Goal: Information Seeking & Learning: Learn about a topic

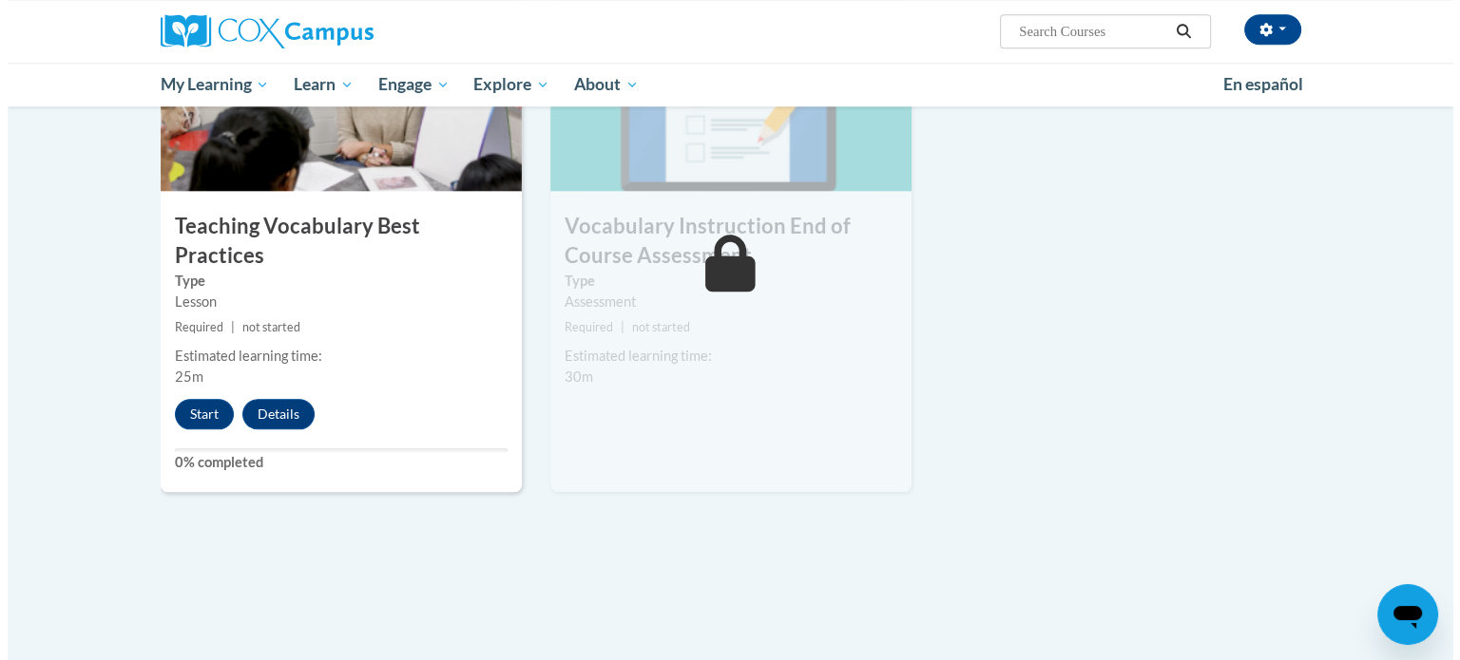
scroll to position [2104, 0]
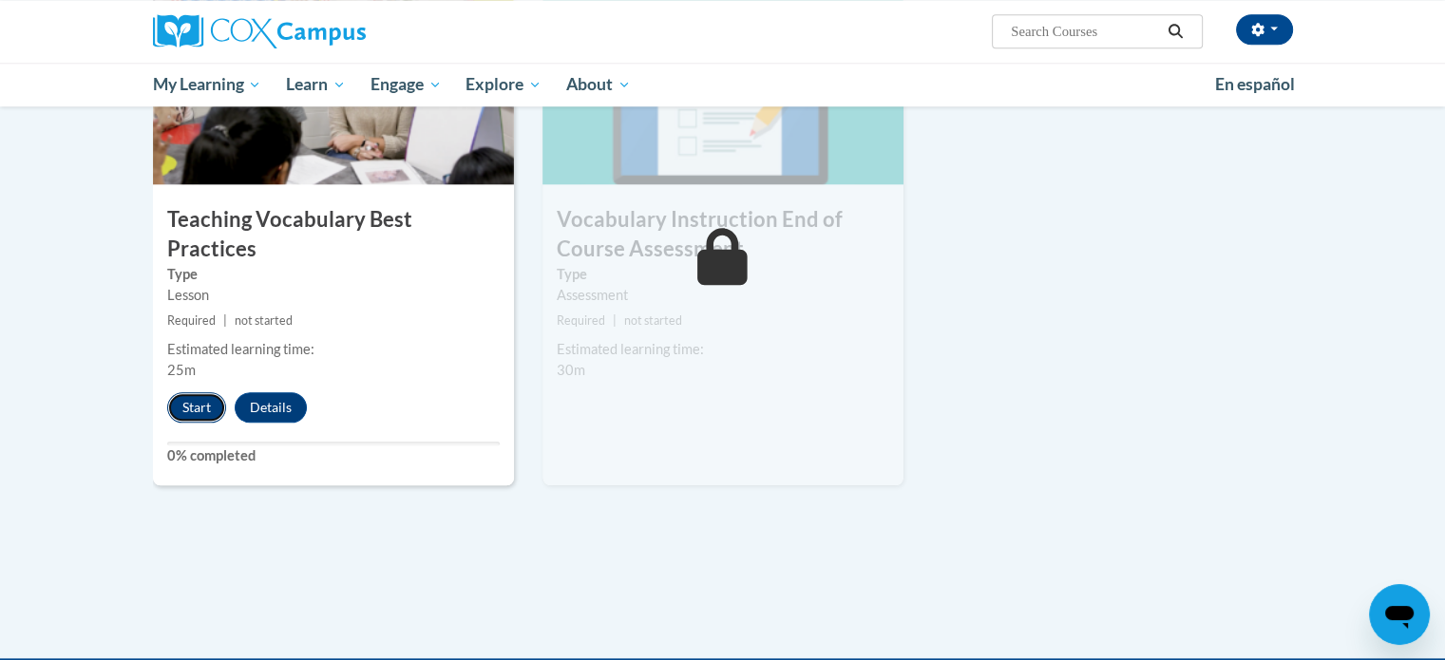
click at [187, 392] on button "Start" at bounding box center [196, 407] width 59 height 30
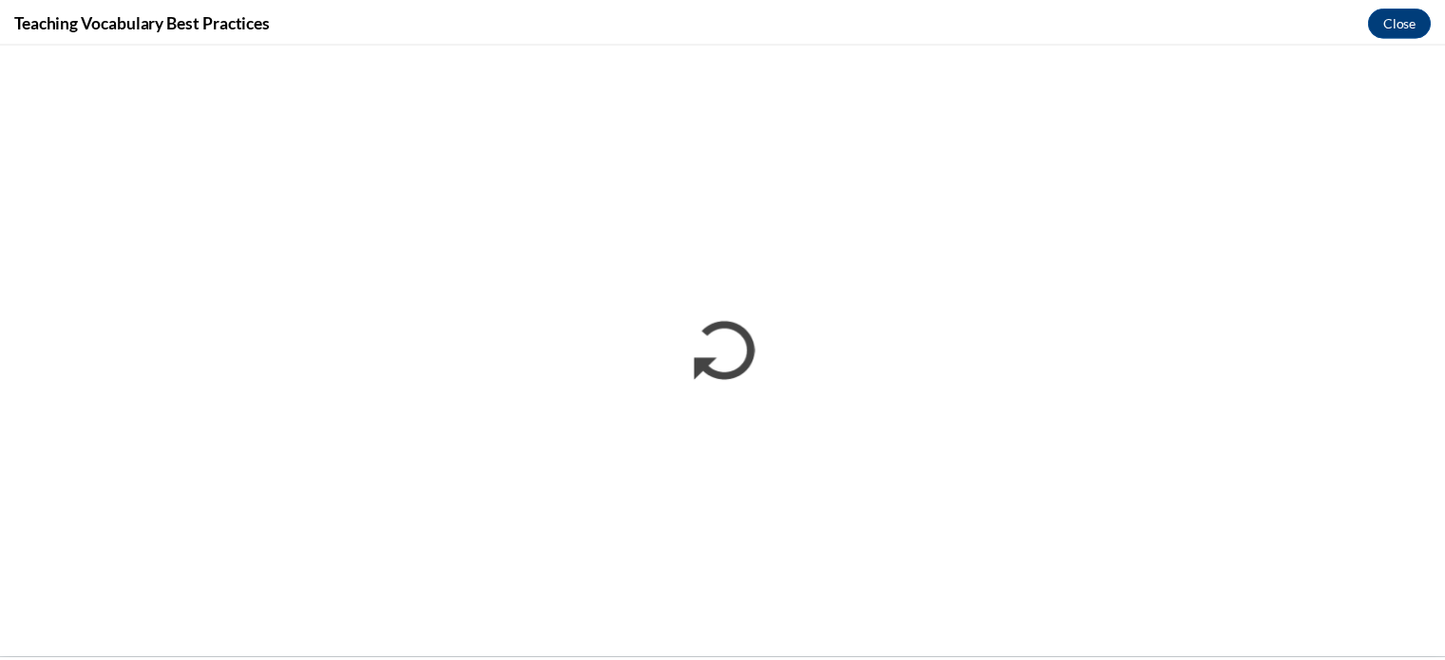
scroll to position [0, 0]
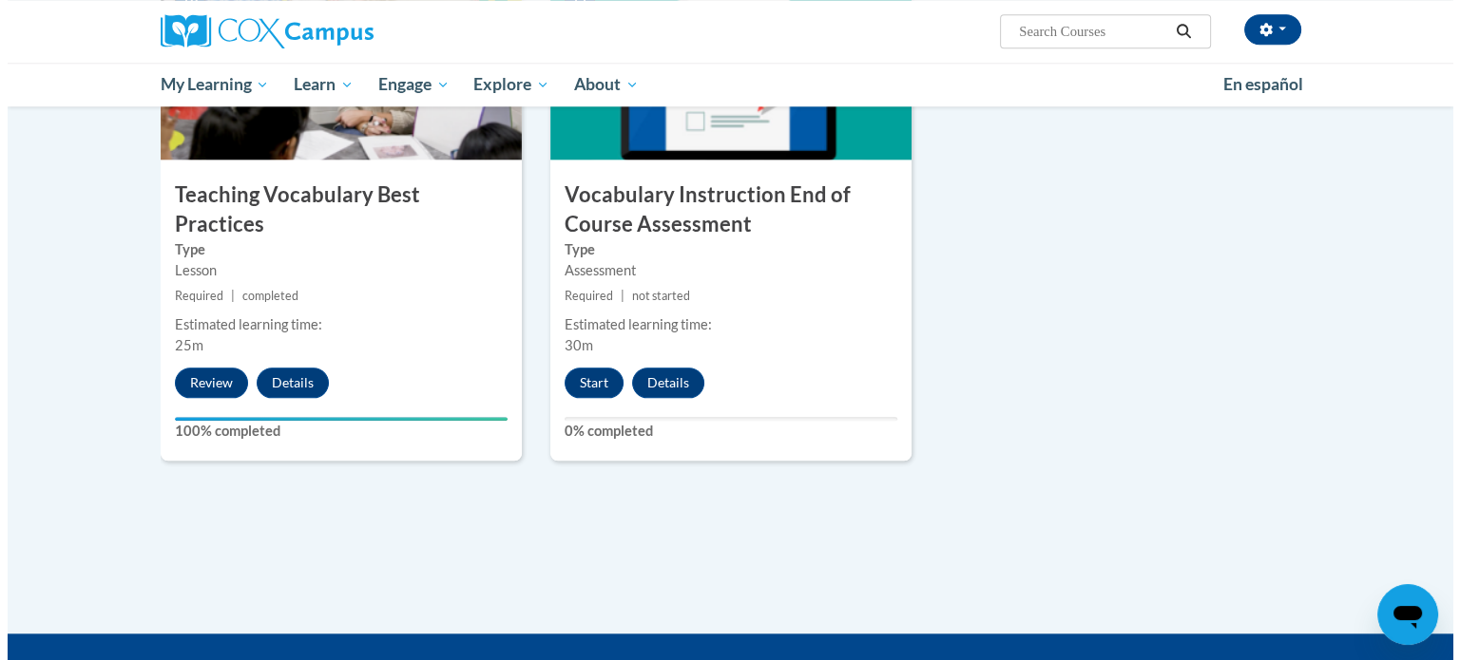
scroll to position [2131, 0]
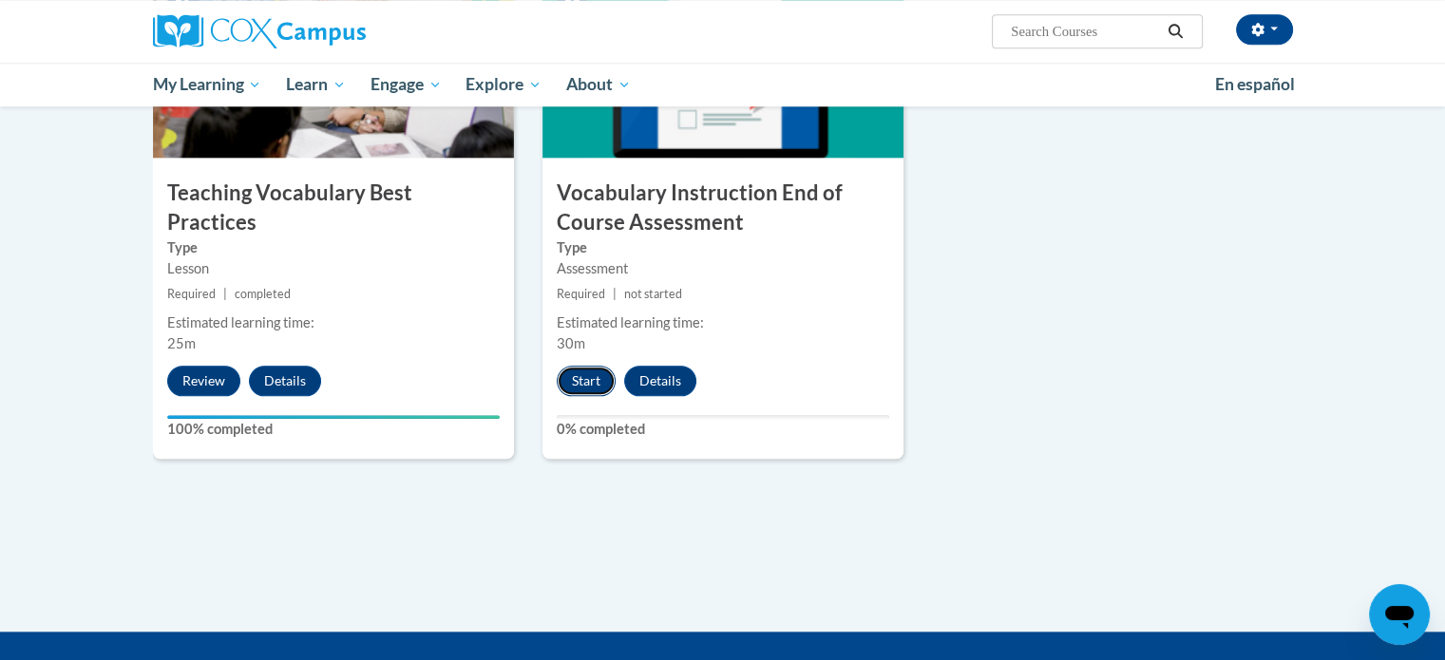
click at [580, 379] on button "Start" at bounding box center [586, 381] width 59 height 30
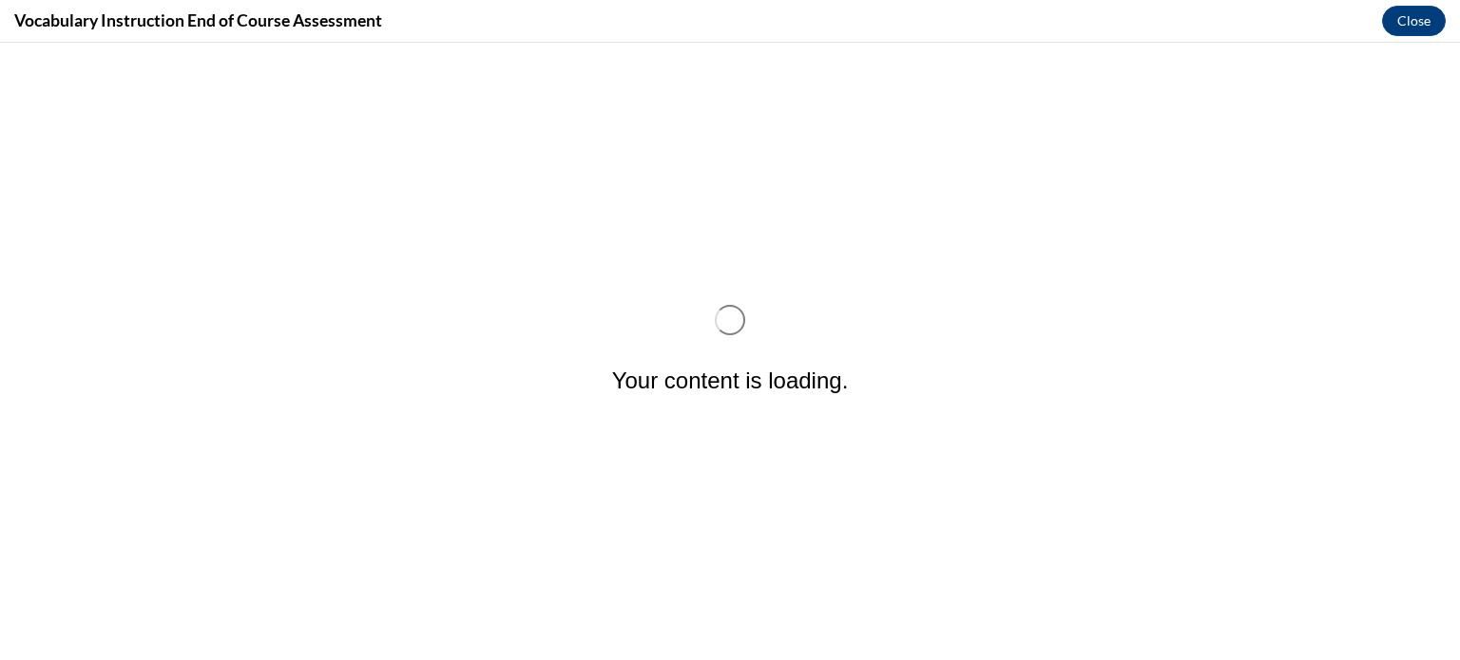
scroll to position [0, 0]
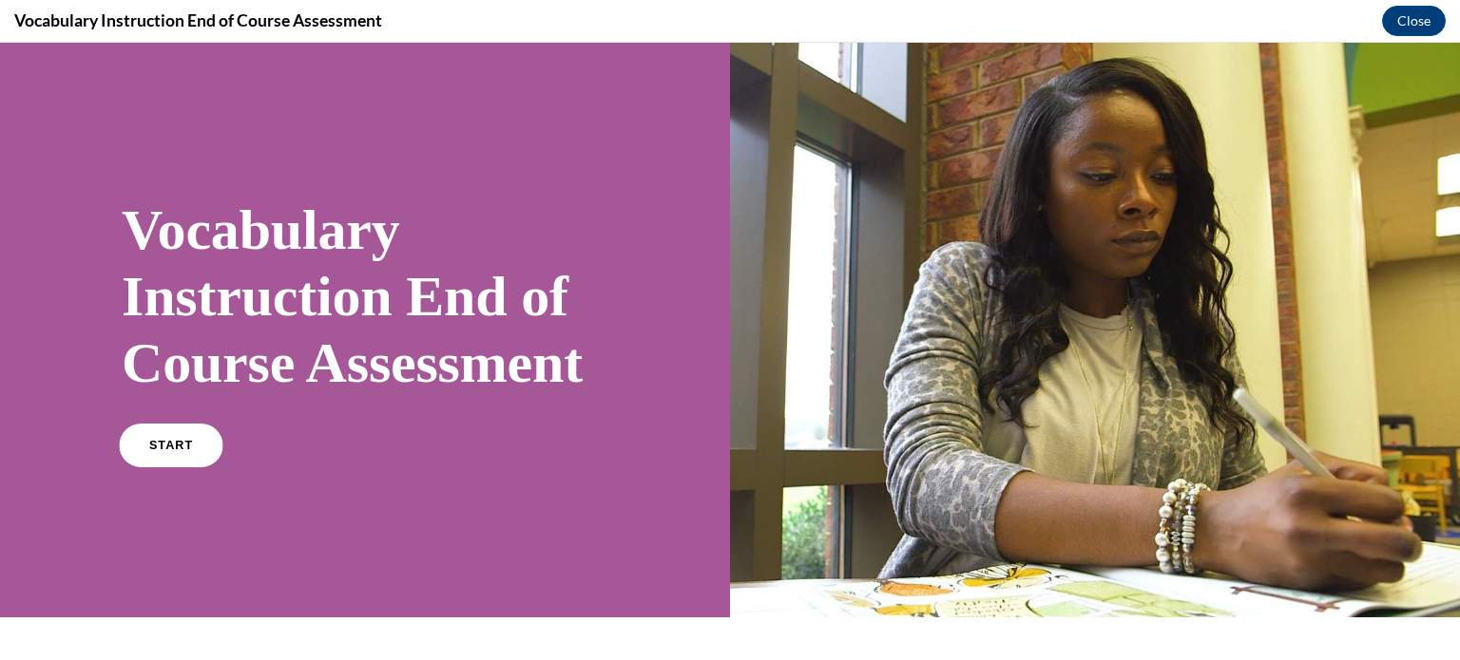
click at [152, 468] on link "START" at bounding box center [171, 446] width 104 height 44
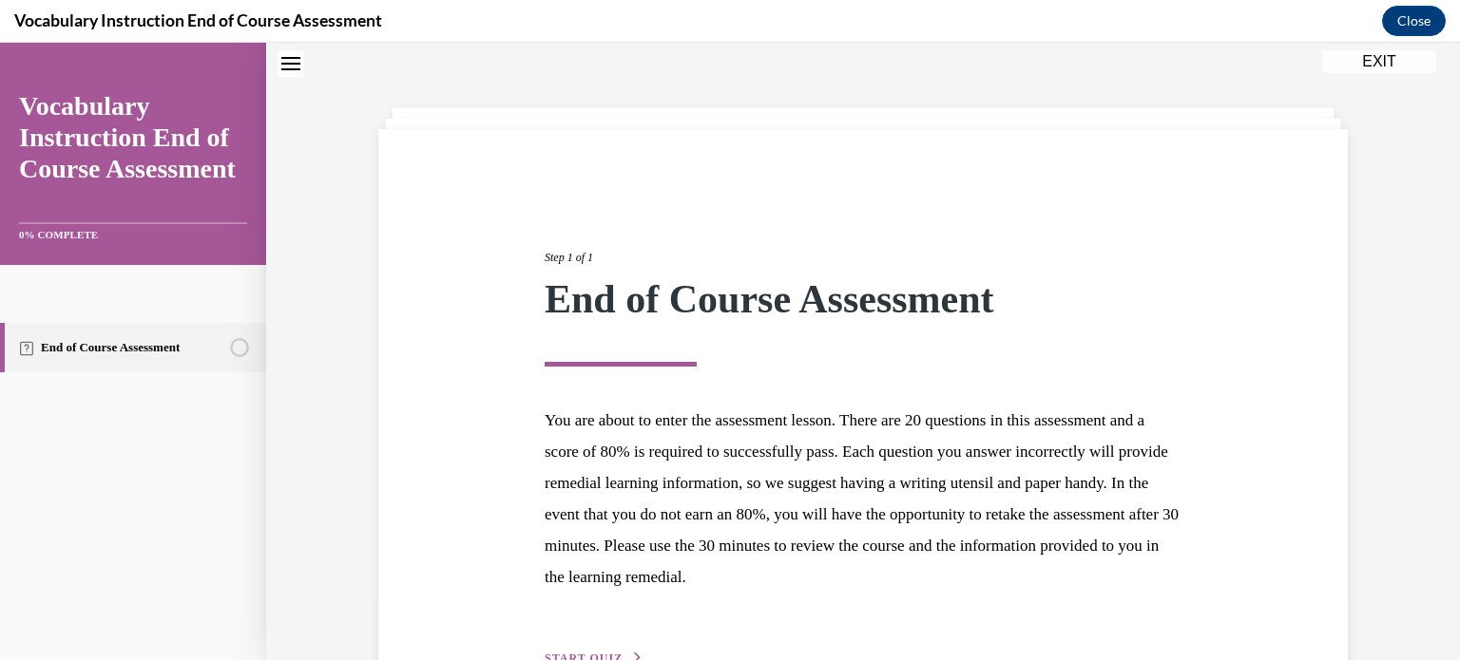
scroll to position [180, 0]
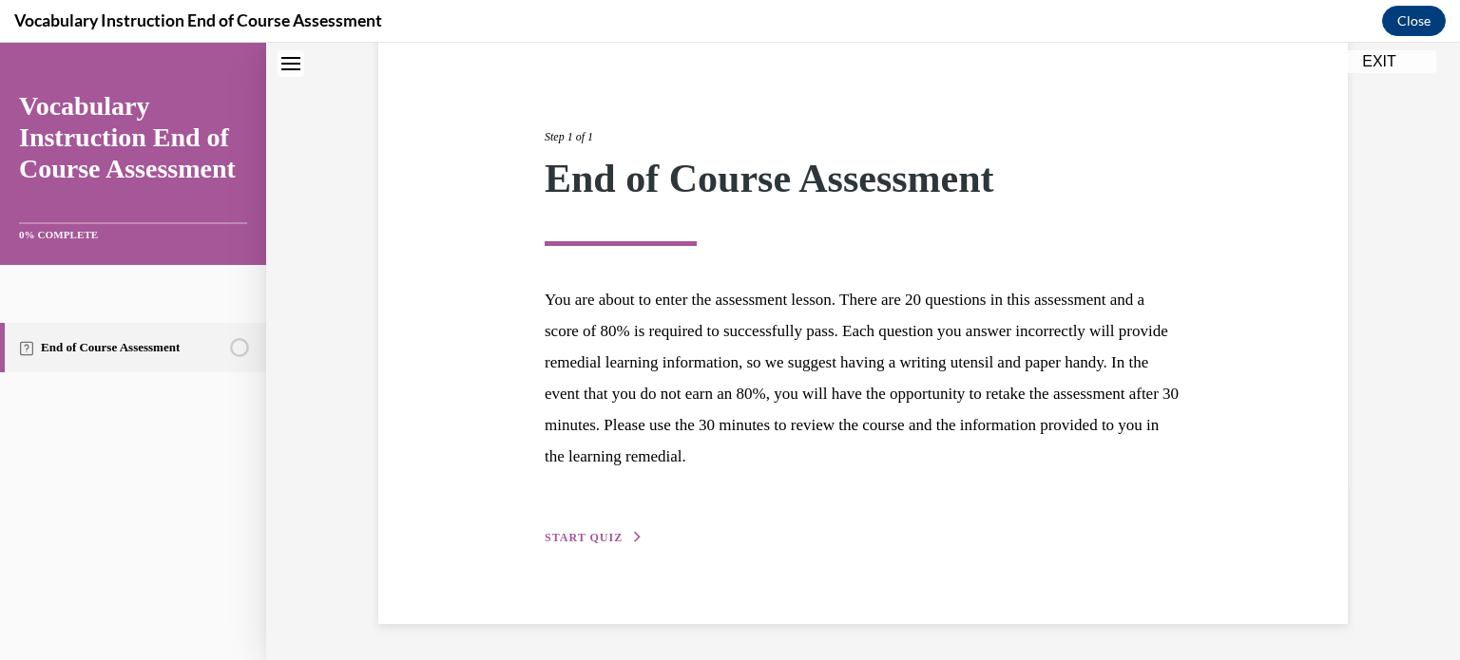
click at [583, 545] on button "START QUIZ" at bounding box center [594, 537] width 99 height 17
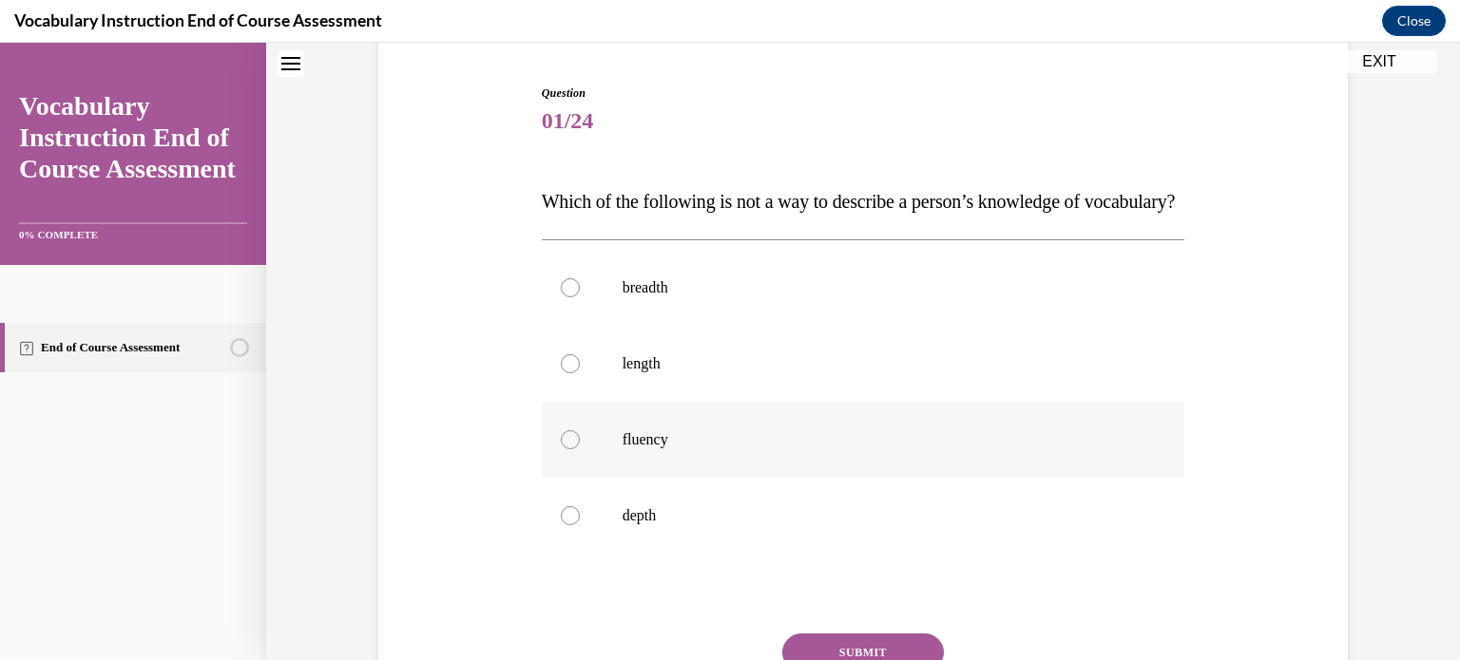
click at [563, 449] on div at bounding box center [570, 439] width 19 height 19
click at [563, 449] on input "fluency" at bounding box center [570, 439] width 19 height 19
radio input "true"
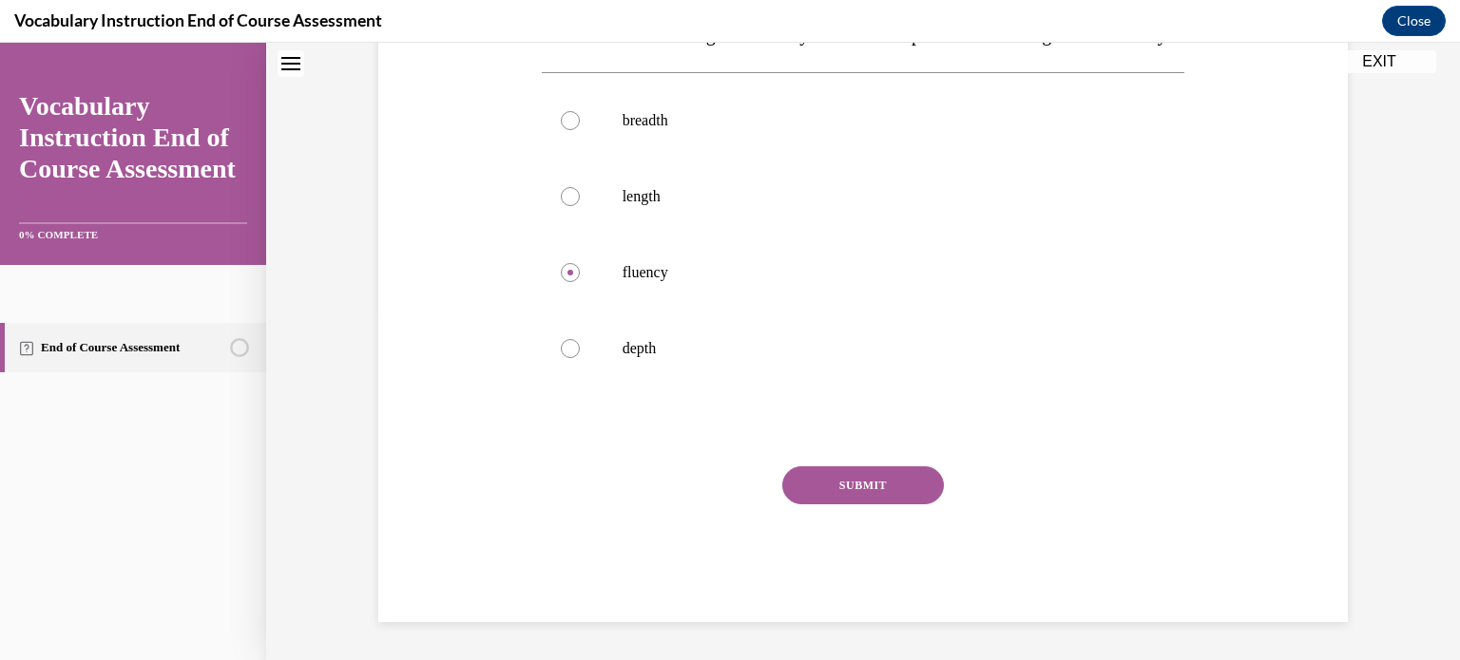
click at [840, 505] on button "SUBMIT" at bounding box center [863, 486] width 162 height 38
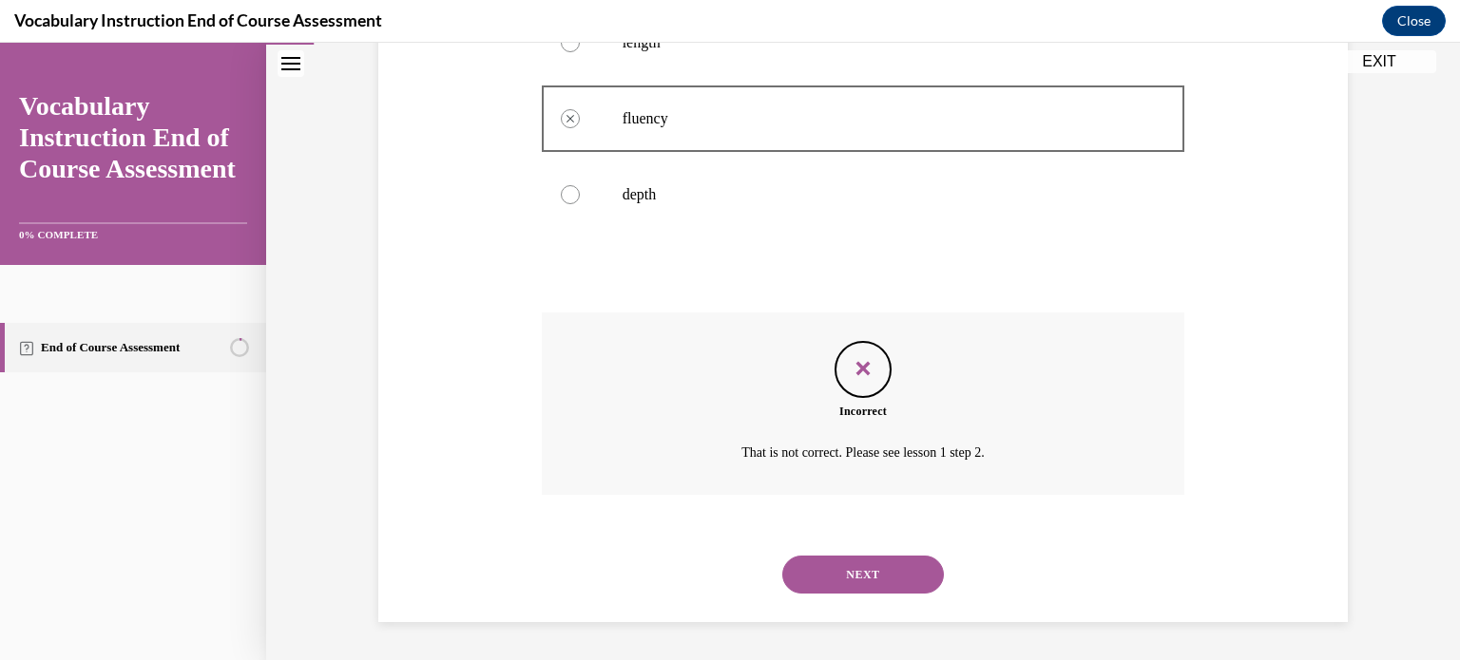
scroll to position [538, 0]
click at [838, 564] on button "NEXT" at bounding box center [863, 575] width 162 height 38
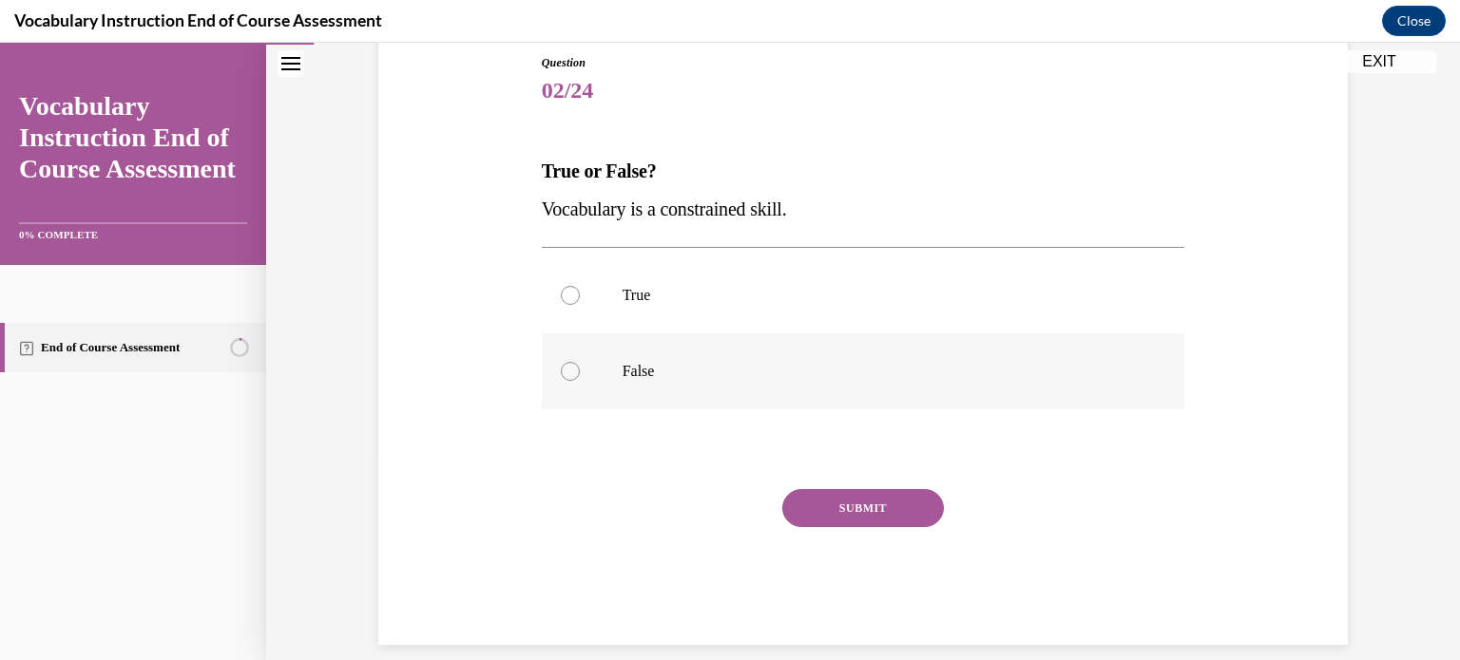
click at [603, 354] on label "False" at bounding box center [863, 372] width 643 height 76
click at [580, 362] on input "False" at bounding box center [570, 371] width 19 height 19
radio input "true"
click at [861, 493] on button "SUBMIT" at bounding box center [863, 508] width 162 height 38
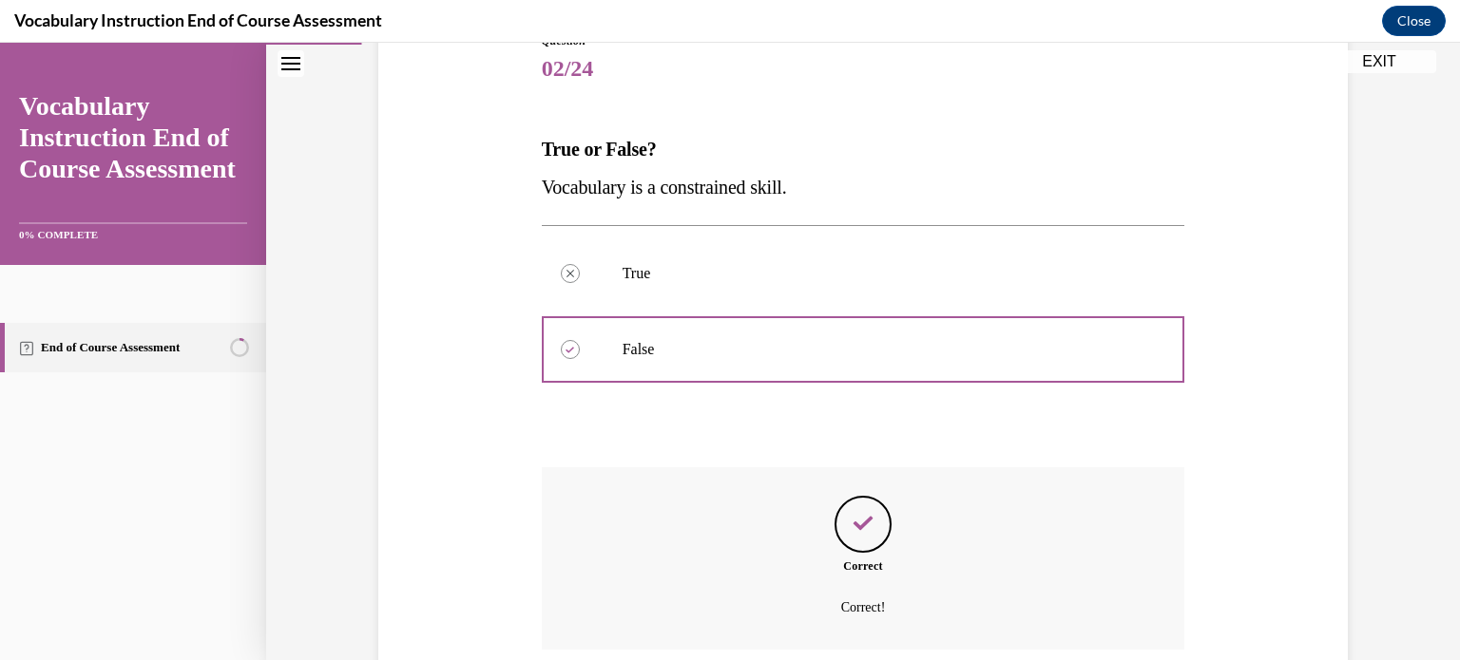
scroll to position [386, 0]
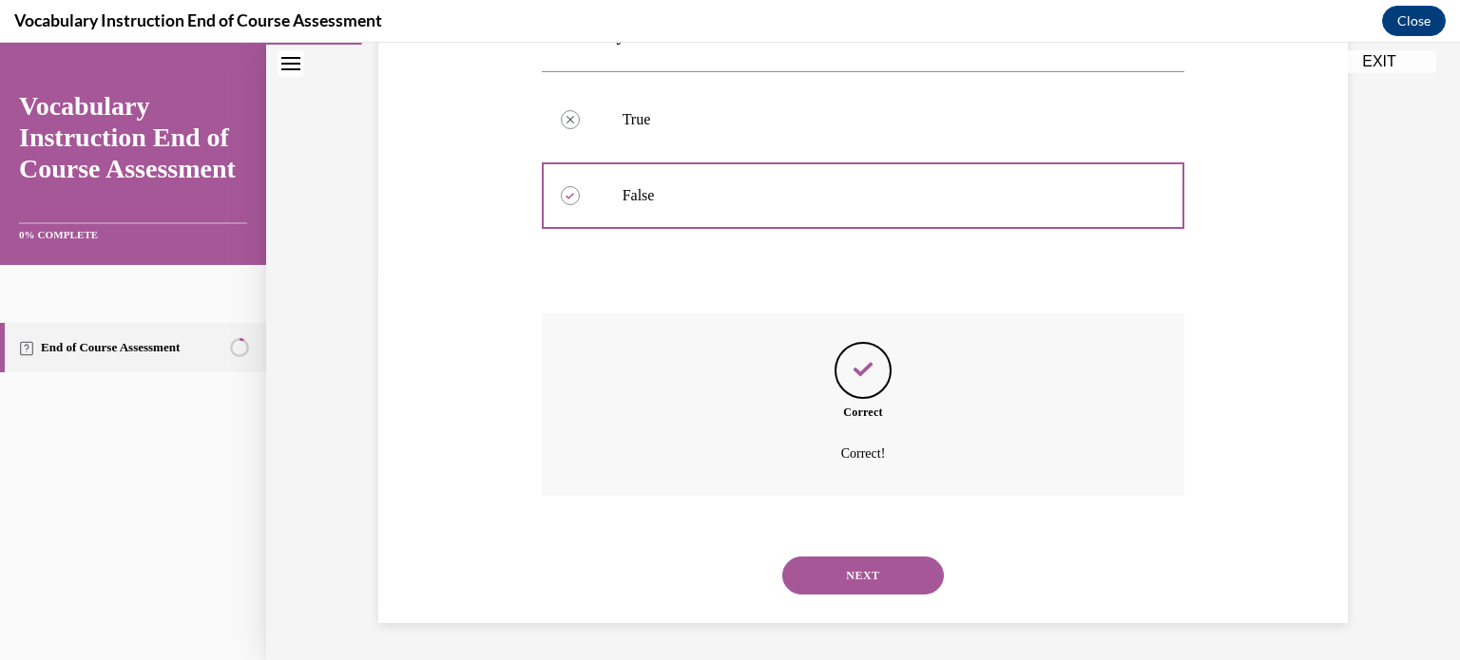
click at [859, 558] on button "NEXT" at bounding box center [863, 576] width 162 height 38
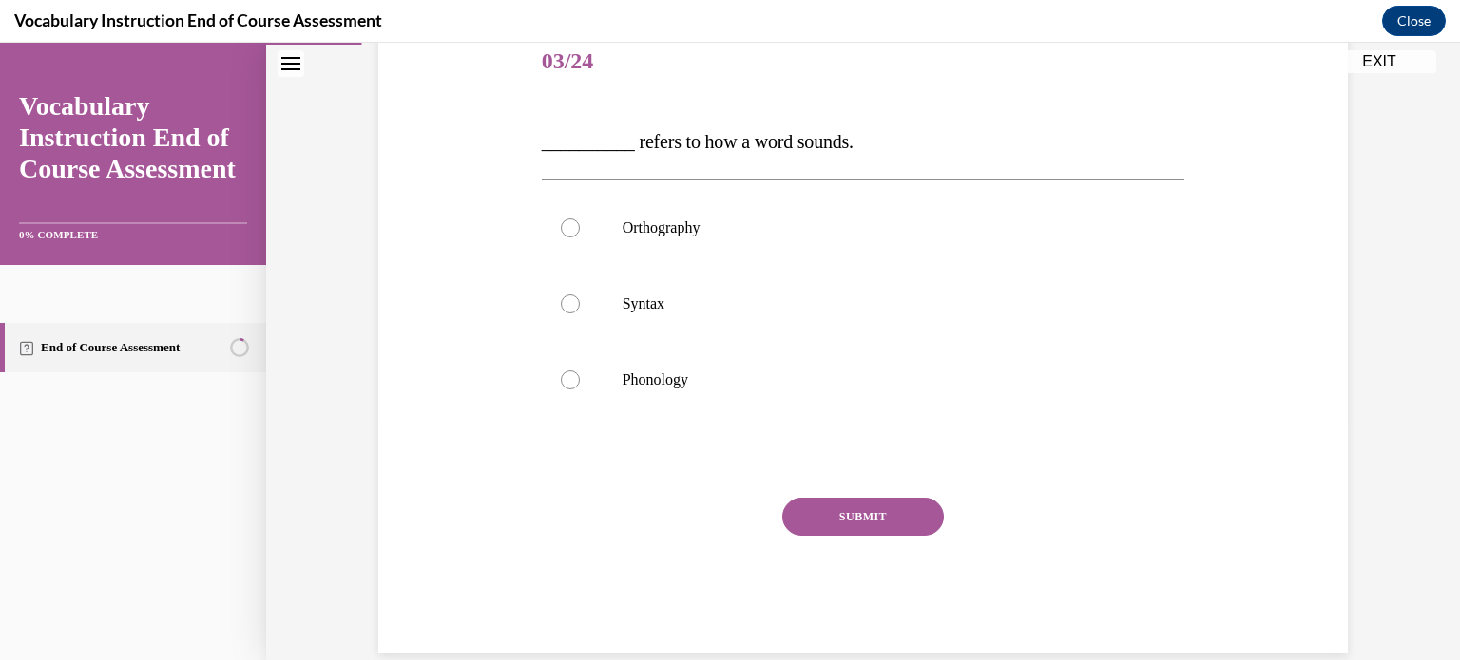
scroll to position [243, 0]
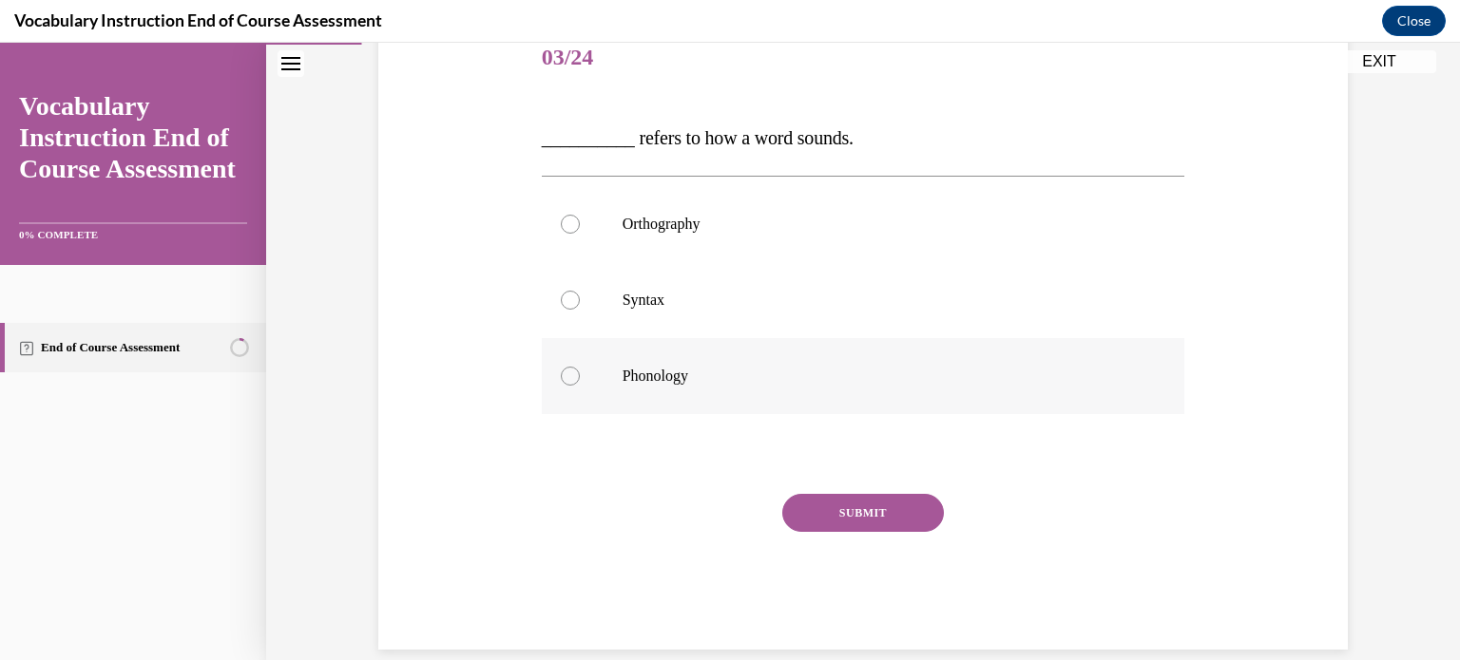
click at [561, 376] on div at bounding box center [570, 376] width 19 height 19
click at [561, 376] on input "Phonology" at bounding box center [570, 376] width 19 height 19
radio input "true"
click at [806, 508] on button "SUBMIT" at bounding box center [863, 513] width 162 height 38
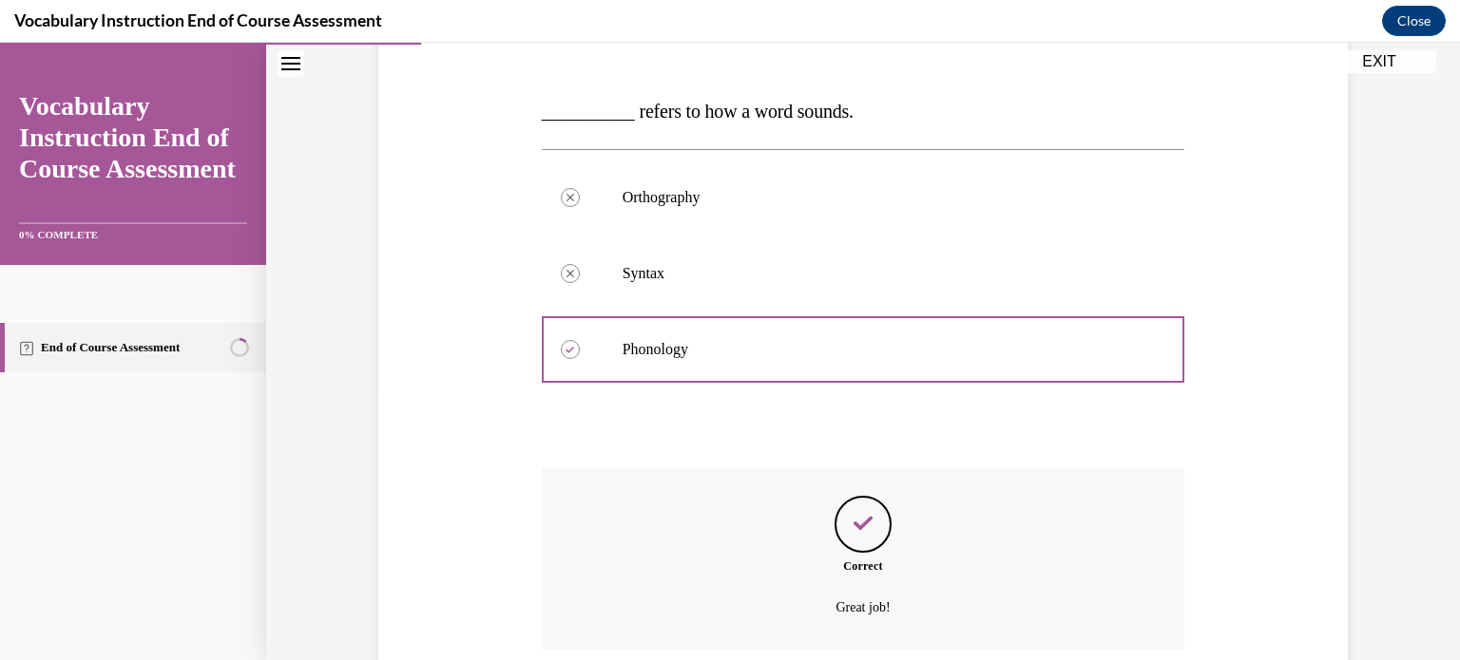
scroll to position [424, 0]
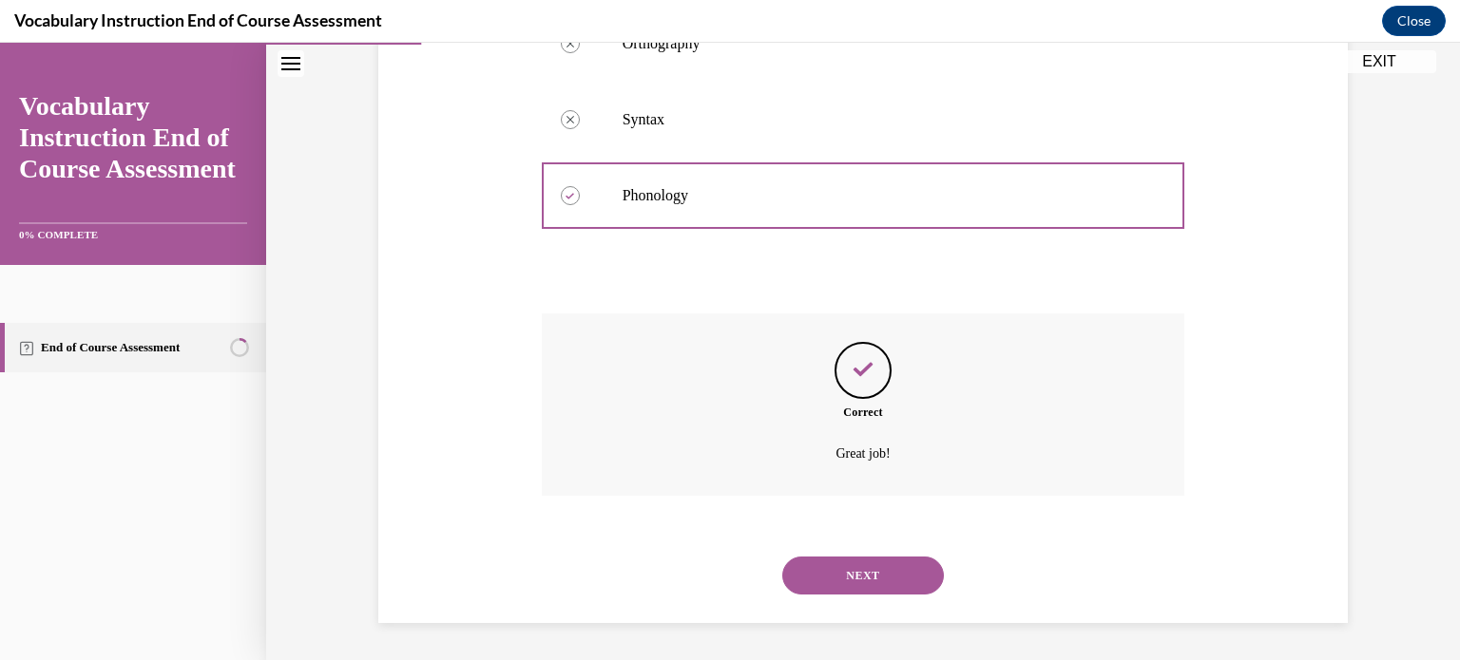
click at [816, 564] on button "NEXT" at bounding box center [863, 576] width 162 height 38
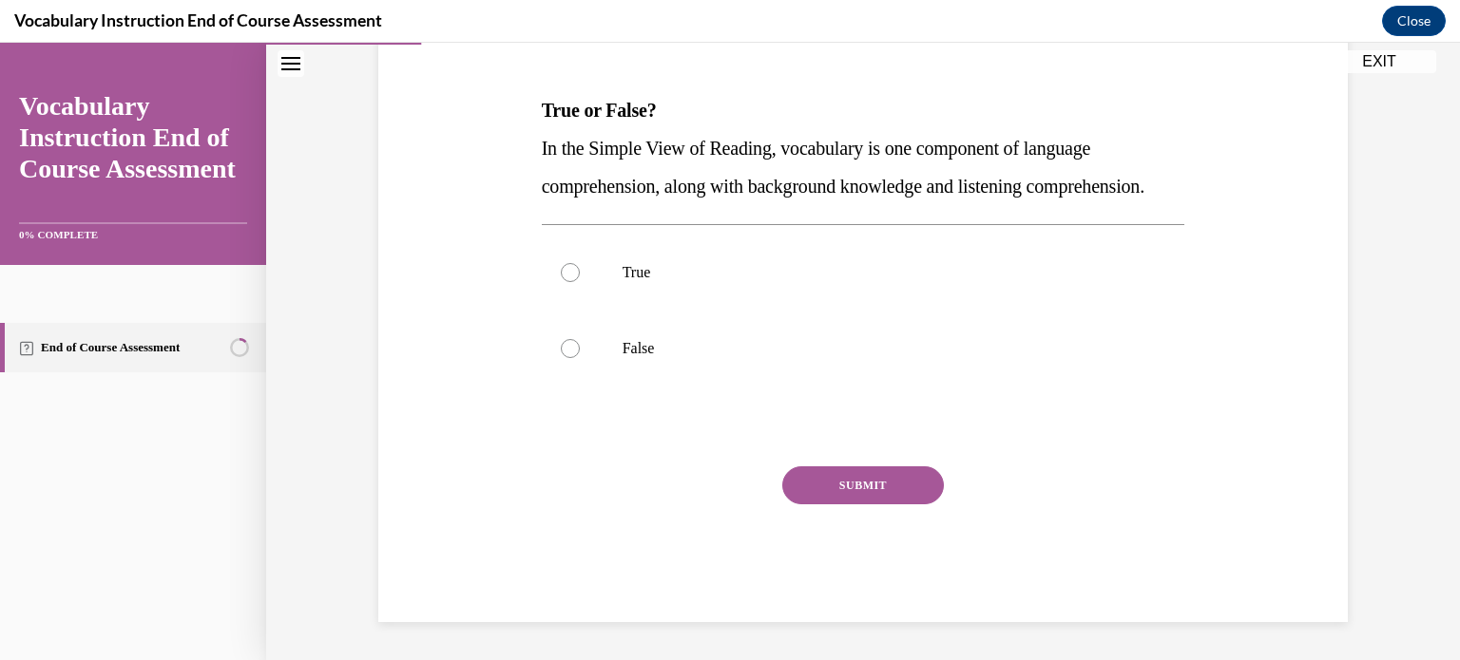
scroll to position [296, 0]
click at [622, 277] on p "True" at bounding box center [879, 272] width 515 height 19
click at [580, 277] on input "True" at bounding box center [570, 272] width 19 height 19
radio input "true"
click at [801, 490] on button "SUBMIT" at bounding box center [863, 486] width 162 height 38
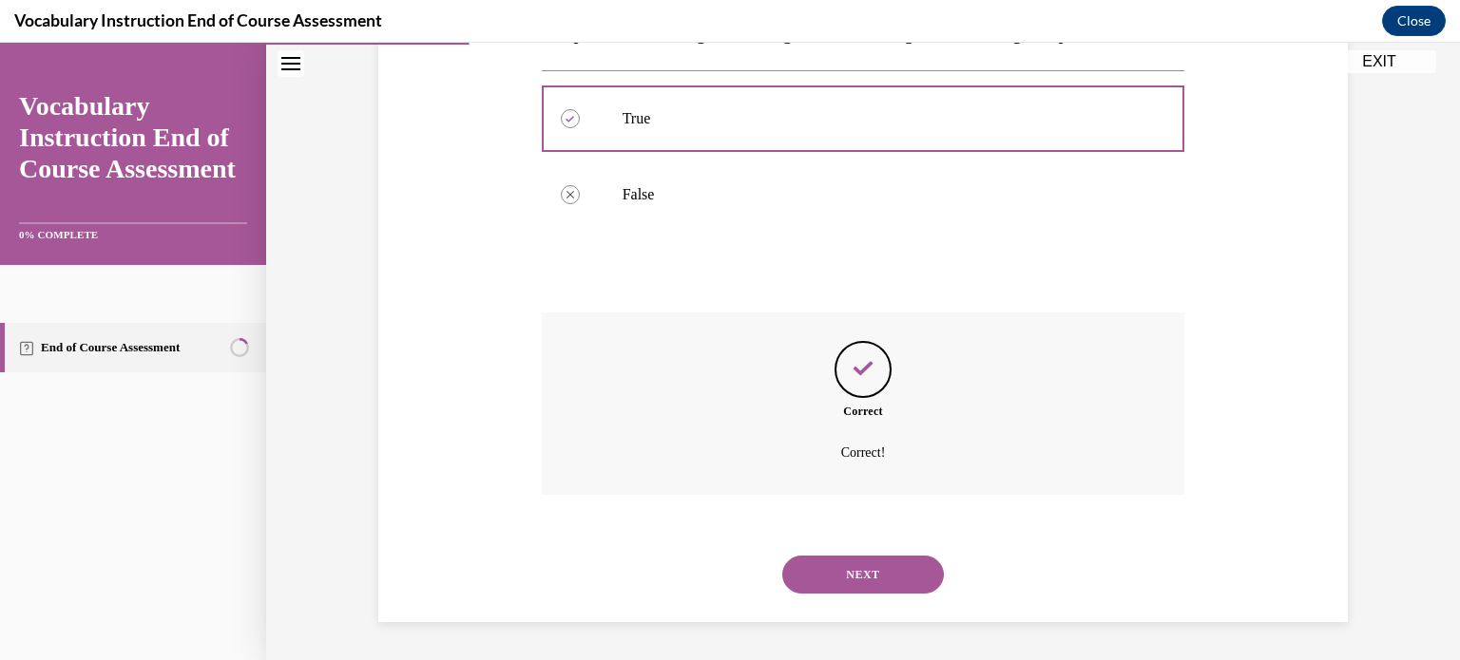
scroll to position [462, 0]
click at [818, 574] on button "NEXT" at bounding box center [863, 575] width 162 height 38
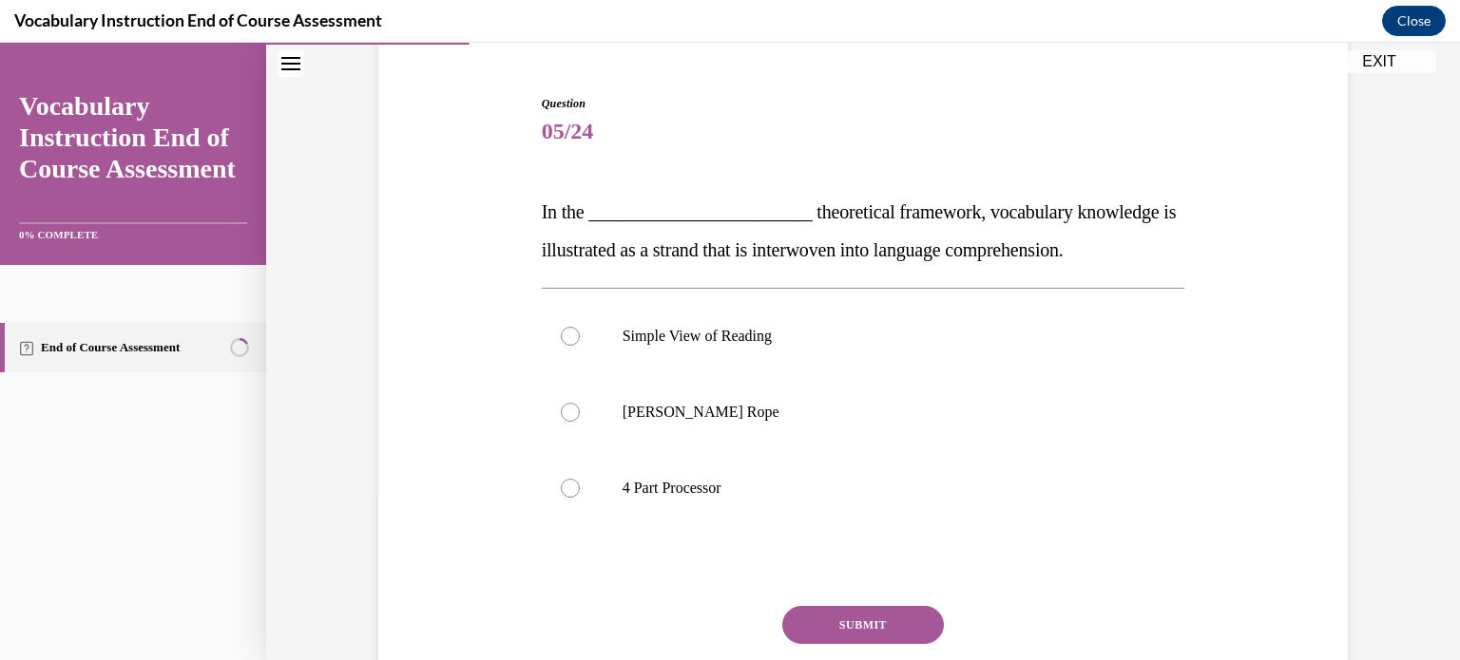
scroll to position [173, 0]
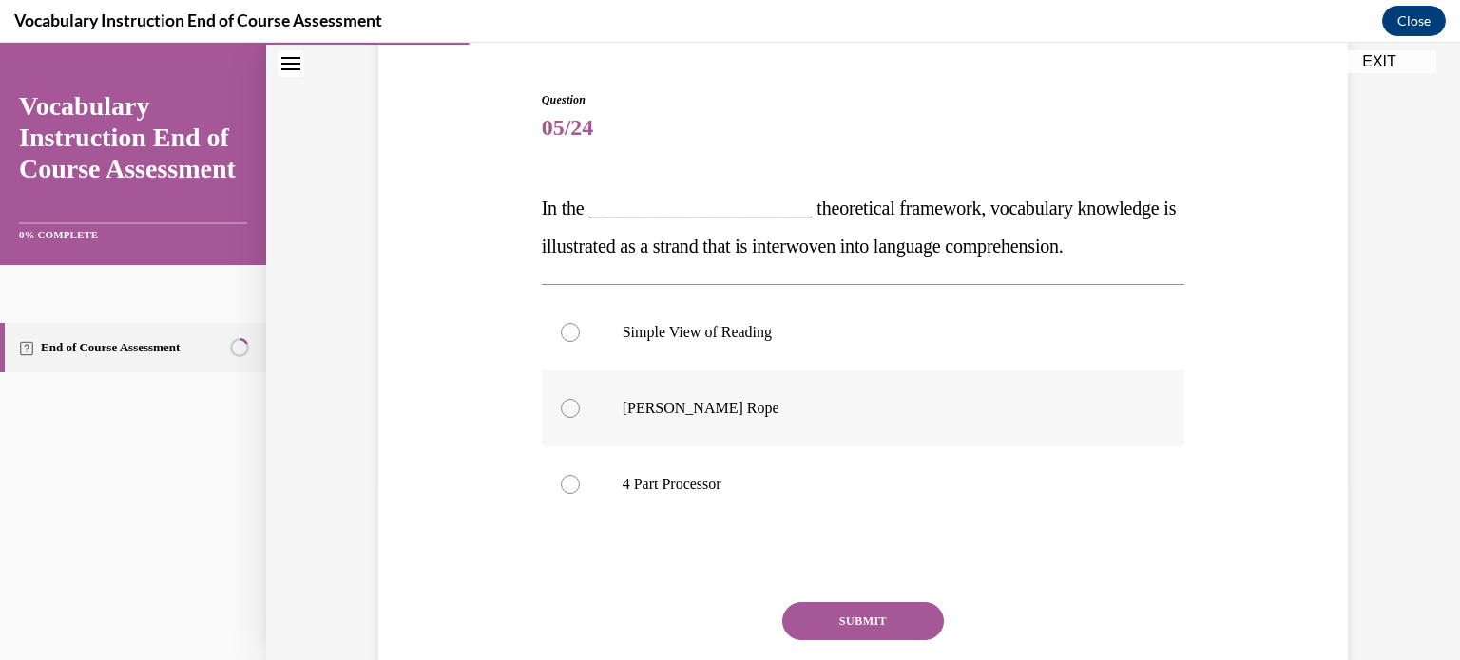
click at [714, 410] on p "Scarborough's Rope" at bounding box center [879, 408] width 515 height 19
click at [580, 410] on input "Scarborough's Rope" at bounding box center [570, 408] width 19 height 19
radio input "true"
click at [840, 611] on button "SUBMIT" at bounding box center [863, 621] width 162 height 38
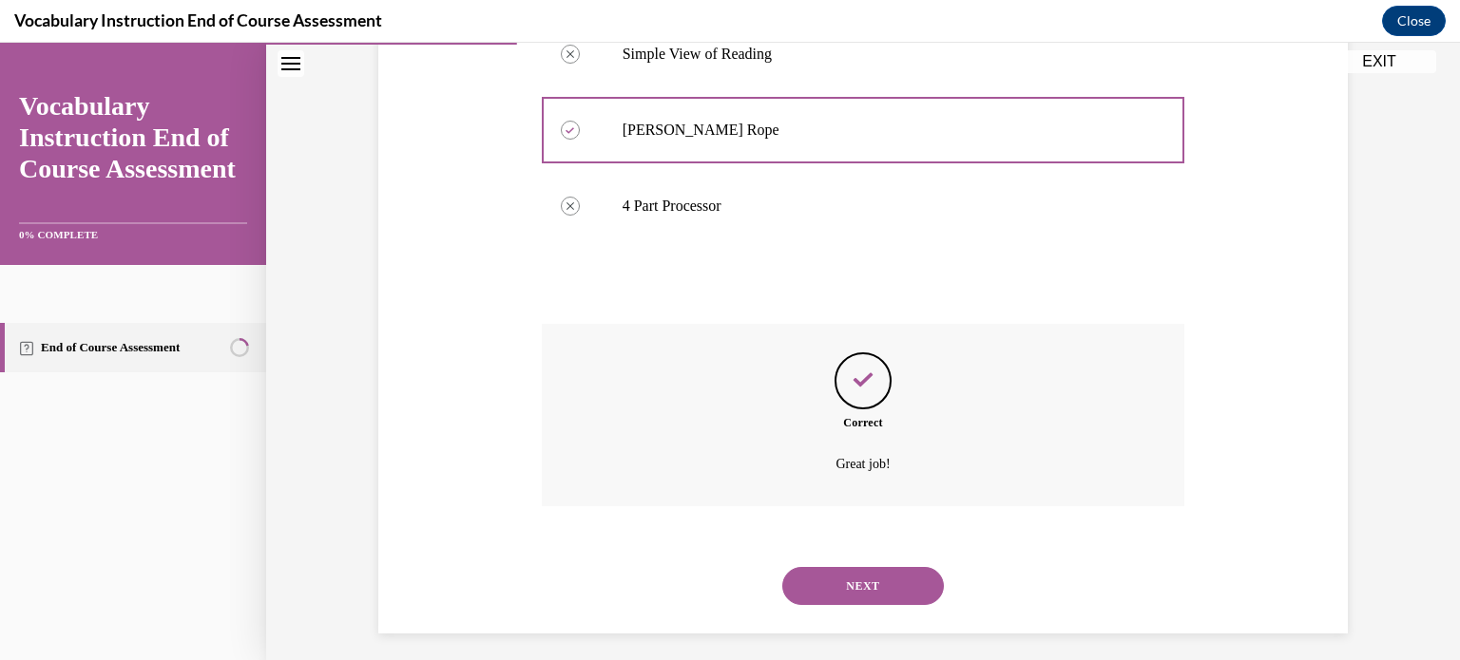
scroll to position [462, 0]
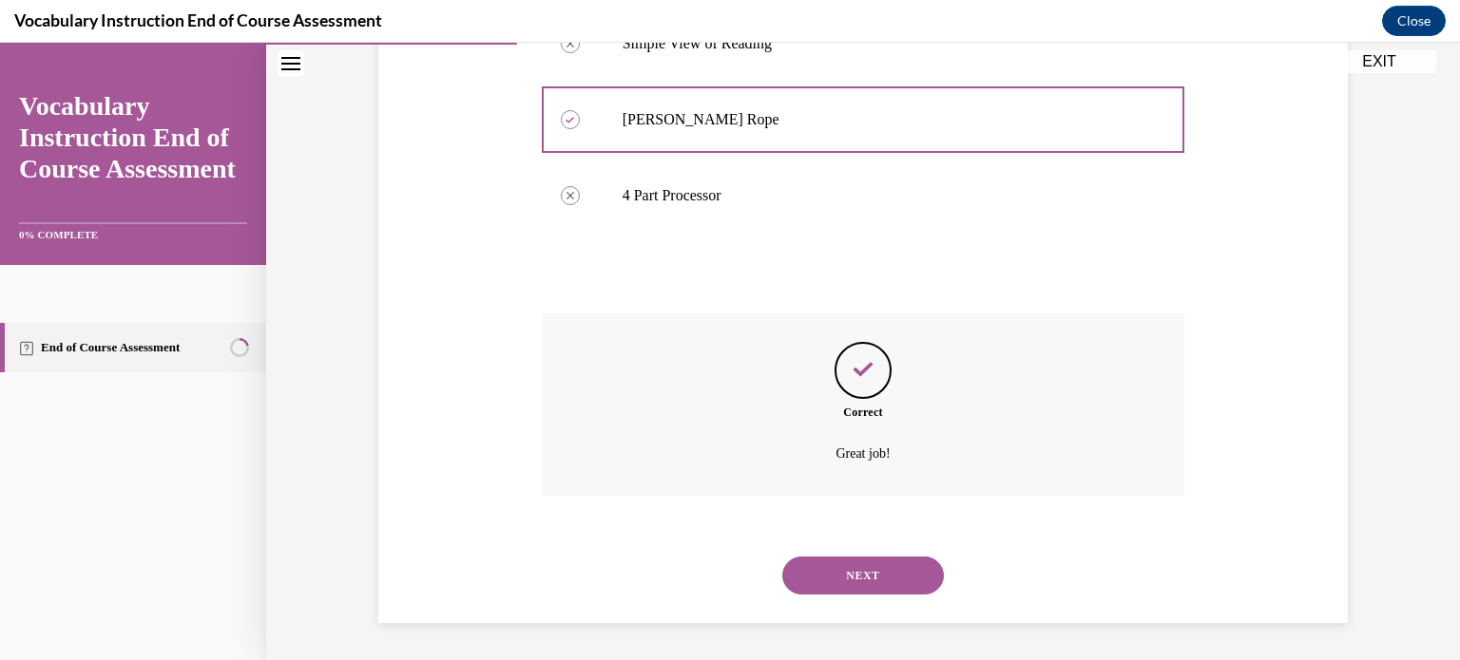
click at [838, 588] on button "NEXT" at bounding box center [863, 576] width 162 height 38
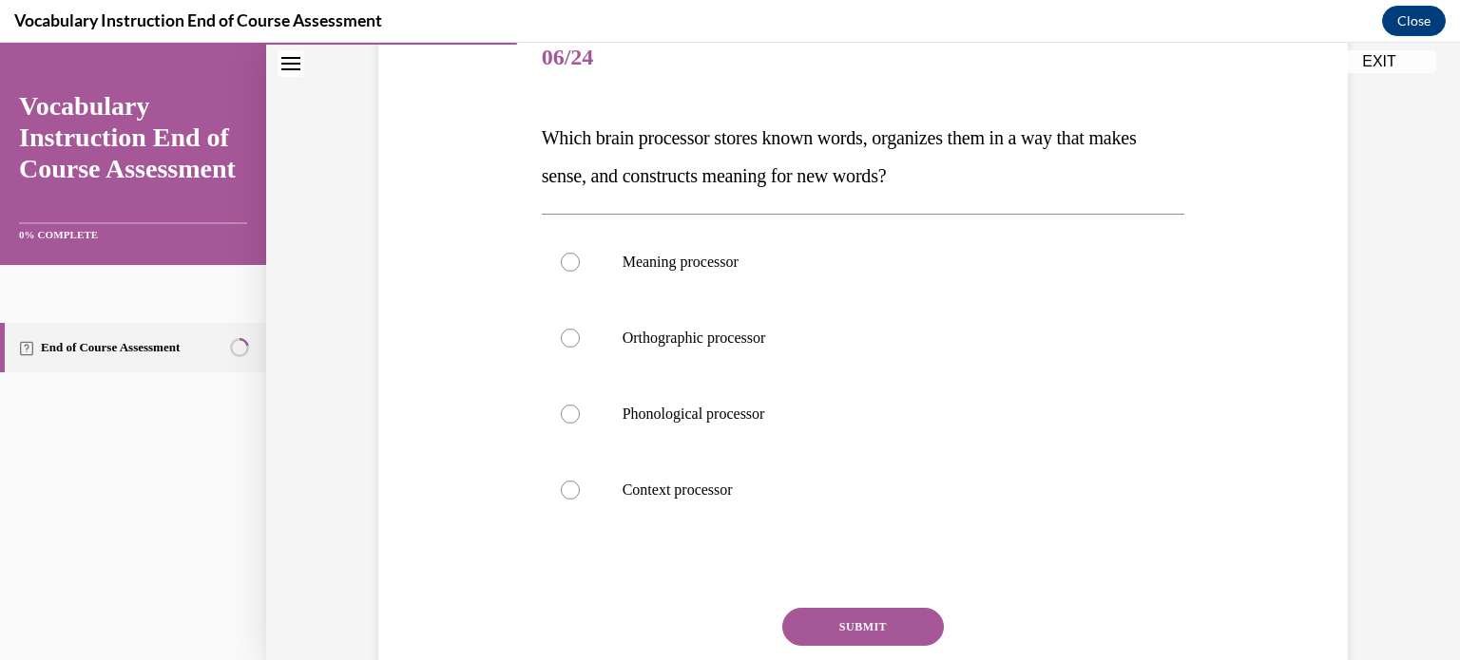
scroll to position [243, 0]
click at [565, 330] on div at bounding box center [570, 338] width 19 height 19
click at [565, 330] on input "Orthographic processor" at bounding box center [570, 338] width 19 height 19
radio input "true"
click at [574, 496] on label "Context processor" at bounding box center [863, 490] width 643 height 76
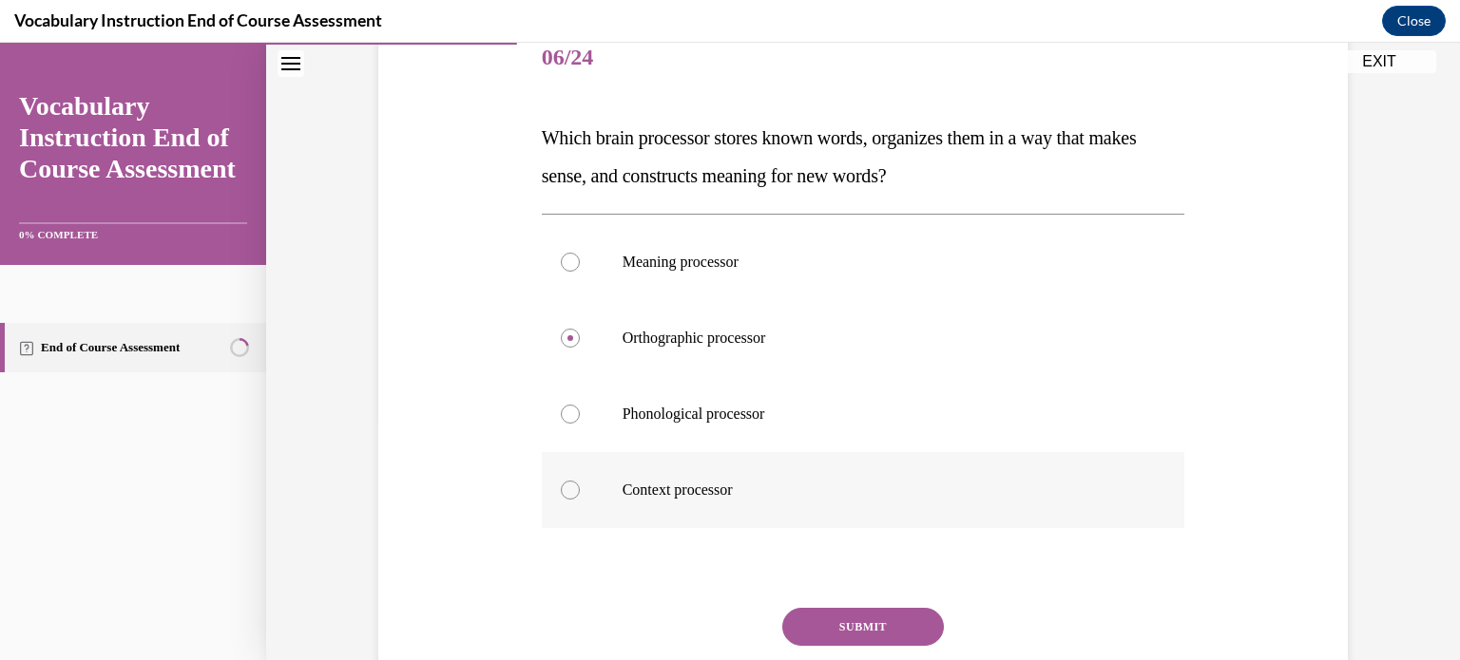
click at [574, 496] on input "Context processor" at bounding box center [570, 490] width 19 height 19
radio input "true"
click at [808, 631] on button "SUBMIT" at bounding box center [863, 627] width 162 height 38
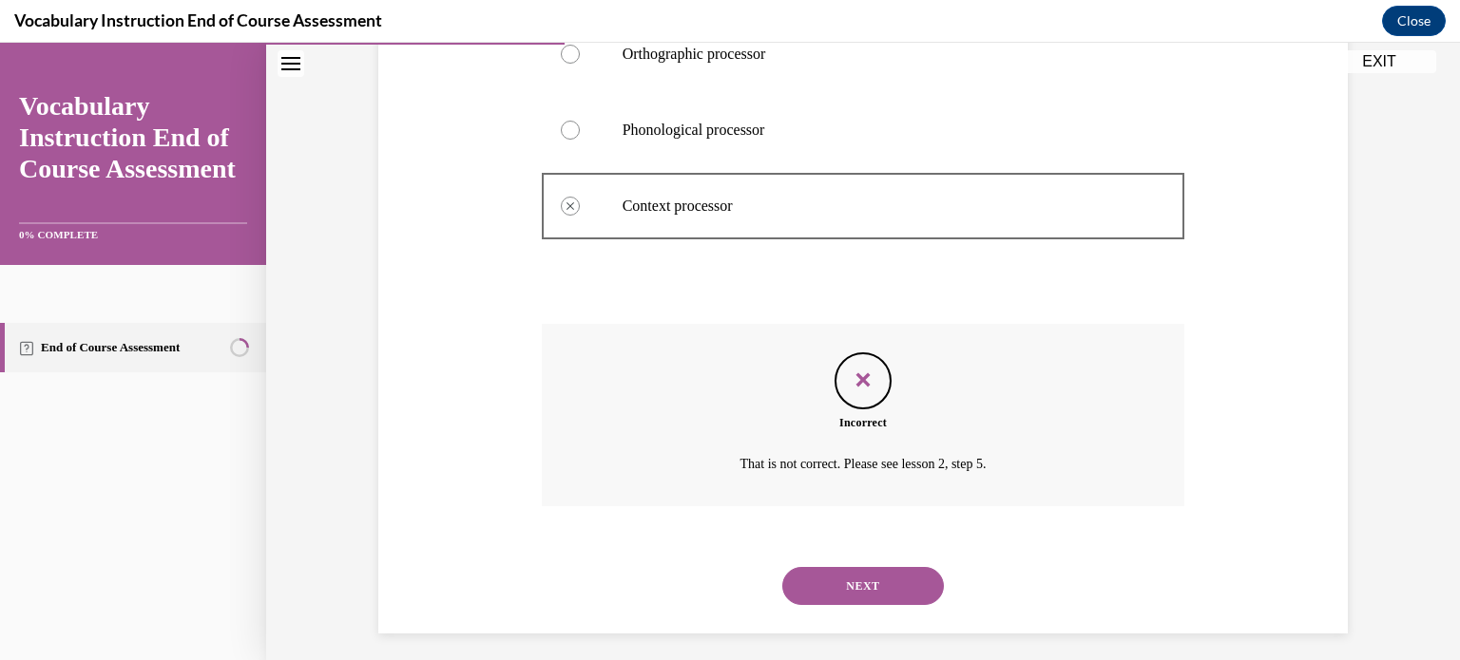
scroll to position [538, 0]
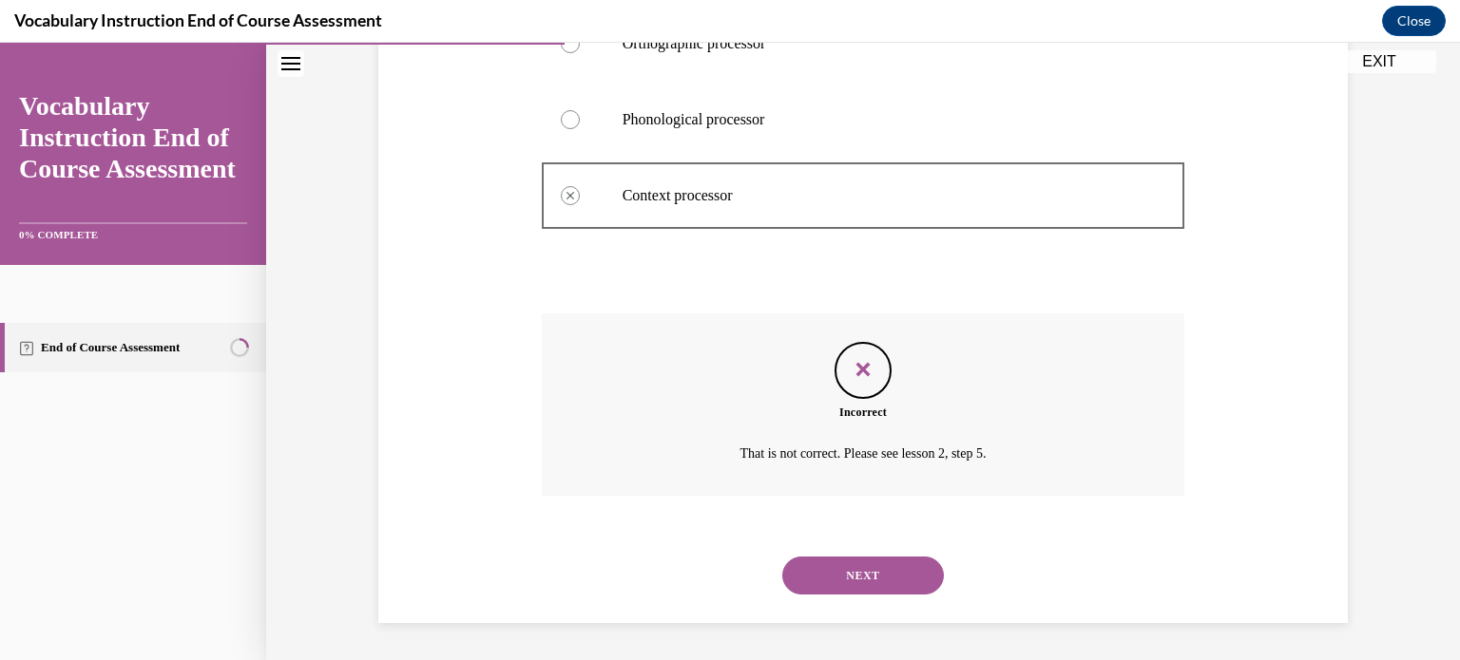
click at [815, 564] on button "NEXT" at bounding box center [863, 576] width 162 height 38
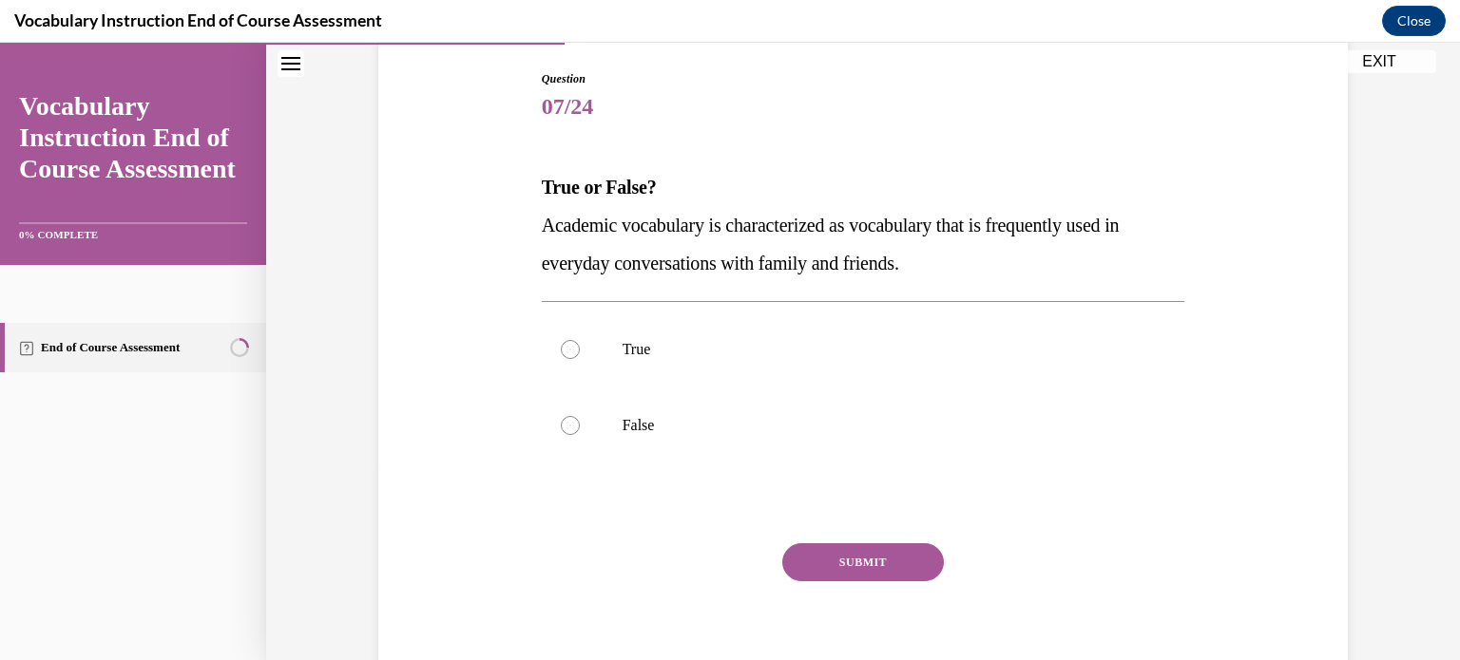
scroll to position [201, 0]
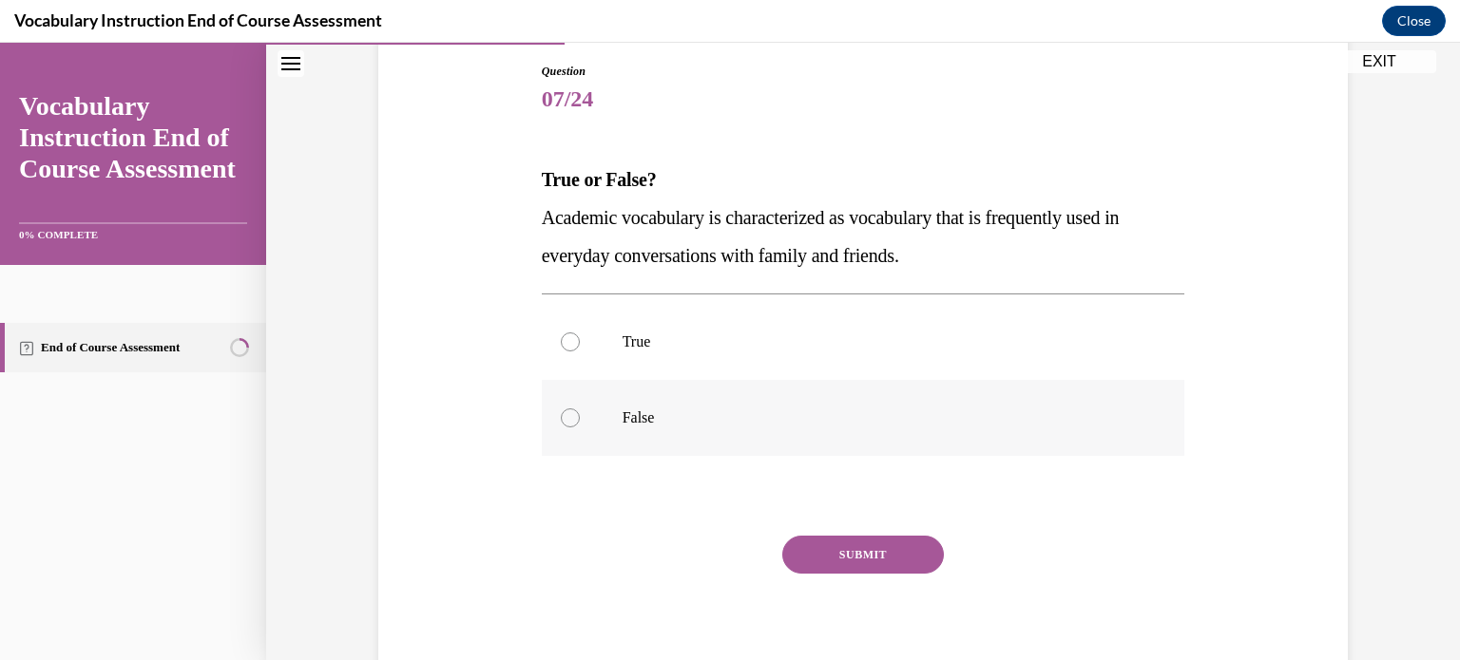
click at [701, 433] on label "False" at bounding box center [863, 418] width 643 height 76
click at [580, 428] on input "False" at bounding box center [570, 418] width 19 height 19
radio input "true"
click at [798, 547] on button "SUBMIT" at bounding box center [863, 555] width 162 height 38
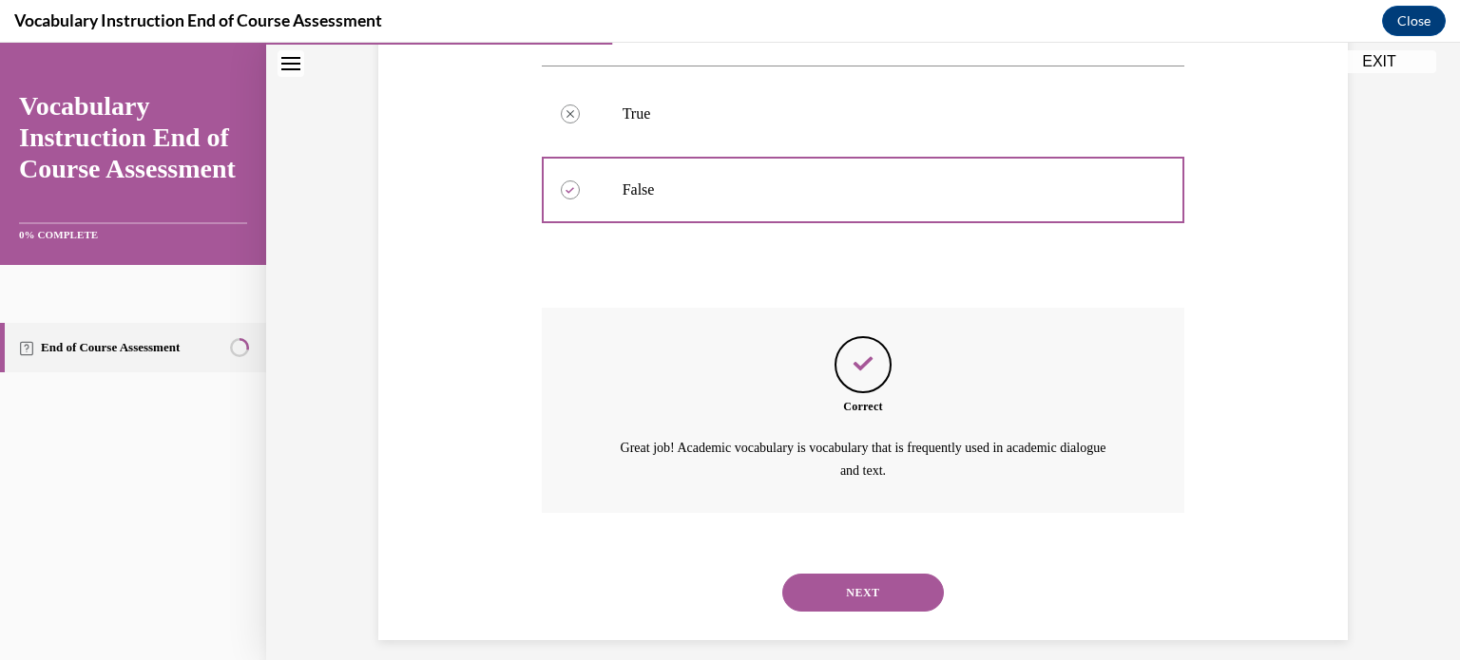
scroll to position [447, 0]
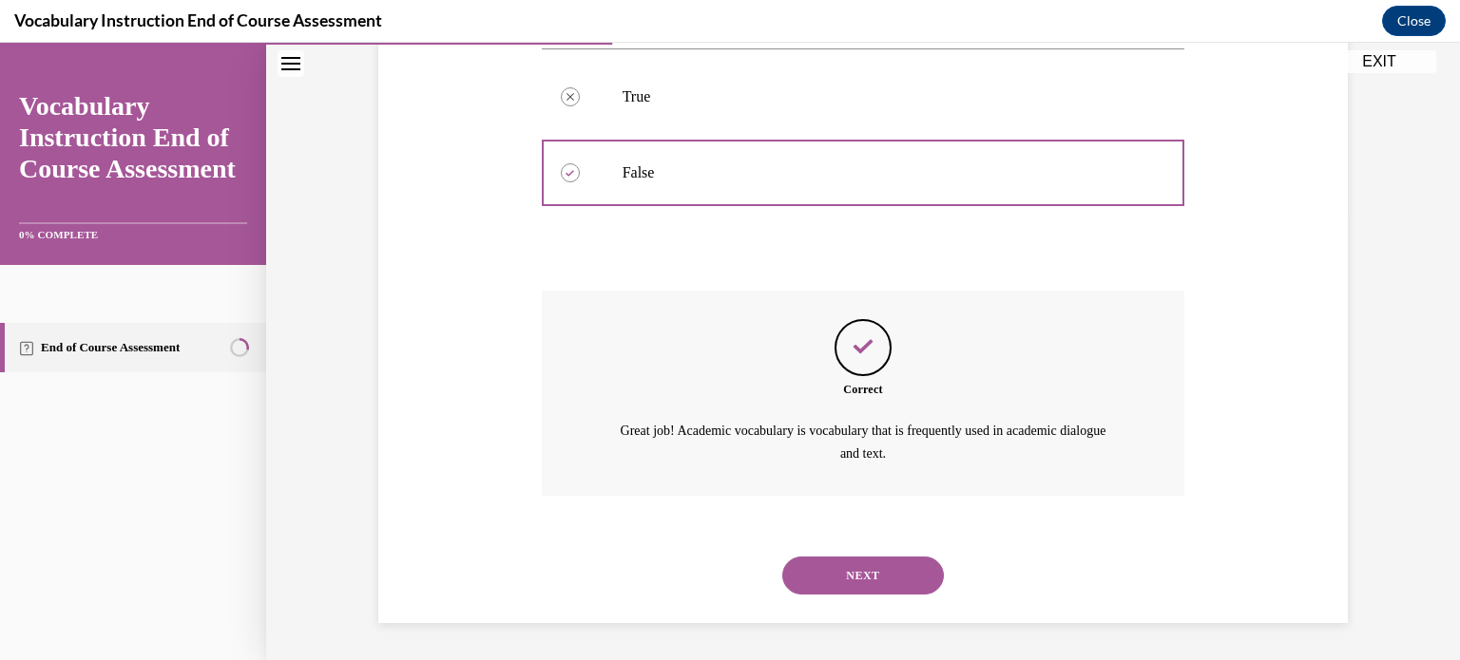
click at [832, 572] on button "NEXT" at bounding box center [863, 576] width 162 height 38
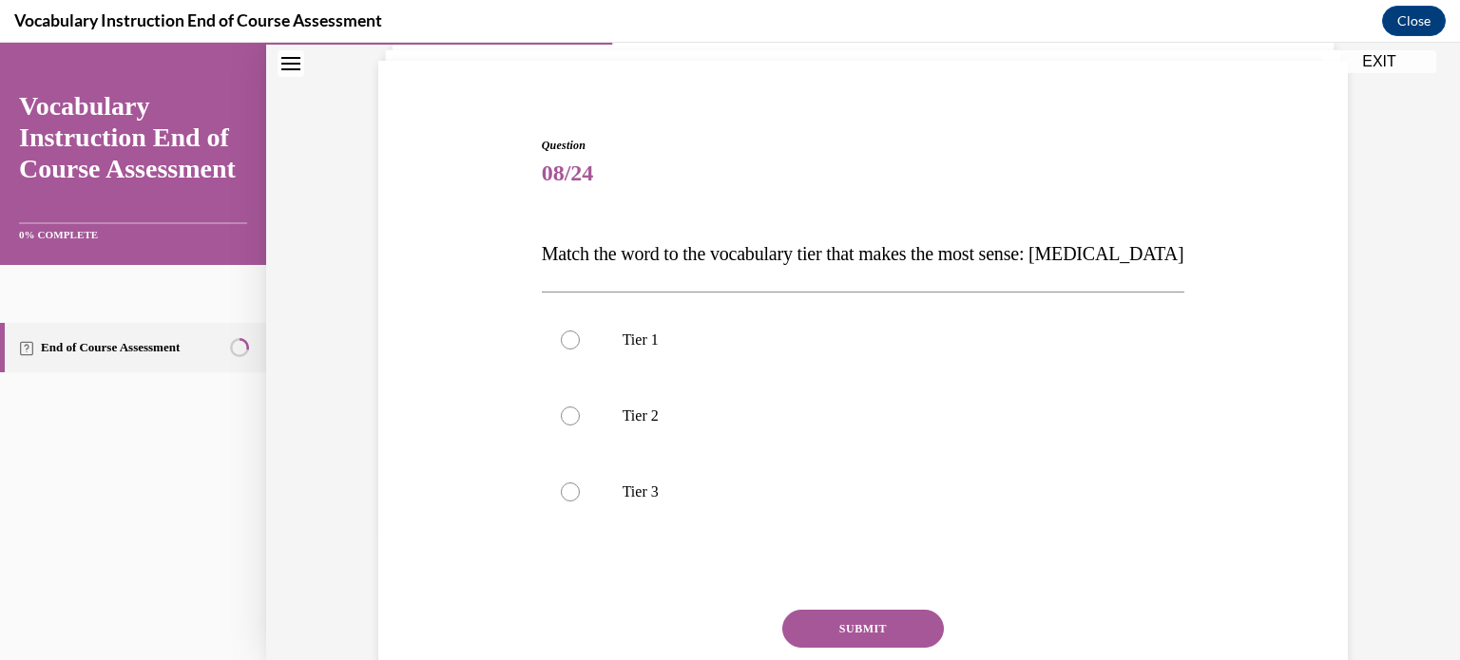
scroll to position [135, 0]
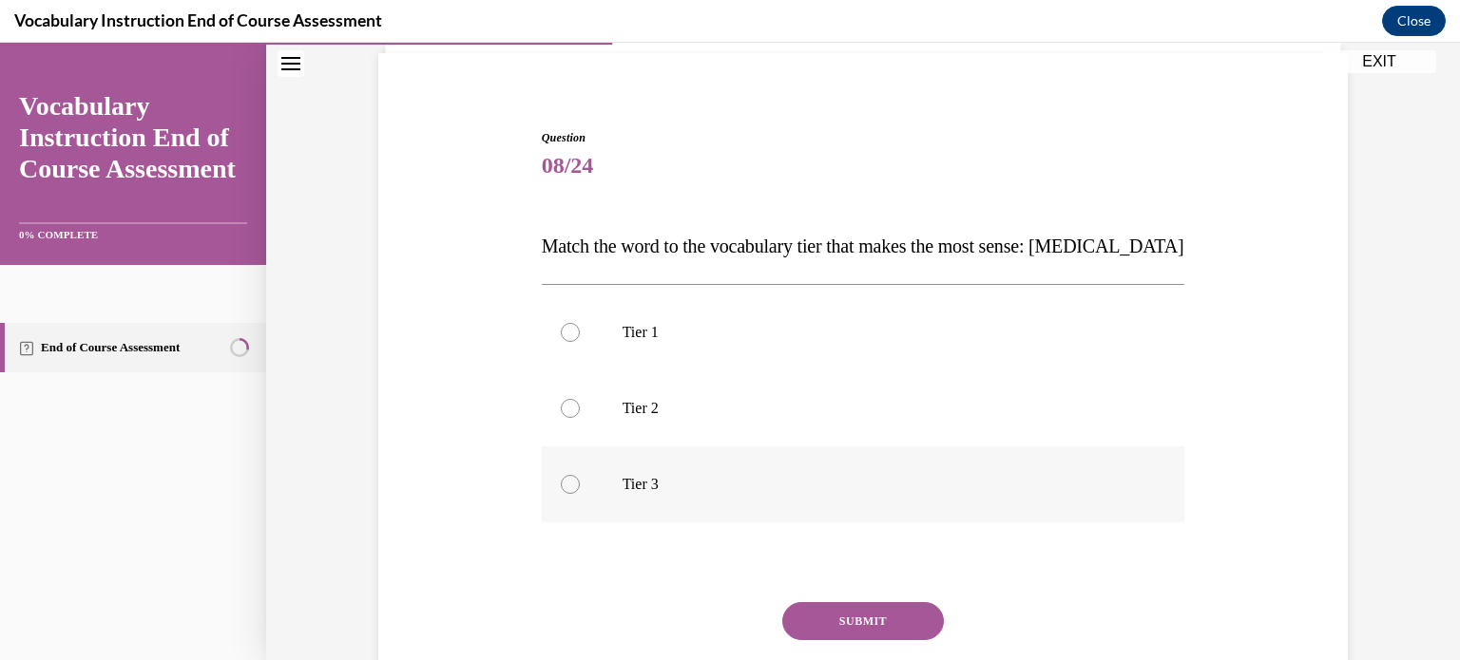
click at [643, 475] on p "Tier 3" at bounding box center [879, 484] width 515 height 19
click at [580, 475] on input "Tier 3" at bounding box center [570, 484] width 19 height 19
radio input "true"
click at [809, 617] on button "SUBMIT" at bounding box center [863, 621] width 162 height 38
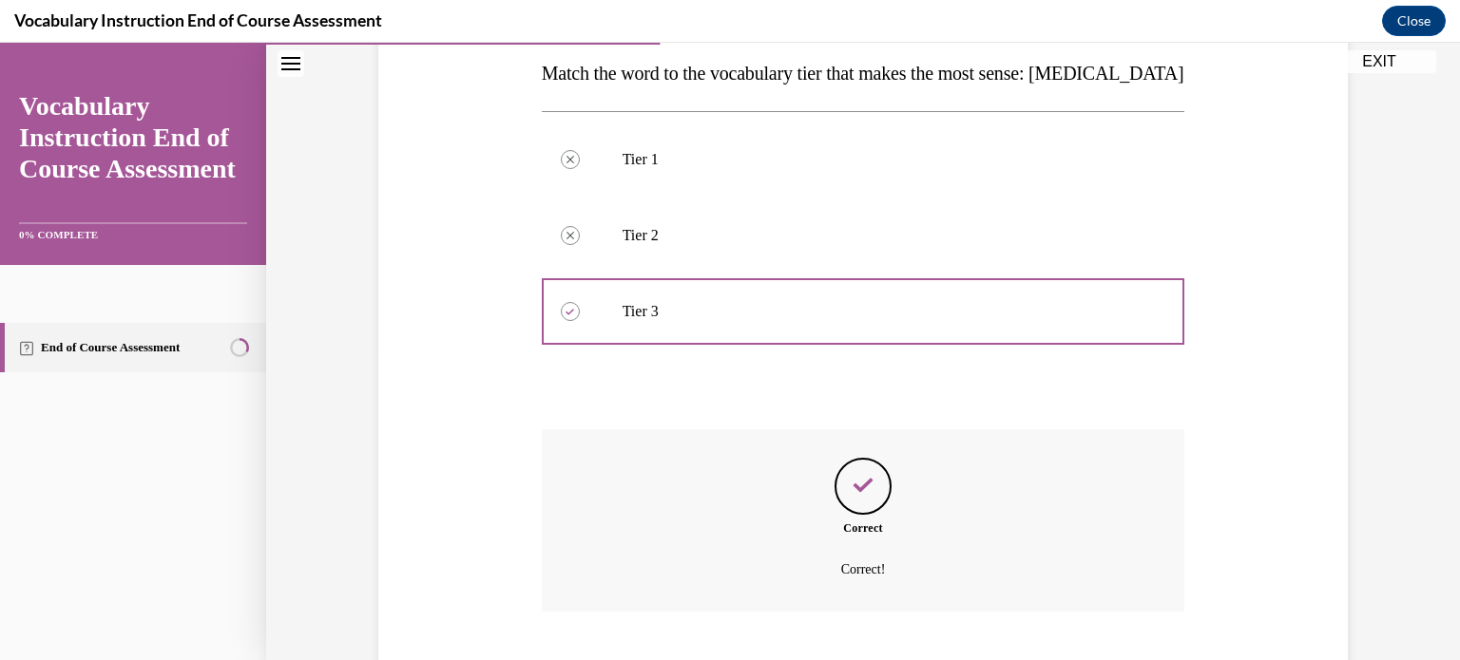
scroll to position [424, 0]
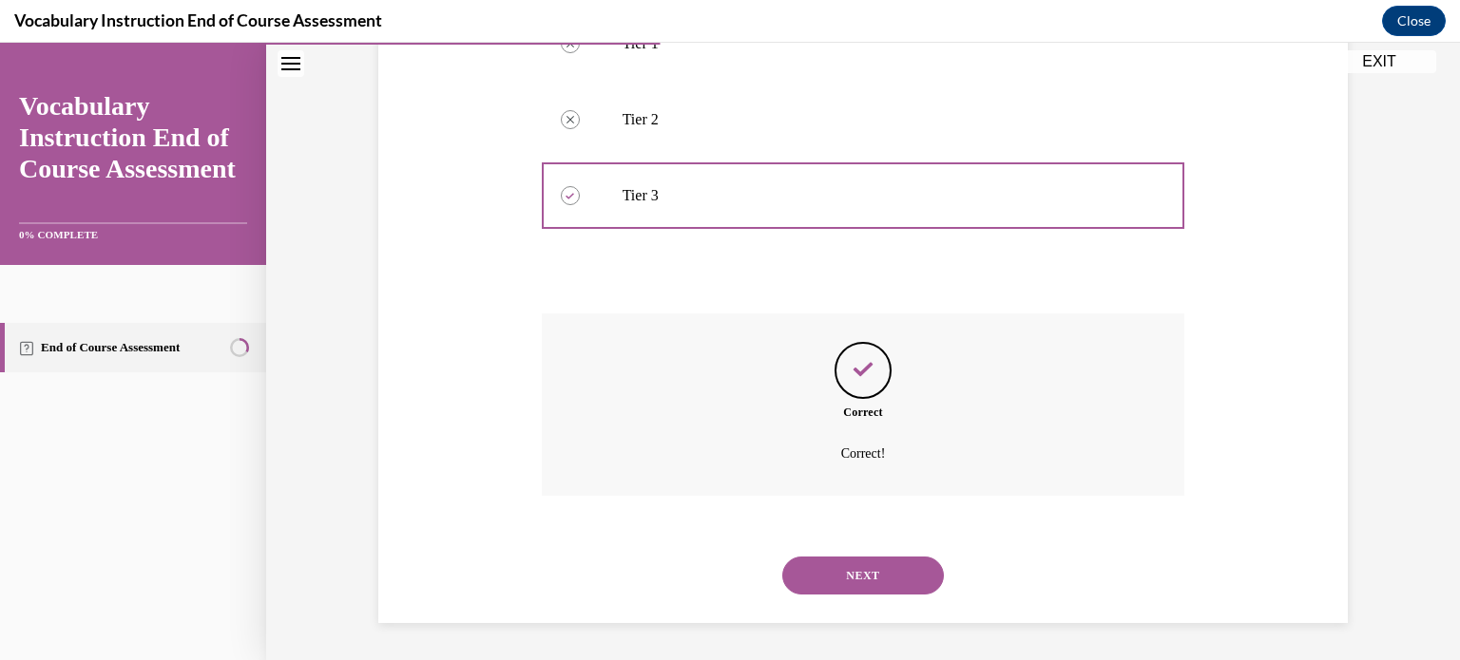
click at [817, 590] on button "NEXT" at bounding box center [863, 576] width 162 height 38
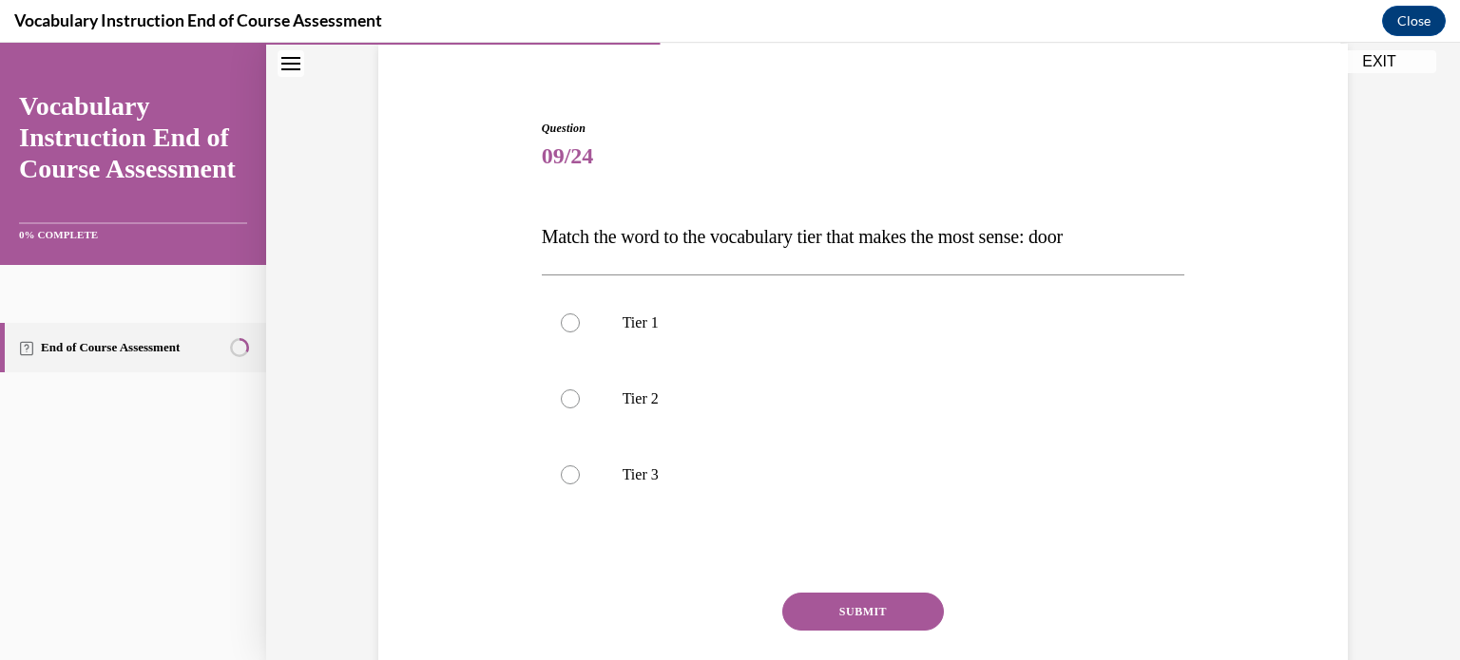
scroll to position [147, 0]
click at [688, 328] on p "Tier 1" at bounding box center [879, 320] width 515 height 19
click at [580, 328] on input "Tier 1" at bounding box center [570, 320] width 19 height 19
radio input "true"
click at [795, 596] on button "SUBMIT" at bounding box center [863, 609] width 162 height 38
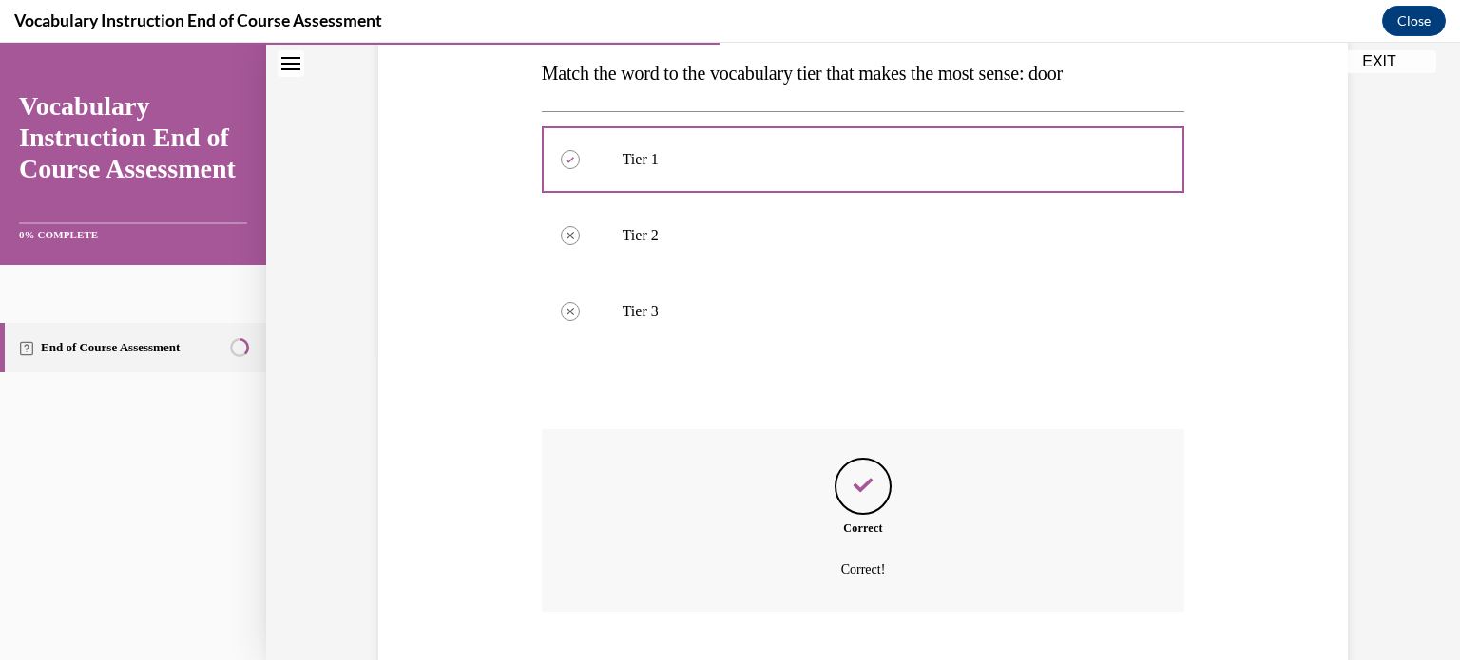
scroll to position [424, 0]
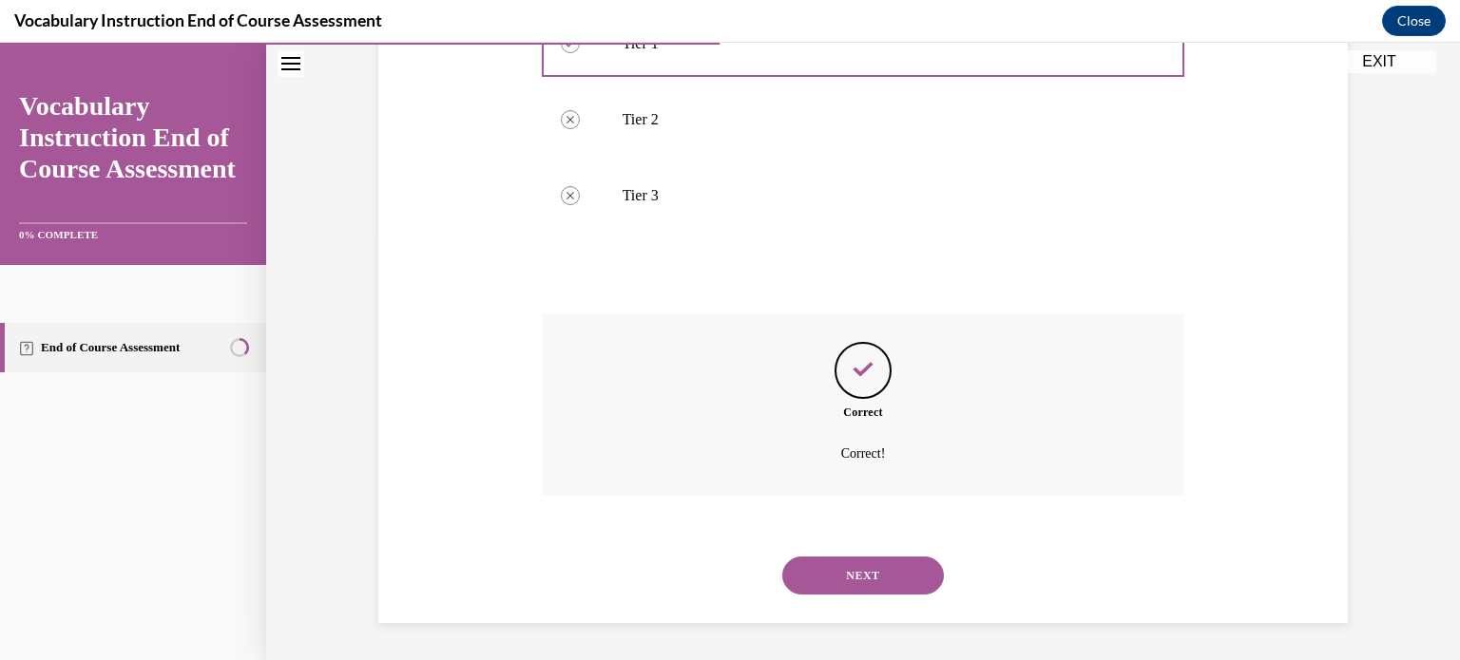
click at [811, 584] on button "NEXT" at bounding box center [863, 576] width 162 height 38
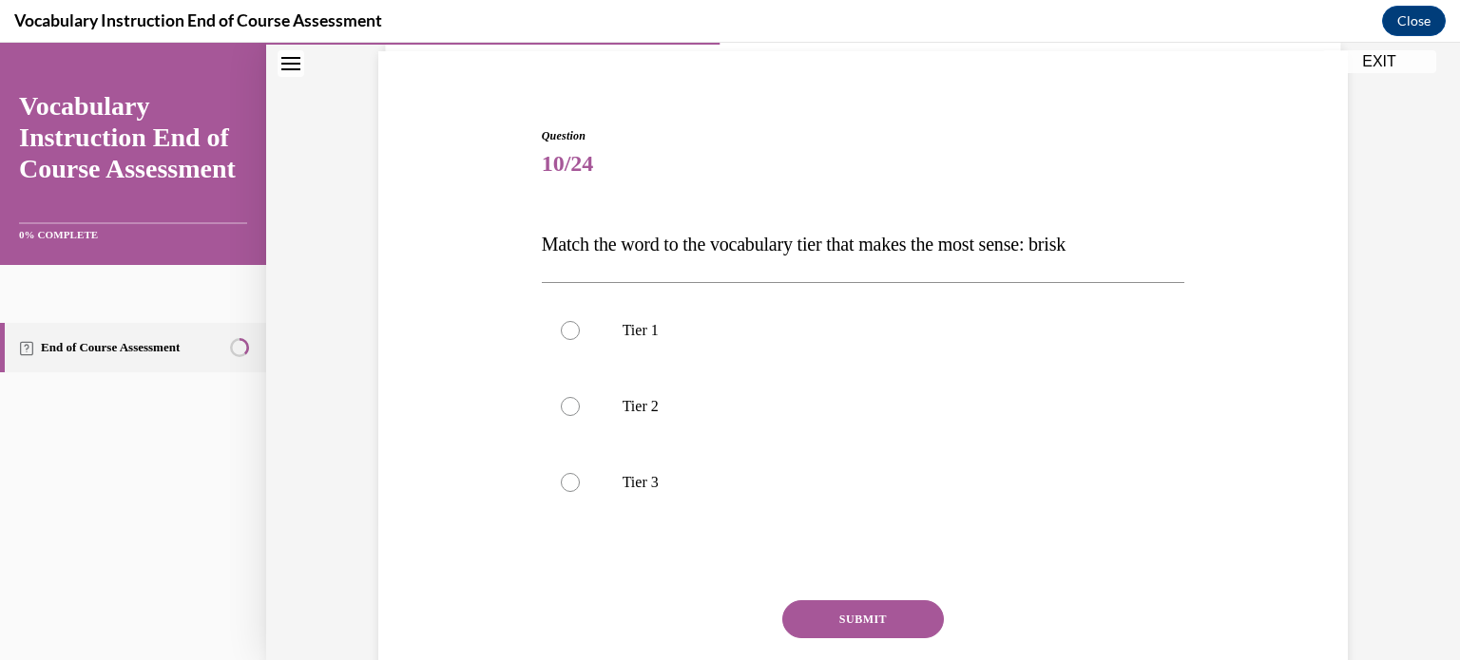
scroll to position [152, 0]
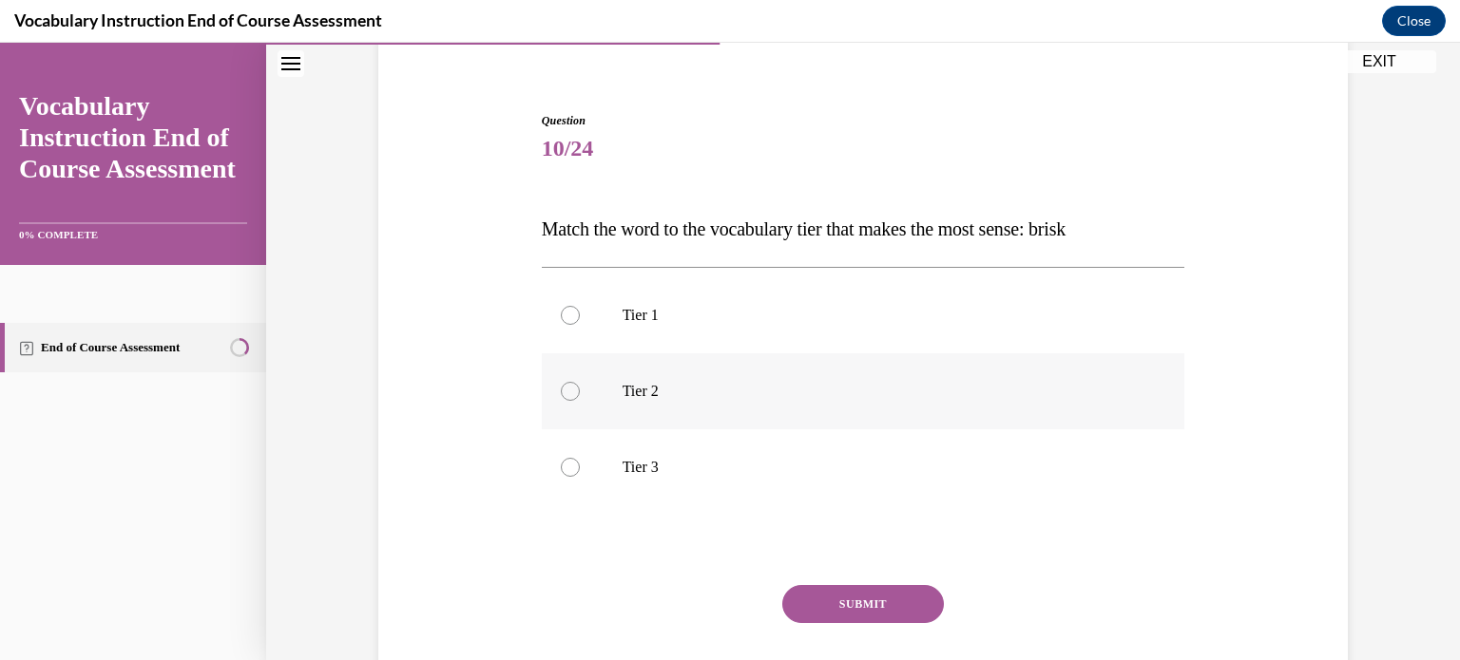
click at [705, 401] on label "Tier 2" at bounding box center [863, 392] width 643 height 76
click at [580, 401] on input "Tier 2" at bounding box center [570, 391] width 19 height 19
radio input "true"
click at [812, 609] on button "SUBMIT" at bounding box center [863, 604] width 162 height 38
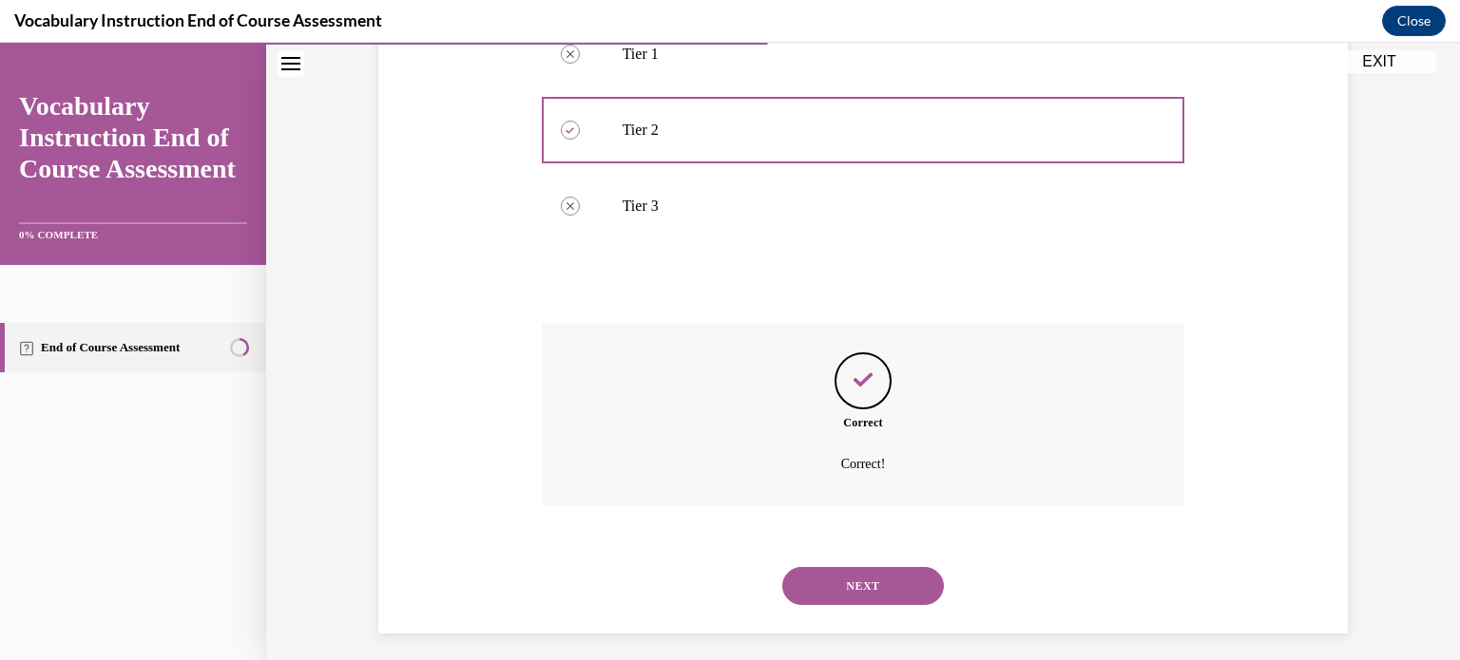
scroll to position [424, 0]
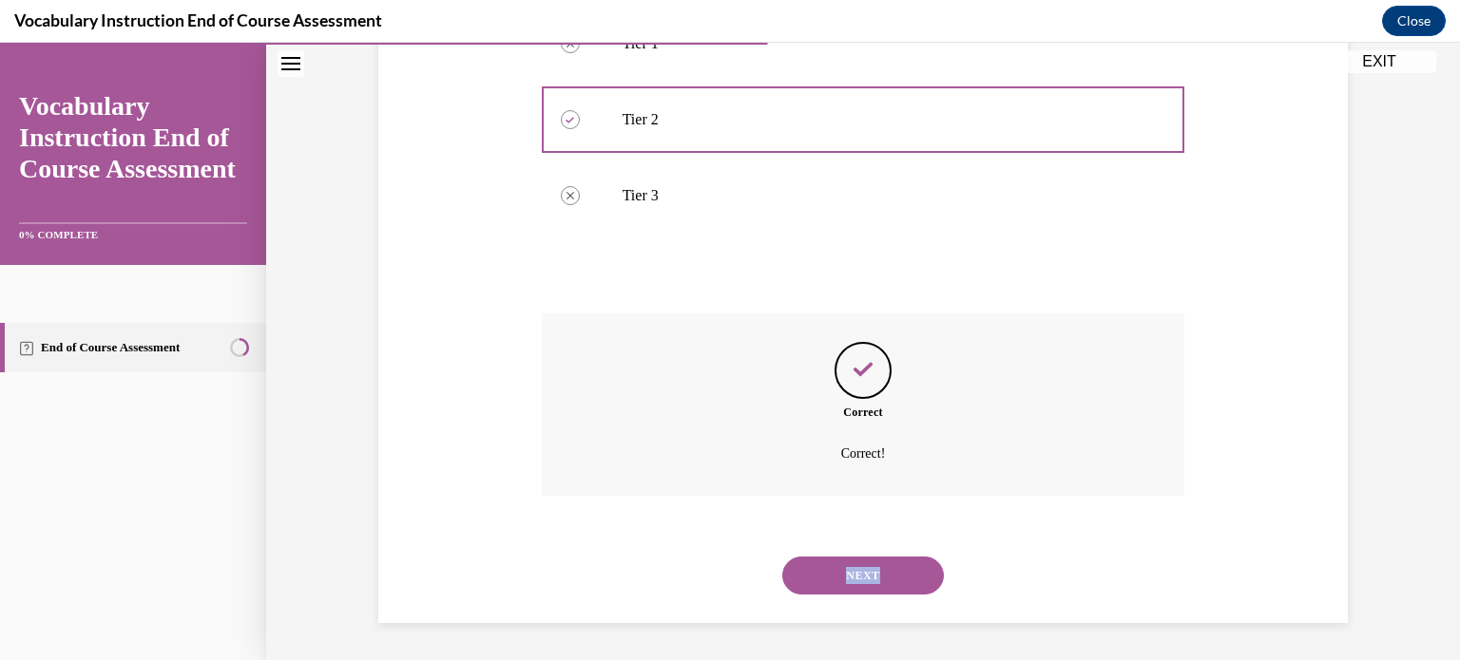
drag, startPoint x: 813, startPoint y: 595, endPoint x: 813, endPoint y: 583, distance: 11.4
click at [813, 583] on div "NEXT" at bounding box center [863, 576] width 643 height 76
click at [813, 583] on button "NEXT" at bounding box center [863, 576] width 162 height 38
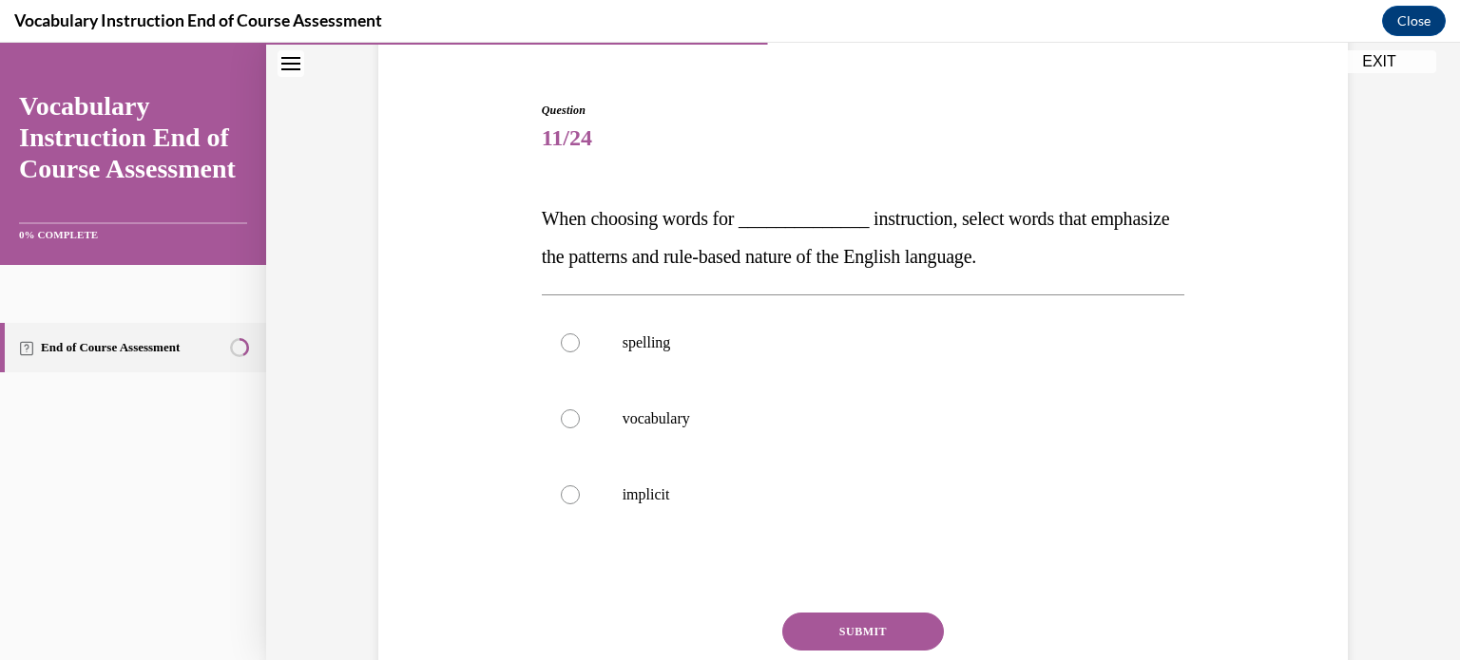
scroll to position [163, 0]
click at [680, 360] on label "spelling" at bounding box center [863, 342] width 643 height 76
click at [580, 352] on input "spelling" at bounding box center [570, 342] width 19 height 19
radio input "true"
click at [803, 617] on button "SUBMIT" at bounding box center [863, 631] width 162 height 38
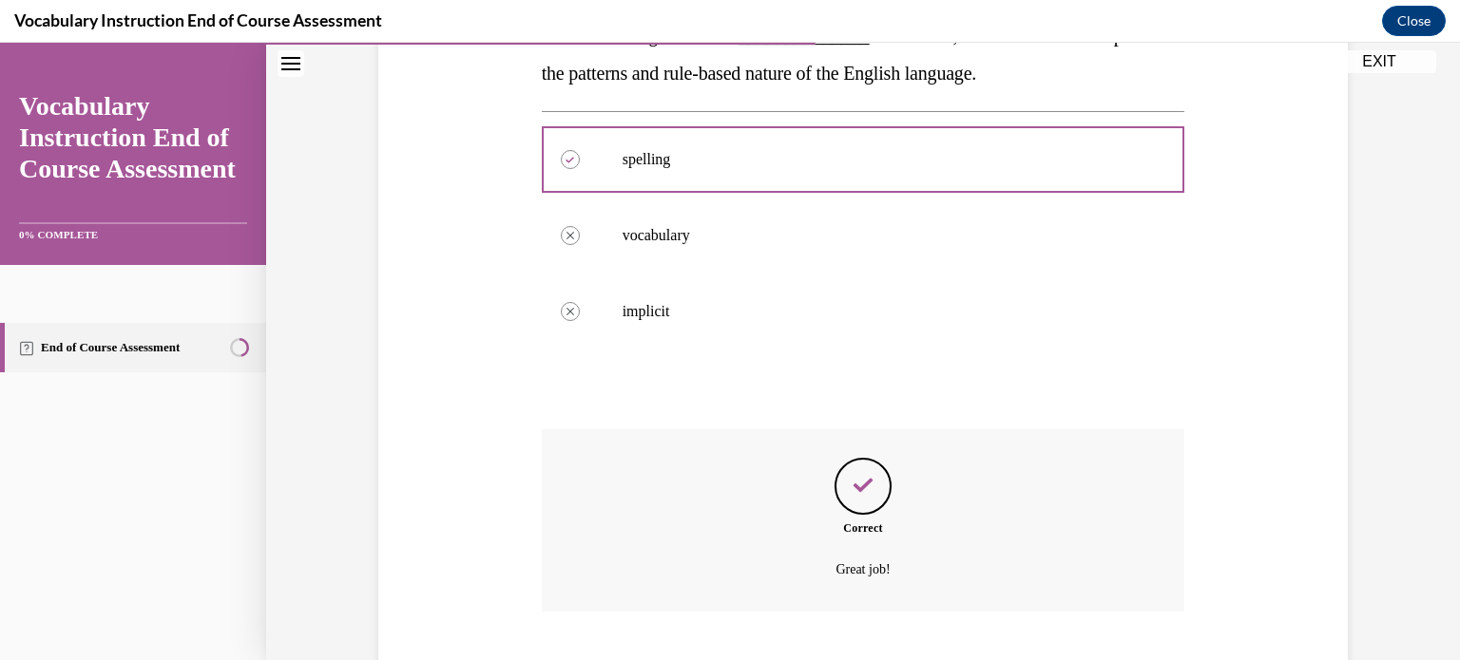
scroll to position [462, 0]
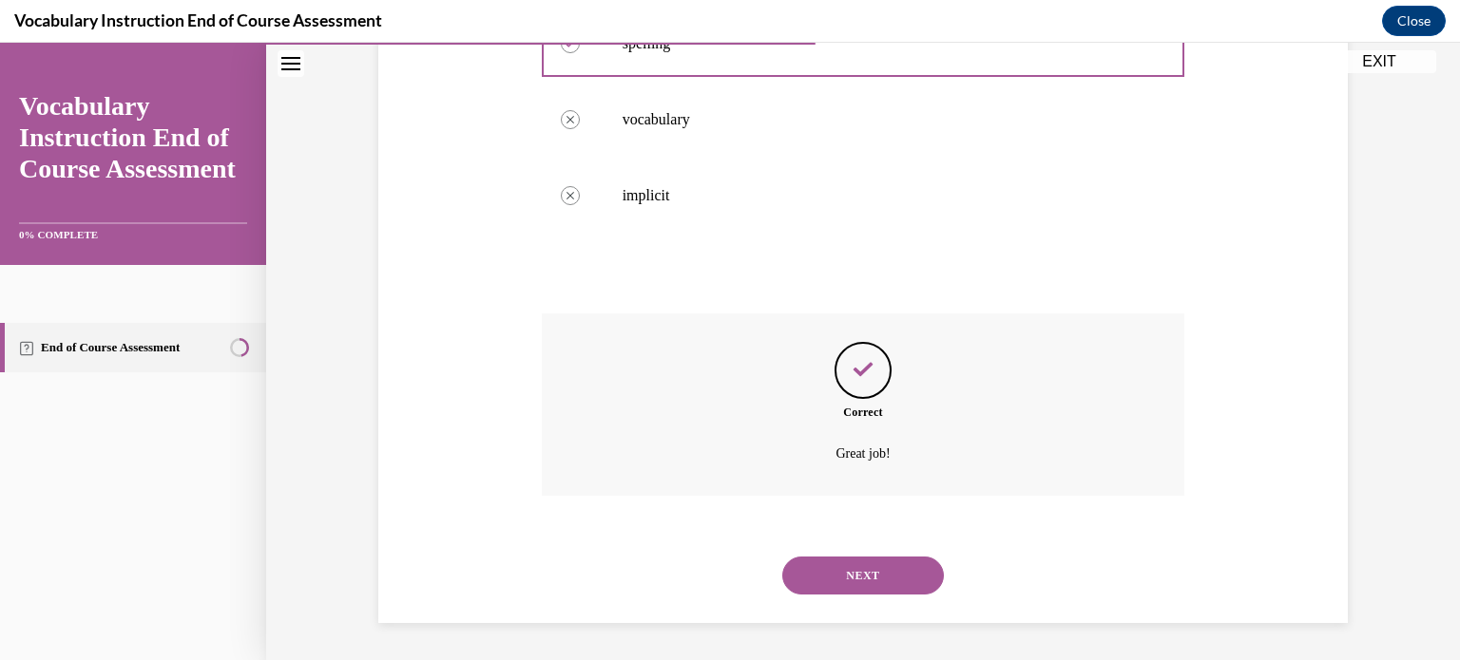
click at [825, 575] on button "NEXT" at bounding box center [863, 576] width 162 height 38
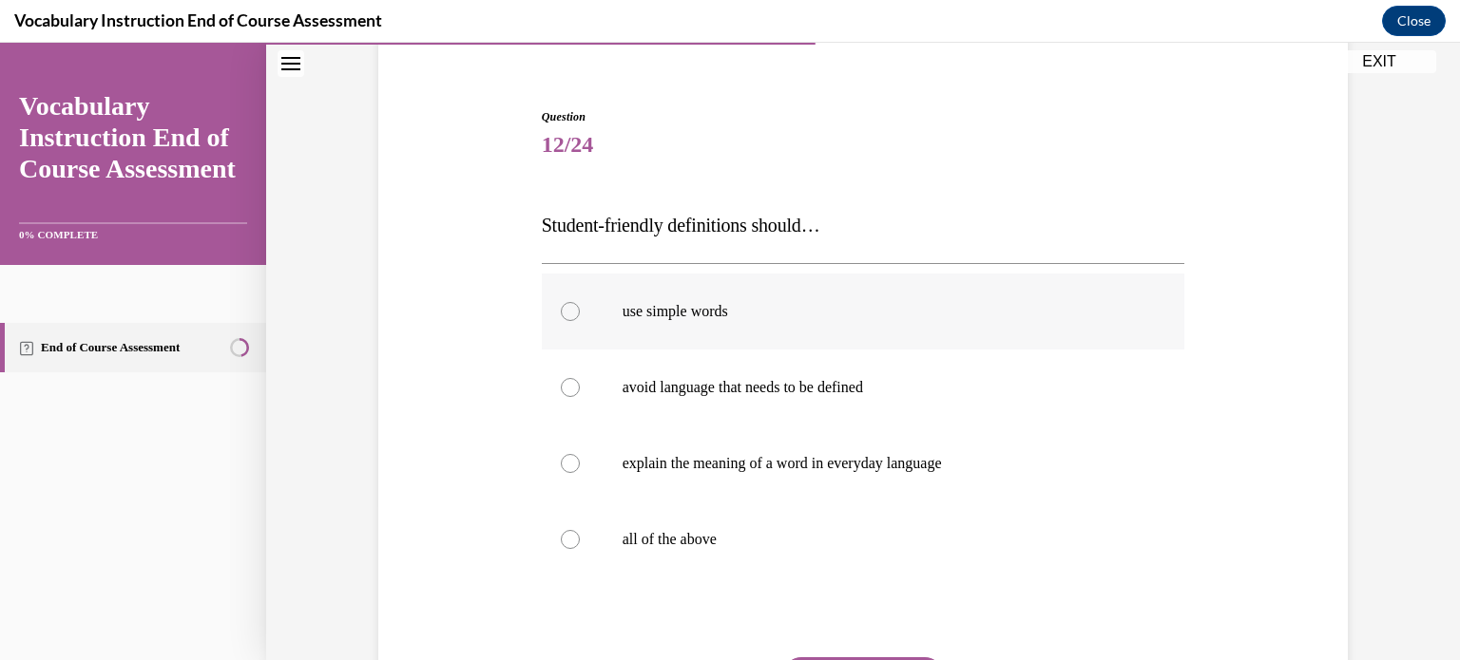
scroll to position [166, 0]
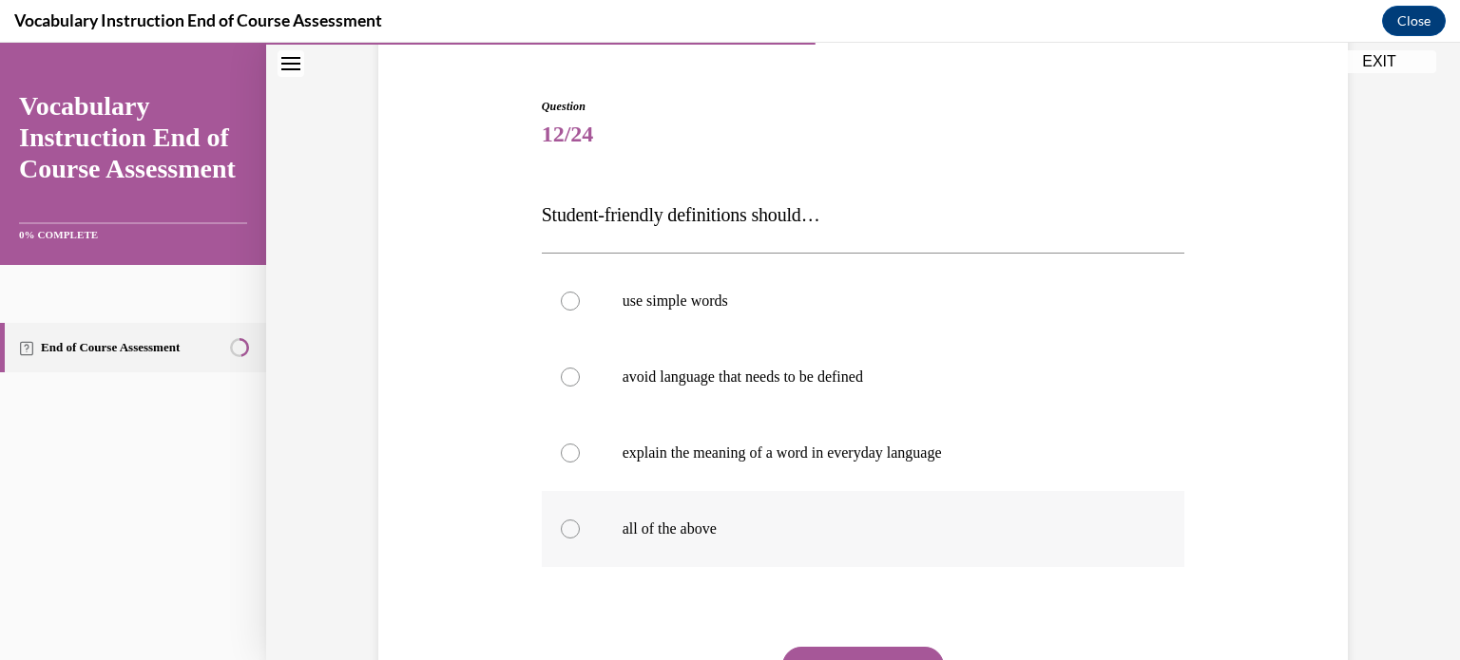
click at [567, 532] on div at bounding box center [570, 529] width 19 height 19
click at [567, 532] on input "all of the above" at bounding box center [570, 529] width 19 height 19
radio input "true"
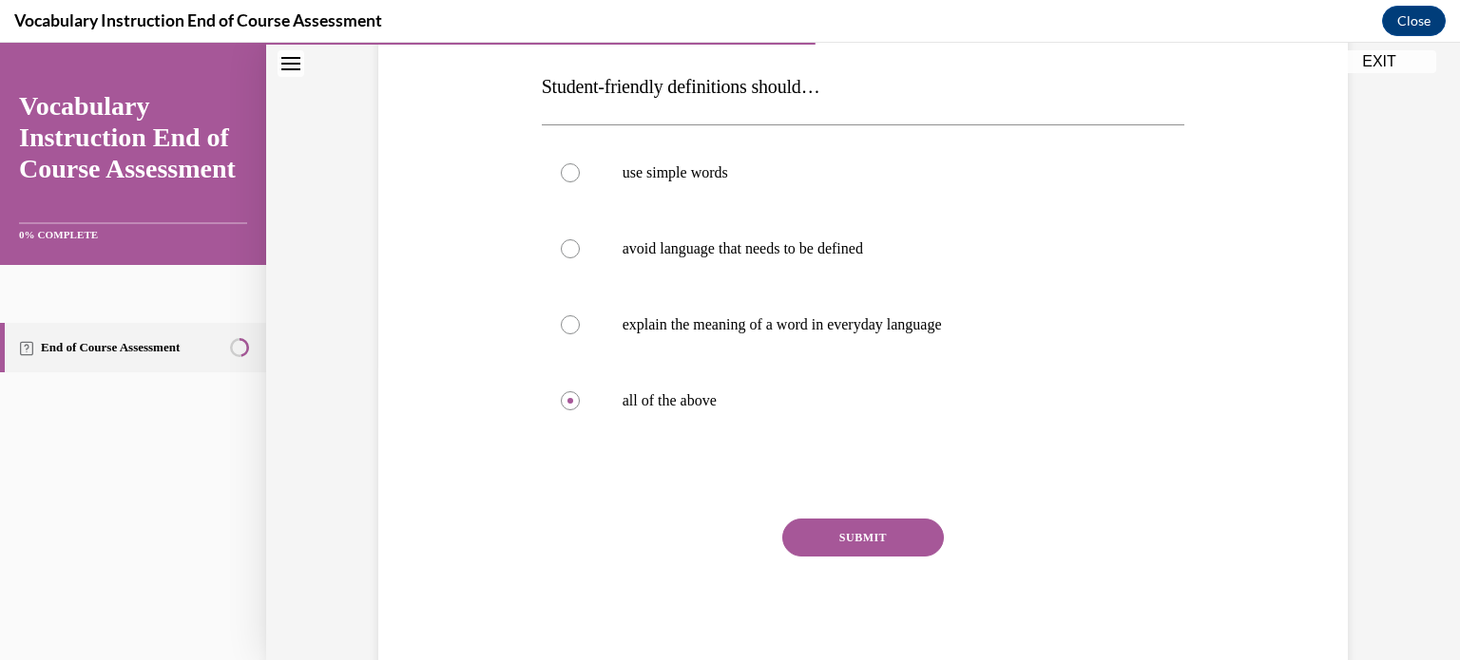
click at [831, 531] on button "SUBMIT" at bounding box center [863, 538] width 162 height 38
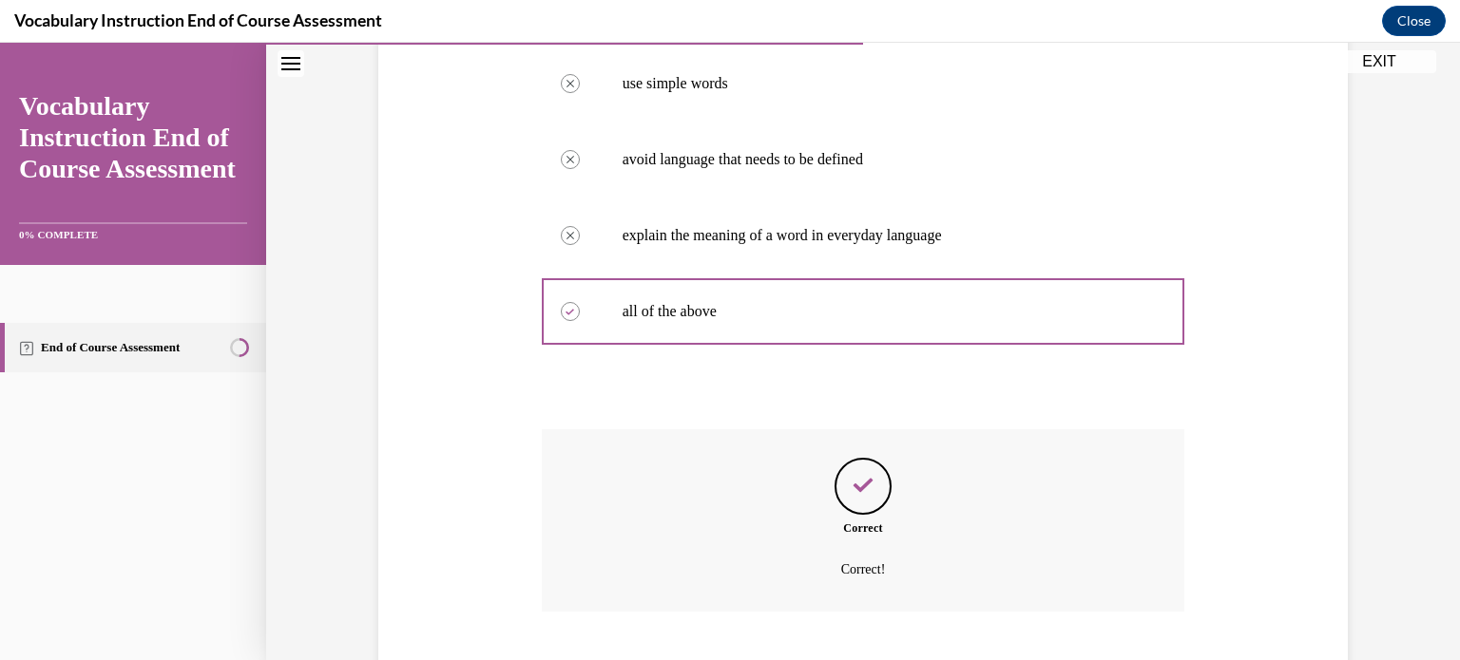
scroll to position [500, 0]
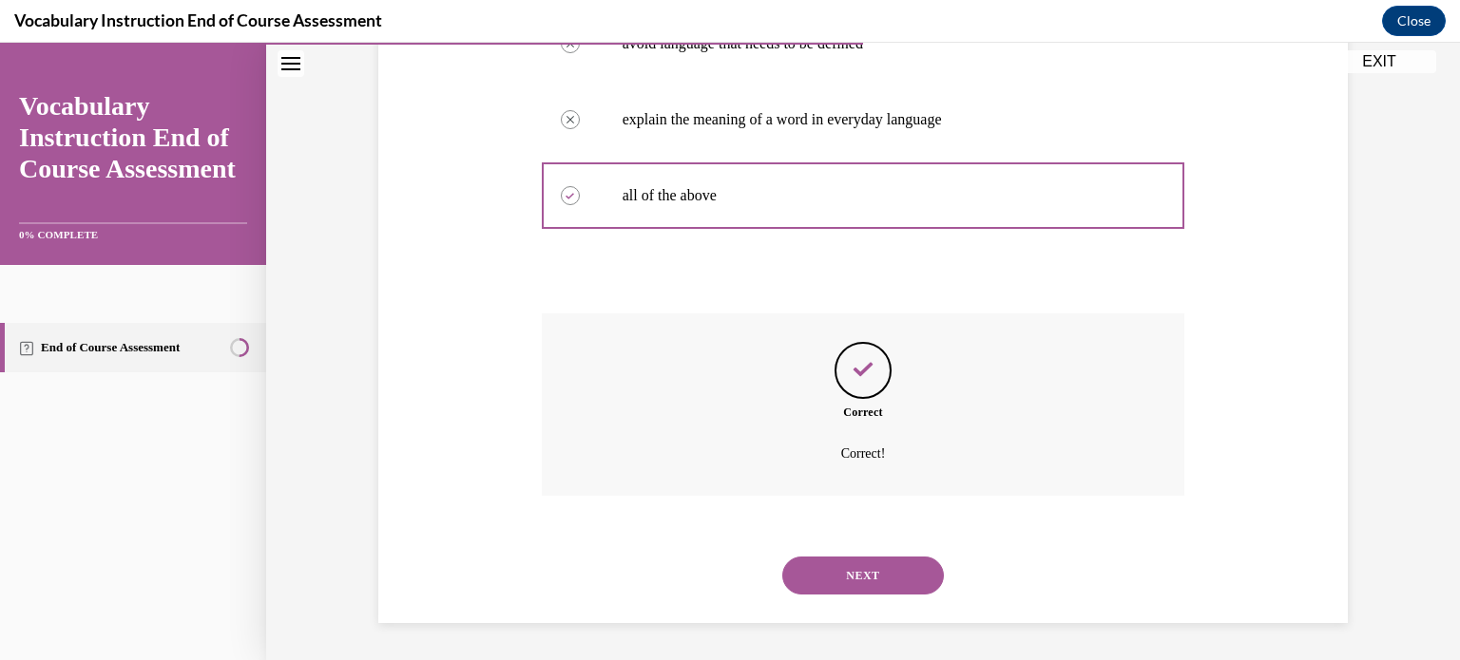
click at [832, 557] on button "NEXT" at bounding box center [863, 576] width 162 height 38
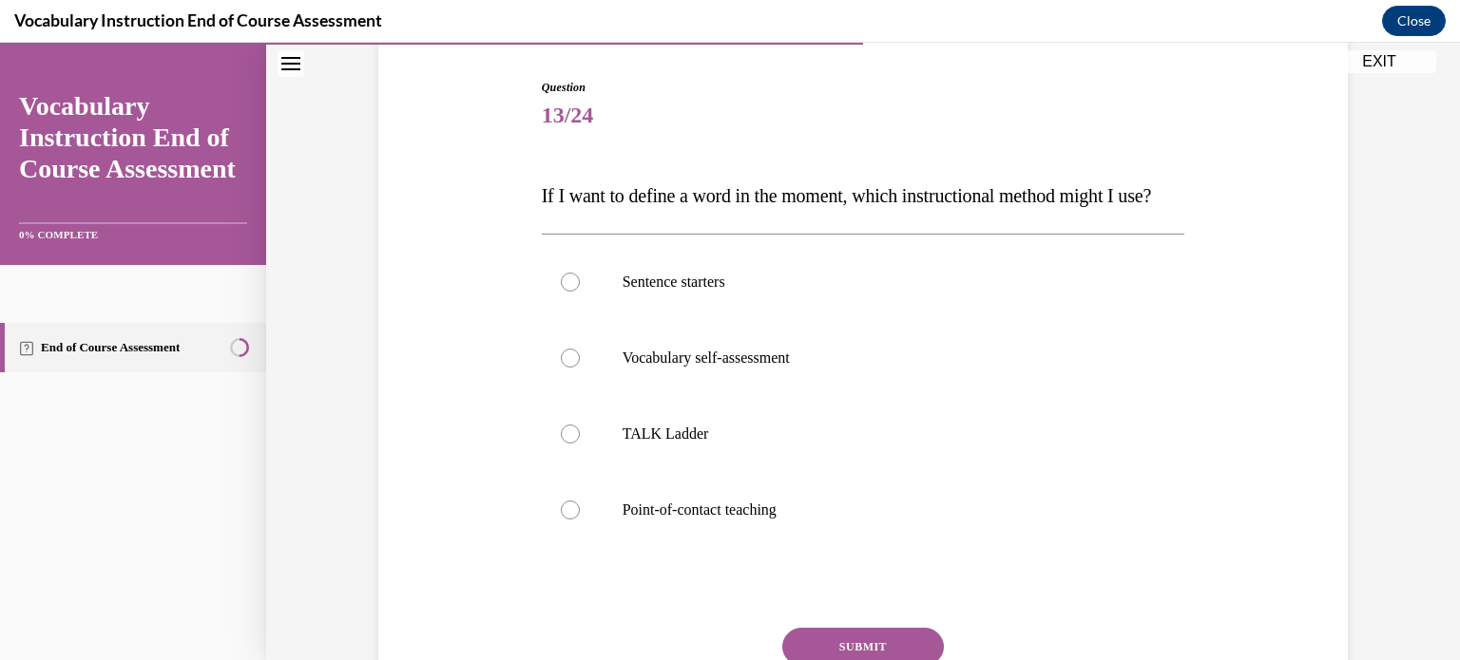
scroll to position [220, 0]
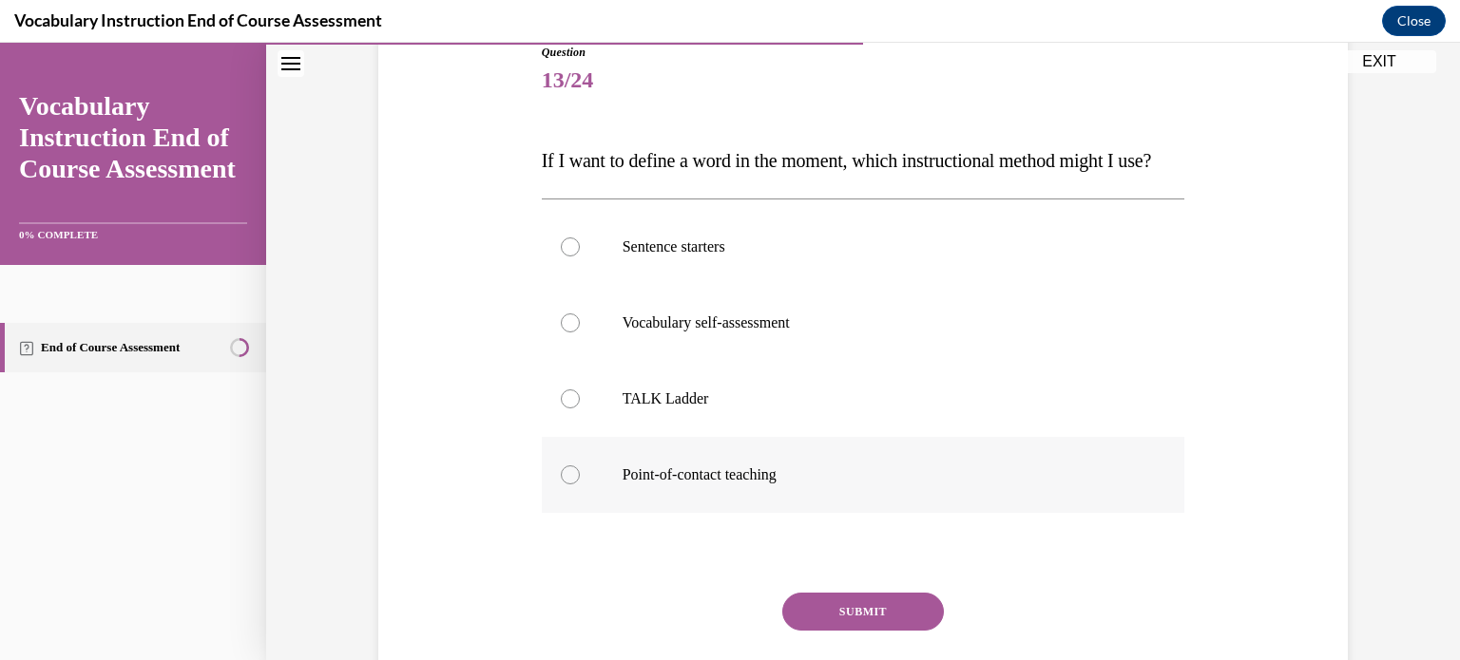
click at [637, 485] on p "Point-of-contact teaching" at bounding box center [879, 475] width 515 height 19
click at [580, 485] on input "Point-of-contact teaching" at bounding box center [570, 475] width 19 height 19
radio input "true"
click at [832, 631] on button "SUBMIT" at bounding box center [863, 612] width 162 height 38
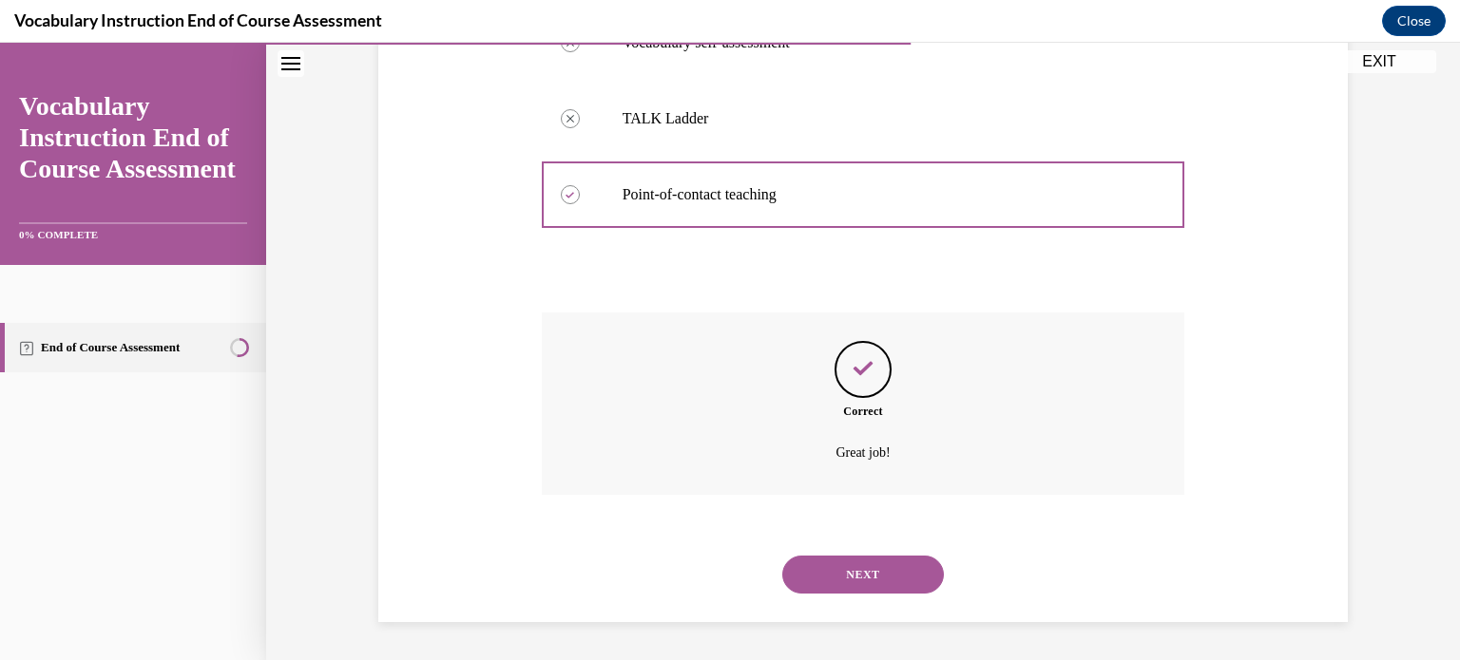
scroll to position [538, 0]
click at [846, 584] on button "NEXT" at bounding box center [863, 575] width 162 height 38
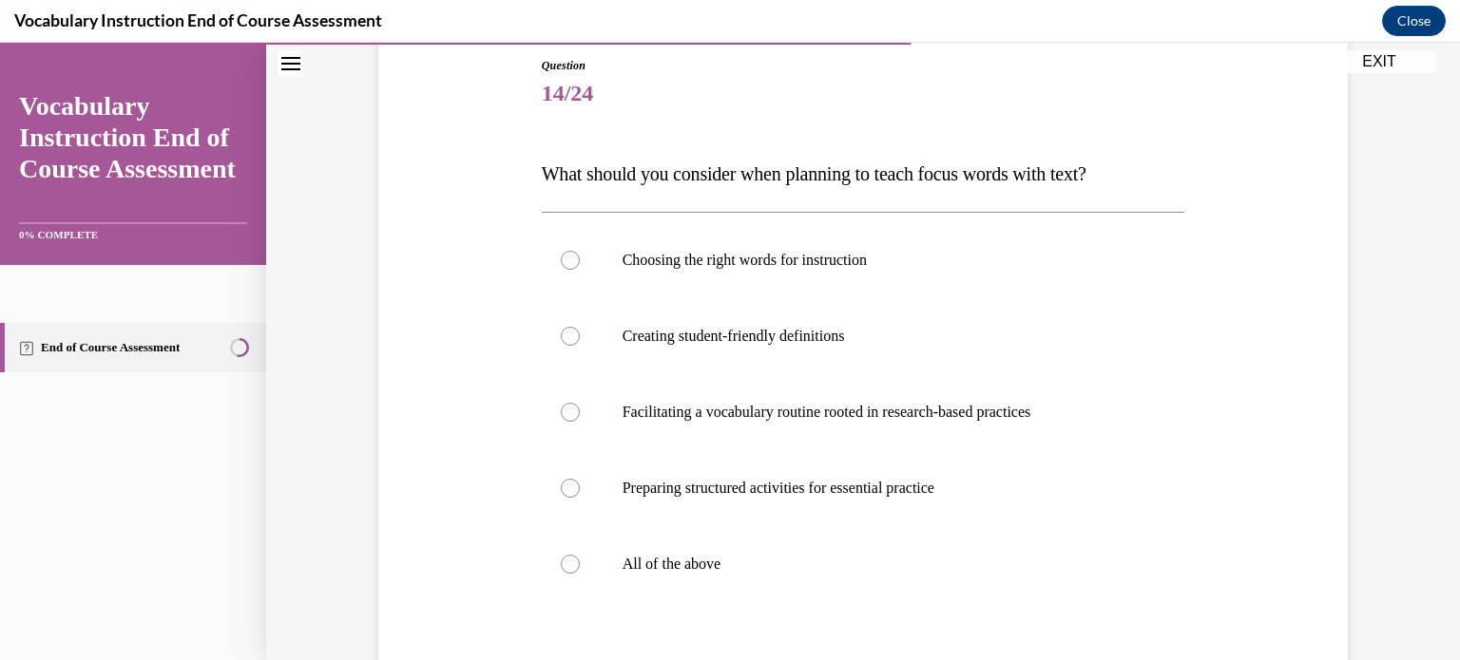
scroll to position [208, 0]
click at [572, 558] on label "All of the above" at bounding box center [863, 564] width 643 height 76
click at [572, 558] on input "All of the above" at bounding box center [570, 563] width 19 height 19
radio input "true"
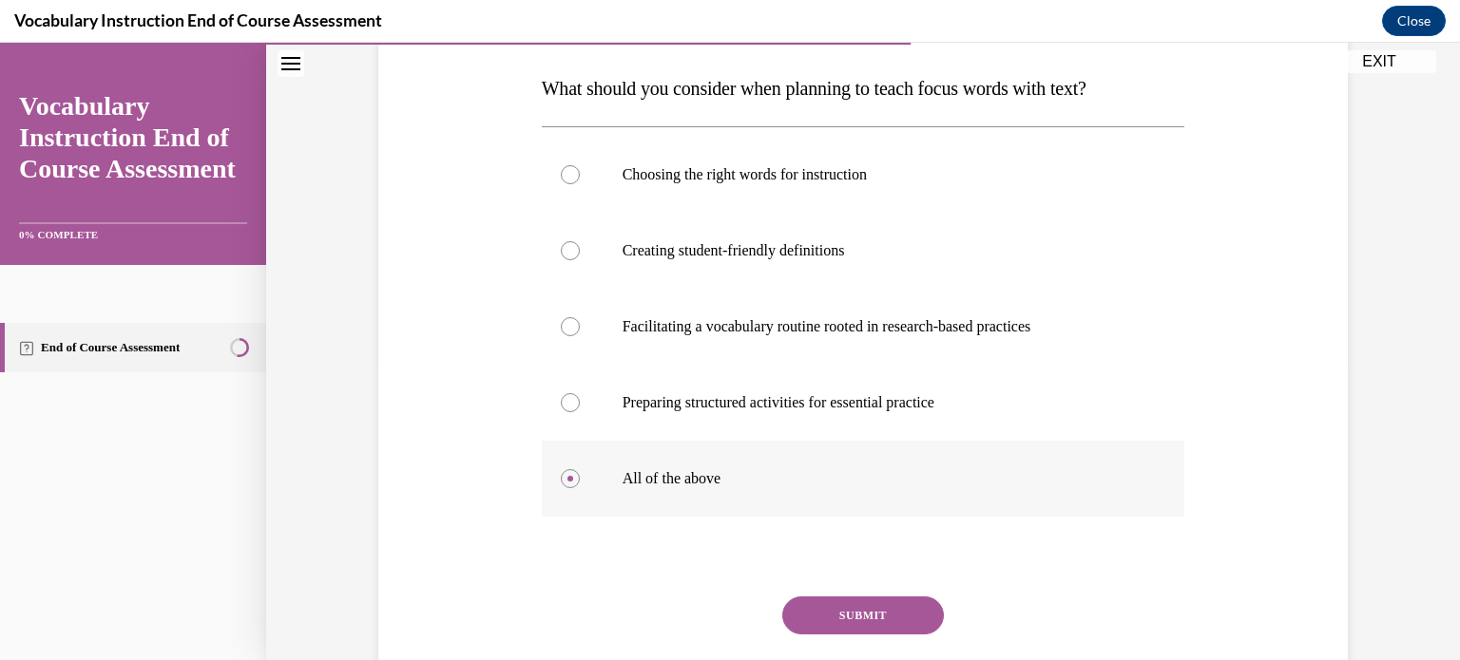
scroll to position [330, 0]
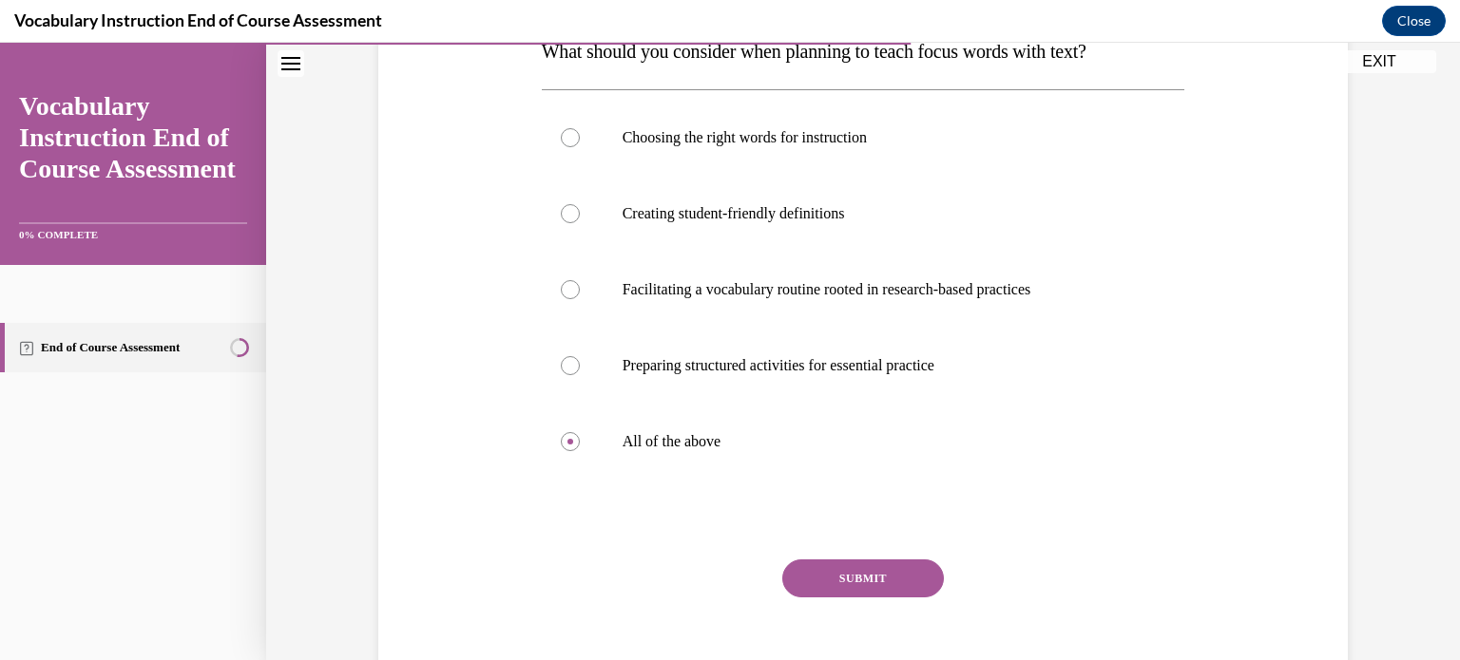
click at [814, 562] on button "SUBMIT" at bounding box center [863, 579] width 162 height 38
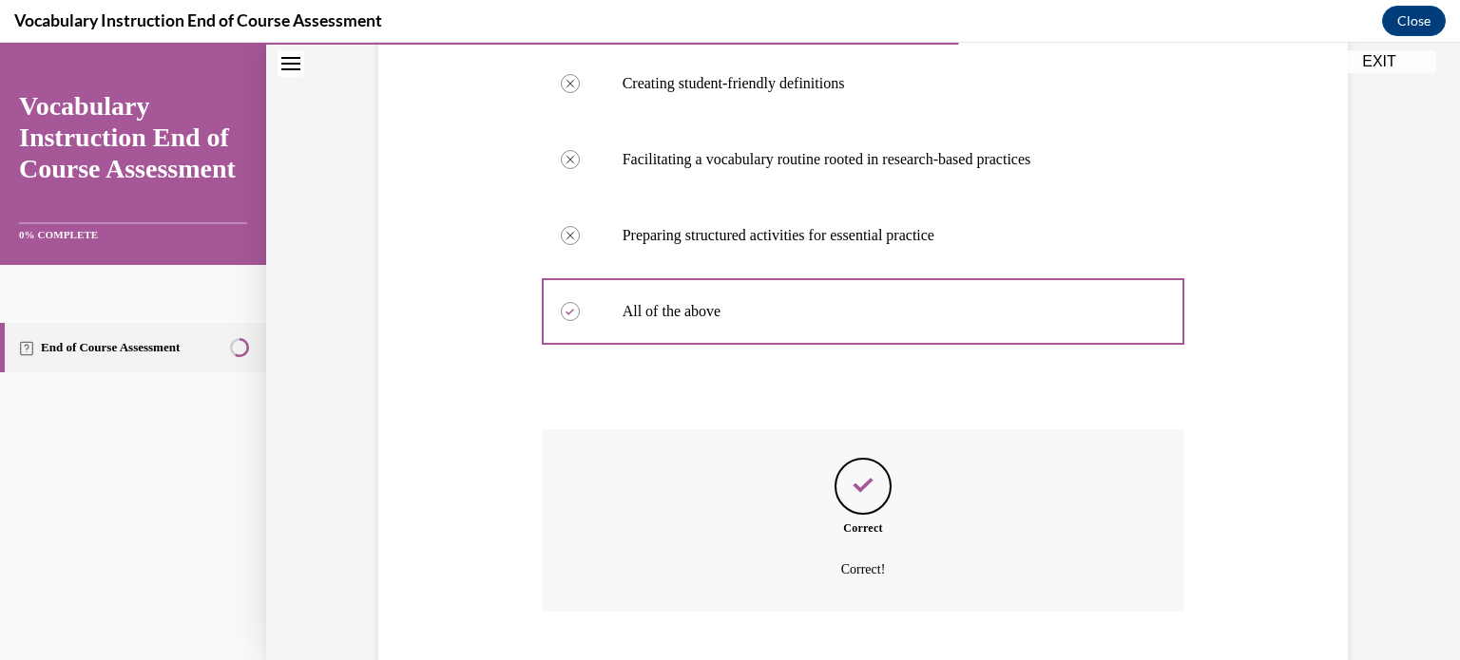
scroll to position [576, 0]
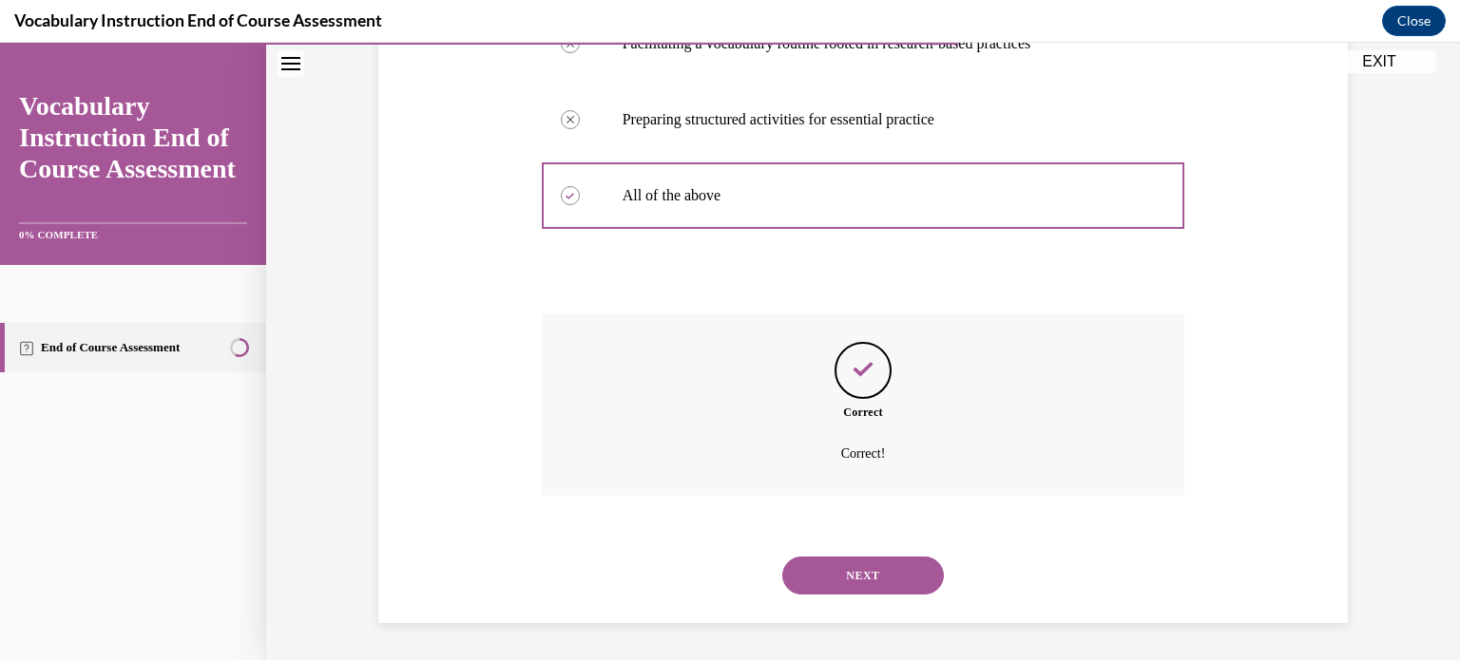
click at [820, 565] on button "NEXT" at bounding box center [863, 576] width 162 height 38
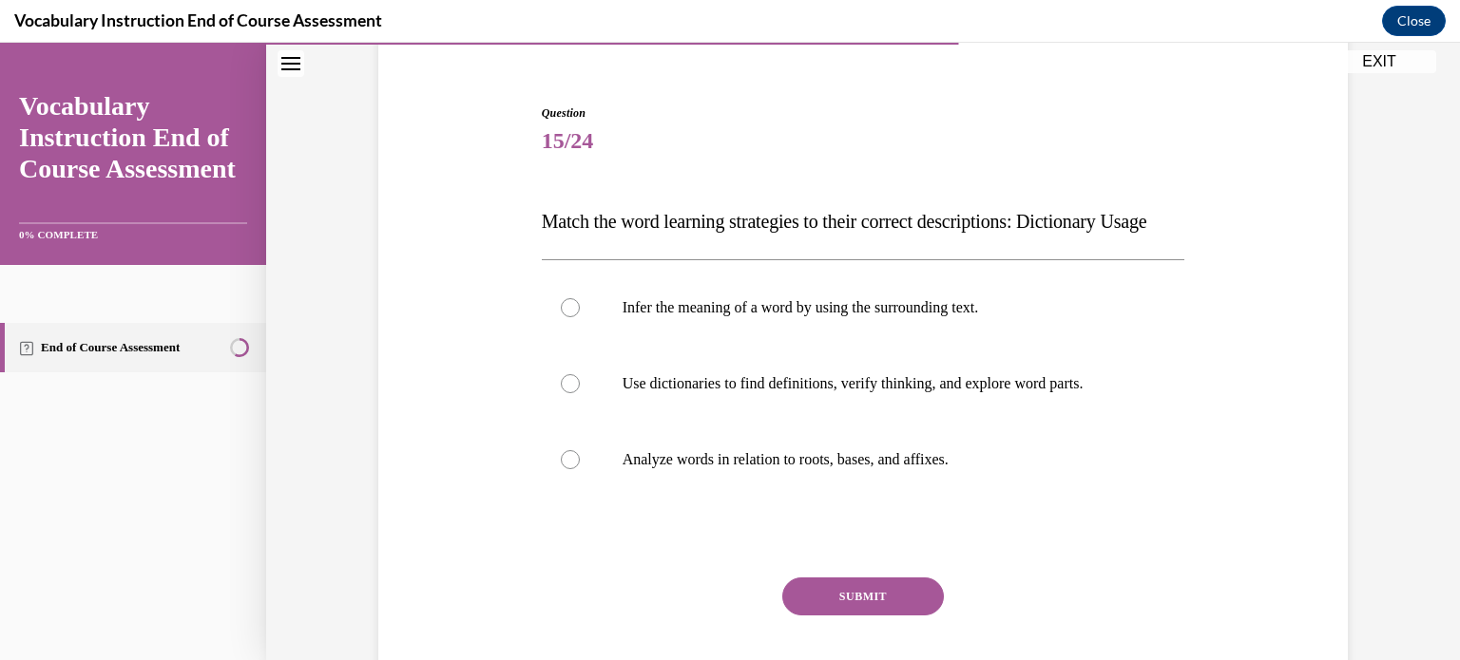
scroll to position [160, 0]
click at [567, 393] on div at bounding box center [570, 383] width 19 height 19
click at [567, 393] on input "Use dictionaries to find definitions, verify thinking, and explore word parts." at bounding box center [570, 383] width 19 height 19
radio input "true"
click at [822, 616] on button "SUBMIT" at bounding box center [863, 597] width 162 height 38
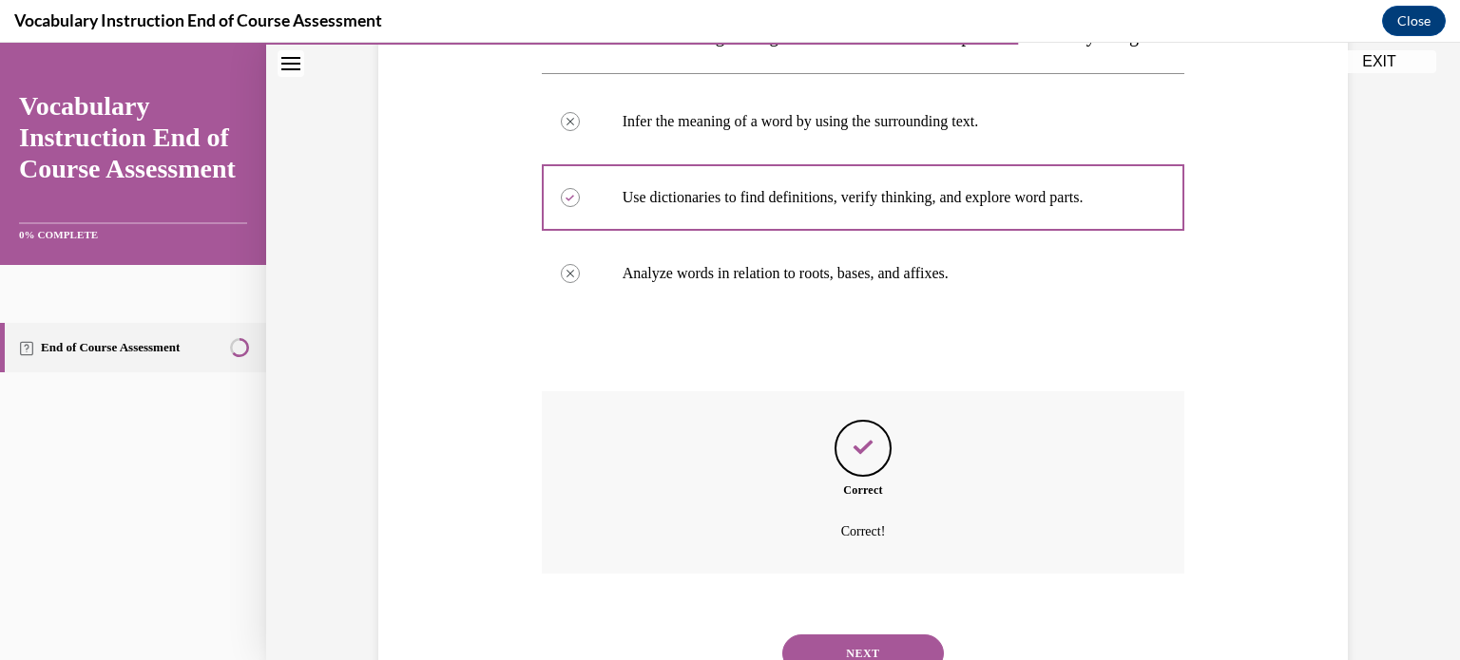
scroll to position [462, 0]
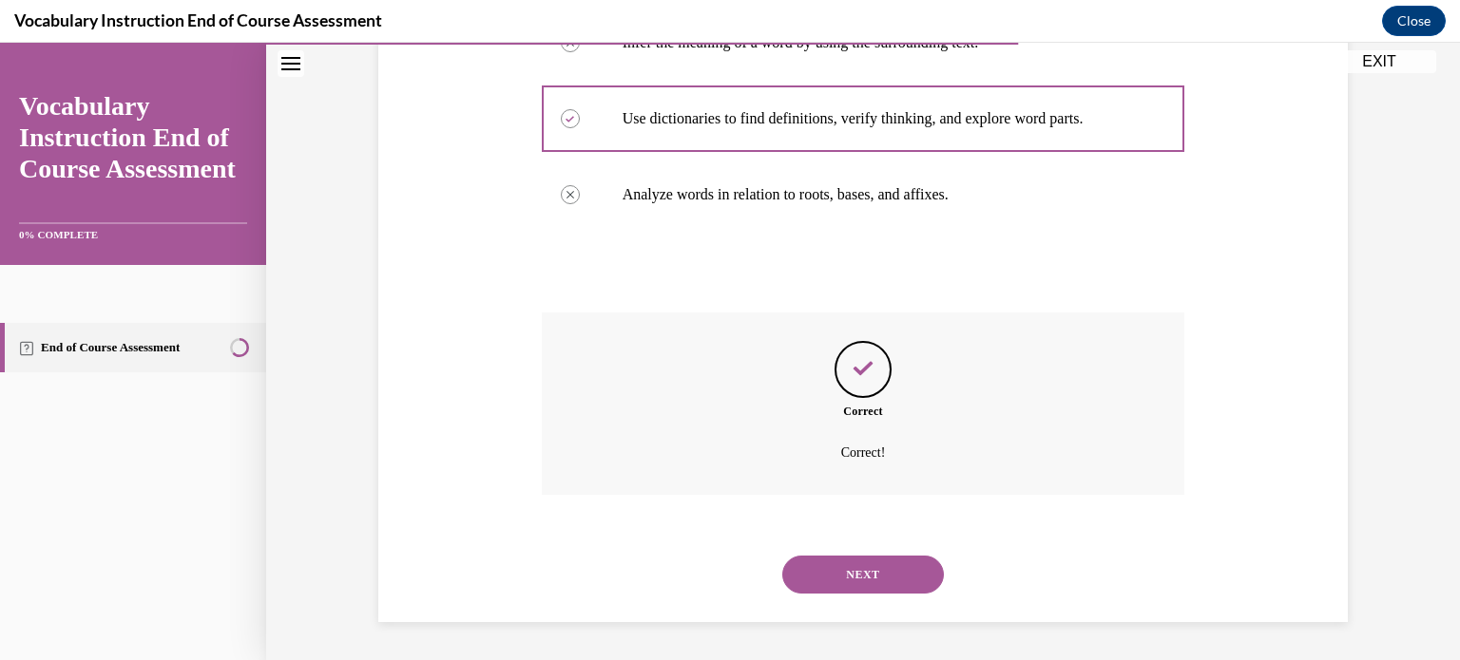
click at [836, 576] on button "NEXT" at bounding box center [863, 575] width 162 height 38
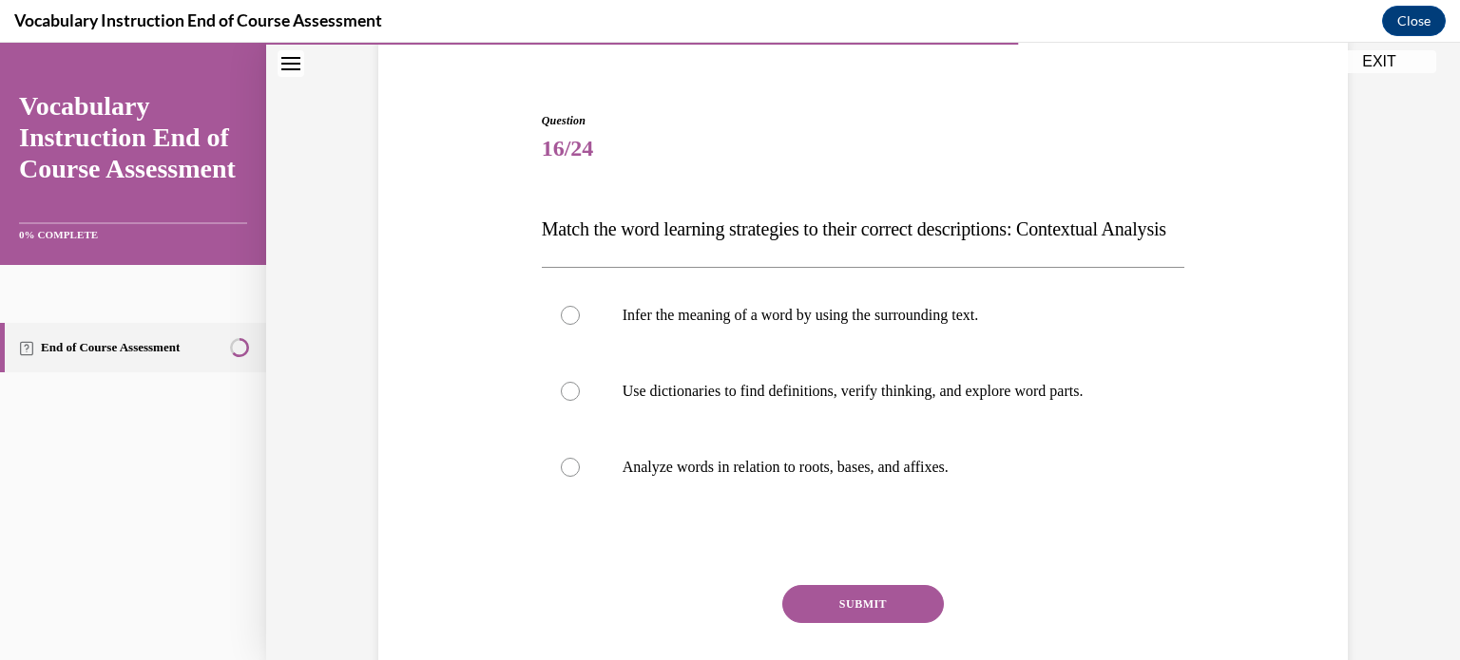
scroll to position [189, 0]
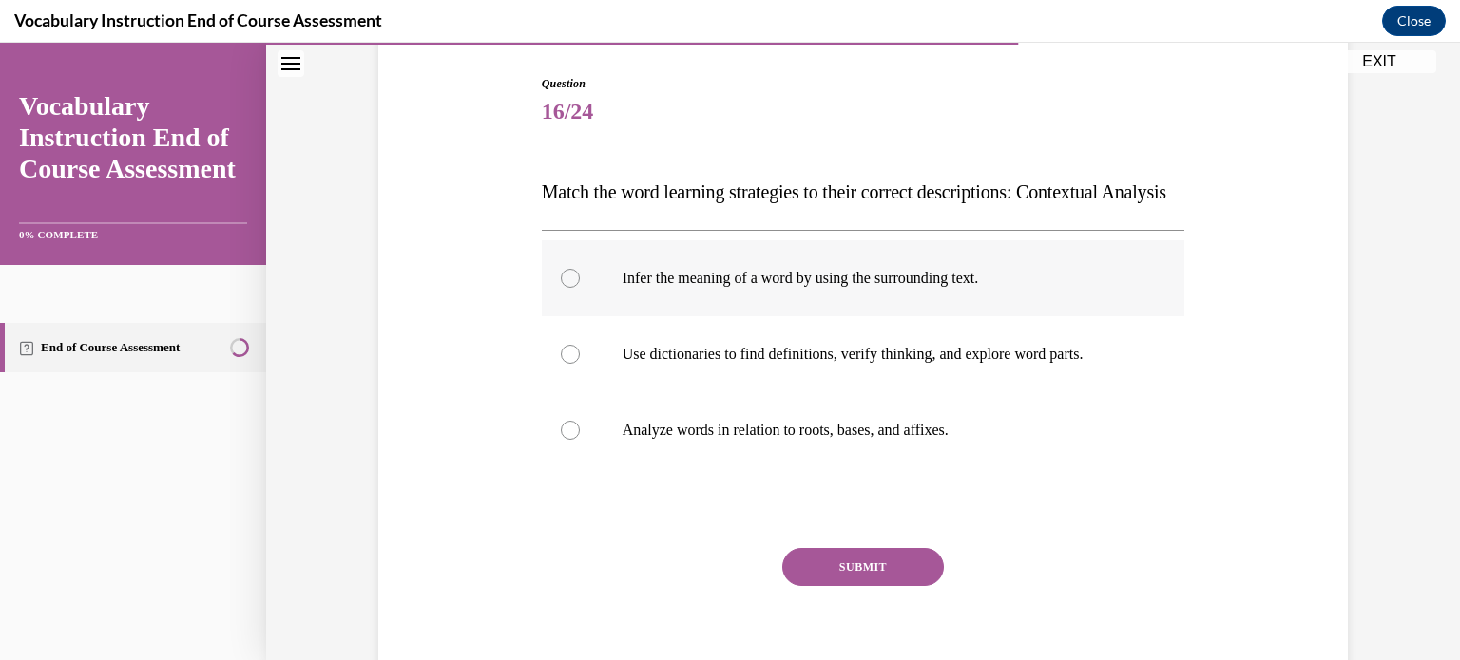
click at [638, 288] on p "Infer the meaning of a word by using the surrounding text." at bounding box center [879, 278] width 515 height 19
click at [580, 288] on input "Infer the meaning of a word by using the surrounding text." at bounding box center [570, 278] width 19 height 19
radio input "true"
click at [806, 586] on button "SUBMIT" at bounding box center [863, 567] width 162 height 38
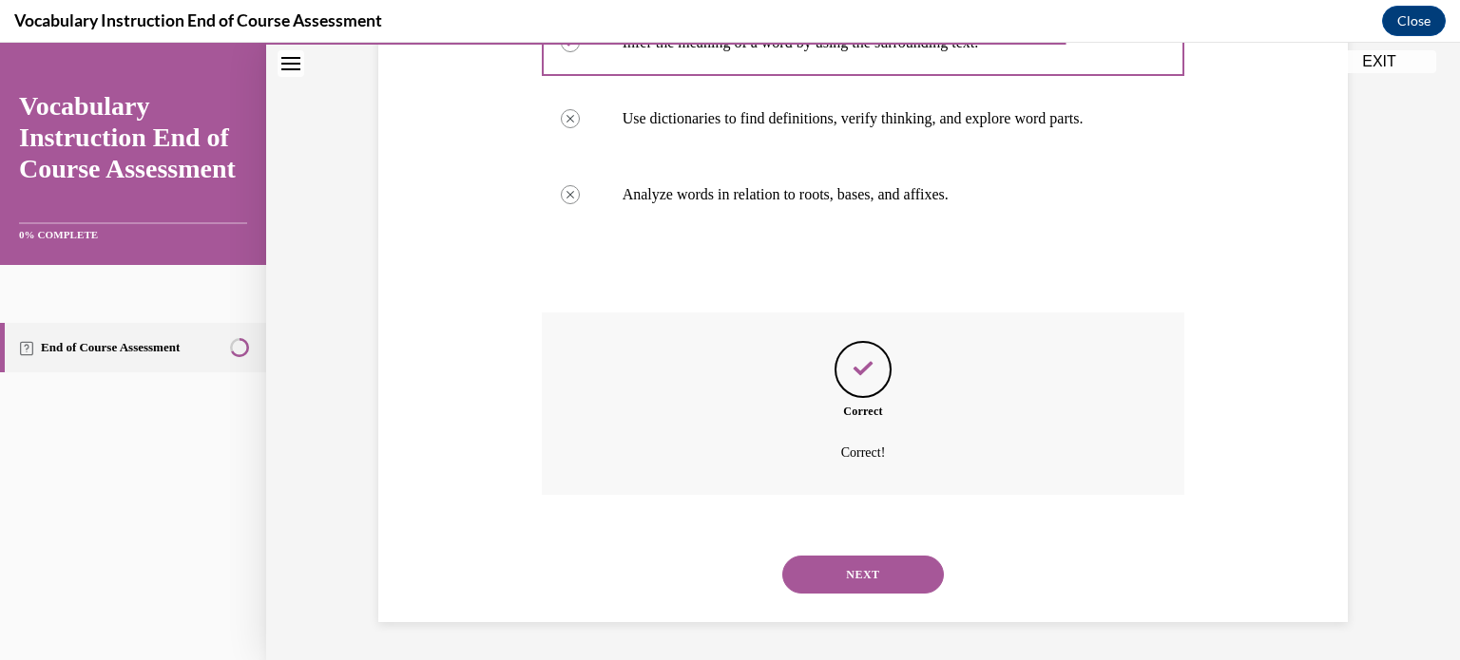
scroll to position [462, 0]
click at [855, 581] on button "NEXT" at bounding box center [863, 575] width 162 height 38
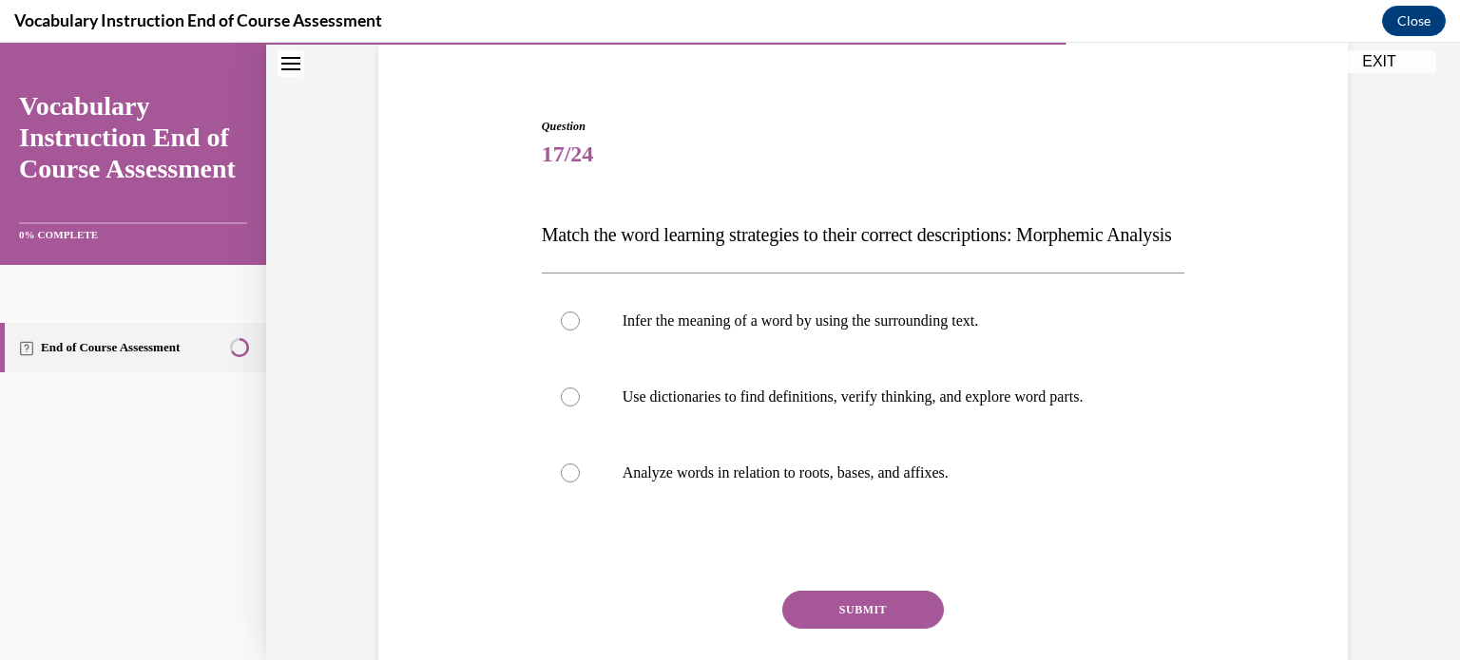
scroll to position [182, 0]
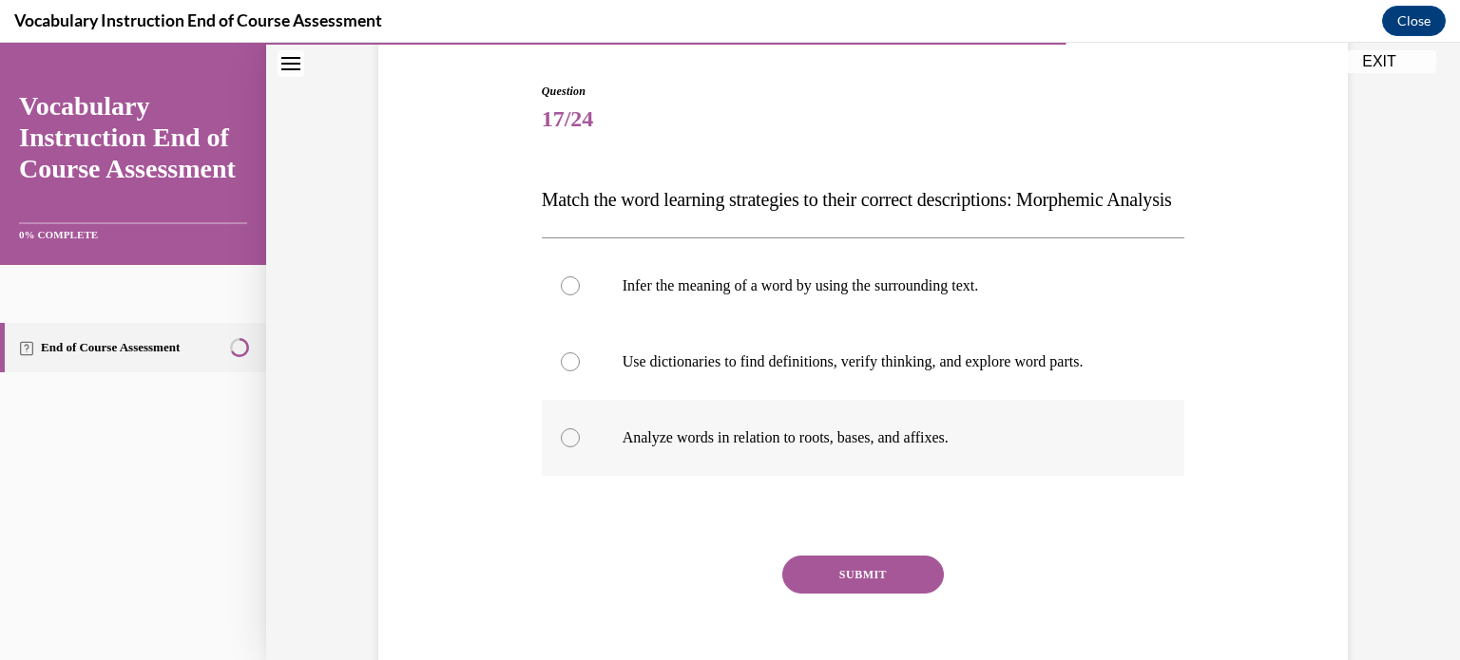
click at [740, 448] on p "Analyze words in relation to roots, bases, and affixes." at bounding box center [879, 438] width 515 height 19
click at [580, 448] on input "Analyze words in relation to roots, bases, and affixes." at bounding box center [570, 438] width 19 height 19
radio input "true"
click at [834, 594] on button "SUBMIT" at bounding box center [863, 575] width 162 height 38
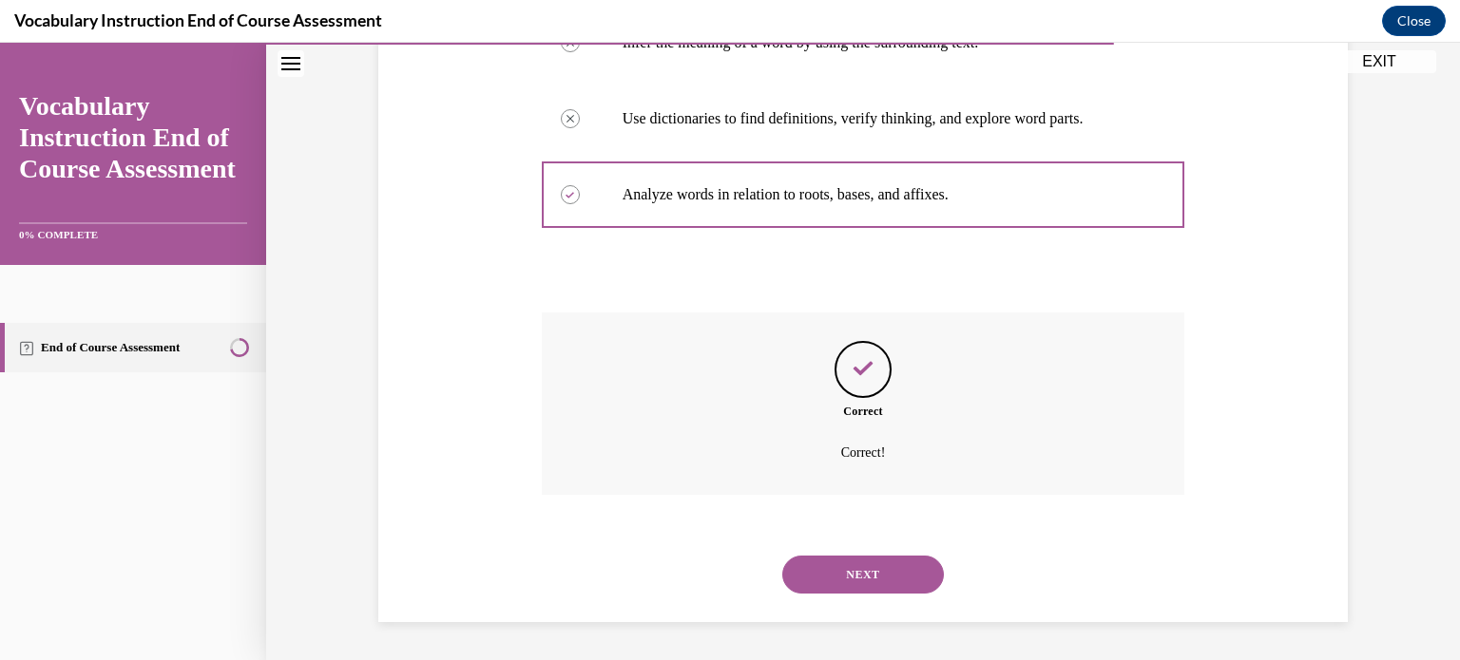
scroll to position [462, 0]
click at [834, 581] on button "NEXT" at bounding box center [863, 575] width 162 height 38
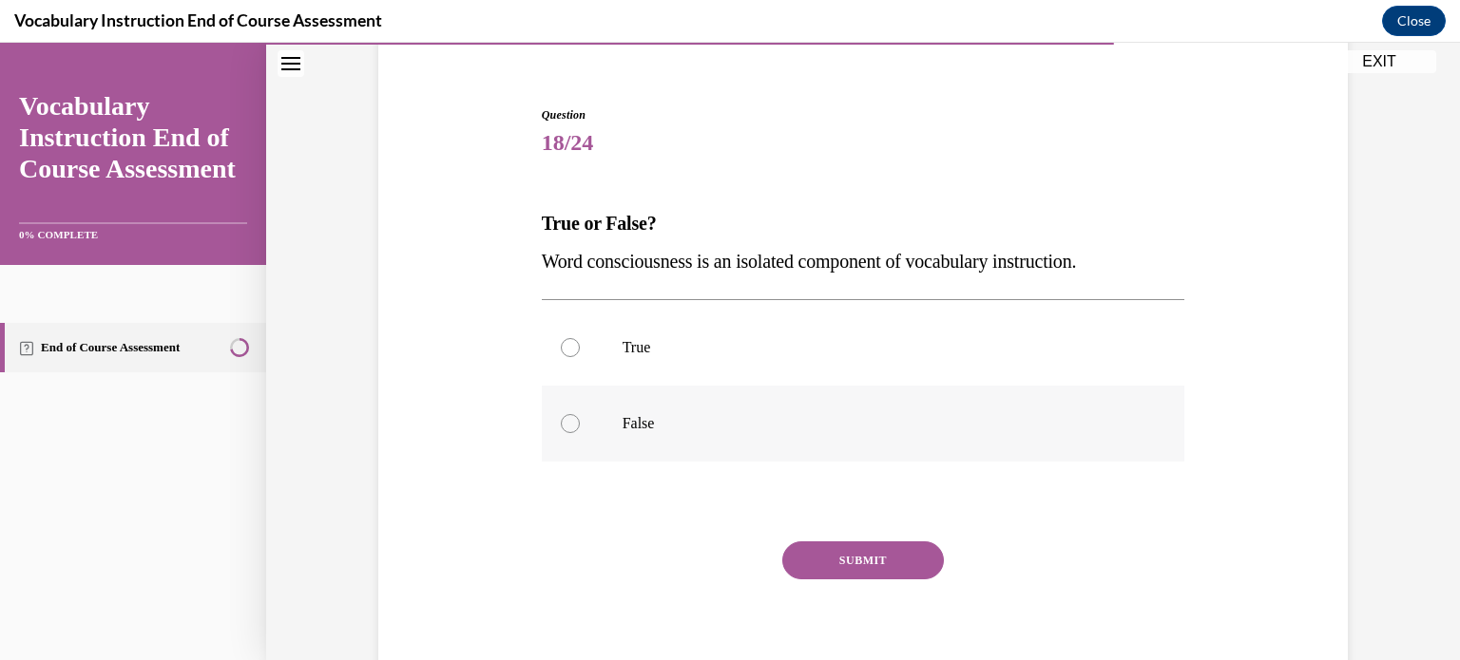
scroll to position [150, 0]
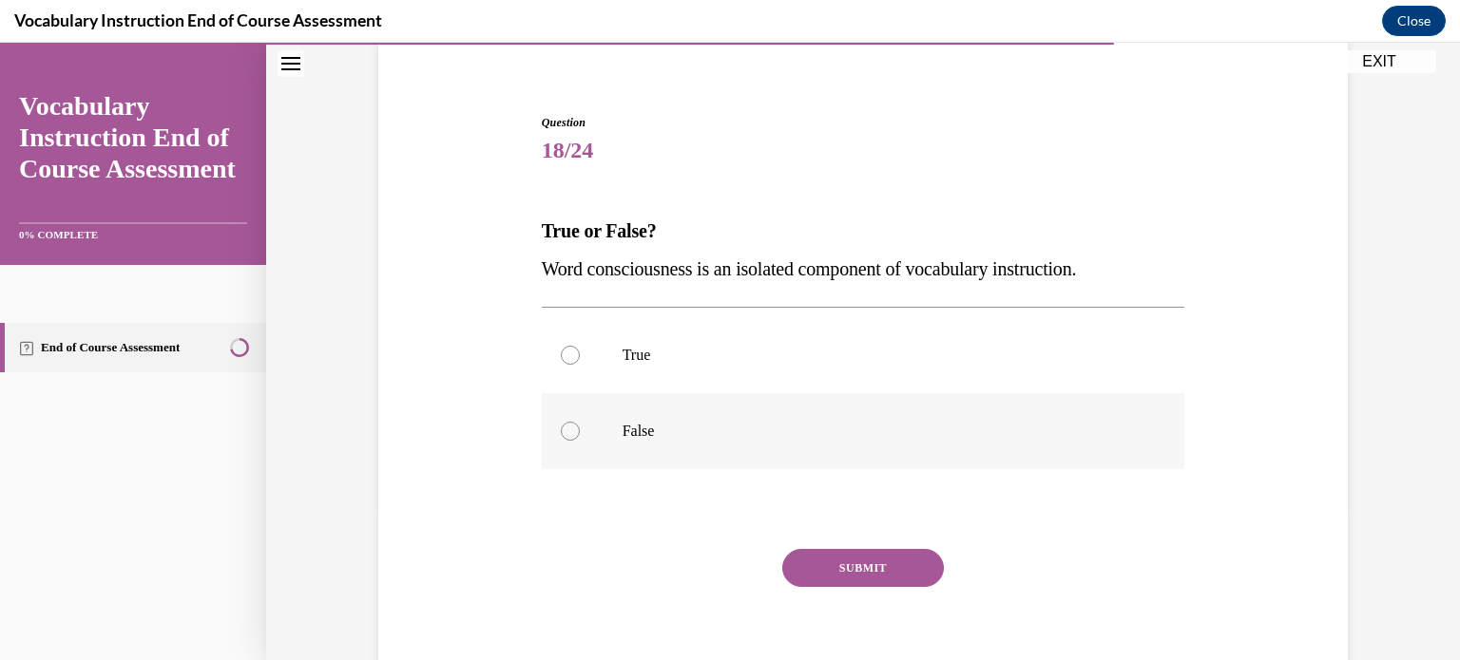
click at [586, 430] on label "False" at bounding box center [863, 431] width 643 height 76
click at [580, 430] on input "False" at bounding box center [570, 431] width 19 height 19
radio input "true"
click at [835, 564] on button "SUBMIT" at bounding box center [863, 568] width 162 height 38
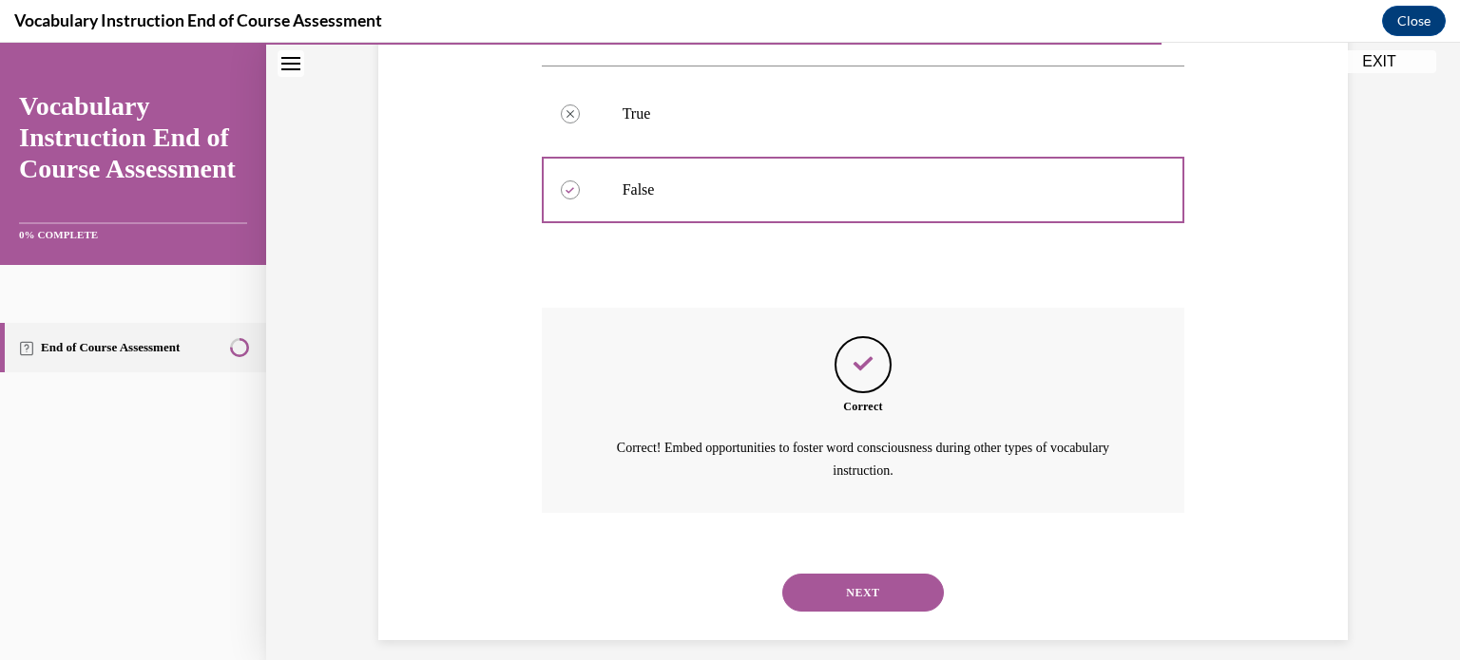
scroll to position [409, 0]
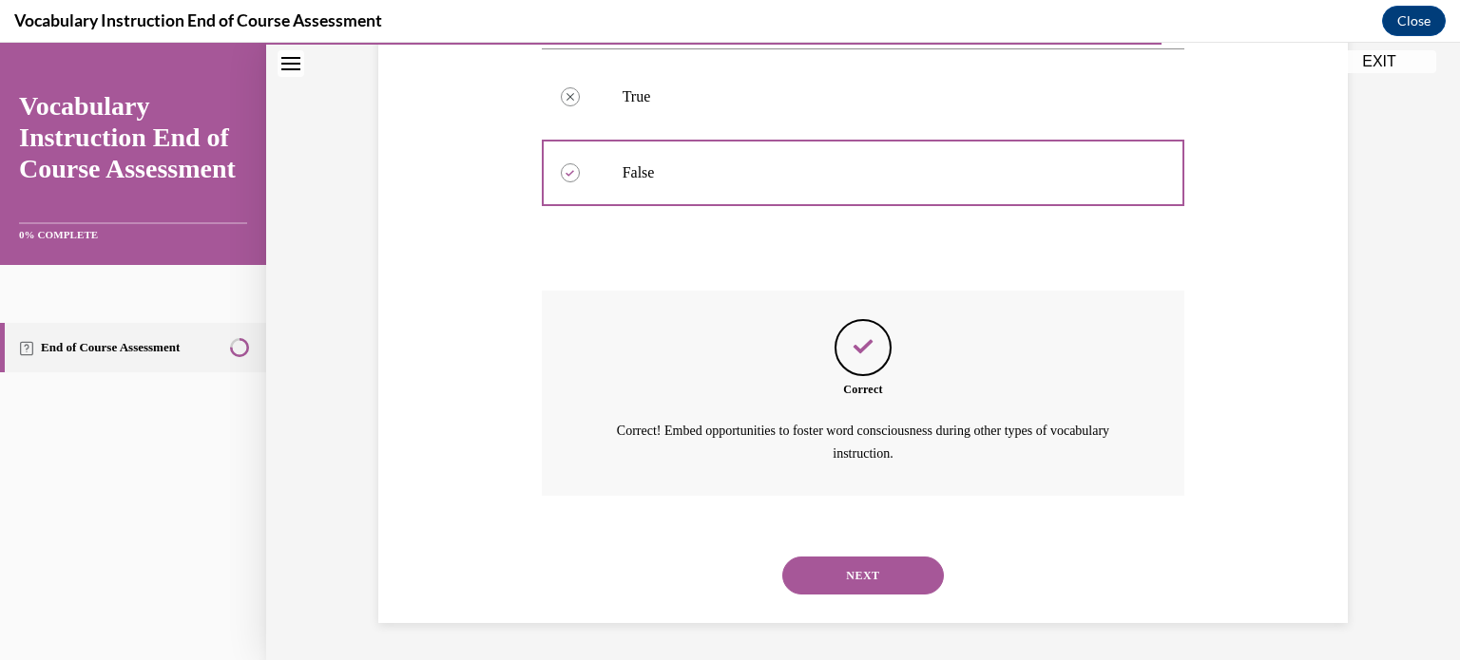
click at [835, 564] on button "NEXT" at bounding box center [863, 576] width 162 height 38
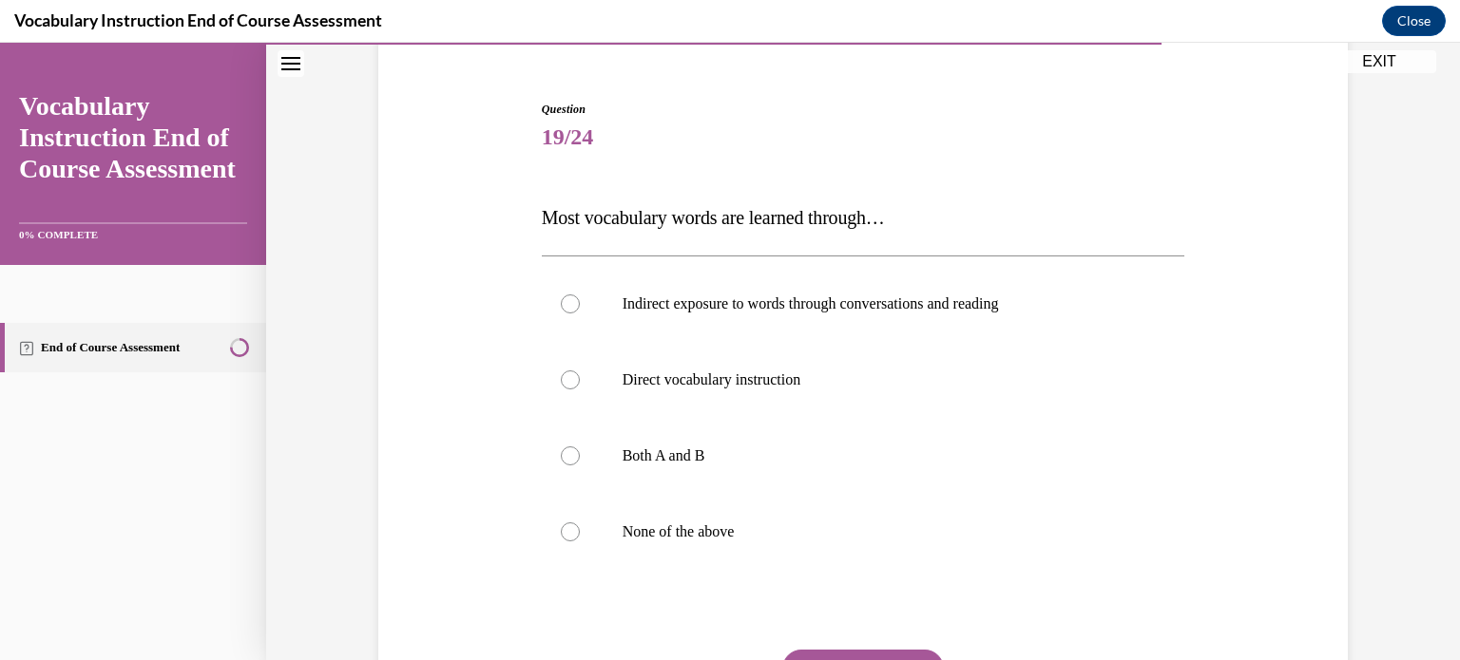
scroll to position [175, 0]
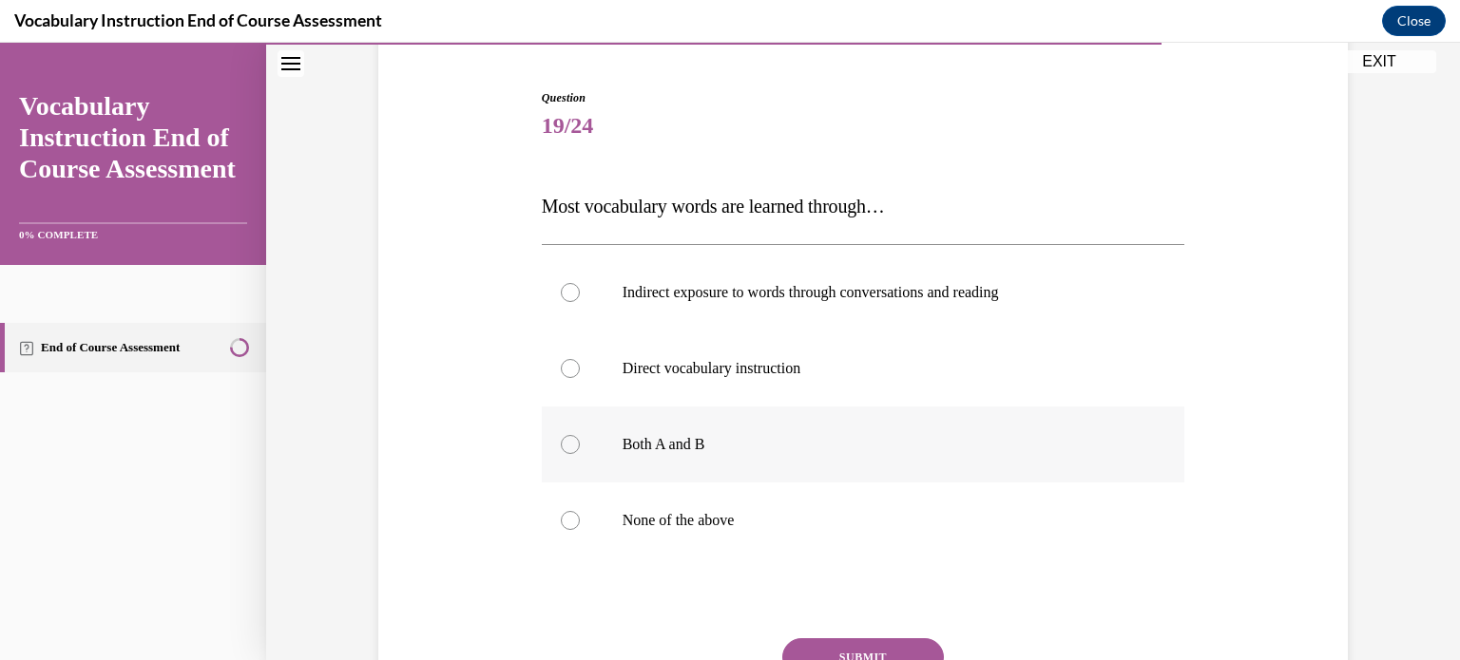
click at [770, 440] on p "Both A and B" at bounding box center [879, 444] width 515 height 19
click at [580, 440] on input "Both A and B" at bounding box center [570, 444] width 19 height 19
radio input "true"
click at [770, 440] on p "Both A and B" at bounding box center [879, 444] width 515 height 19
click at [580, 440] on input "Both A and B" at bounding box center [570, 444] width 19 height 19
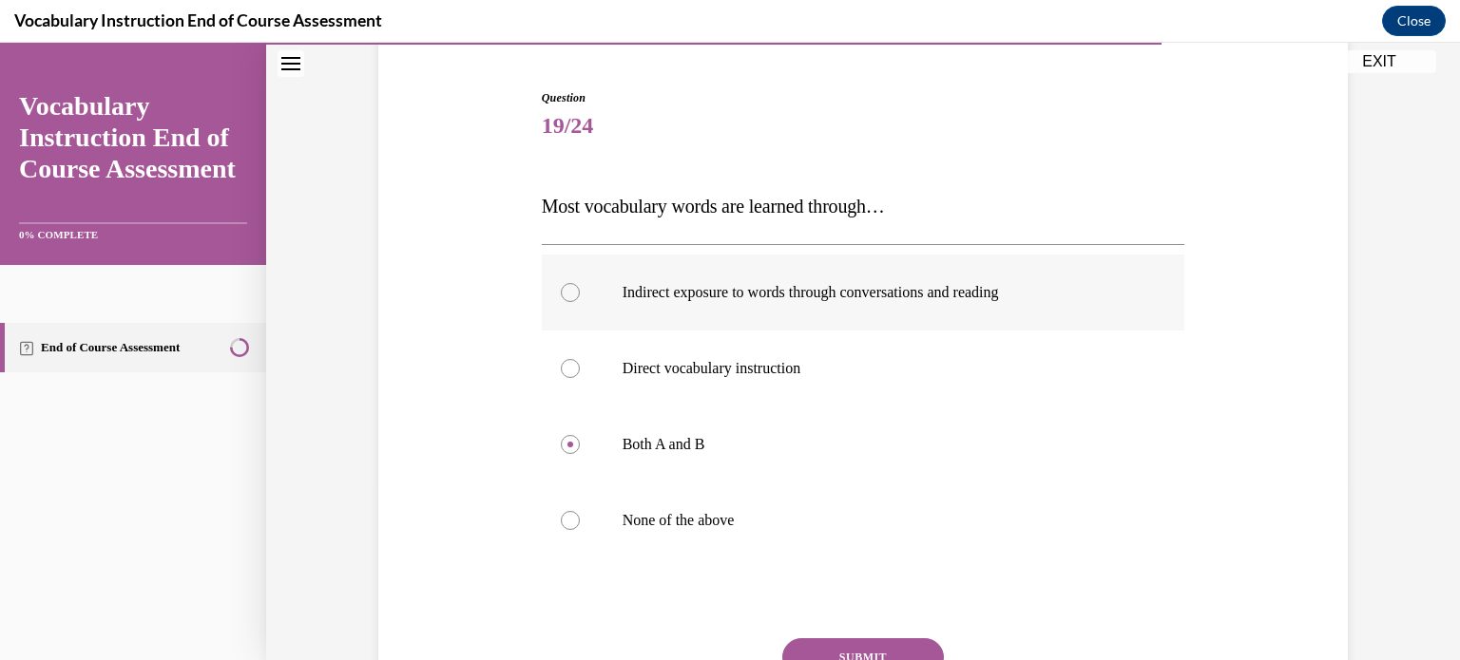
click at [576, 288] on label "Indirect exposure to words through conversations and reading" at bounding box center [863, 293] width 643 height 76
click at [576, 288] on input "Indirect exposure to words through conversations and reading" at bounding box center [570, 292] width 19 height 19
radio input "true"
click at [627, 444] on p "Both A and B" at bounding box center [879, 444] width 515 height 19
click at [580, 444] on input "Both A and B" at bounding box center [570, 444] width 19 height 19
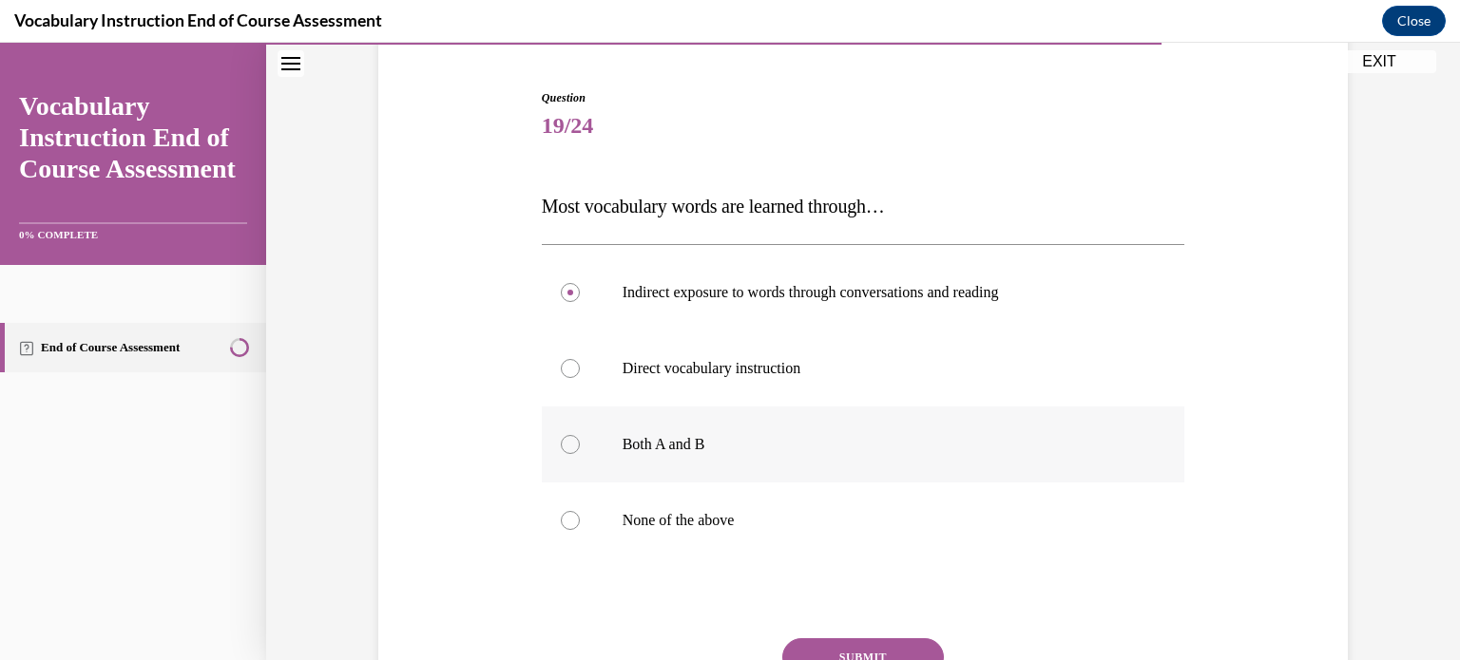
radio input "true"
click at [816, 644] on button "SUBMIT" at bounding box center [863, 658] width 162 height 38
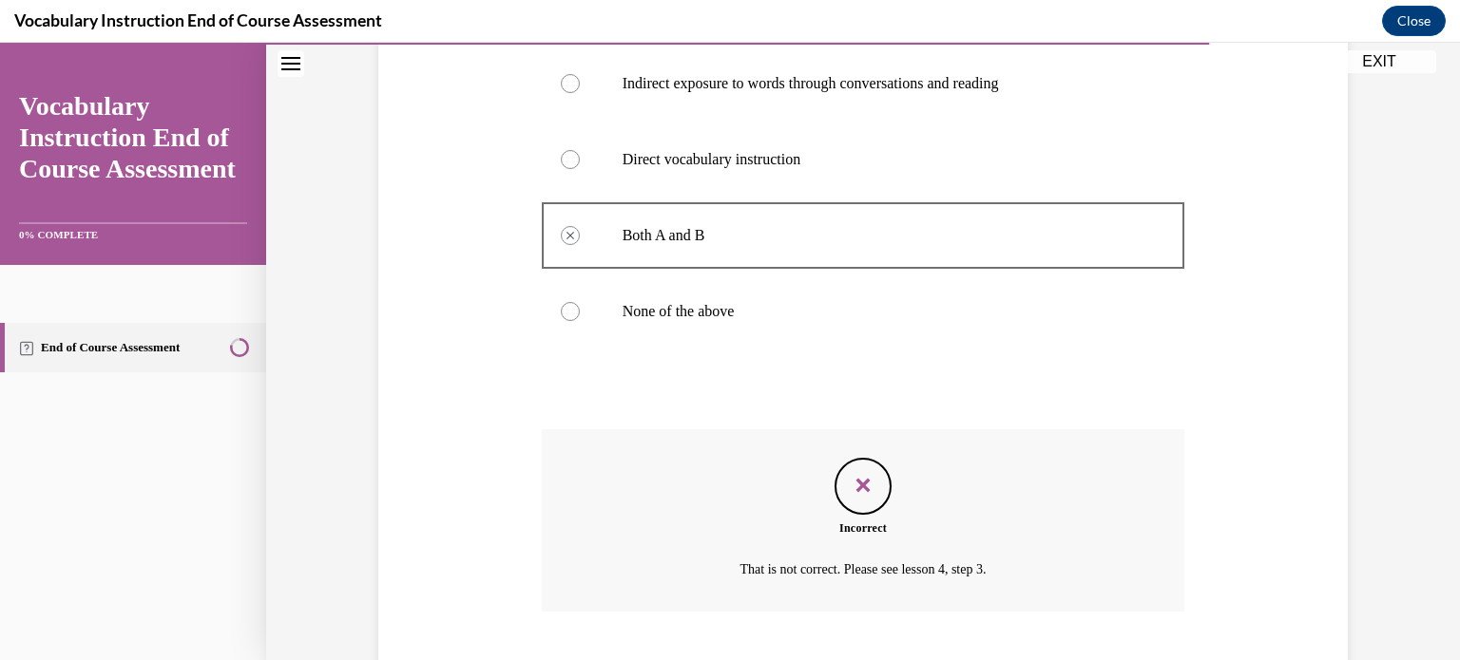
scroll to position [500, 0]
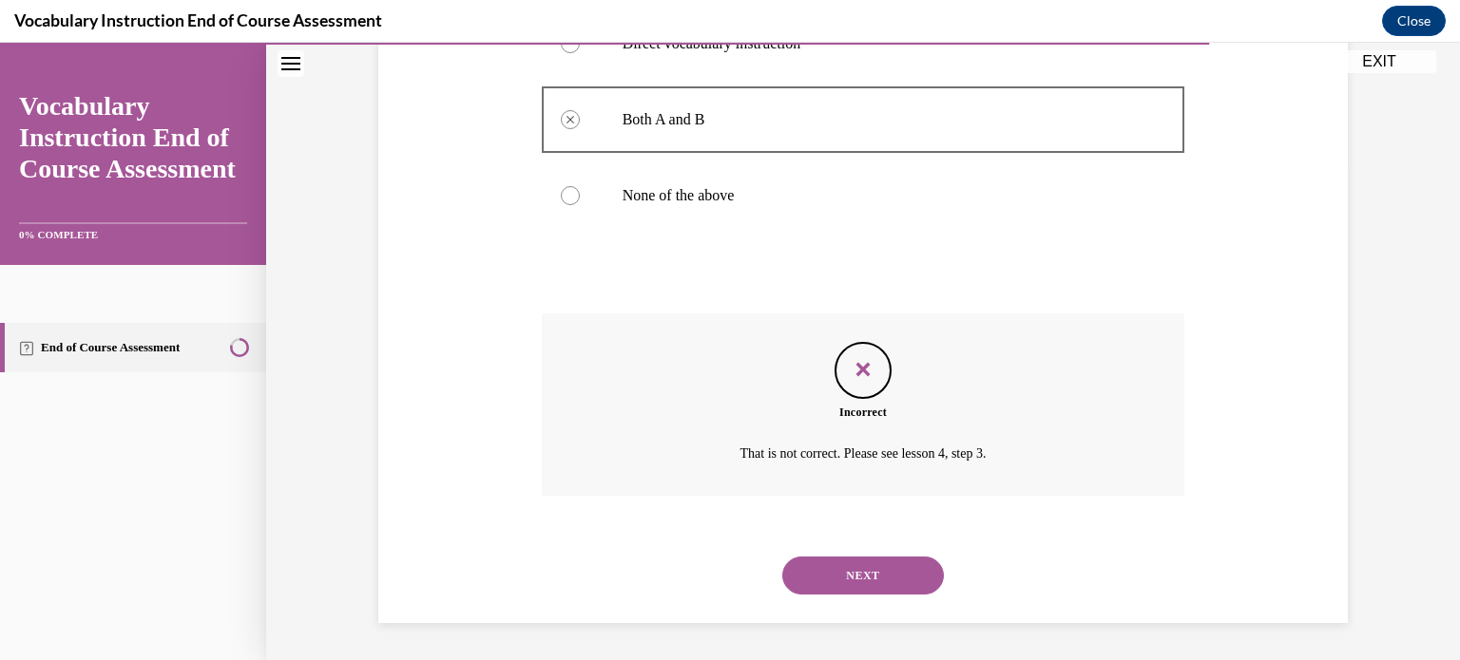
click at [830, 566] on button "NEXT" at bounding box center [863, 576] width 162 height 38
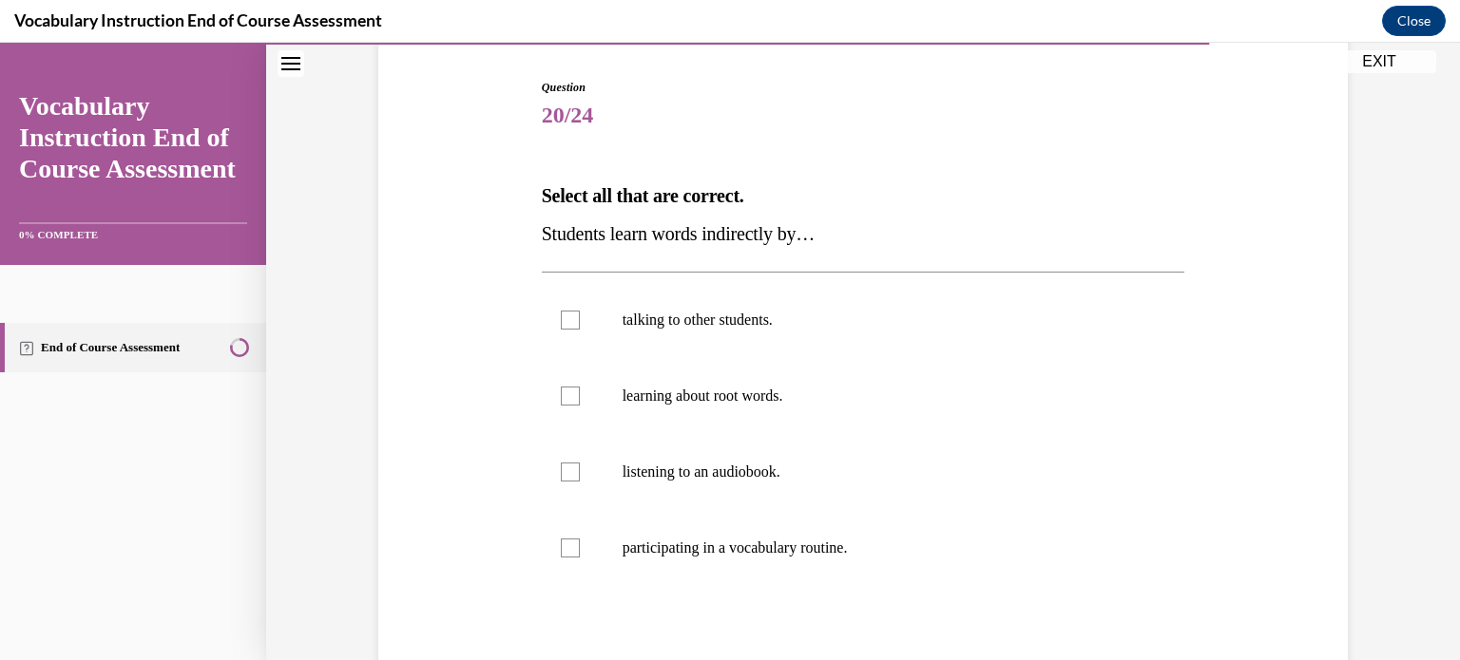
scroll to position [186, 0]
click at [570, 315] on div at bounding box center [570, 319] width 19 height 19
click at [570, 315] on input "talking to other students." at bounding box center [570, 319] width 19 height 19
checkbox input "true"
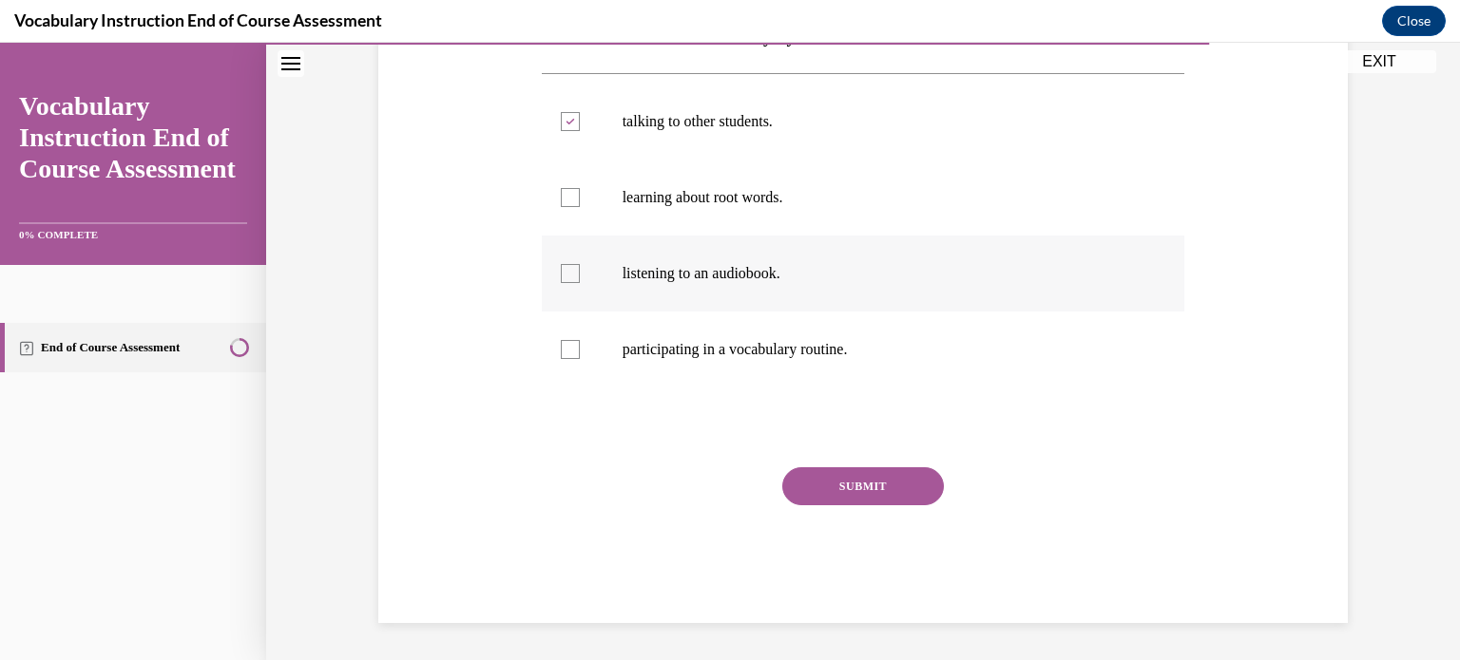
click at [829, 476] on button "SUBMIT" at bounding box center [863, 487] width 162 height 38
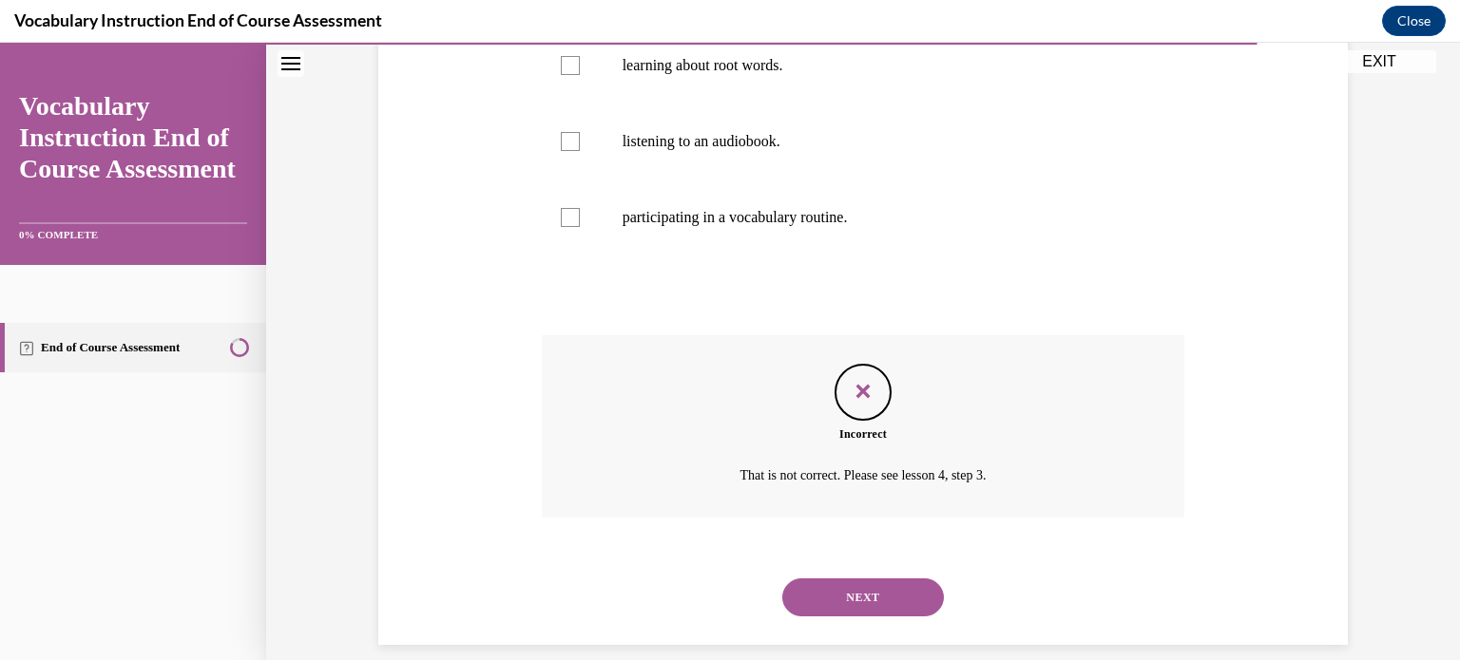
scroll to position [538, 0]
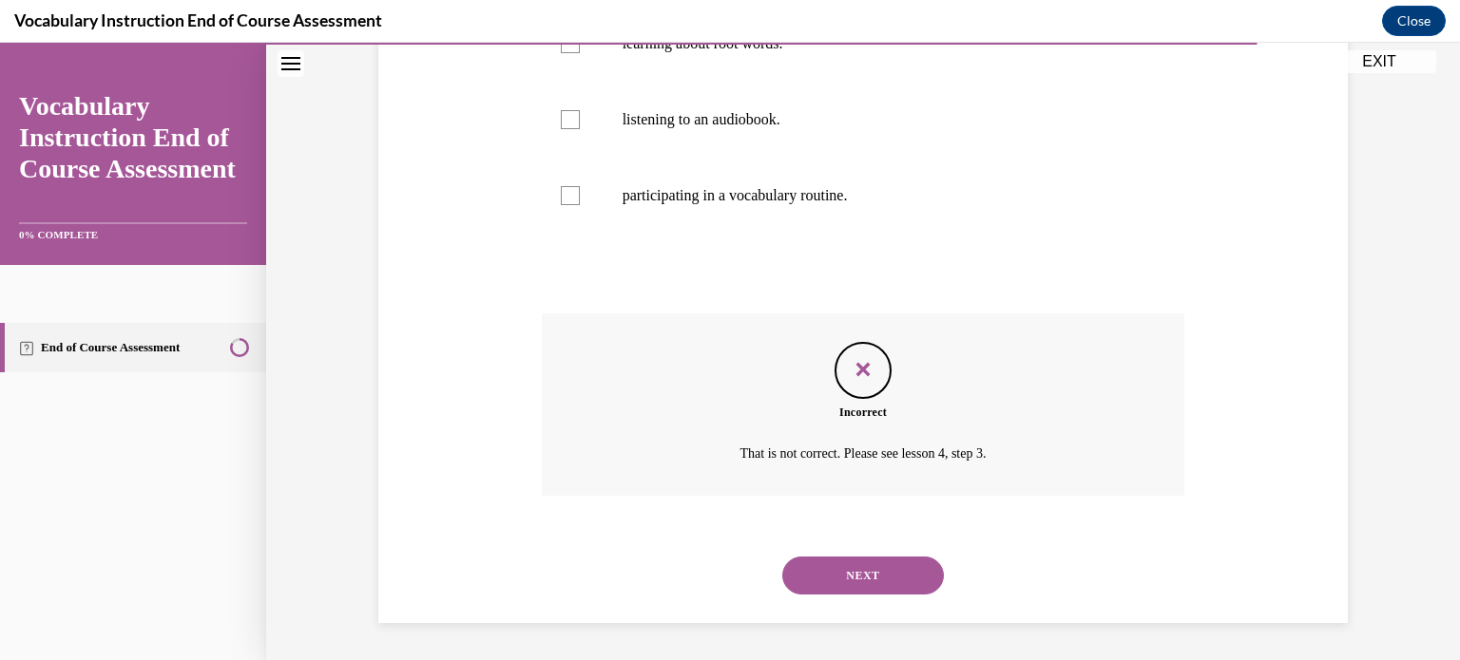
click at [844, 564] on button "NEXT" at bounding box center [863, 576] width 162 height 38
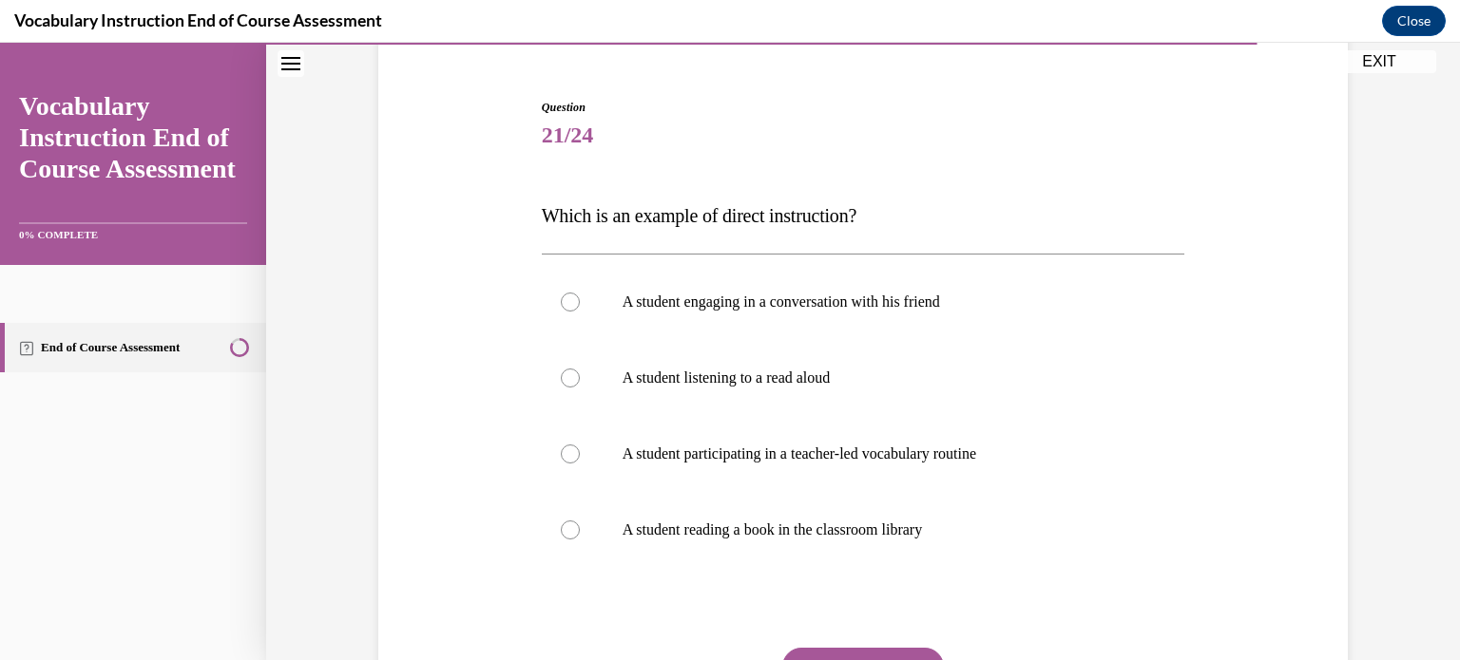
scroll to position [166, 0]
click at [553, 447] on label "A student participating in a teacher-led vocabulary routine" at bounding box center [863, 453] width 643 height 76
click at [561, 447] on input "A student participating in a teacher-led vocabulary routine" at bounding box center [570, 453] width 19 height 19
radio input "true"
click at [802, 645] on div "Question 21/24 Which is an example of direct instruction? A student engaging in…" at bounding box center [863, 450] width 643 height 705
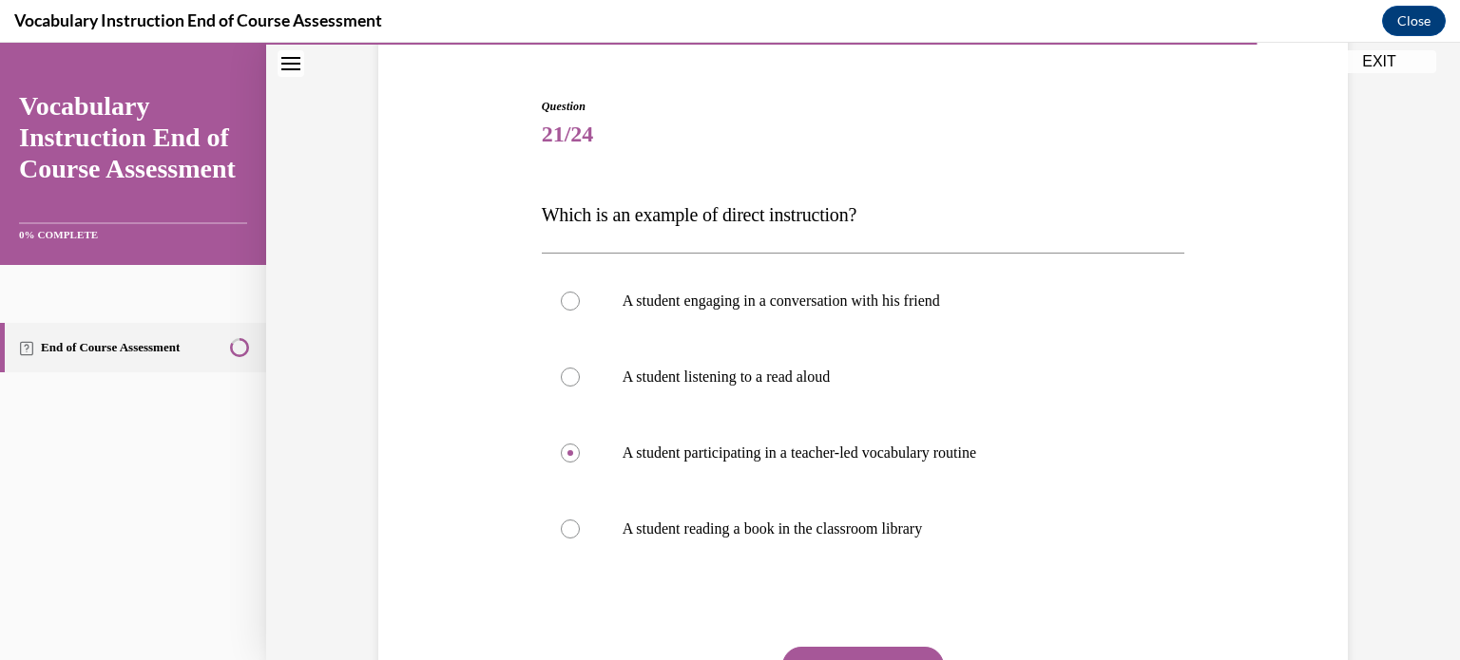
click at [800, 650] on button "SUBMIT" at bounding box center [863, 666] width 162 height 38
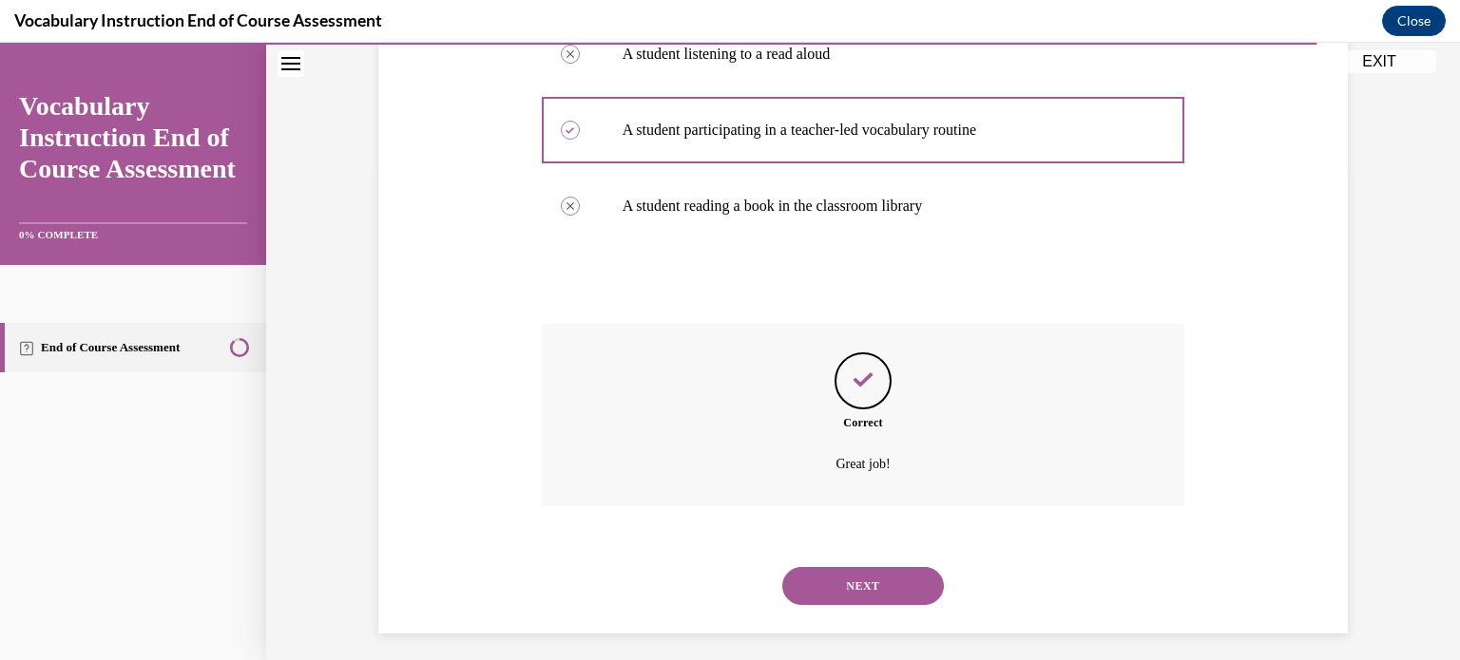
scroll to position [500, 0]
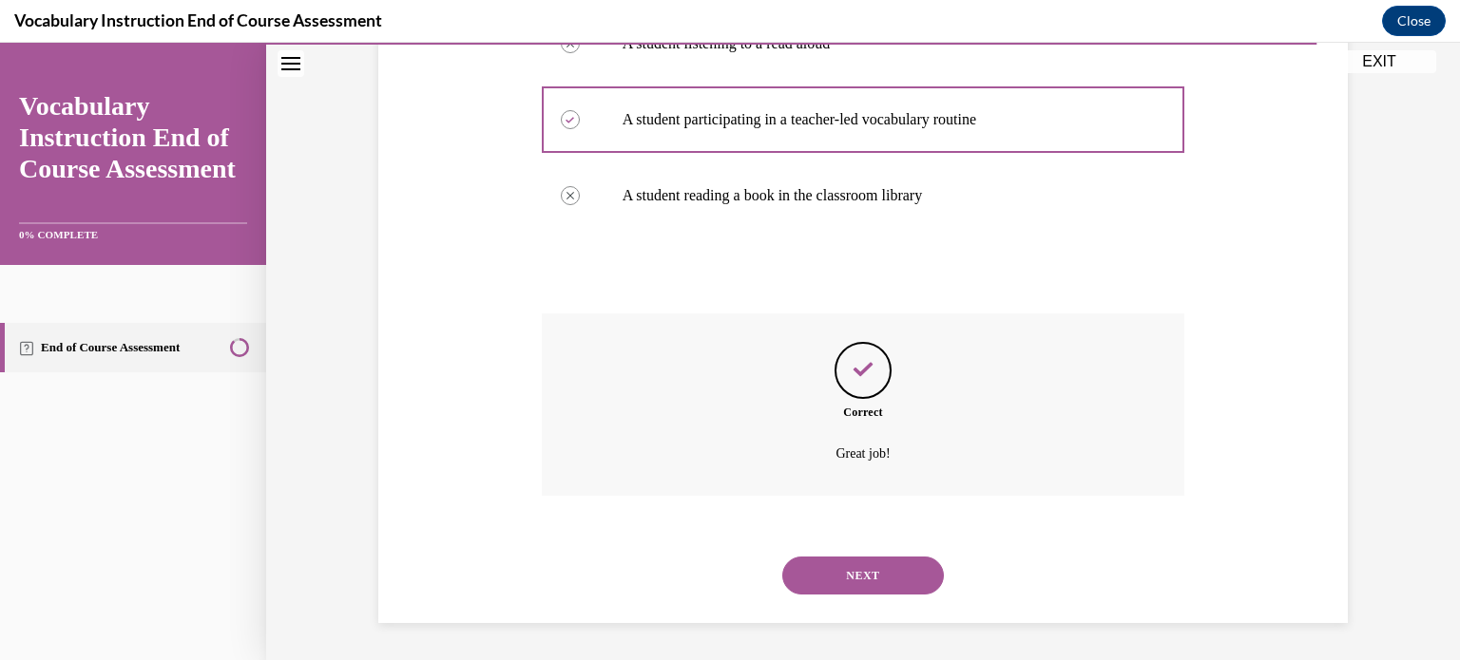
click at [864, 570] on button "NEXT" at bounding box center [863, 576] width 162 height 38
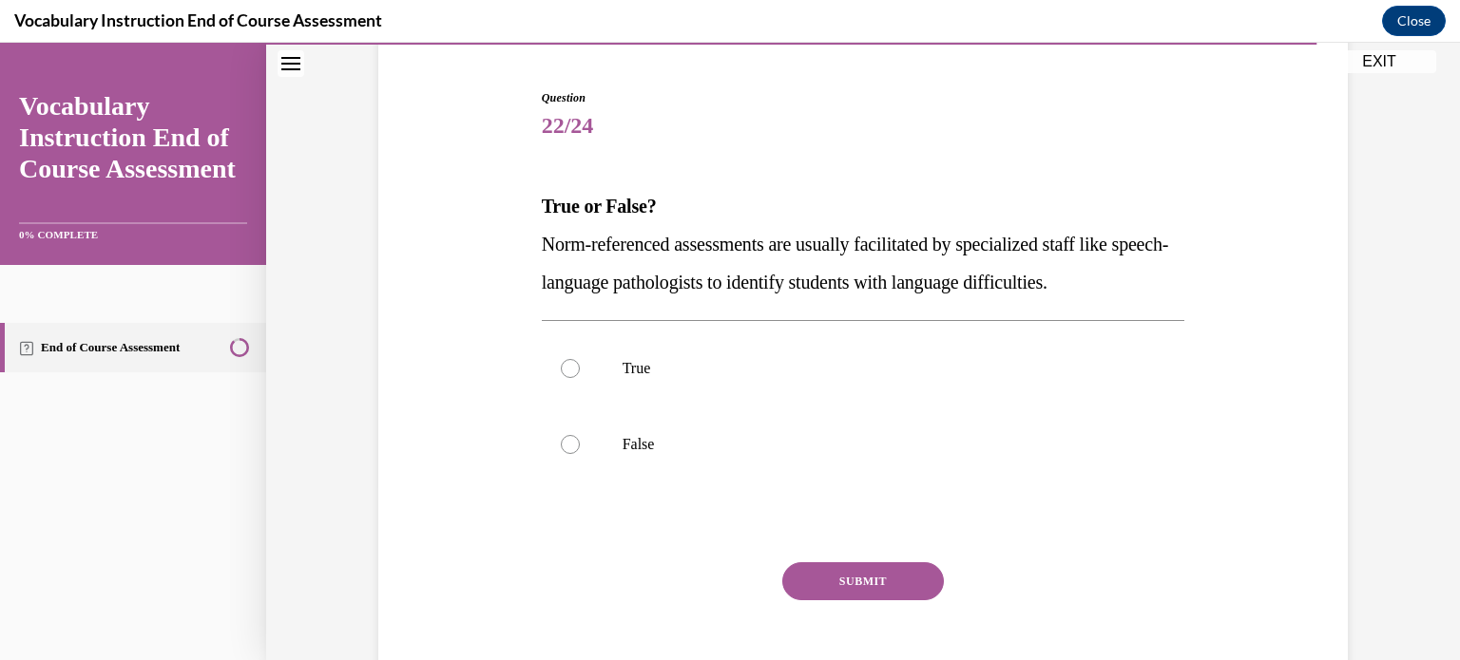
scroll to position [179, 0]
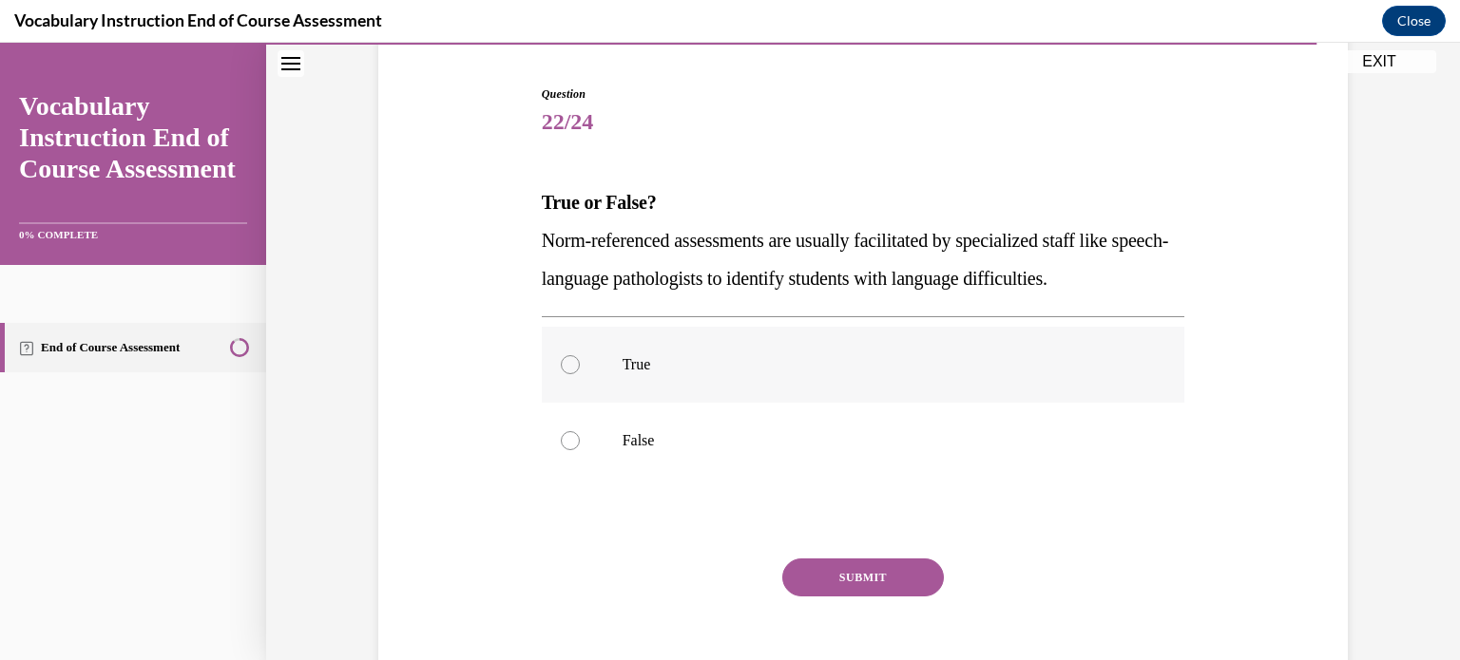
click at [749, 366] on p "True" at bounding box center [879, 364] width 515 height 19
click at [580, 366] on input "True" at bounding box center [570, 364] width 19 height 19
radio input "true"
click at [832, 572] on button "SUBMIT" at bounding box center [863, 578] width 162 height 38
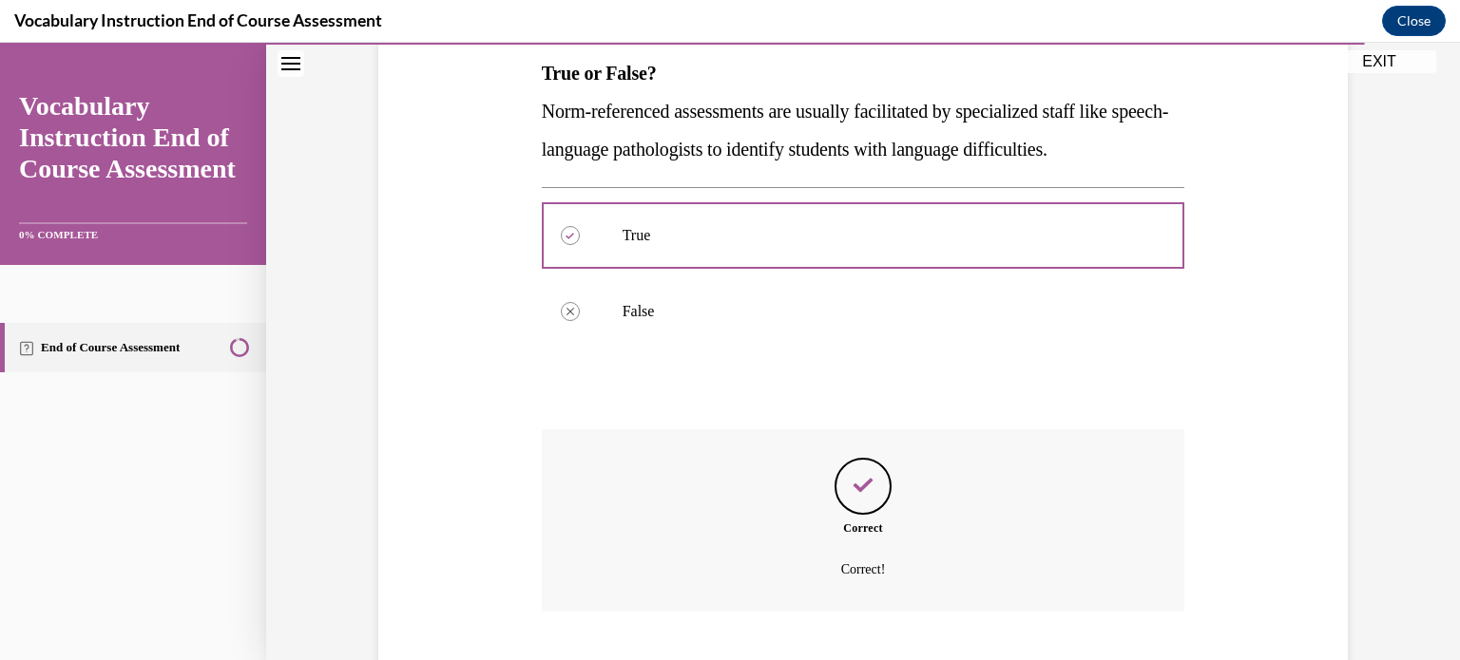
scroll to position [424, 0]
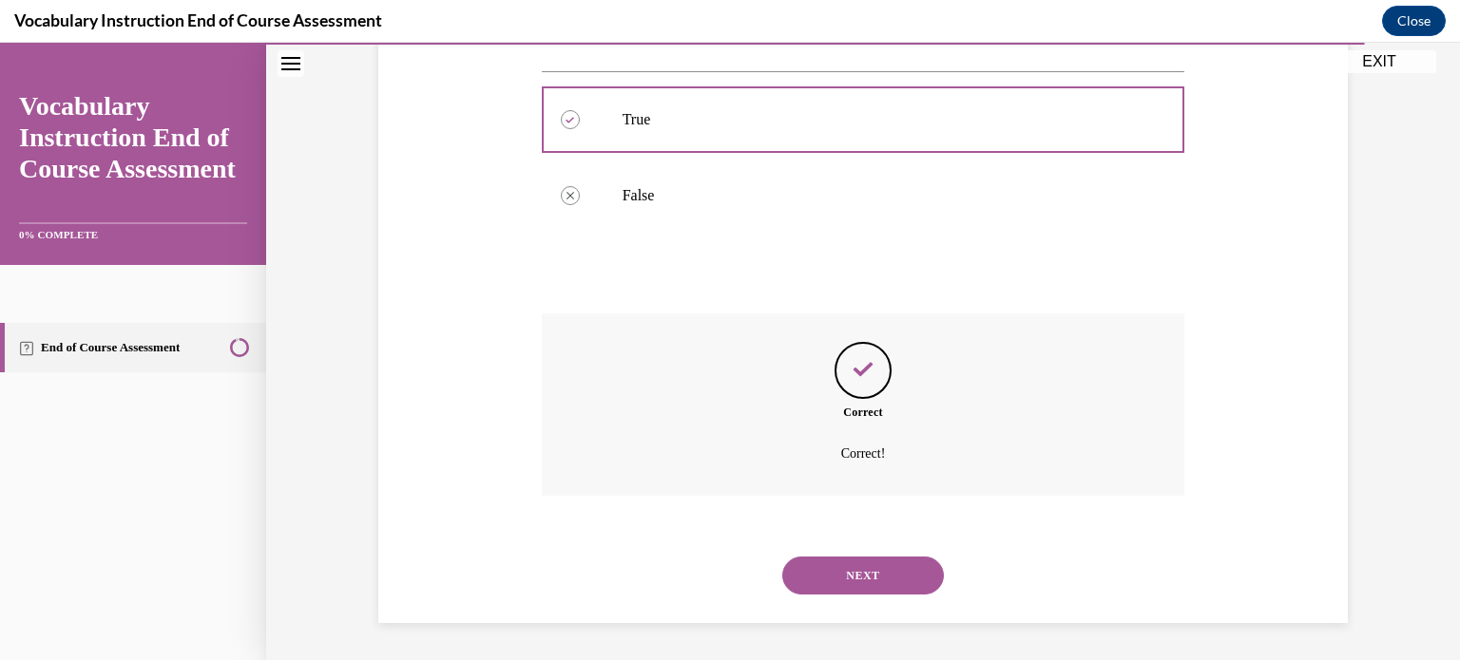
click at [851, 565] on button "NEXT" at bounding box center [863, 576] width 162 height 38
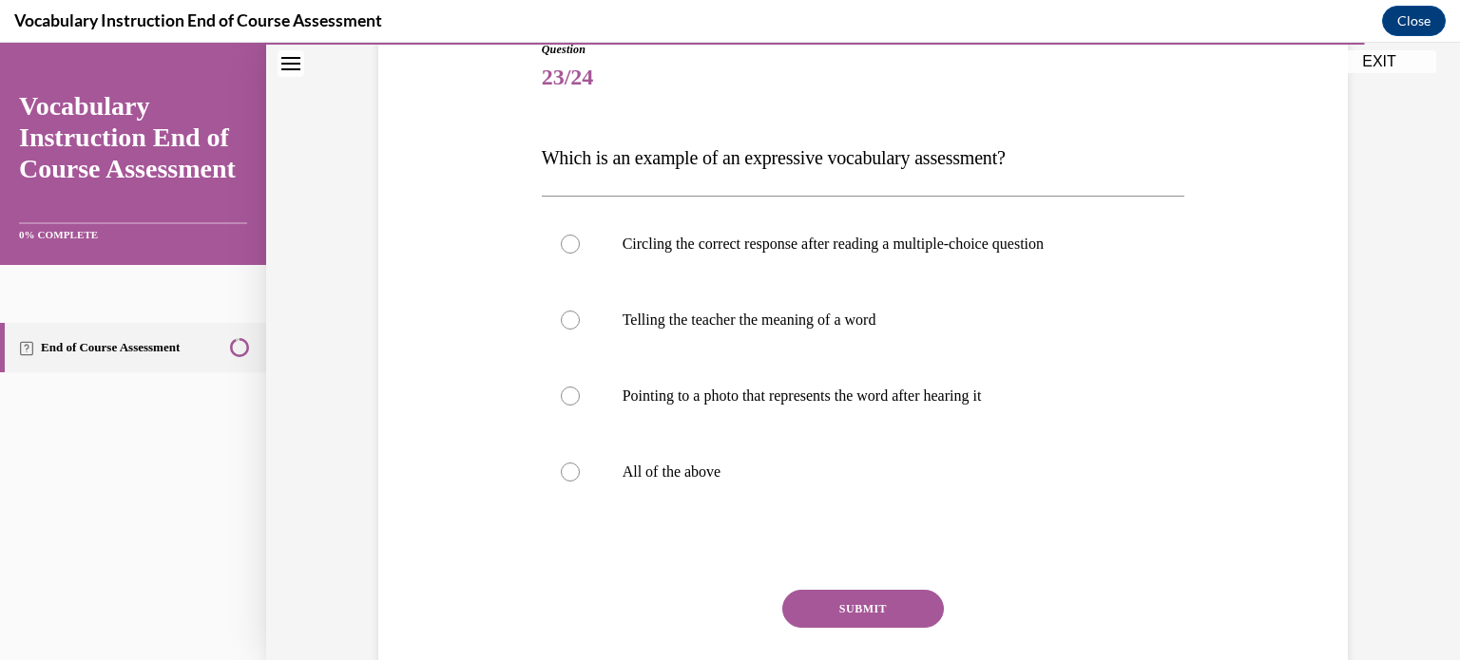
scroll to position [189, 0]
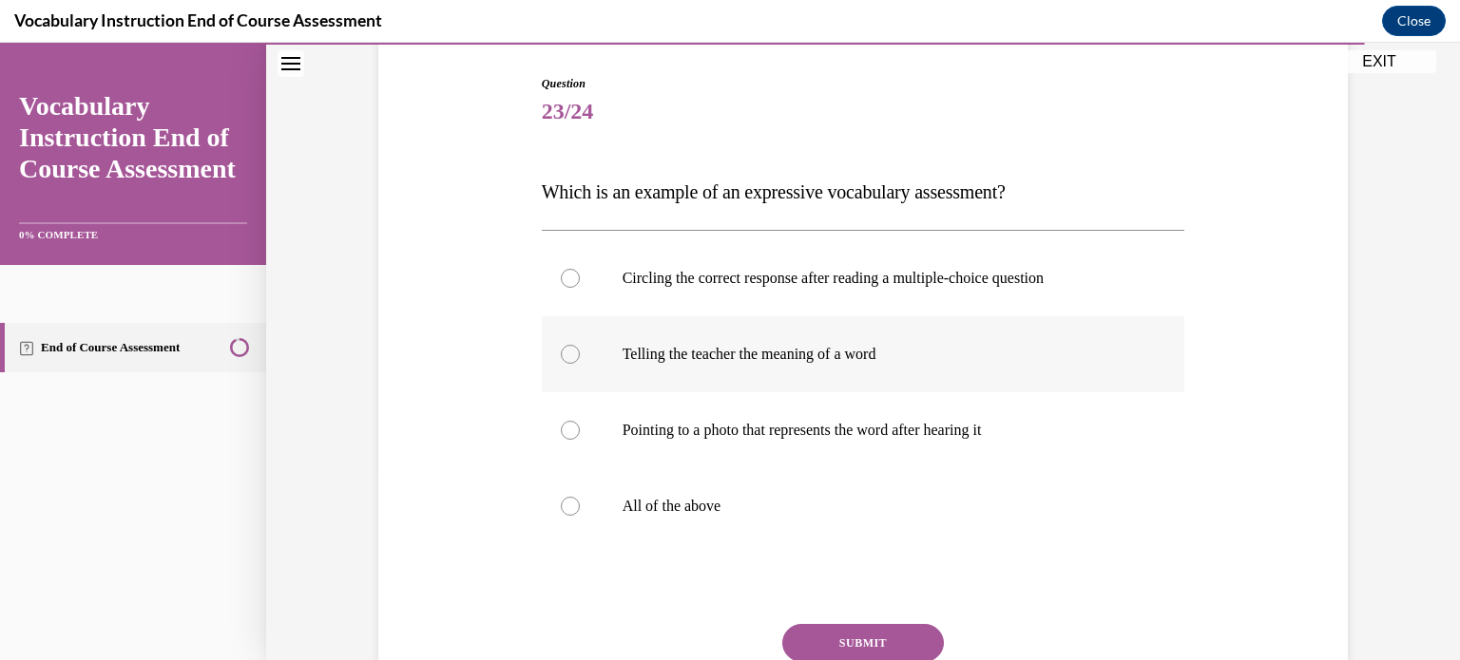
click at [561, 360] on div at bounding box center [570, 354] width 19 height 19
click at [561, 360] on input "Telling the teacher the meaning of a word" at bounding box center [570, 354] width 19 height 19
radio input "true"
click at [564, 505] on div at bounding box center [570, 506] width 19 height 19
click at [564, 505] on input "All of the above" at bounding box center [570, 506] width 19 height 19
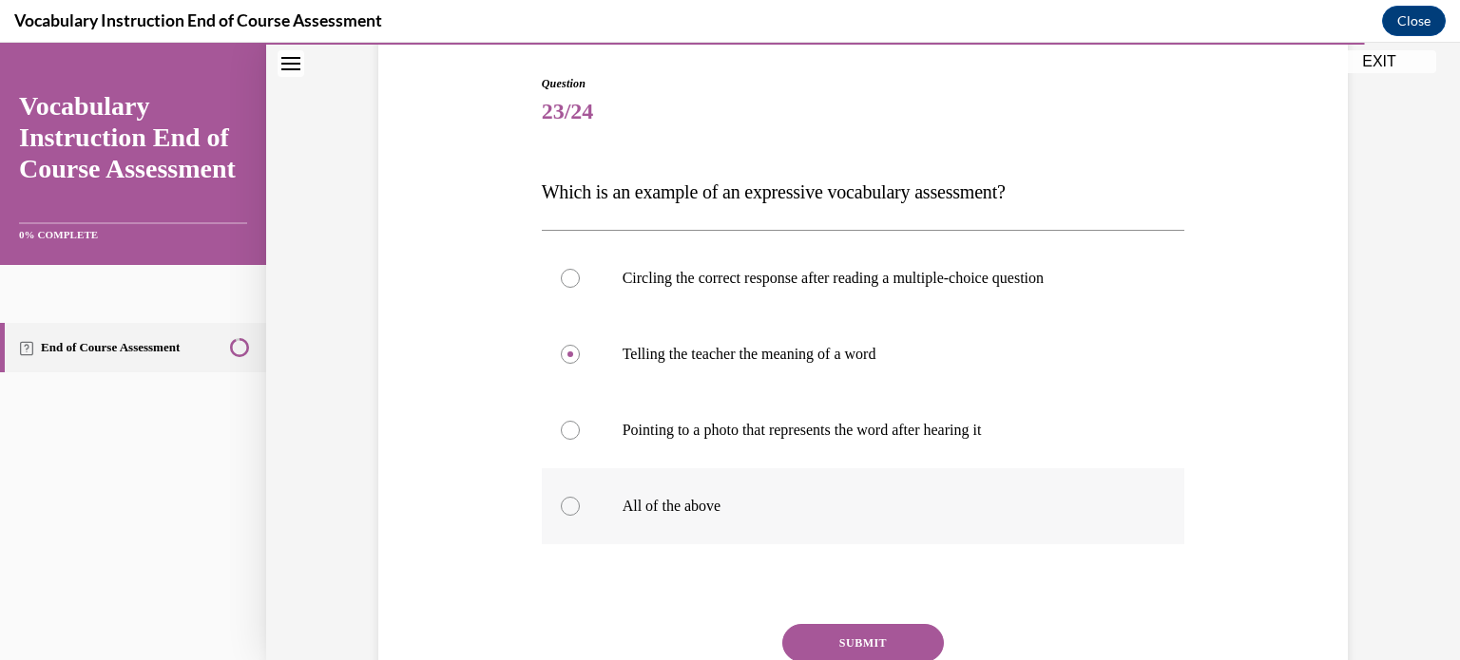
radio input "true"
click at [817, 652] on button "SUBMIT" at bounding box center [863, 643] width 162 height 38
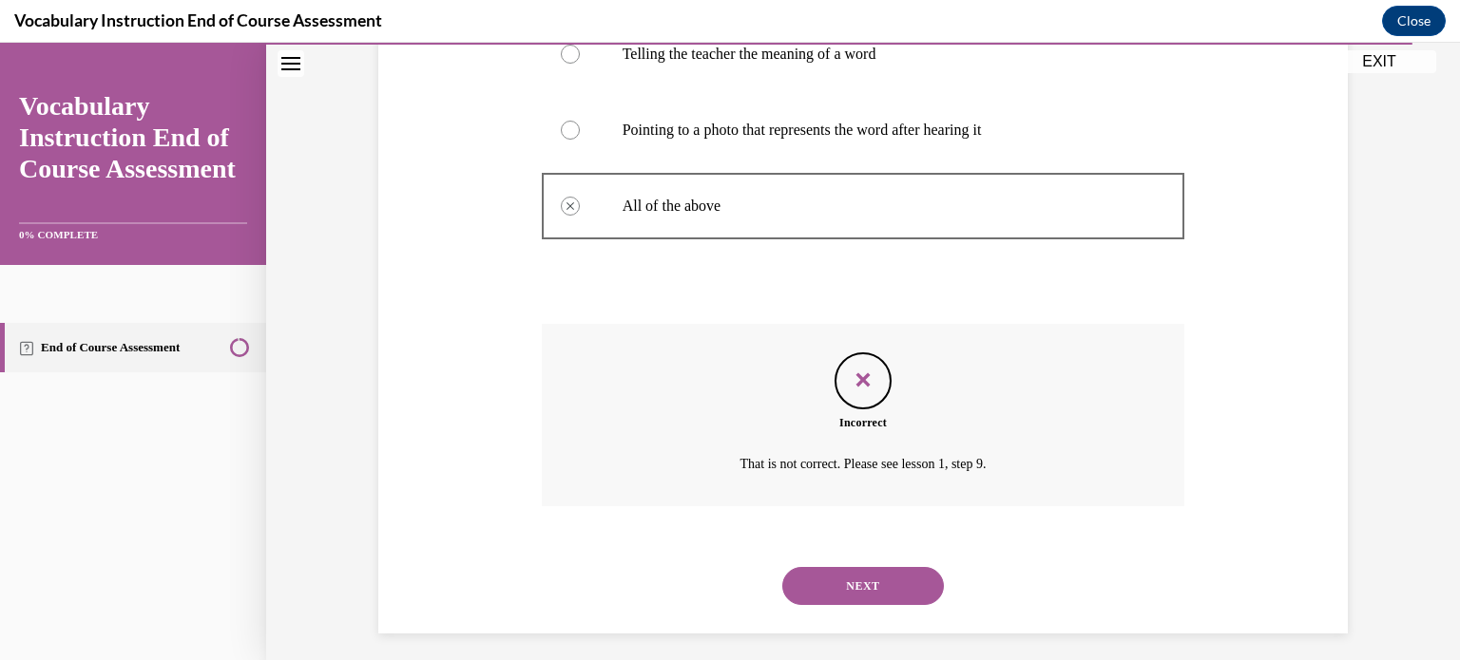
scroll to position [500, 0]
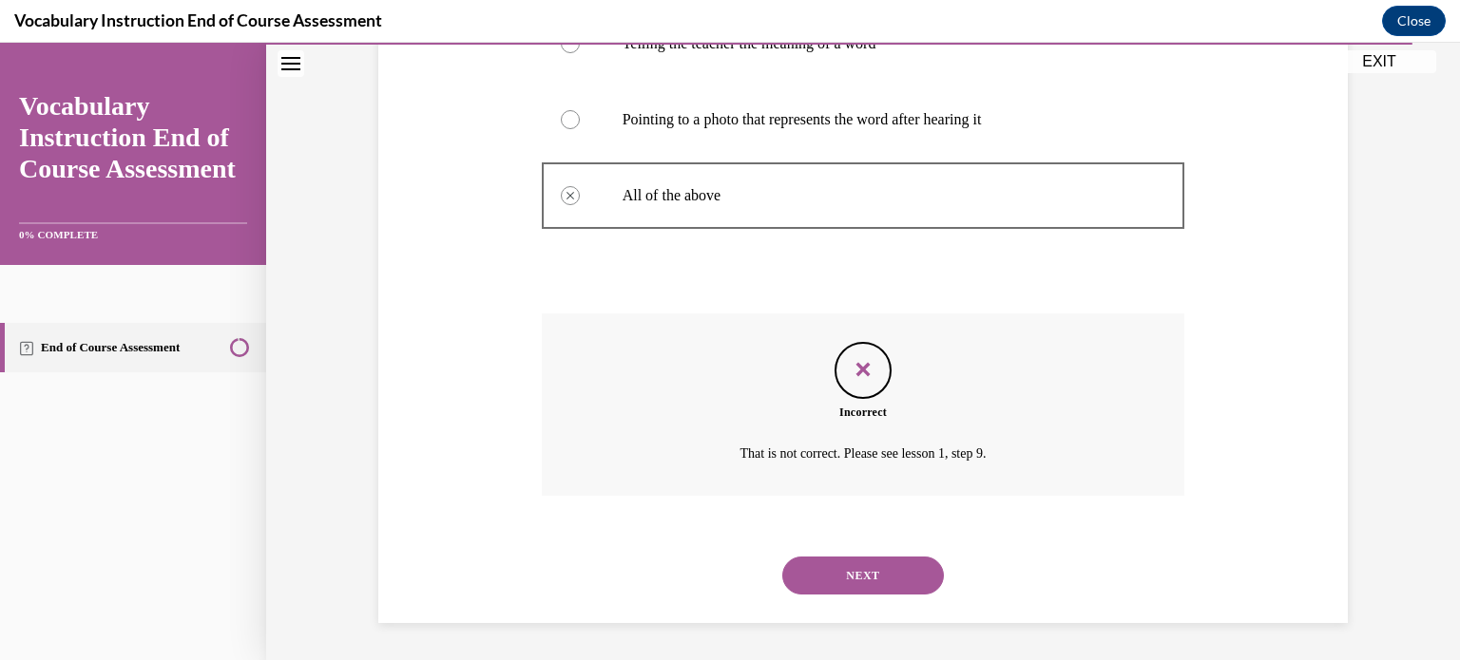
click at [825, 577] on button "NEXT" at bounding box center [863, 576] width 162 height 38
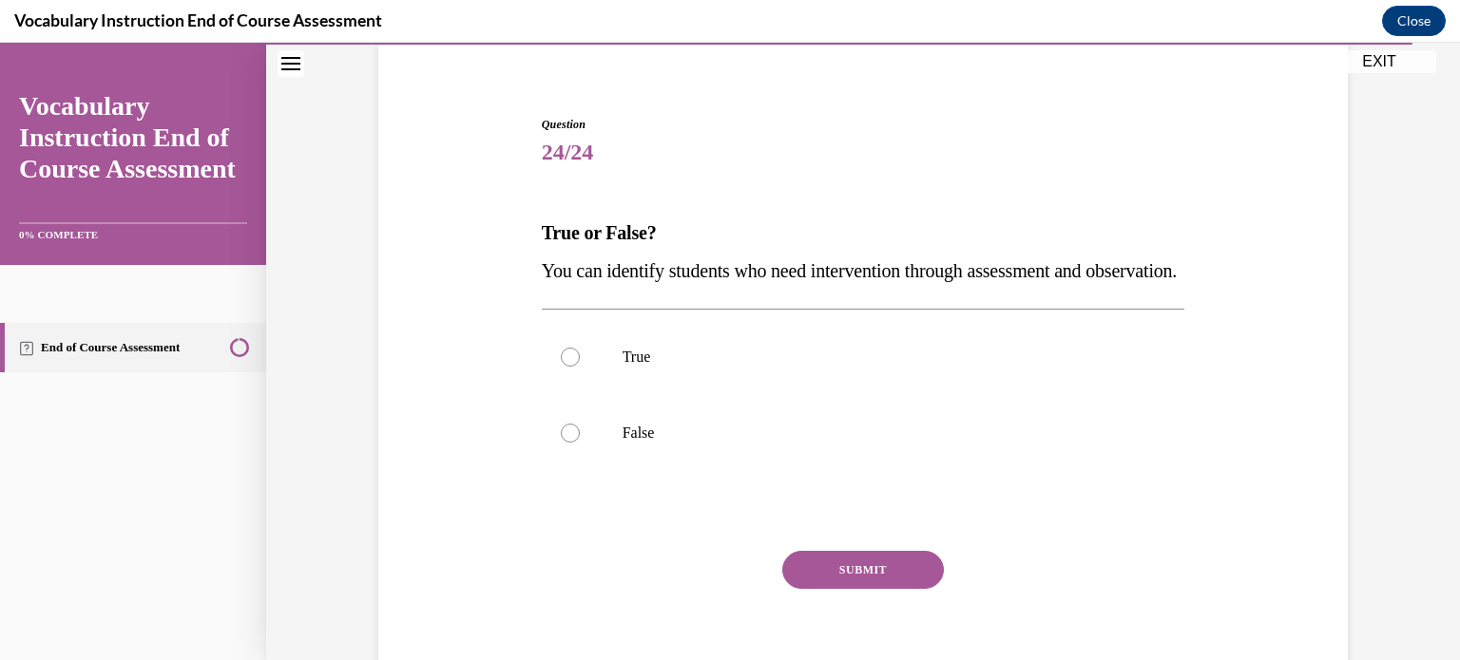
scroll to position [148, 0]
click at [584, 395] on label "True" at bounding box center [863, 357] width 643 height 76
click at [580, 367] on input "True" at bounding box center [570, 357] width 19 height 19
radio input "true"
click at [824, 589] on button "SUBMIT" at bounding box center [863, 570] width 162 height 38
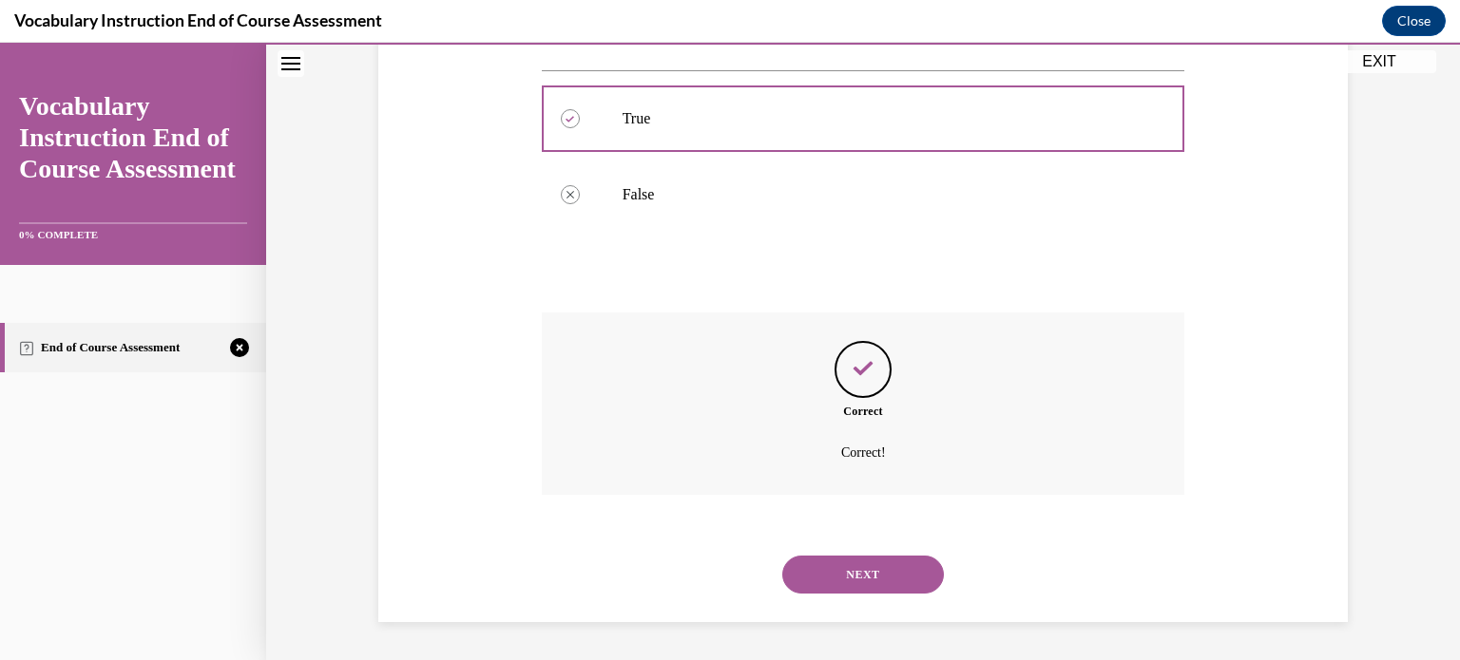
scroll to position [424, 0]
click at [842, 568] on button "NEXT" at bounding box center [863, 575] width 162 height 38
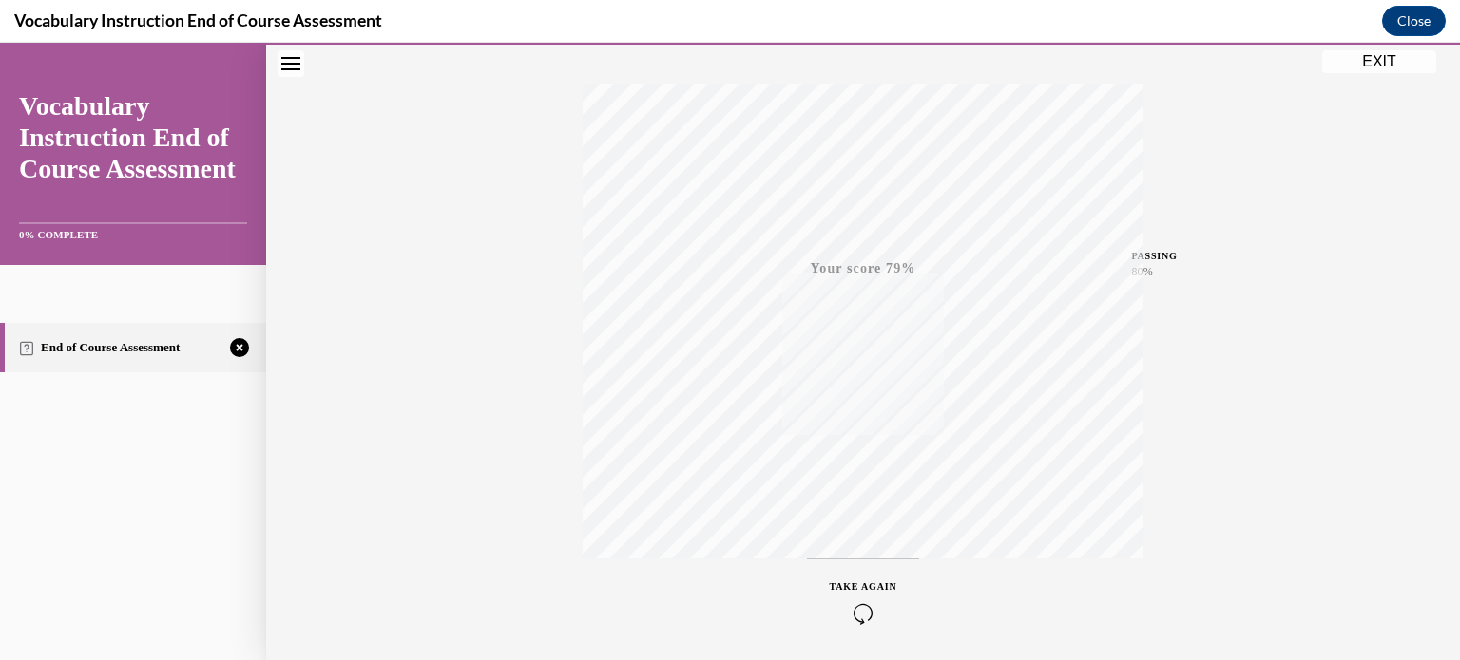
scroll to position [355, 0]
click at [851, 553] on icon "button" at bounding box center [863, 545] width 67 height 21
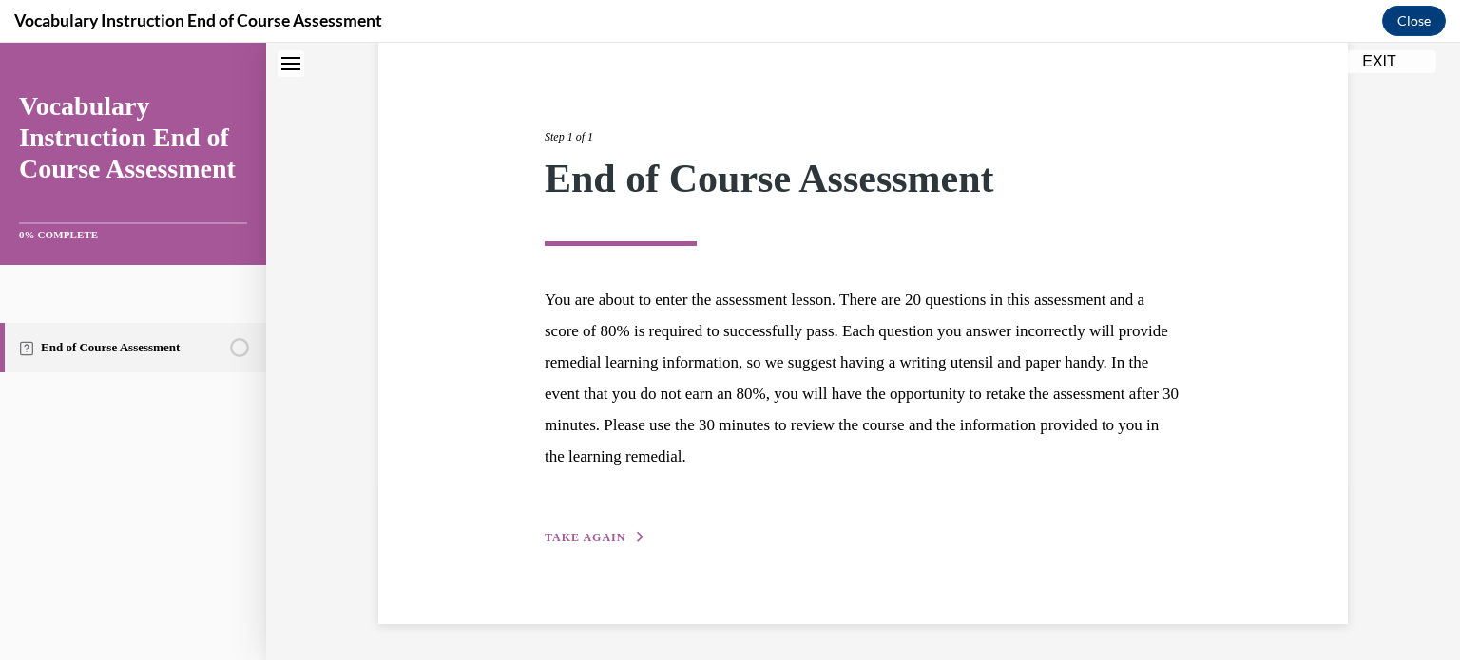
click at [589, 534] on span "TAKE AGAIN" at bounding box center [585, 537] width 81 height 13
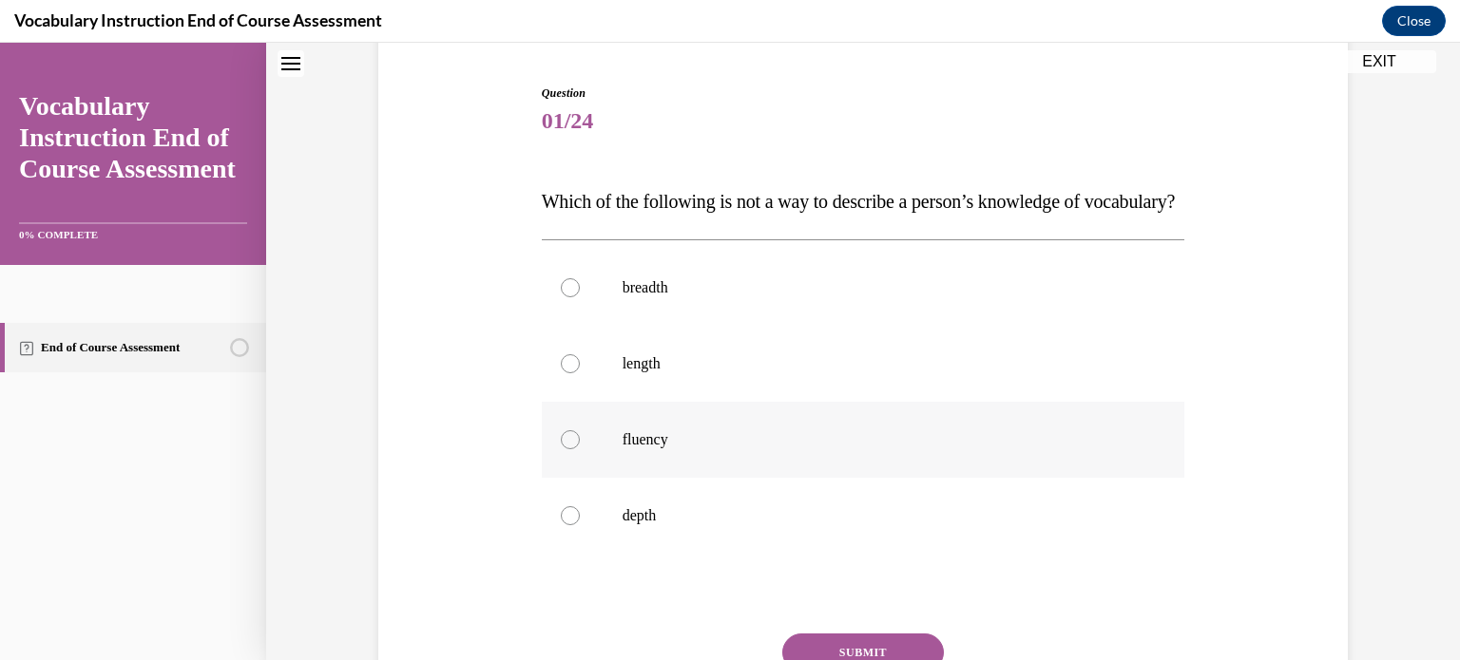
click at [639, 449] on p "fluency" at bounding box center [879, 439] width 515 height 19
click at [580, 449] on input "fluency" at bounding box center [570, 439] width 19 height 19
radio input "true"
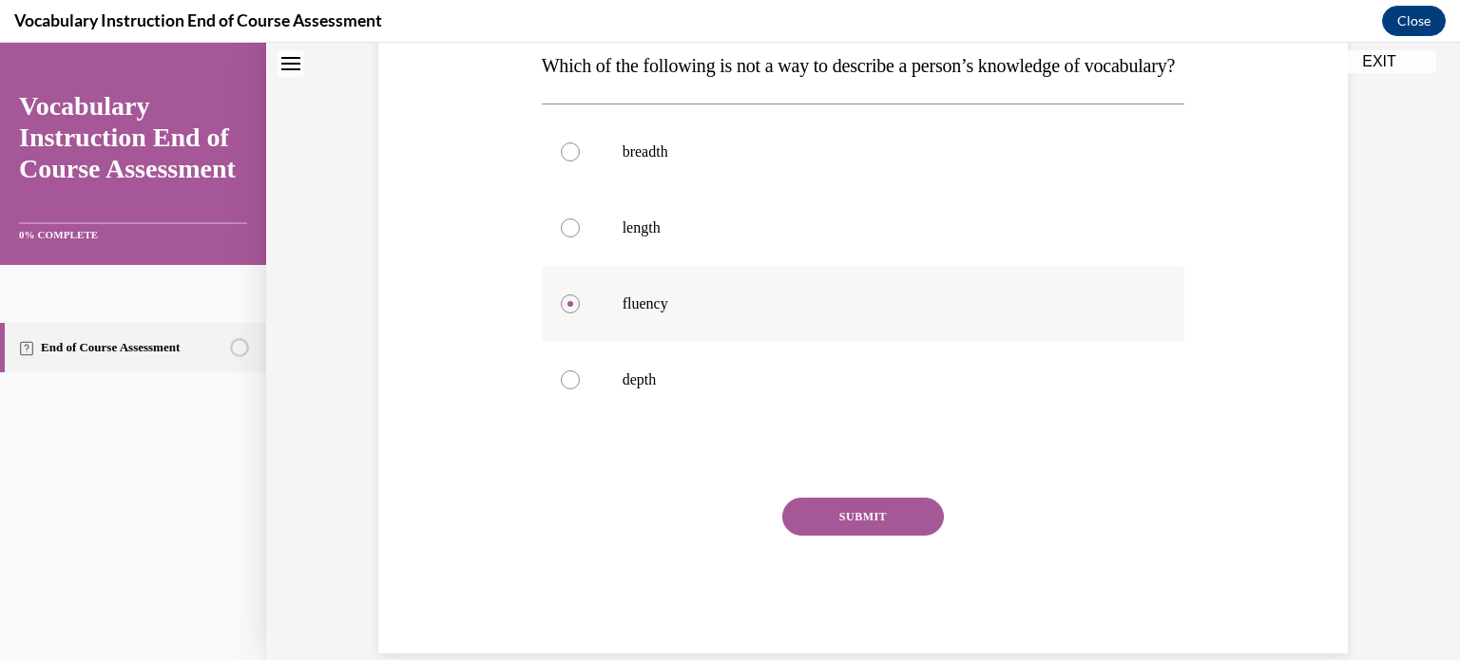
scroll to position [315, 0]
click at [832, 536] on button "SUBMIT" at bounding box center [863, 517] width 162 height 38
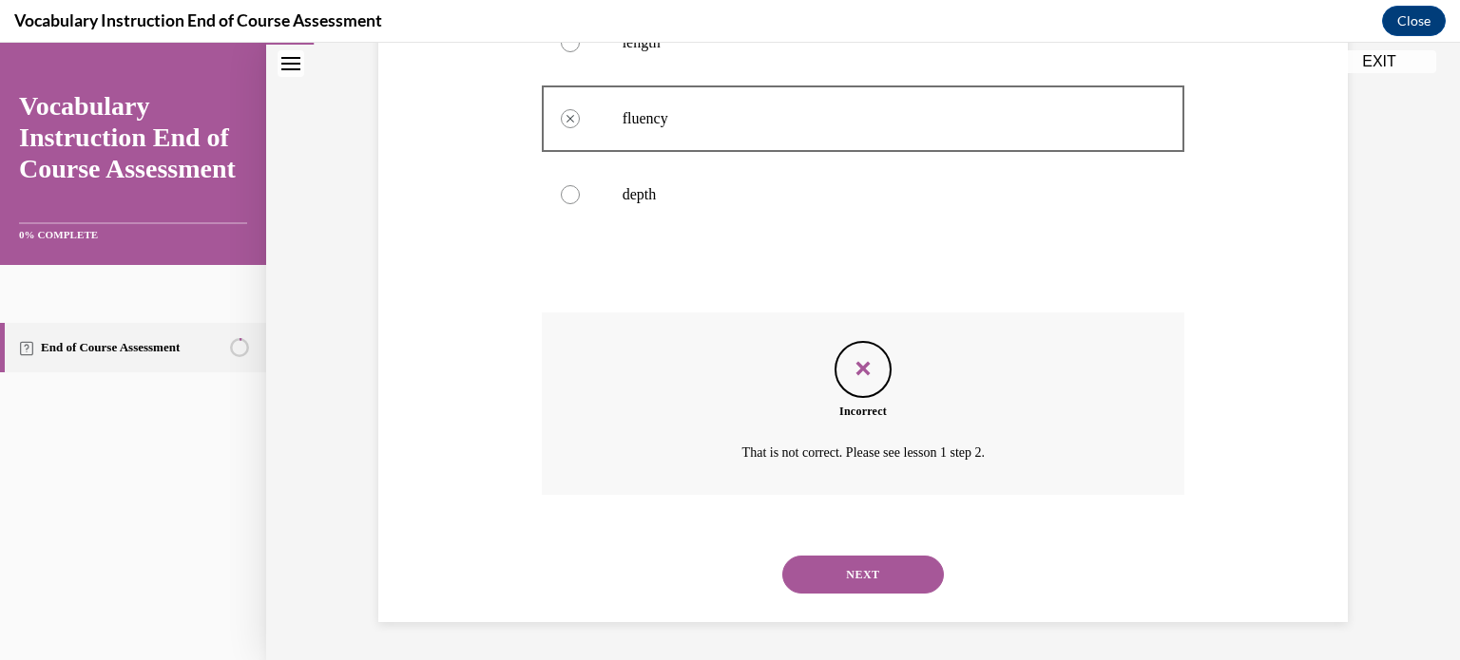
scroll to position [538, 0]
click at [828, 573] on button "NEXT" at bounding box center [863, 575] width 162 height 38
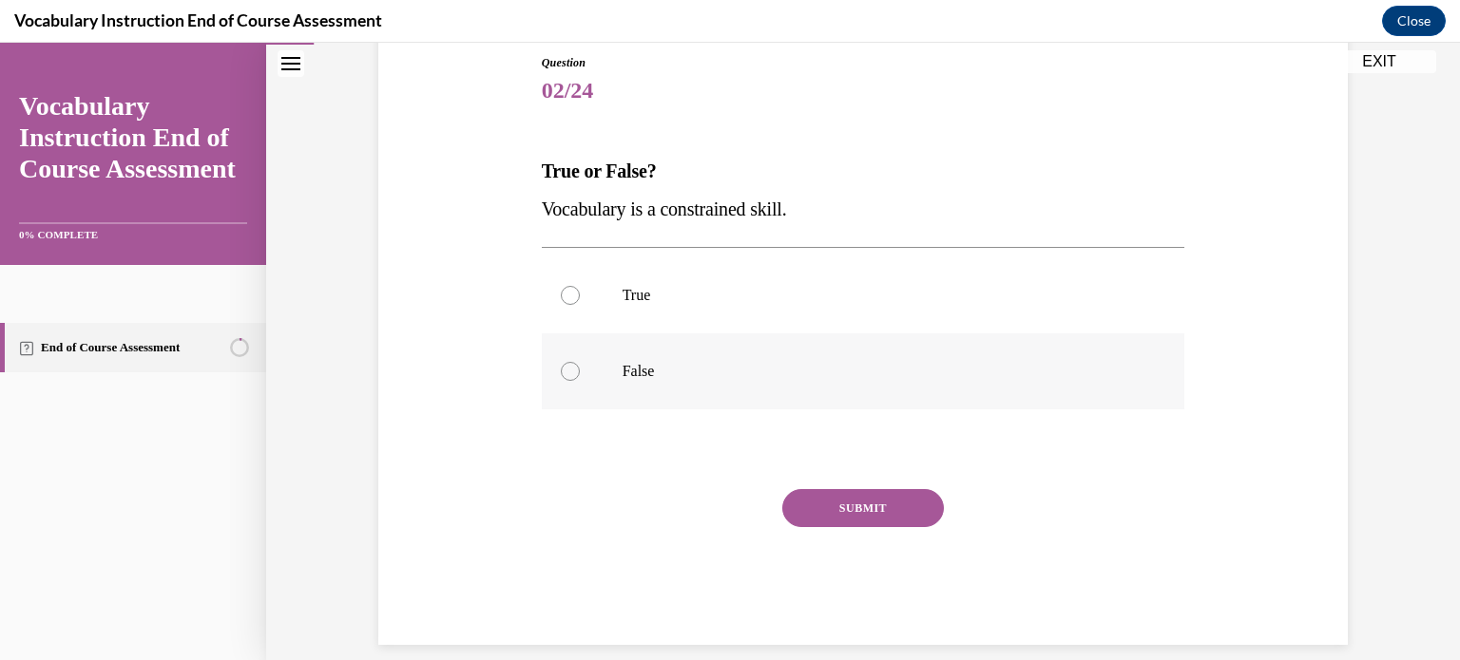
click at [658, 353] on label "False" at bounding box center [863, 372] width 643 height 76
click at [580, 362] on input "False" at bounding box center [570, 371] width 19 height 19
radio input "true"
click at [824, 504] on button "SUBMIT" at bounding box center [863, 508] width 162 height 38
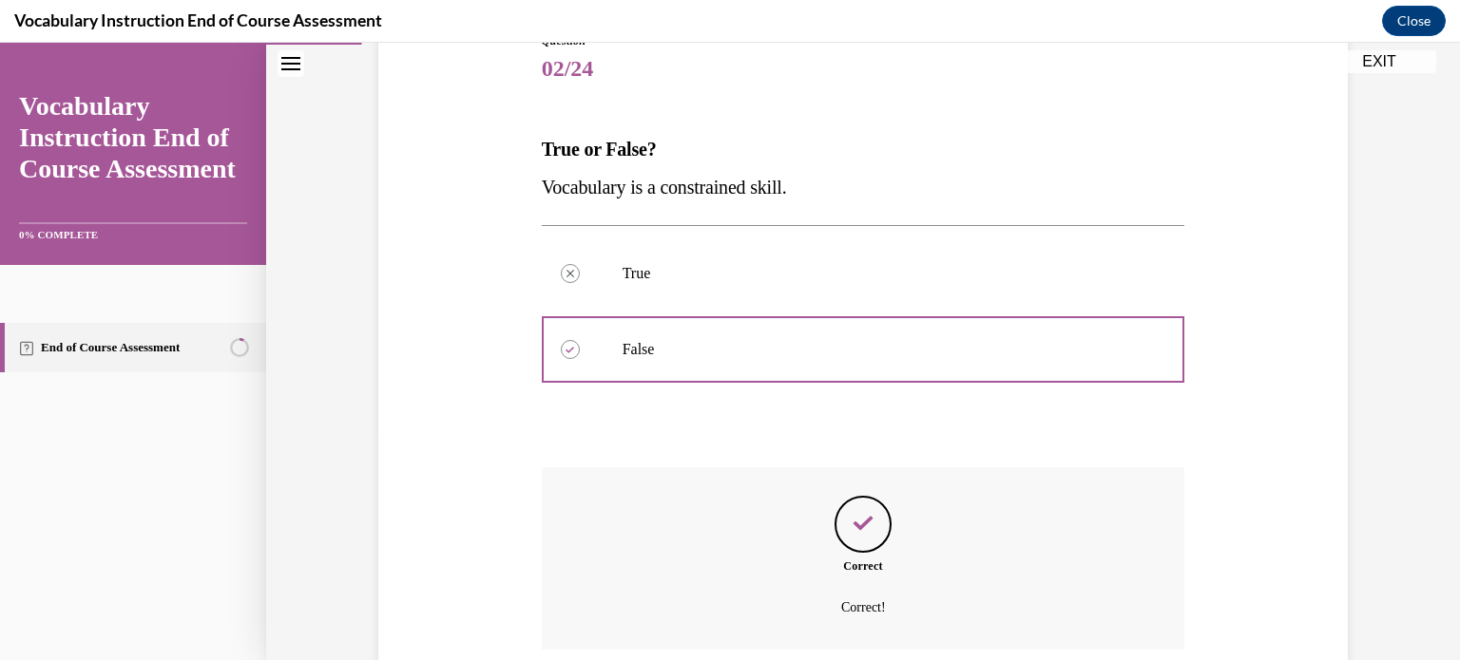
scroll to position [386, 0]
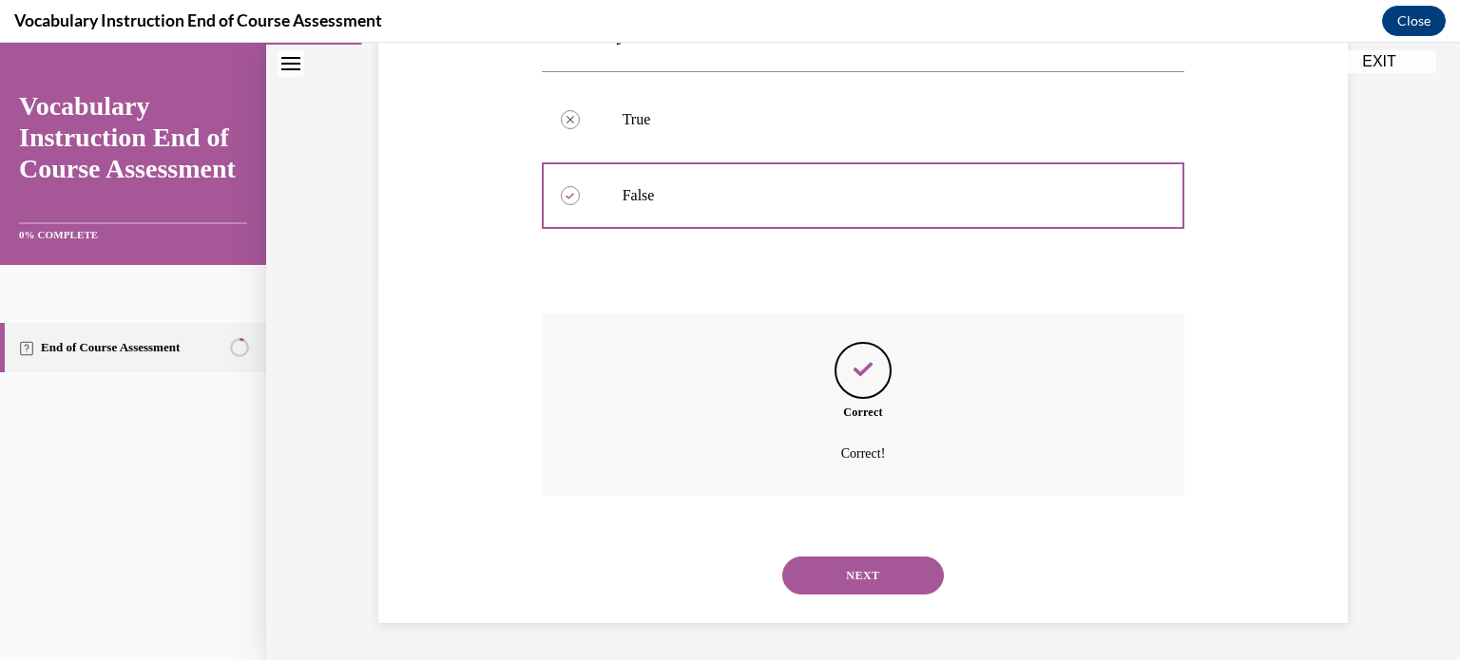
click at [817, 552] on div "NEXT" at bounding box center [863, 576] width 643 height 76
click at [817, 560] on button "NEXT" at bounding box center [863, 576] width 162 height 38
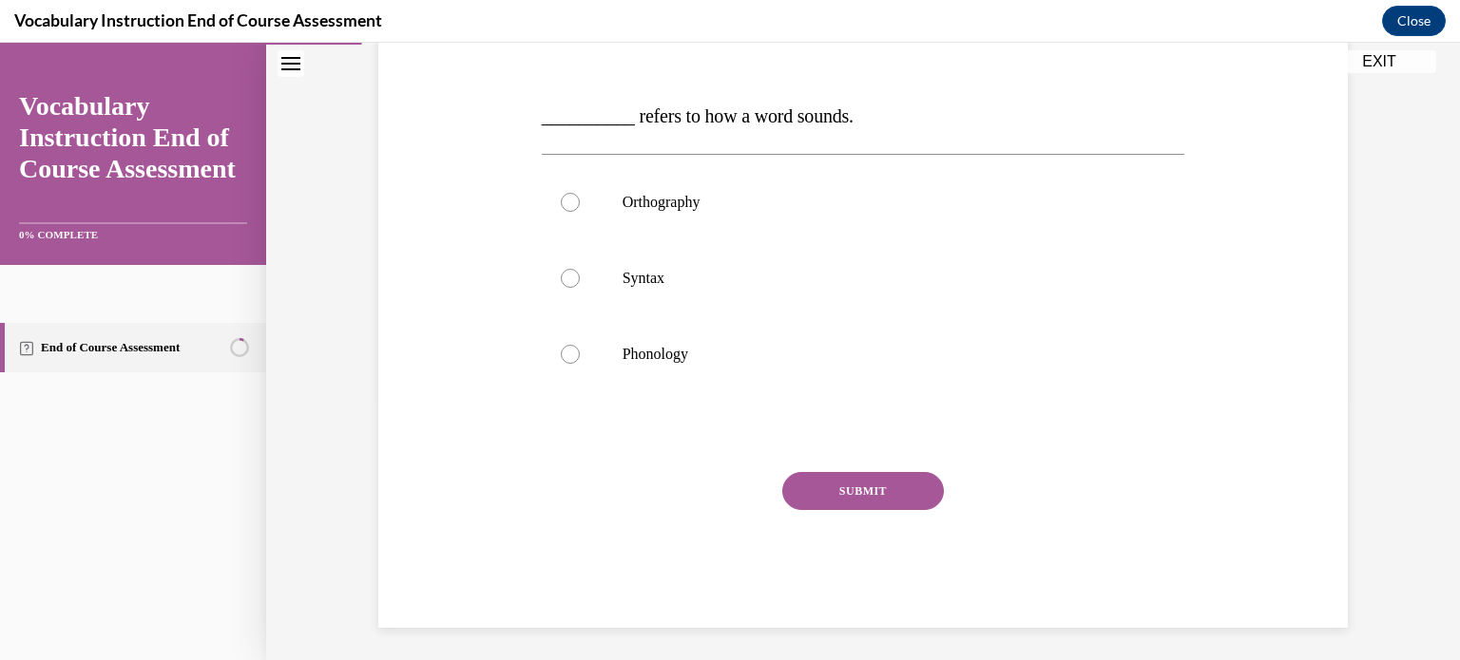
scroll to position [270, 0]
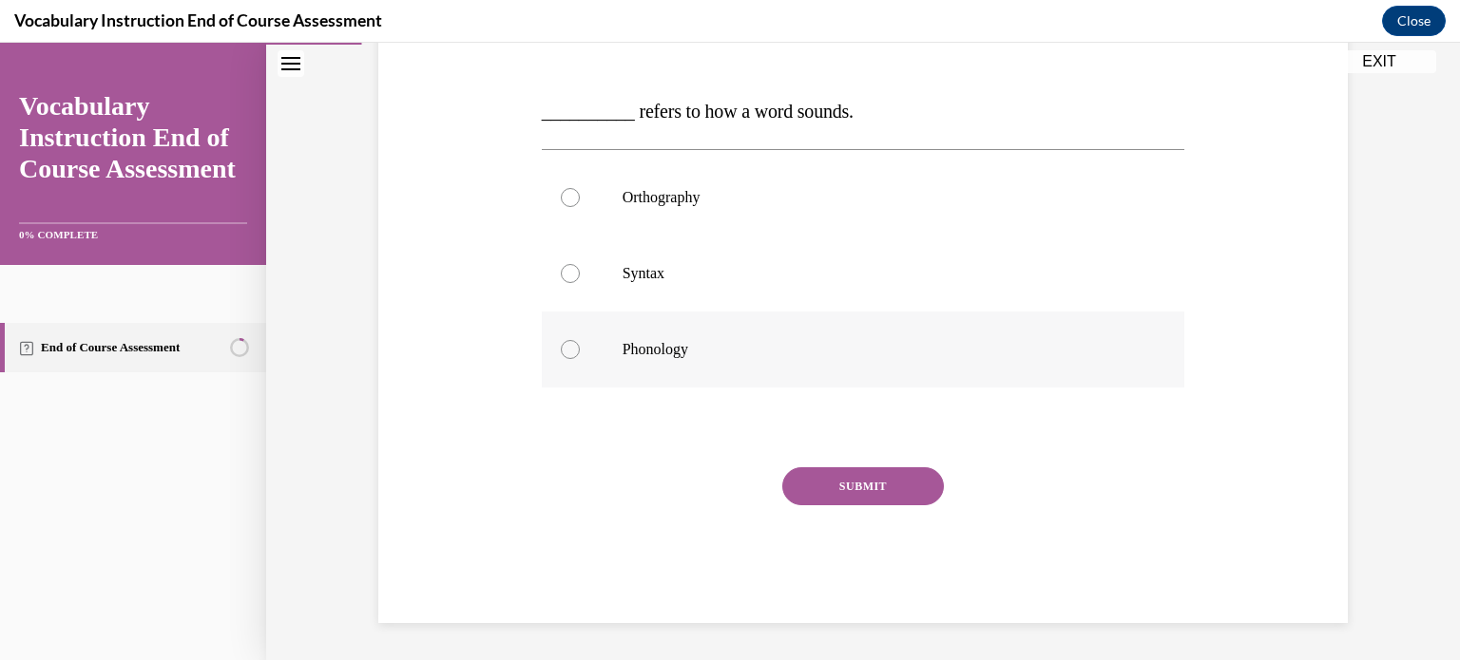
click at [693, 349] on p "Phonology" at bounding box center [879, 349] width 515 height 19
click at [580, 349] on input "Phonology" at bounding box center [570, 349] width 19 height 19
radio input "true"
click at [814, 485] on button "SUBMIT" at bounding box center [863, 487] width 162 height 38
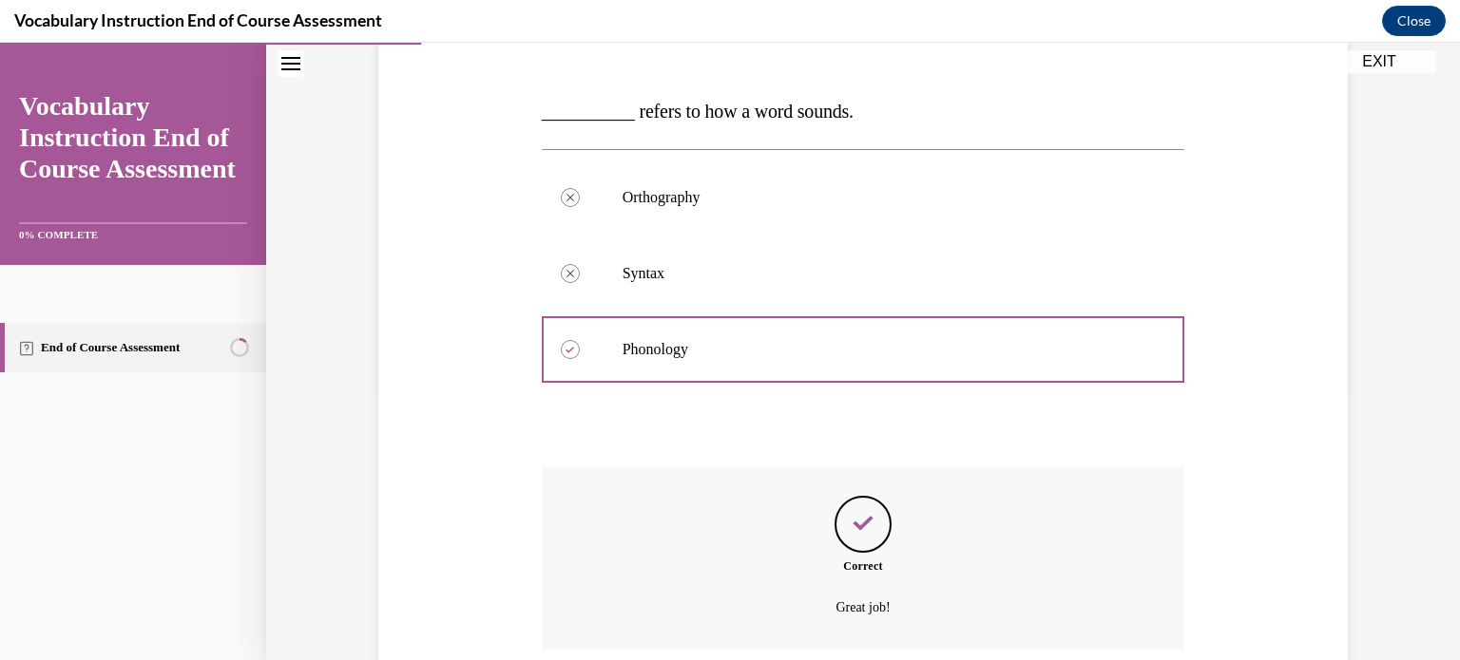
scroll to position [424, 0]
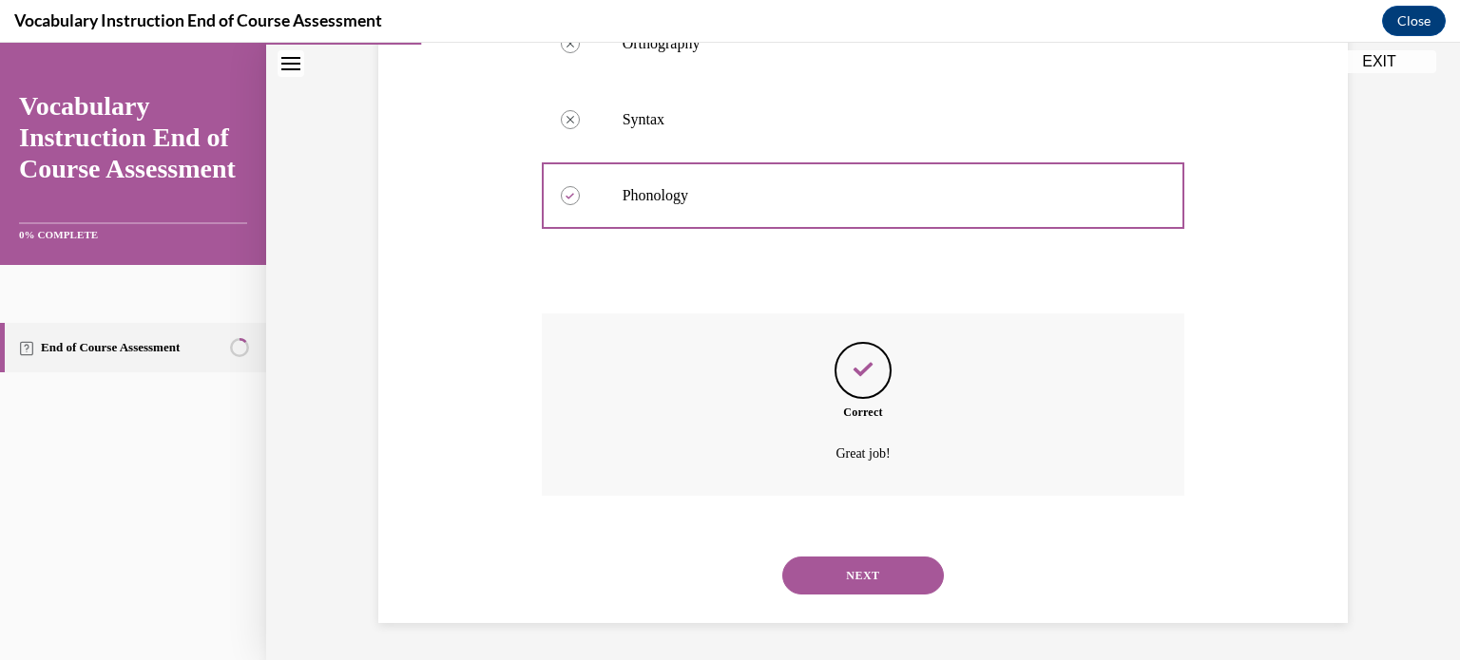
click at [870, 562] on button "NEXT" at bounding box center [863, 576] width 162 height 38
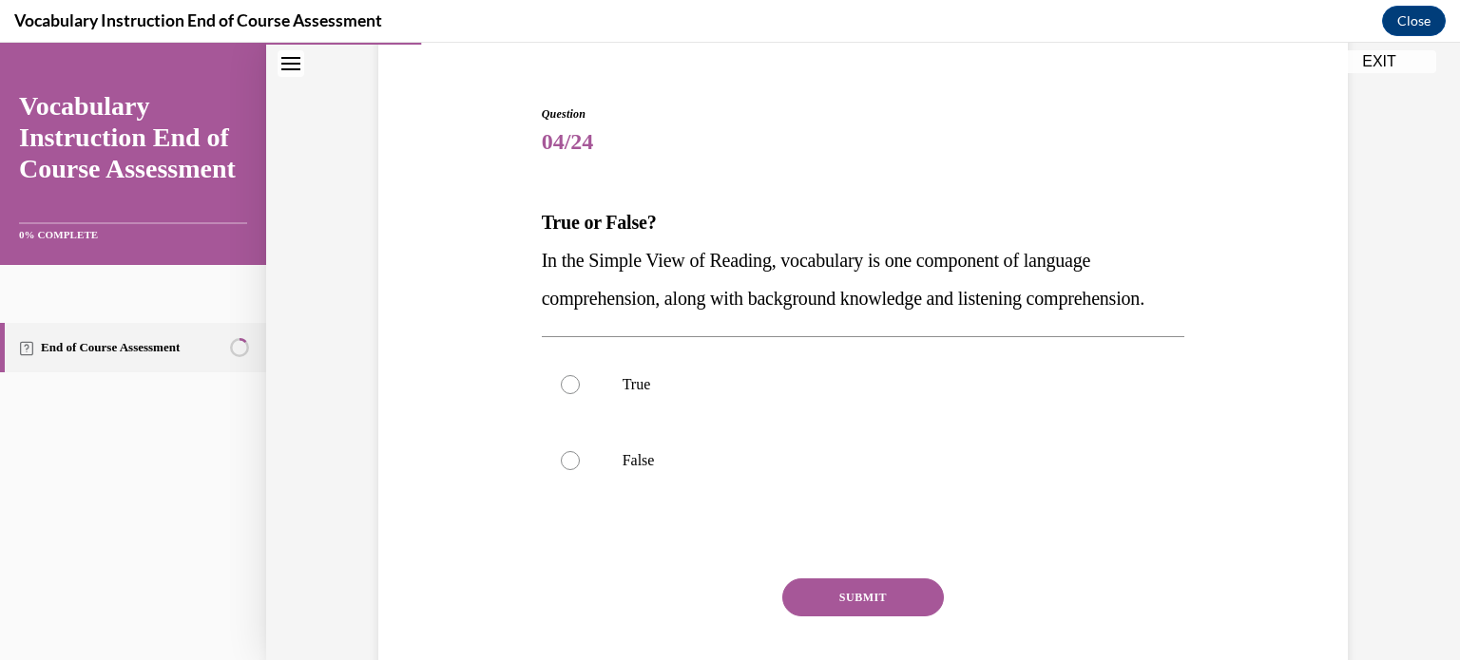
scroll to position [160, 0]
click at [772, 393] on p "True" at bounding box center [879, 383] width 515 height 19
click at [580, 393] on input "True" at bounding box center [570, 383] width 19 height 19
radio input "true"
click at [845, 616] on button "SUBMIT" at bounding box center [863, 597] width 162 height 38
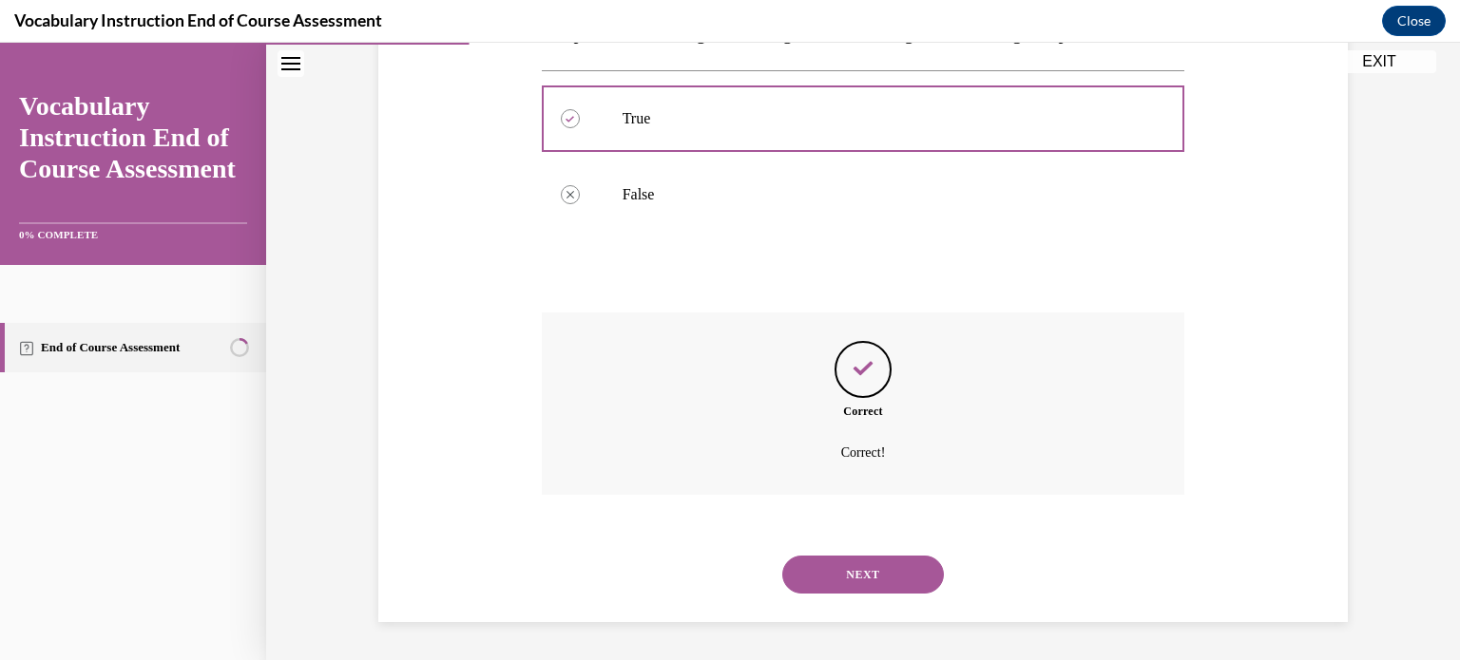
scroll to position [462, 0]
click at [851, 572] on button "NEXT" at bounding box center [863, 575] width 162 height 38
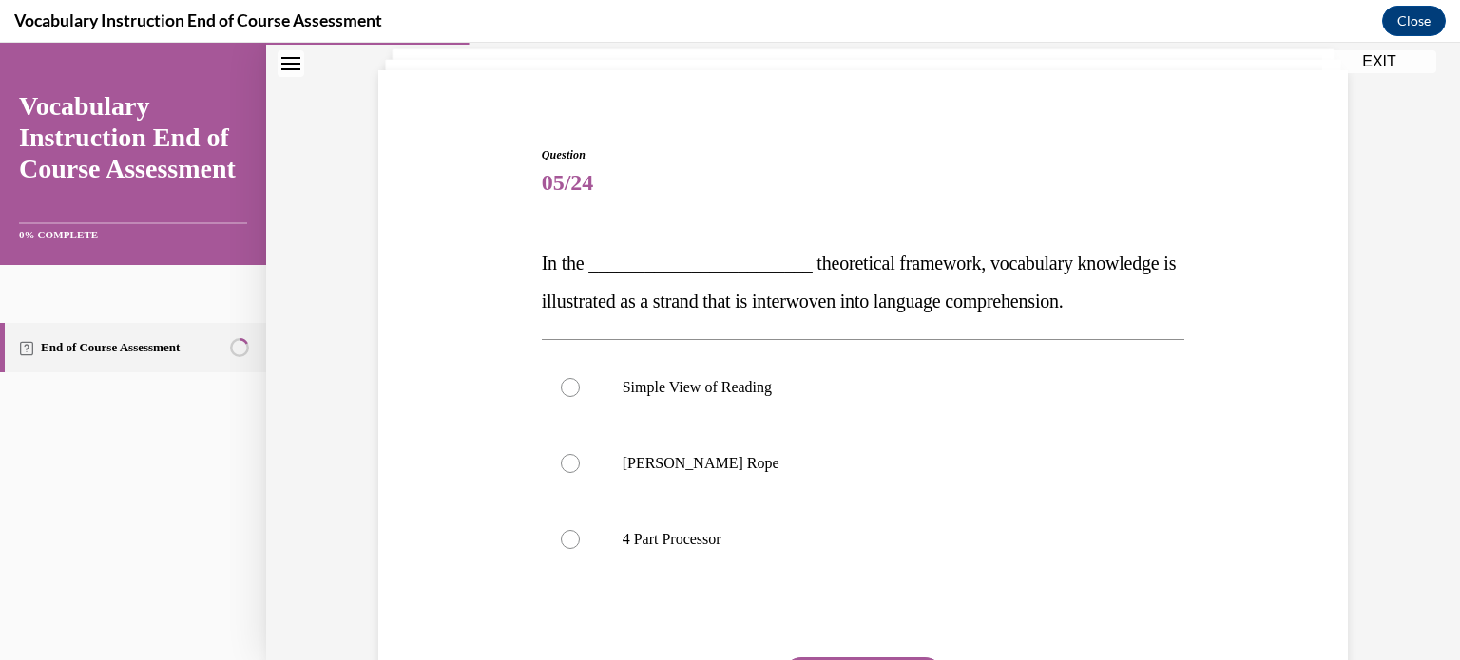
scroll to position [122, 0]
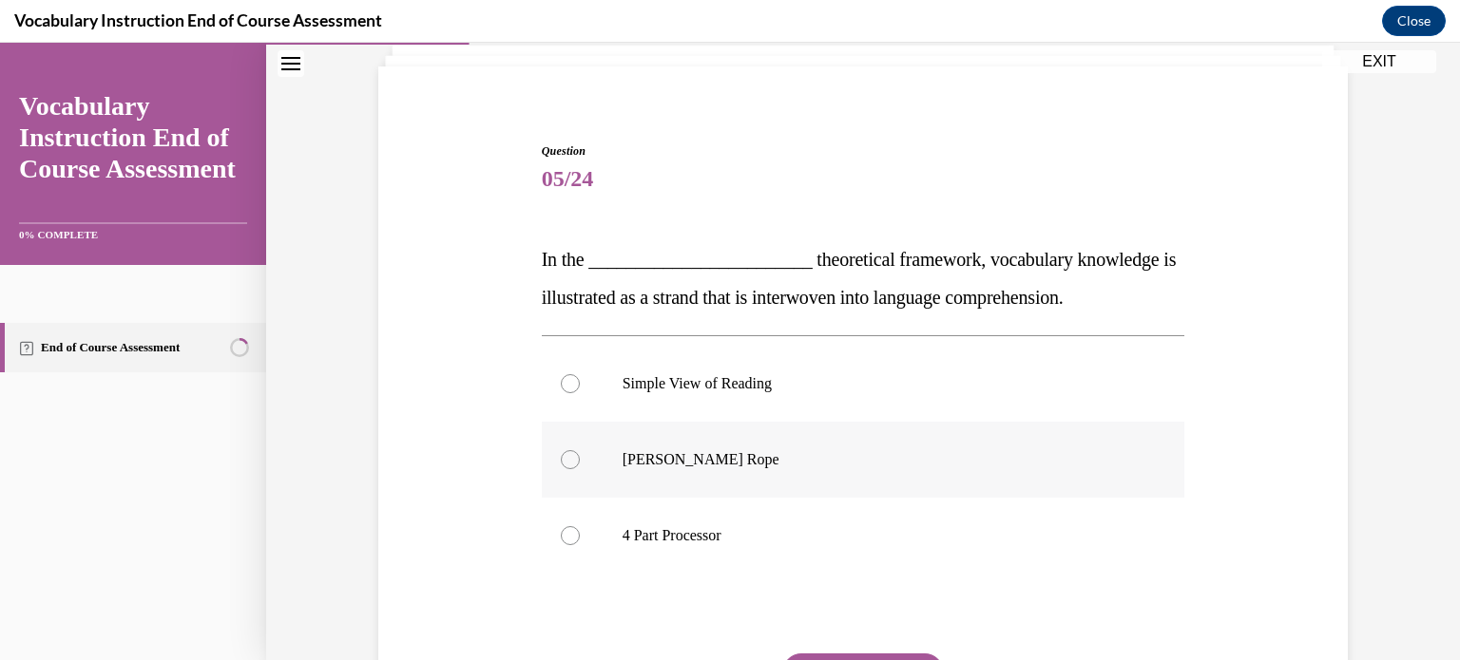
click at [811, 480] on label "Scarborough's Rope" at bounding box center [863, 460] width 643 height 76
click at [580, 469] on input "Scarborough's Rope" at bounding box center [570, 459] width 19 height 19
radio input "true"
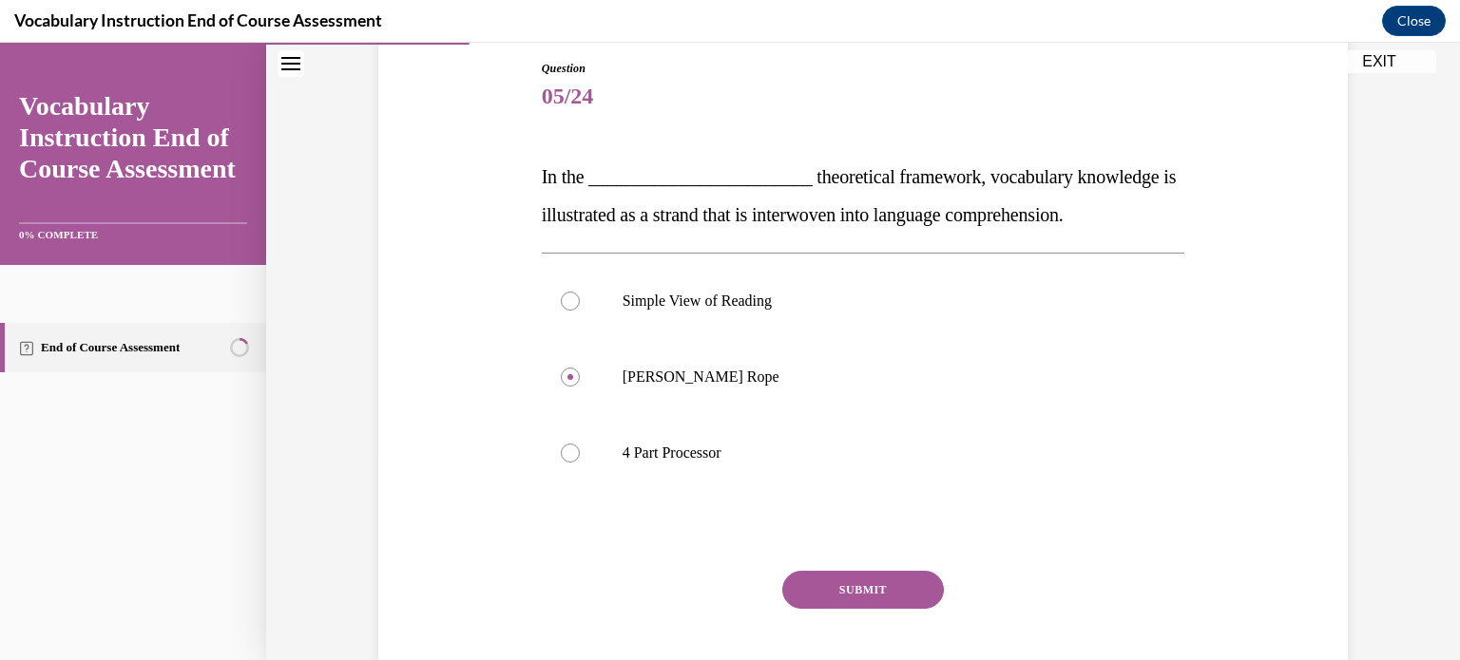
click at [830, 588] on button "SUBMIT" at bounding box center [863, 590] width 162 height 38
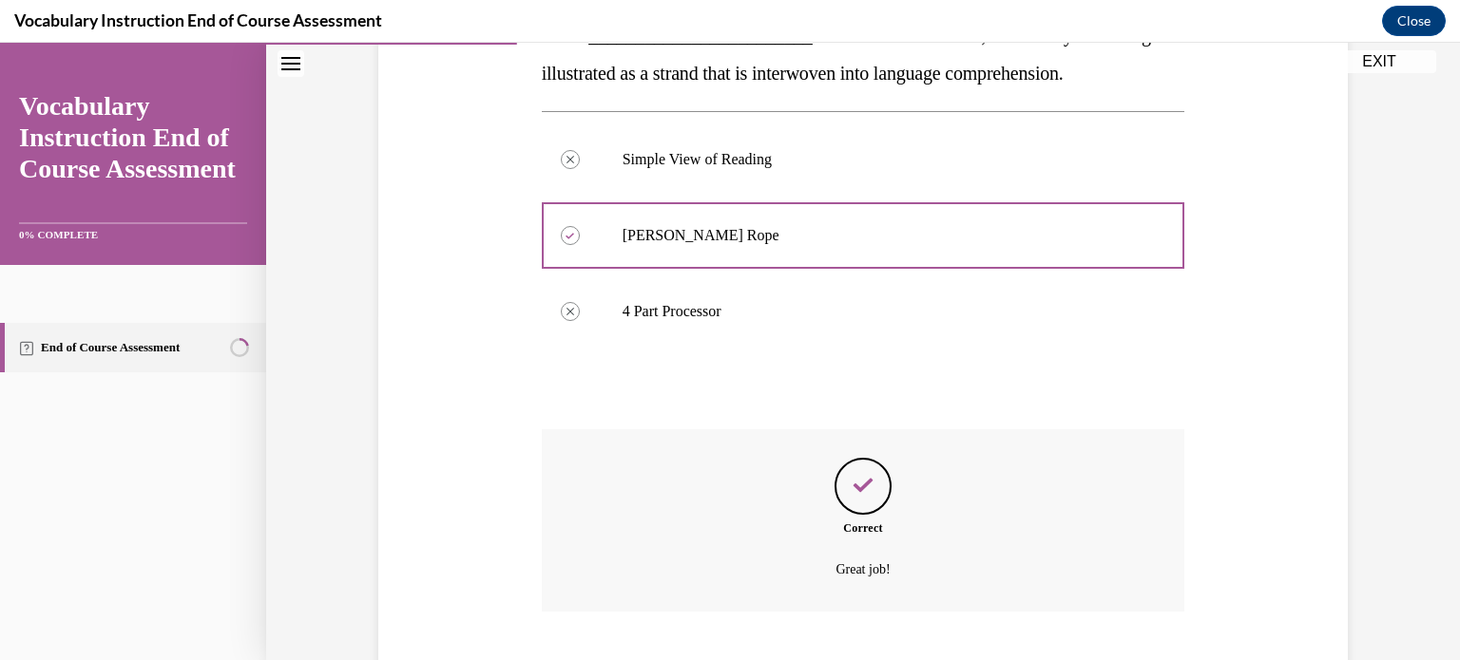
scroll to position [462, 0]
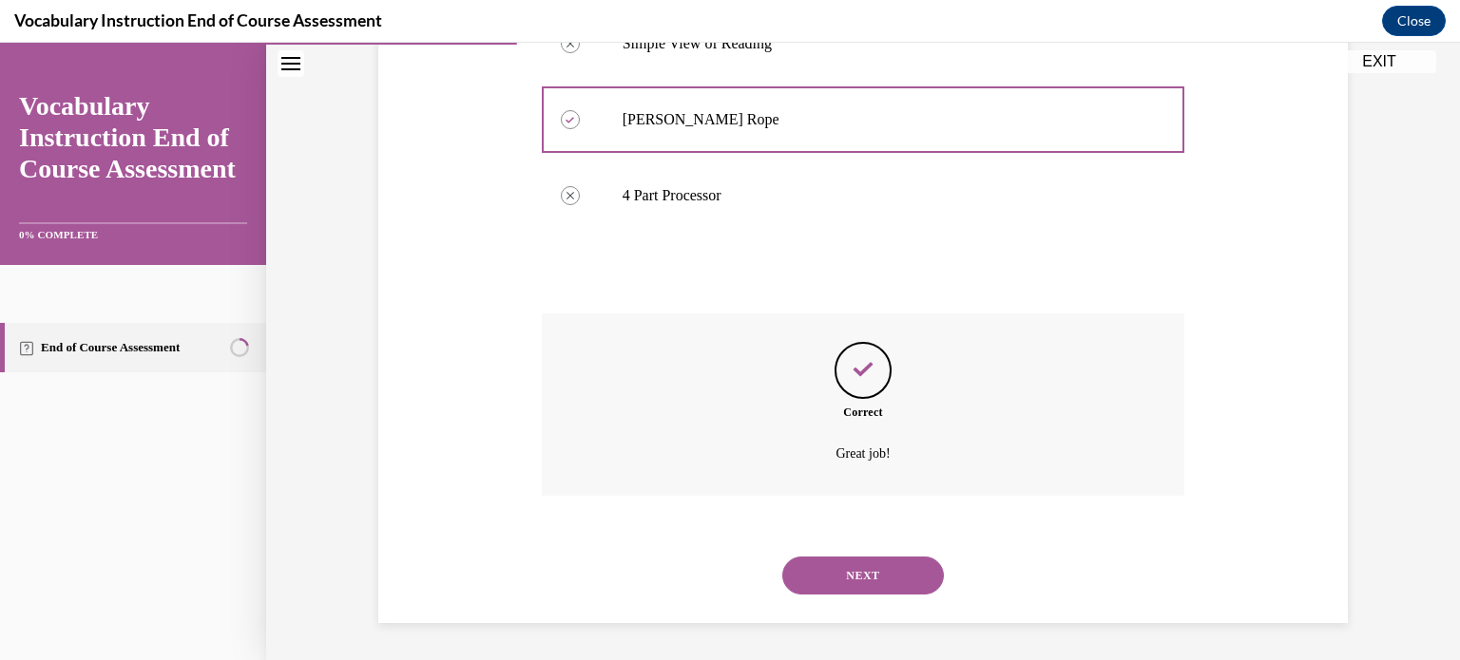
click at [832, 579] on button "NEXT" at bounding box center [863, 576] width 162 height 38
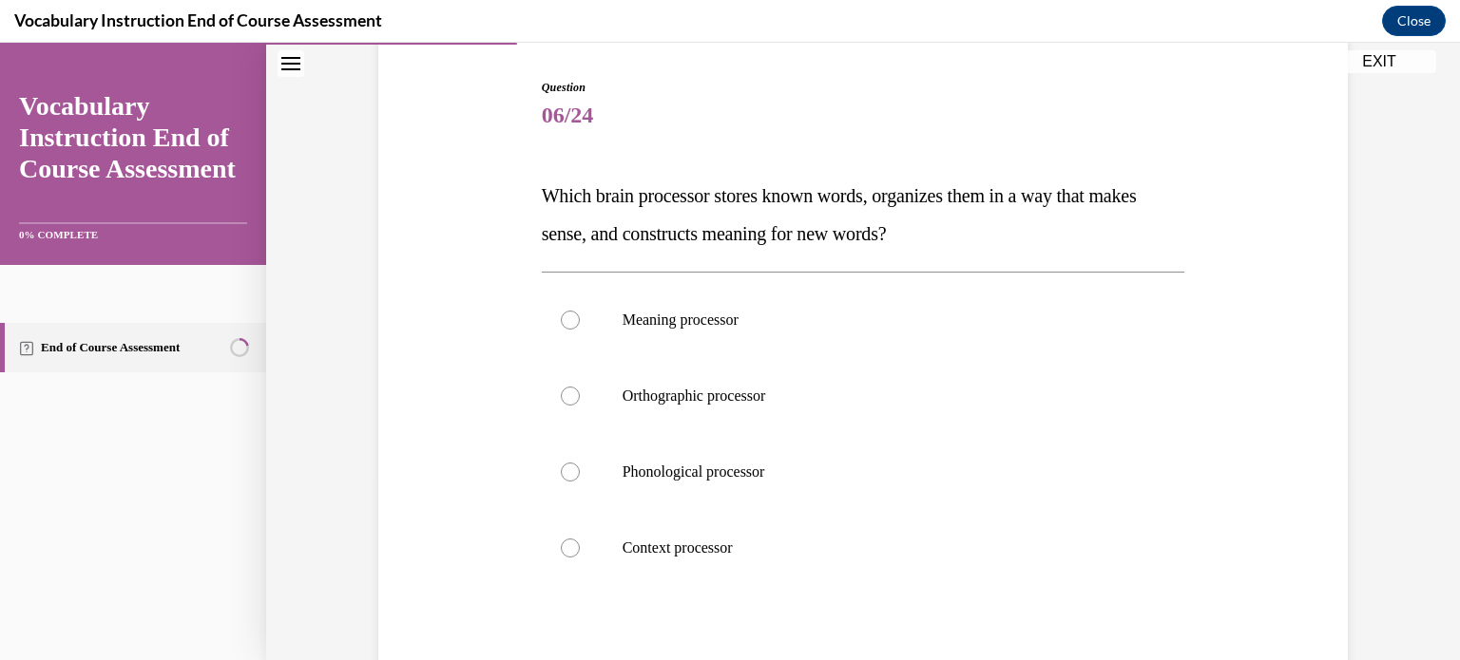
scroll to position [190, 0]
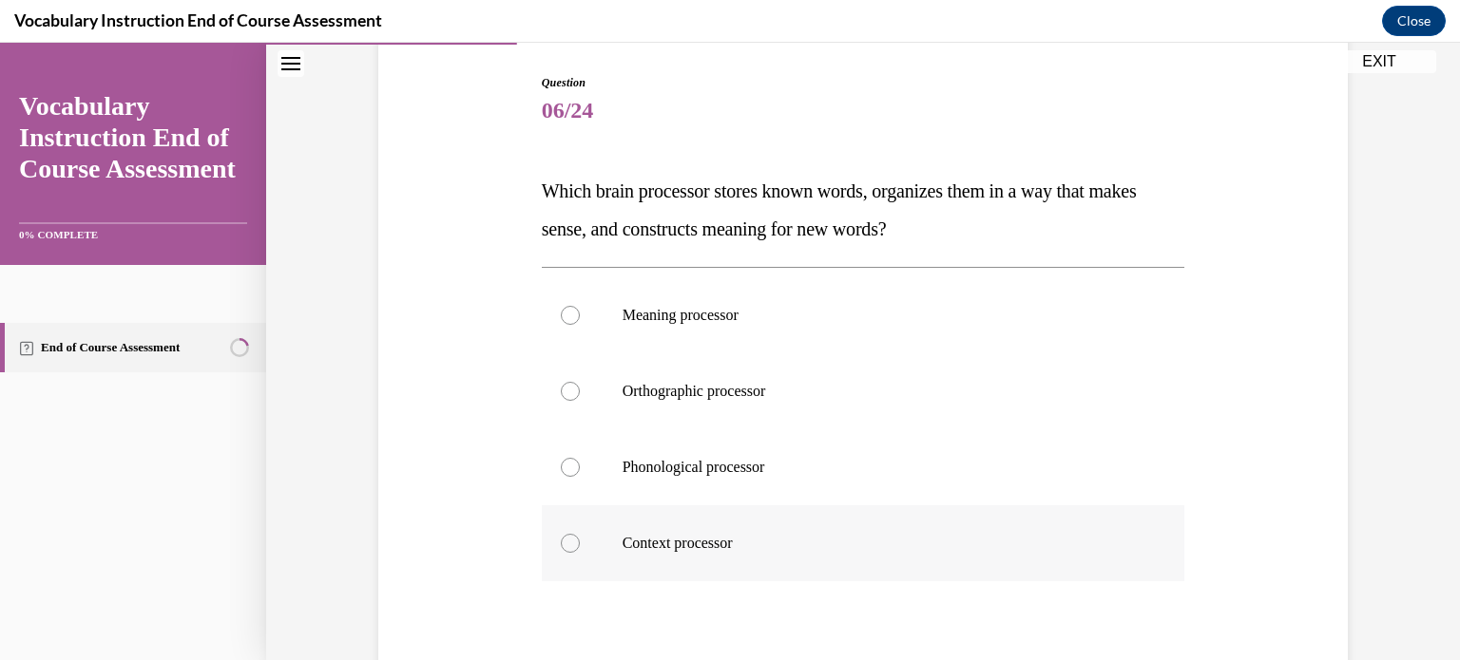
click at [714, 520] on label "Context processor" at bounding box center [863, 544] width 643 height 76
click at [580, 534] on input "Context processor" at bounding box center [570, 543] width 19 height 19
radio input "true"
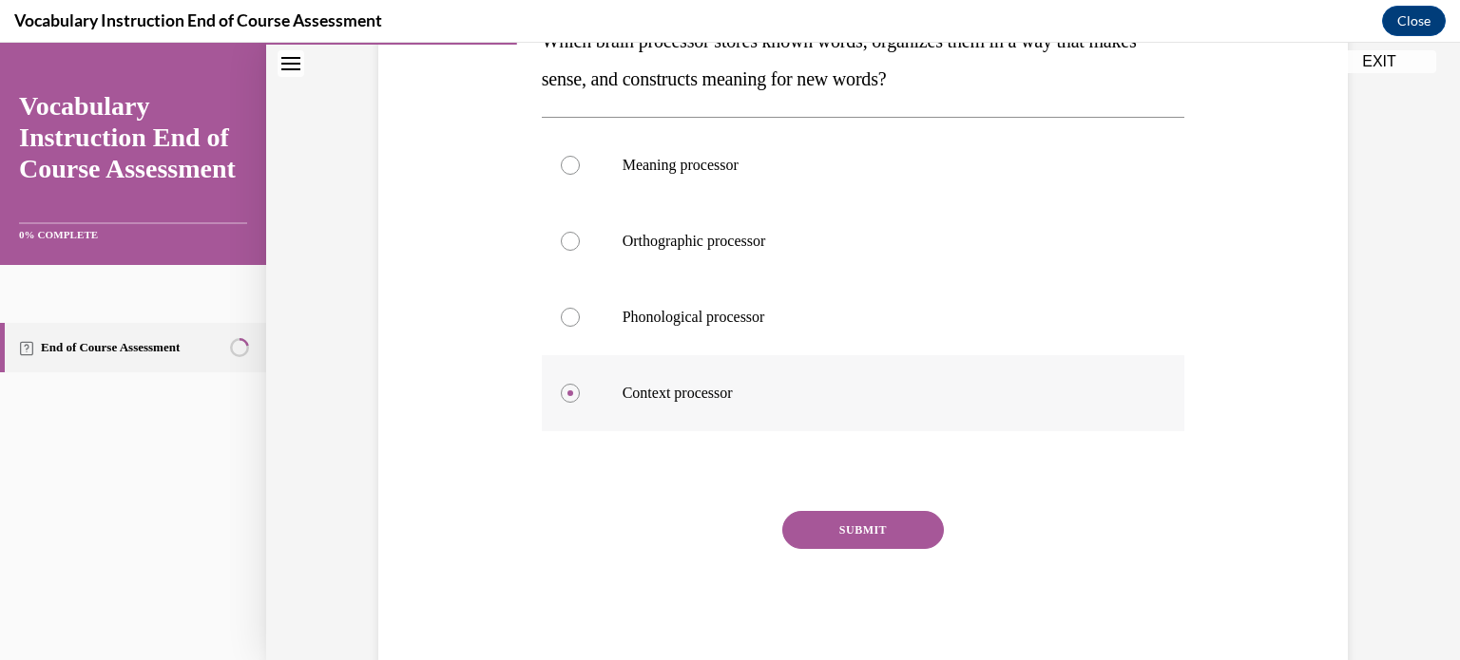
scroll to position [341, 0]
click at [817, 521] on button "SUBMIT" at bounding box center [863, 529] width 162 height 38
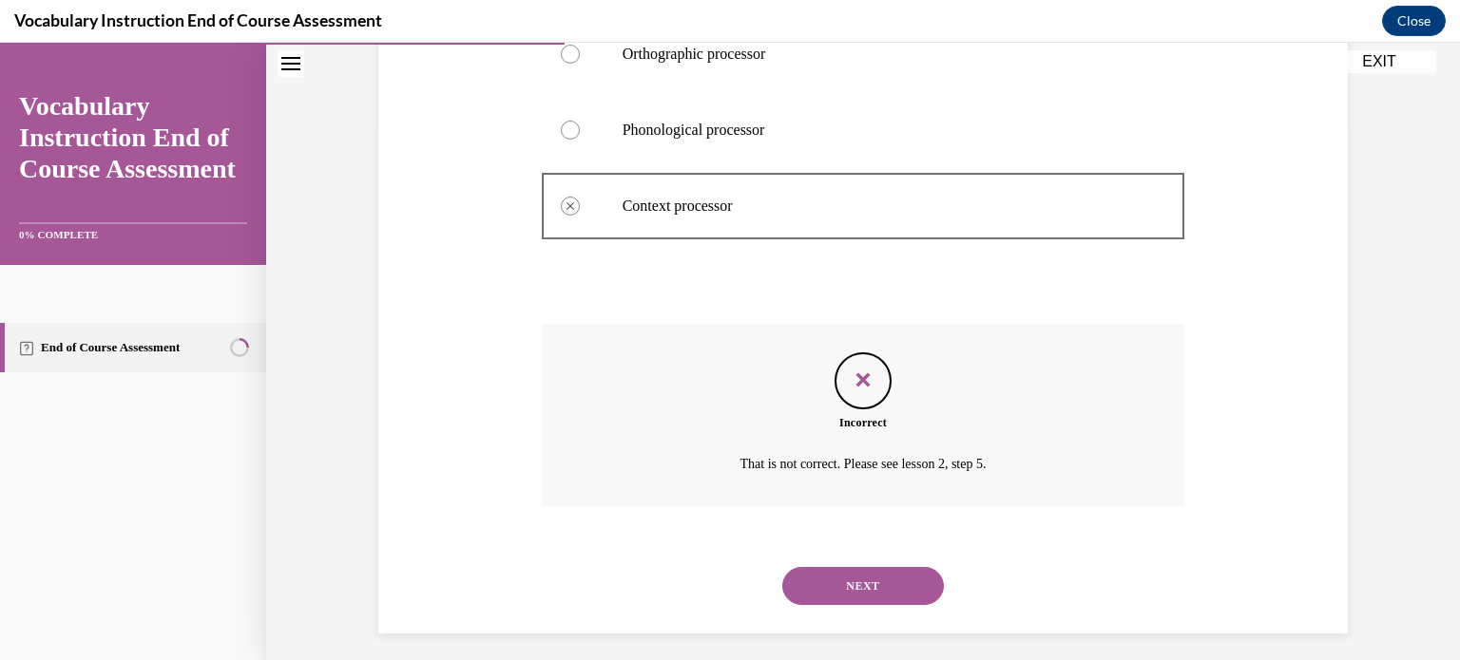
scroll to position [538, 0]
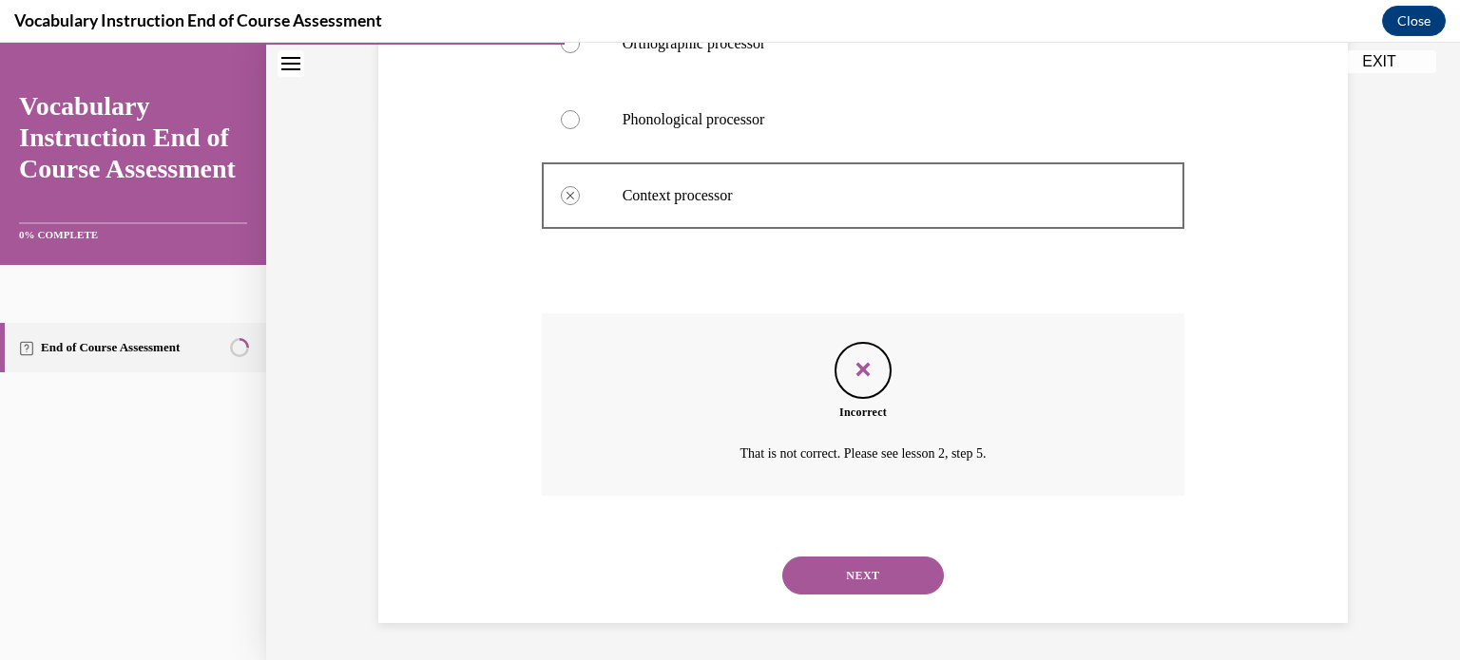
click at [821, 572] on button "NEXT" at bounding box center [863, 576] width 162 height 38
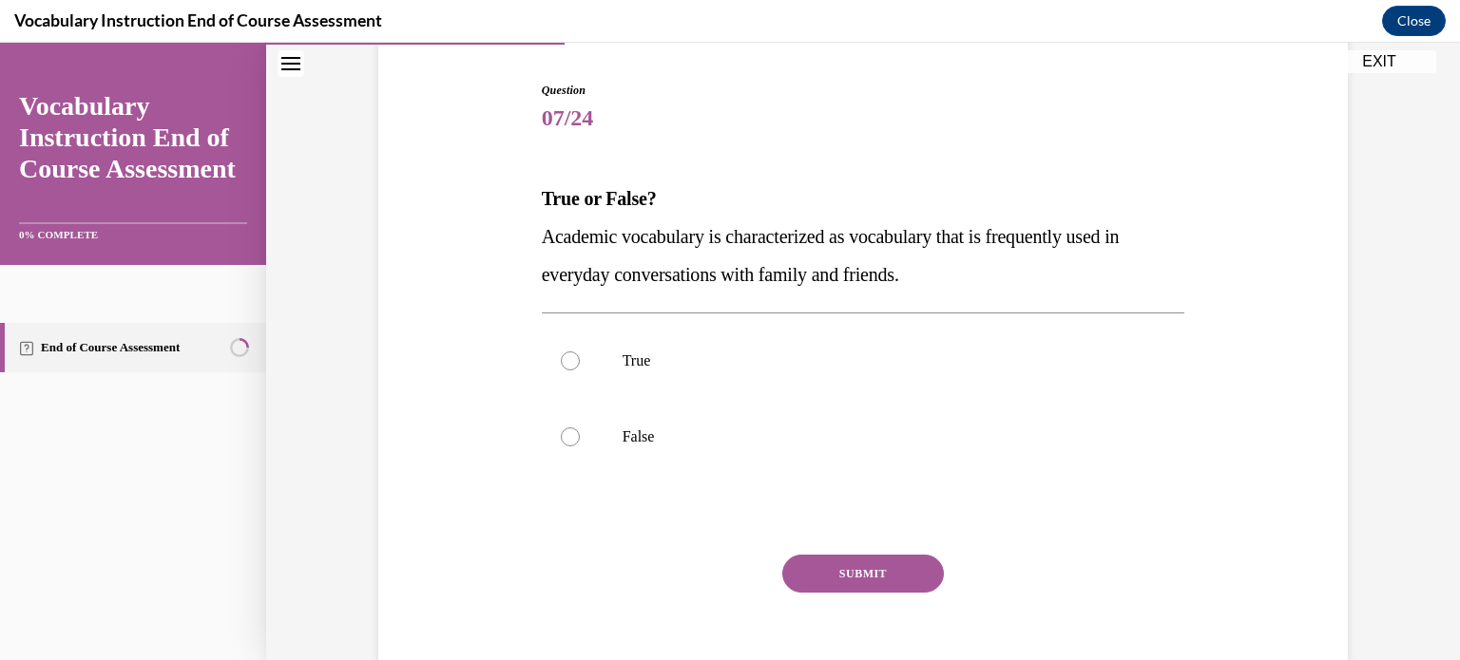
scroll to position [184, 0]
click at [721, 416] on label "False" at bounding box center [863, 435] width 643 height 76
click at [580, 426] on input "False" at bounding box center [570, 435] width 19 height 19
radio input "true"
click at [798, 567] on button "SUBMIT" at bounding box center [863, 572] width 162 height 38
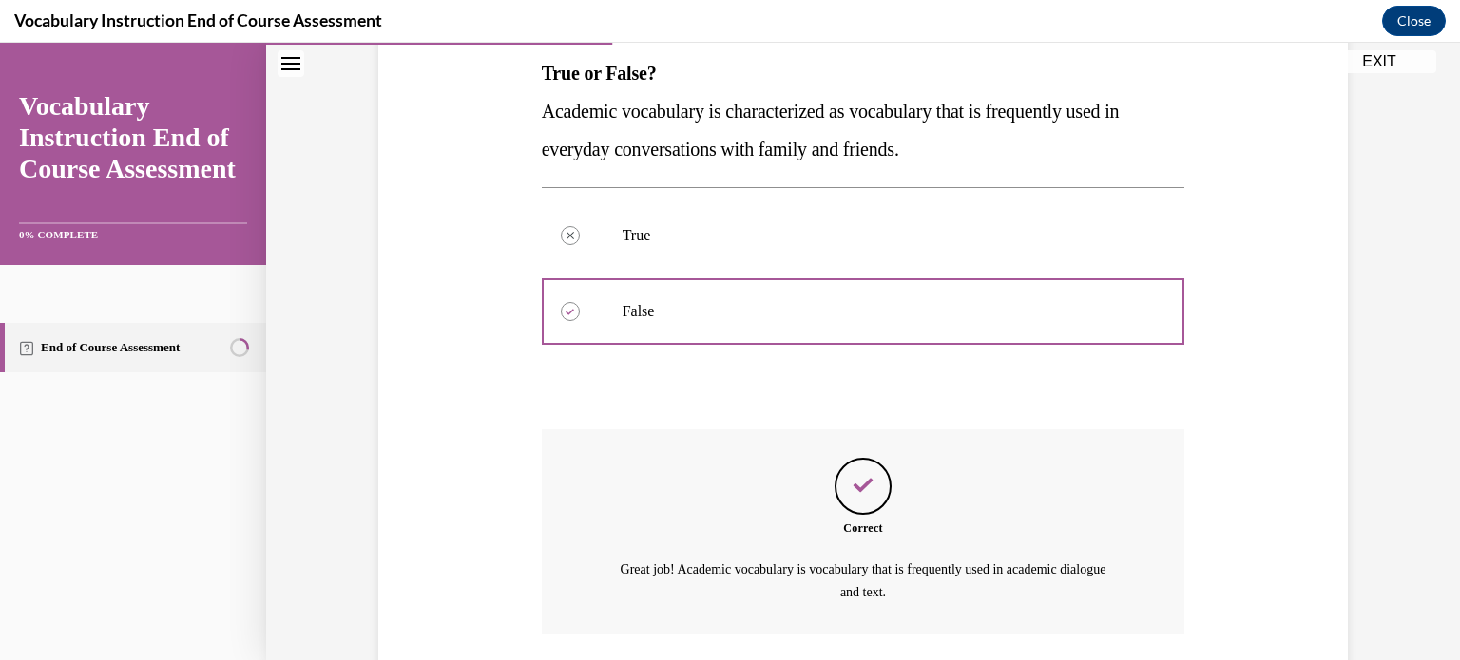
scroll to position [447, 0]
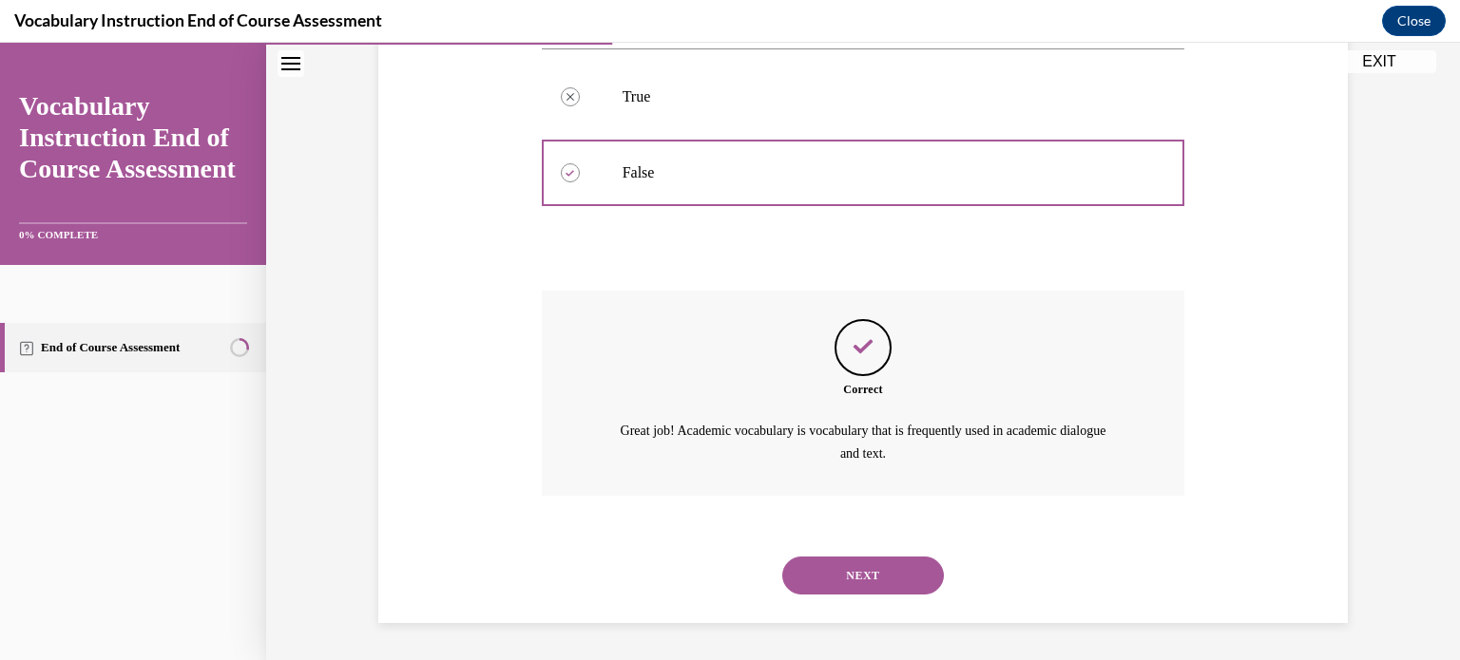
click at [808, 567] on button "NEXT" at bounding box center [863, 576] width 162 height 38
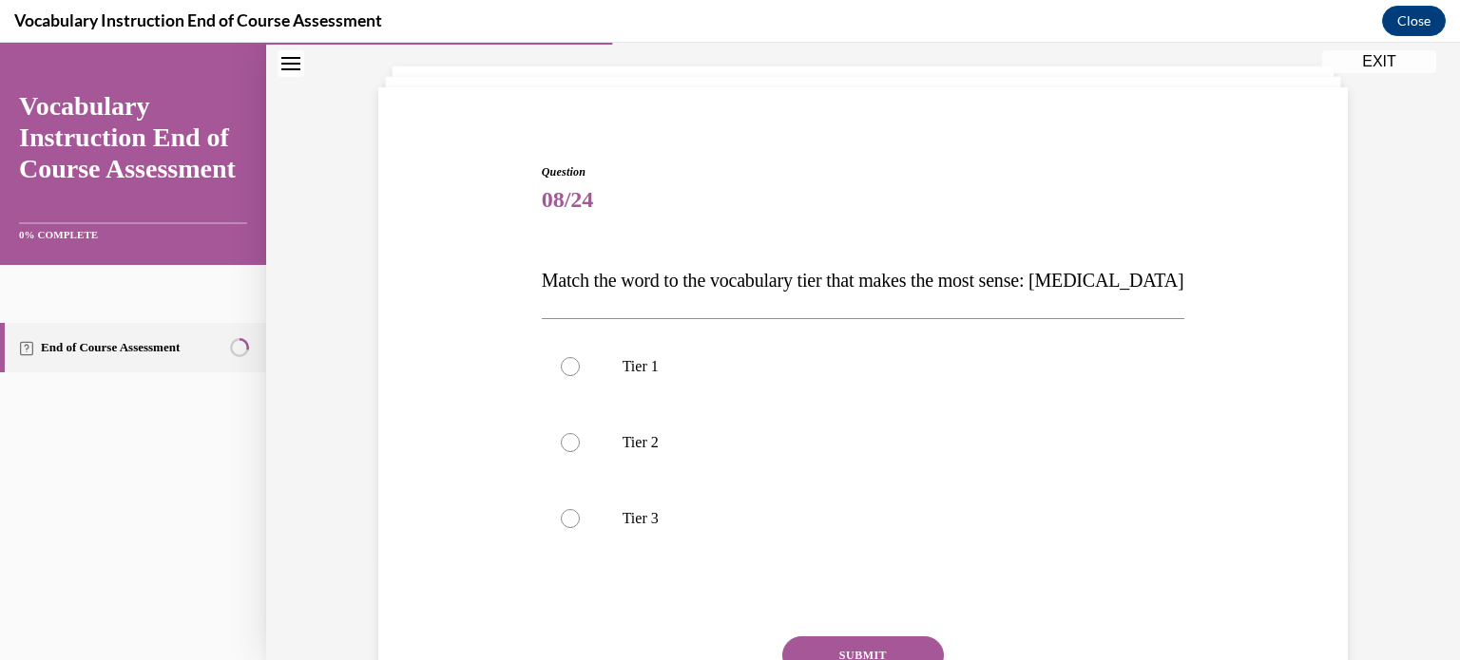
scroll to position [103, 0]
click at [777, 525] on p "Tier 3" at bounding box center [879, 516] width 515 height 19
click at [580, 525] on input "Tier 3" at bounding box center [570, 516] width 19 height 19
radio input "true"
click at [817, 641] on button "SUBMIT" at bounding box center [863, 654] width 162 height 38
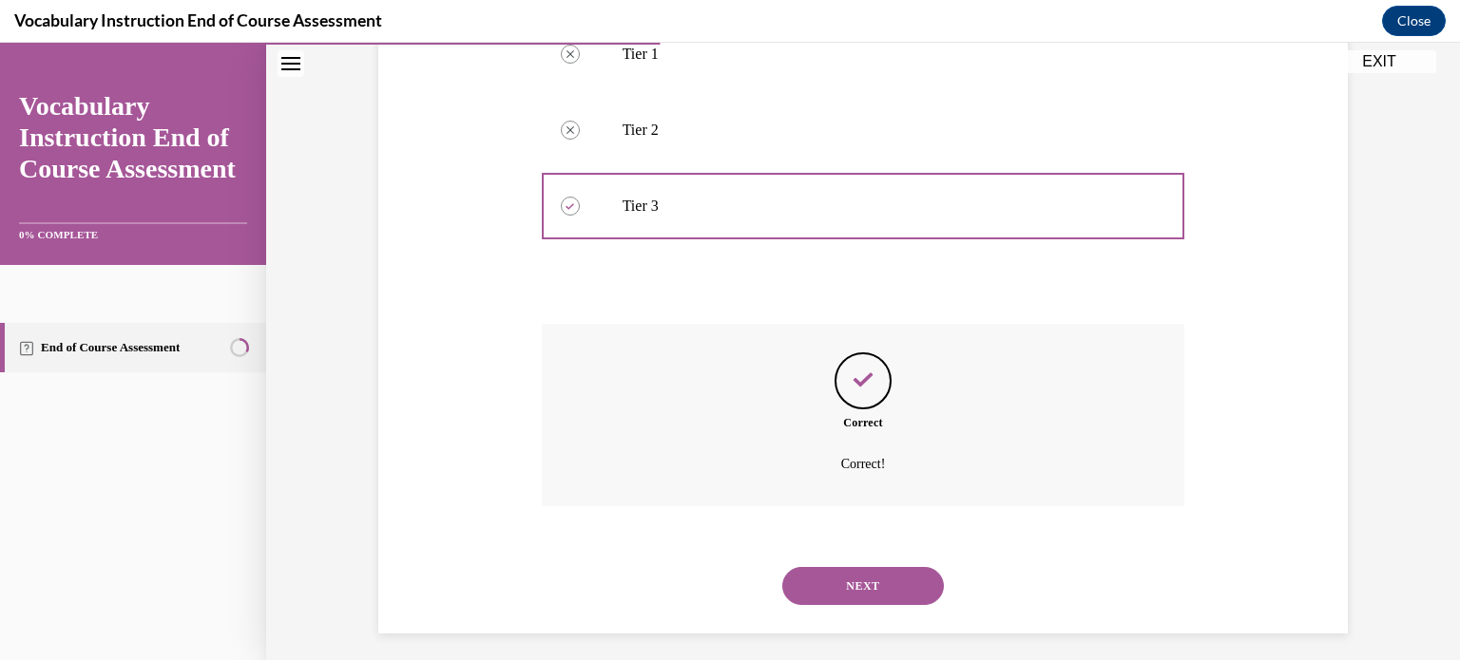
scroll to position [424, 0]
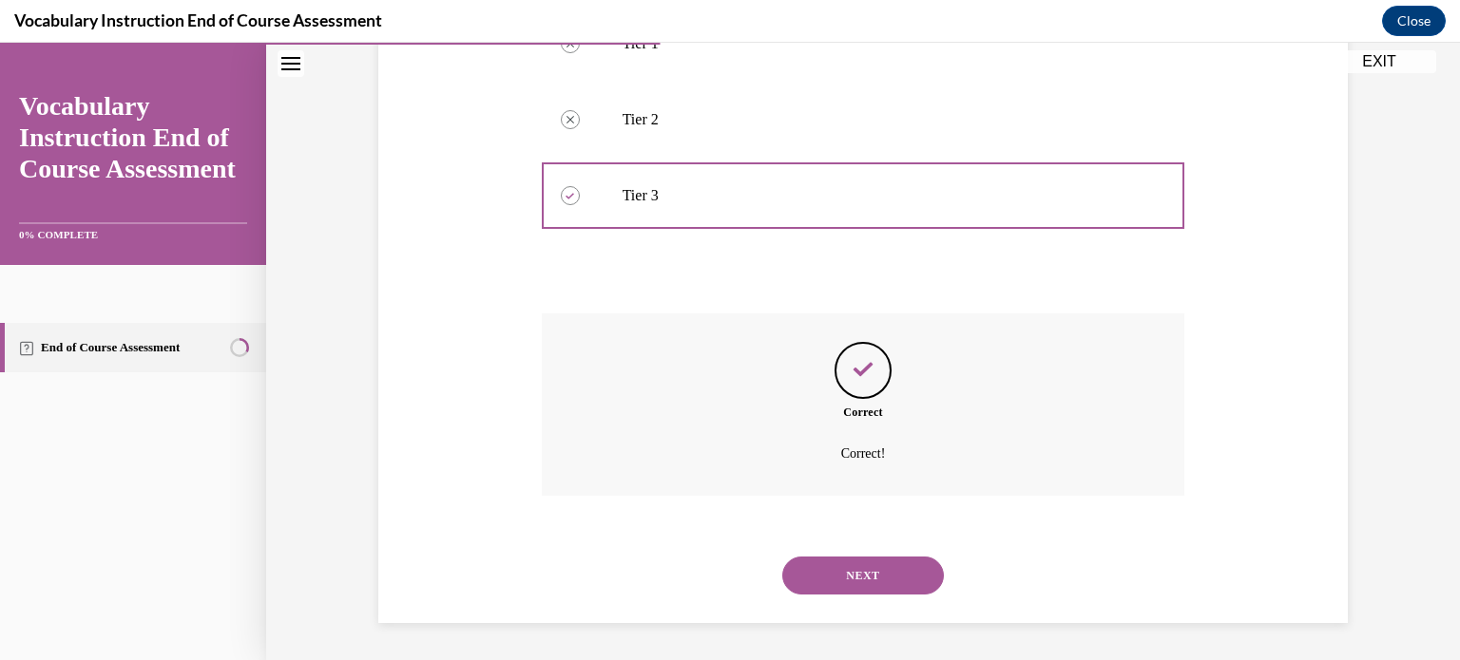
click at [847, 559] on button "NEXT" at bounding box center [863, 576] width 162 height 38
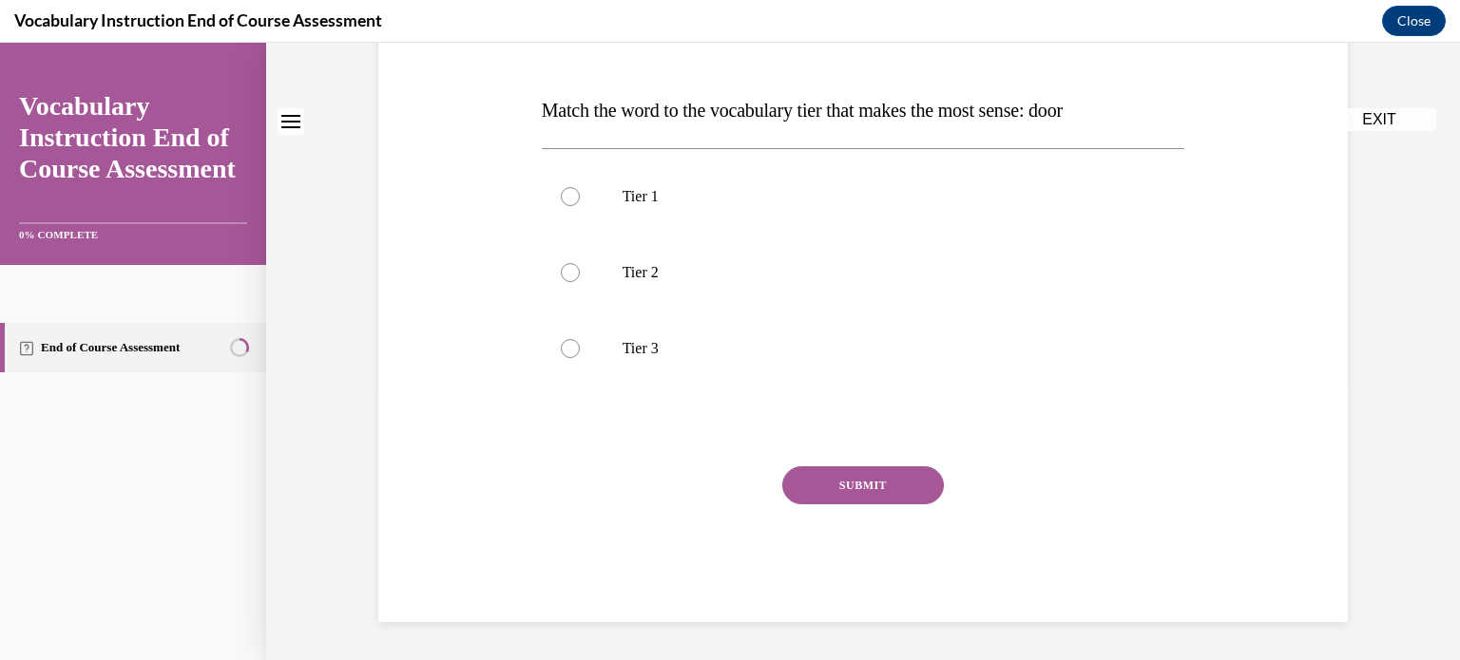
scroll to position [0, 0]
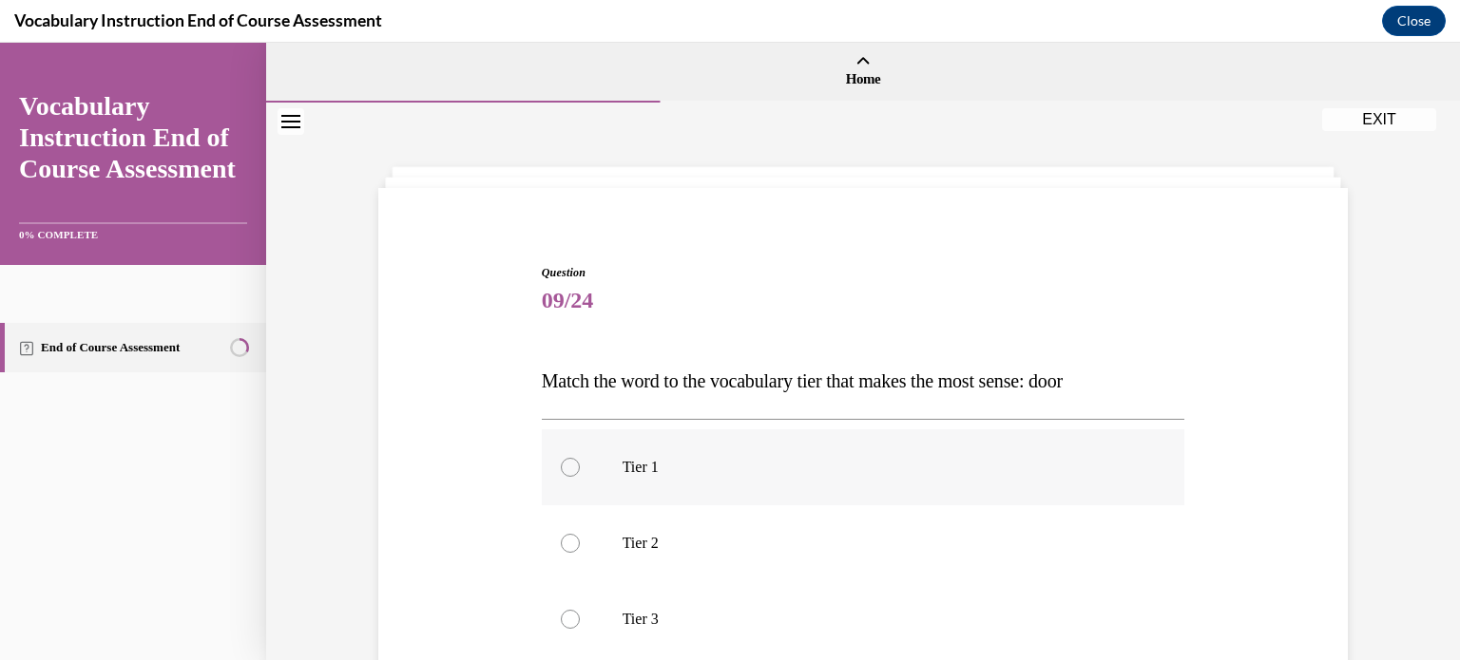
click at [809, 463] on p "Tier 1" at bounding box center [879, 467] width 515 height 19
click at [580, 463] on input "Tier 1" at bounding box center [570, 467] width 19 height 19
radio input "true"
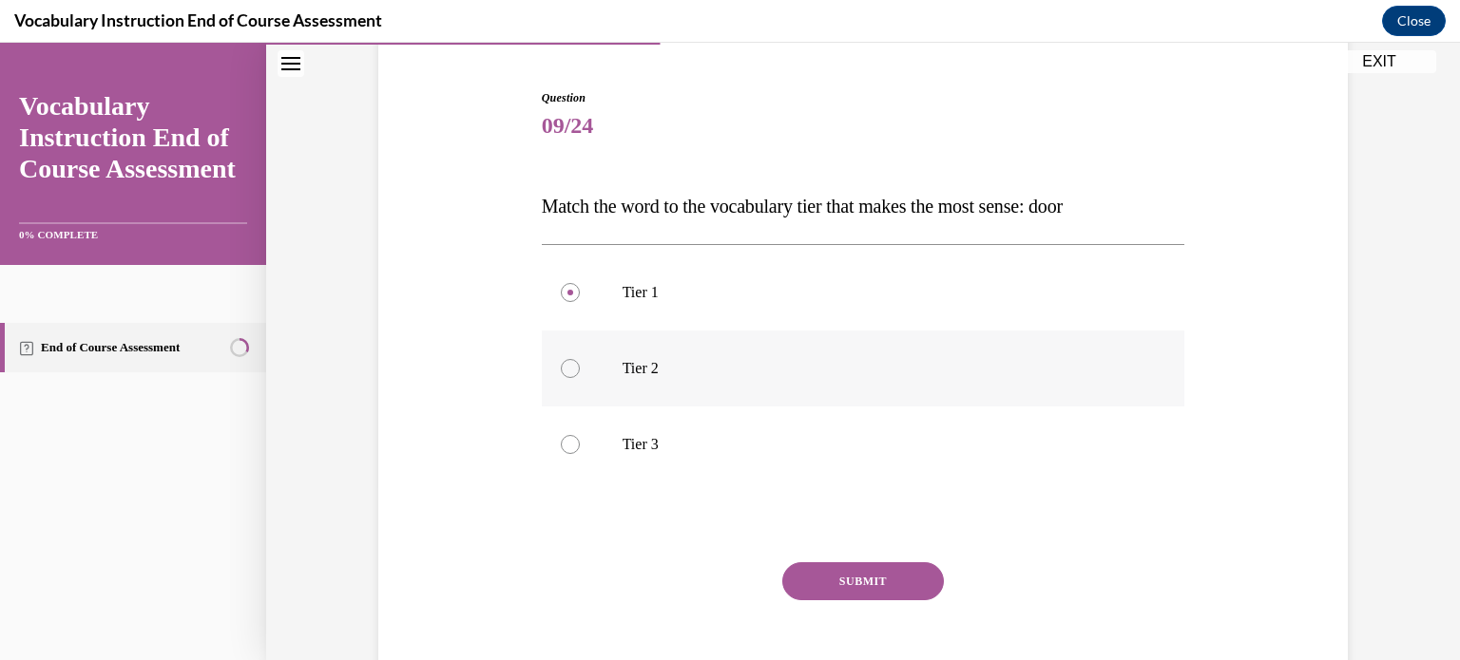
scroll to position [179, 0]
click at [821, 577] on button "SUBMIT" at bounding box center [863, 578] width 162 height 38
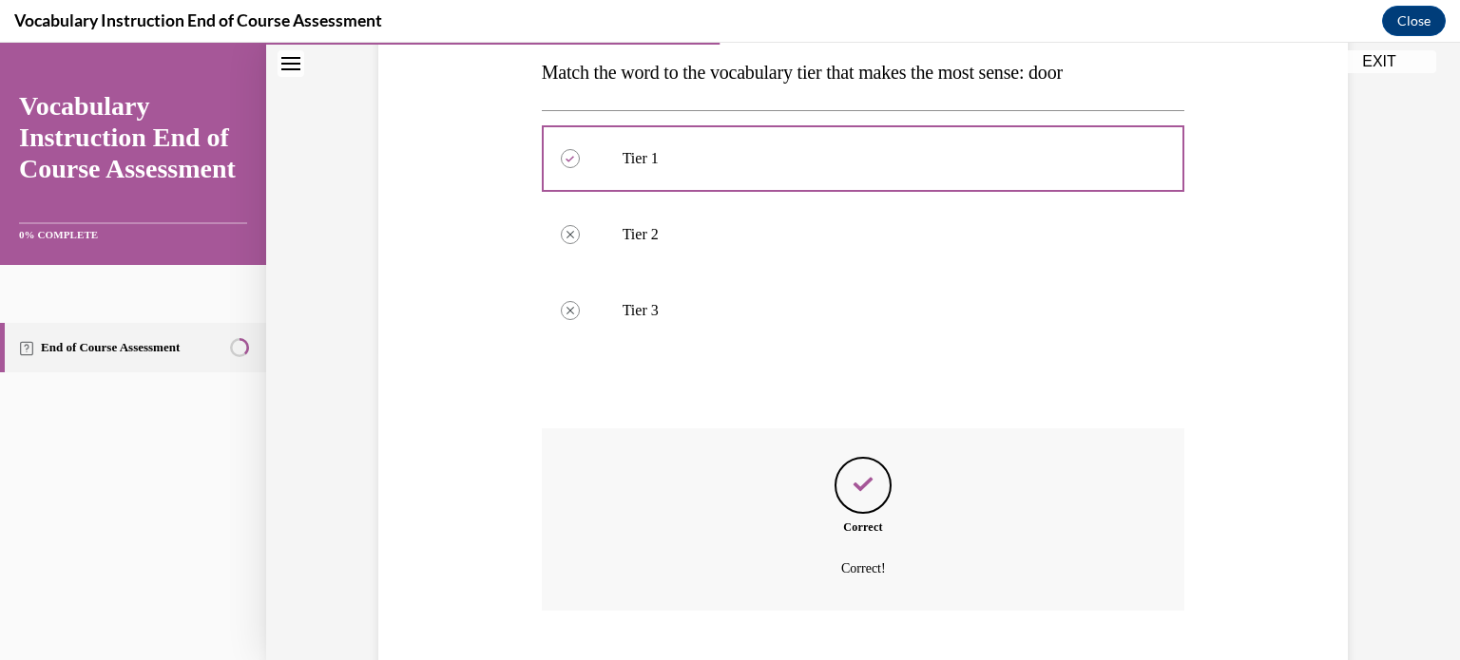
scroll to position [424, 0]
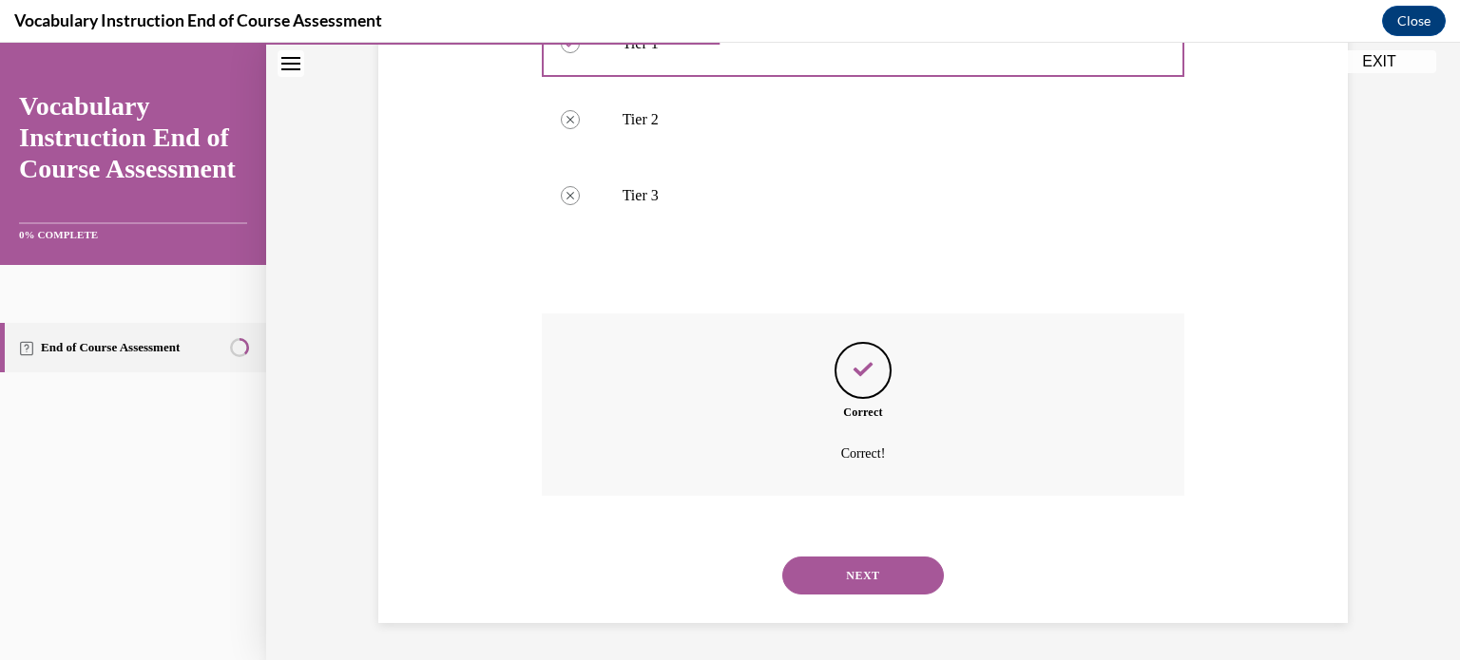
click at [823, 572] on button "NEXT" at bounding box center [863, 576] width 162 height 38
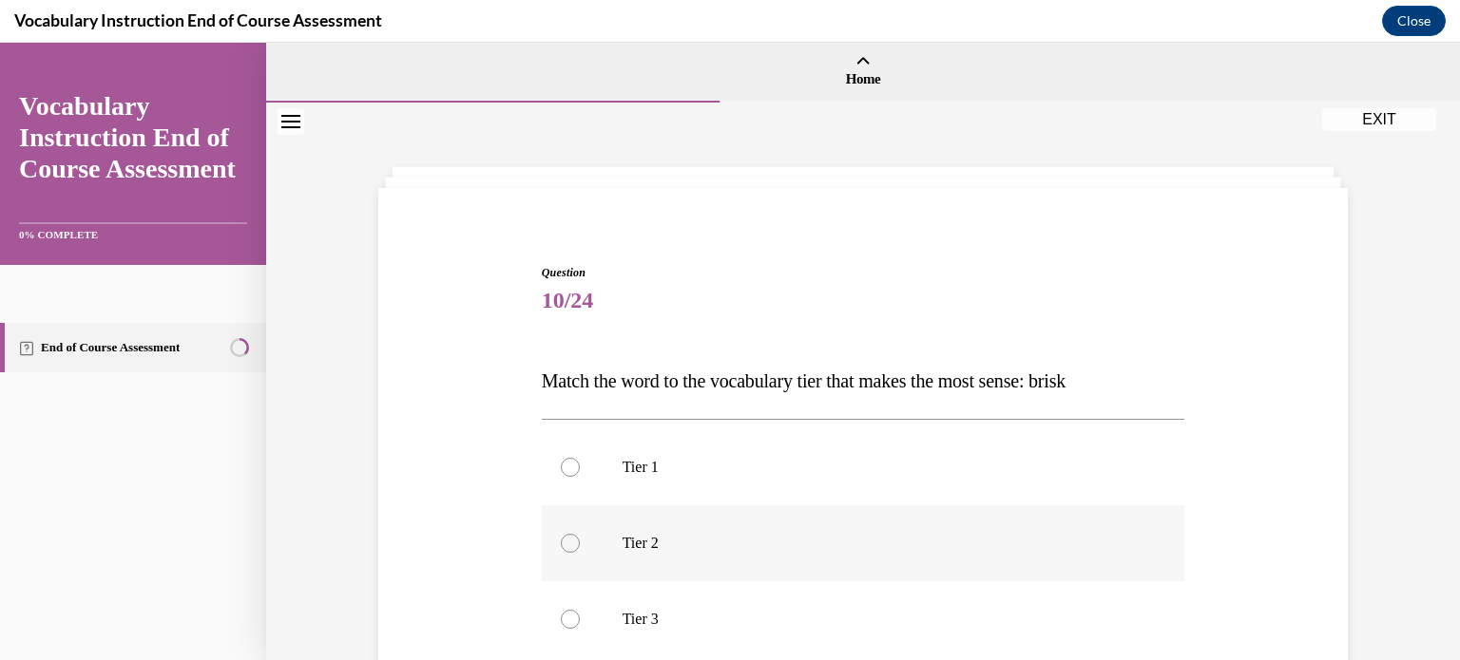
click at [813, 540] on p "Tier 2" at bounding box center [879, 543] width 515 height 19
click at [580, 540] on input "Tier 2" at bounding box center [570, 543] width 19 height 19
radio input "true"
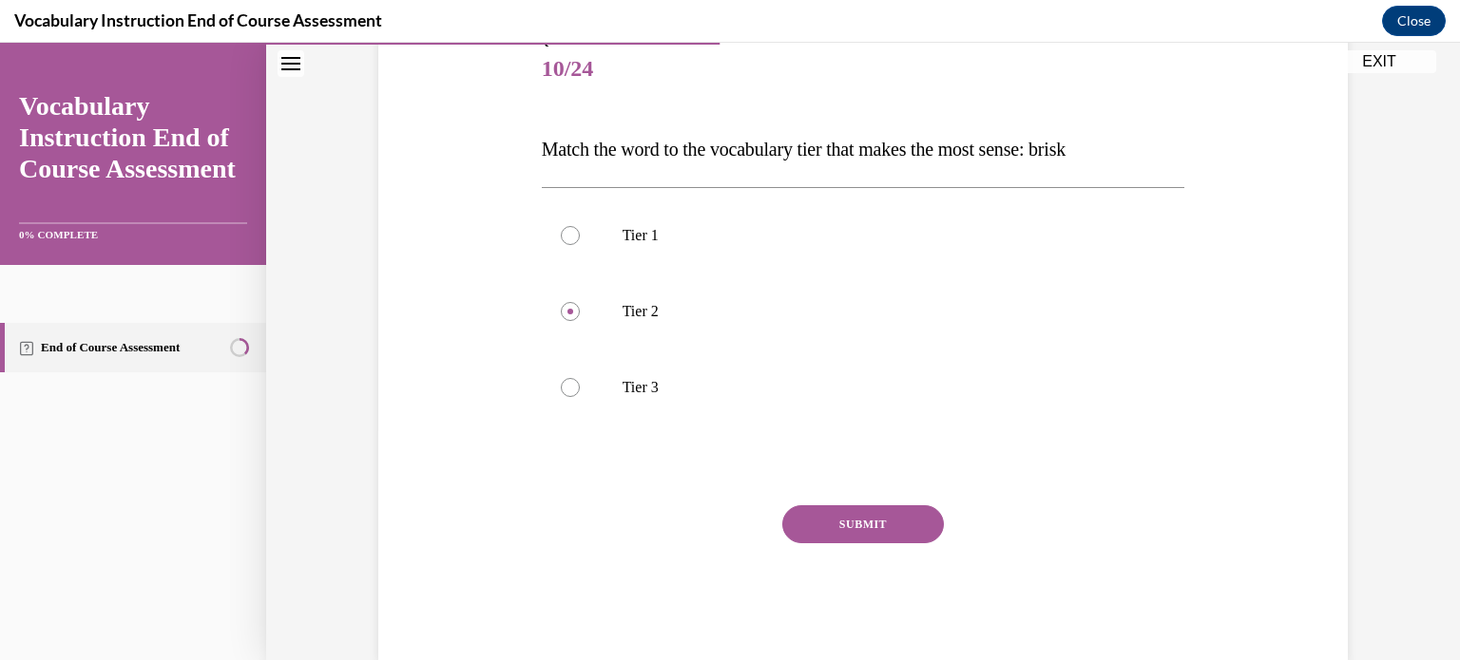
click at [817, 527] on button "SUBMIT" at bounding box center [863, 525] width 162 height 38
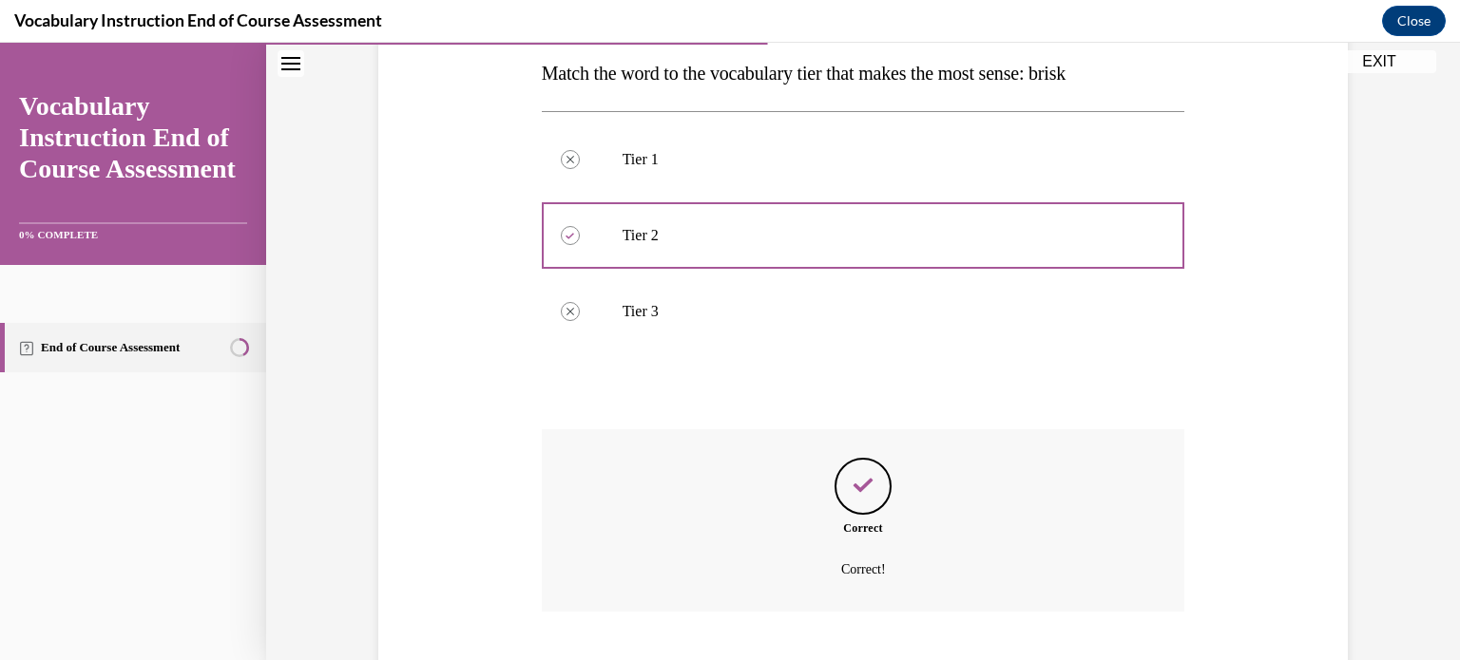
scroll to position [424, 0]
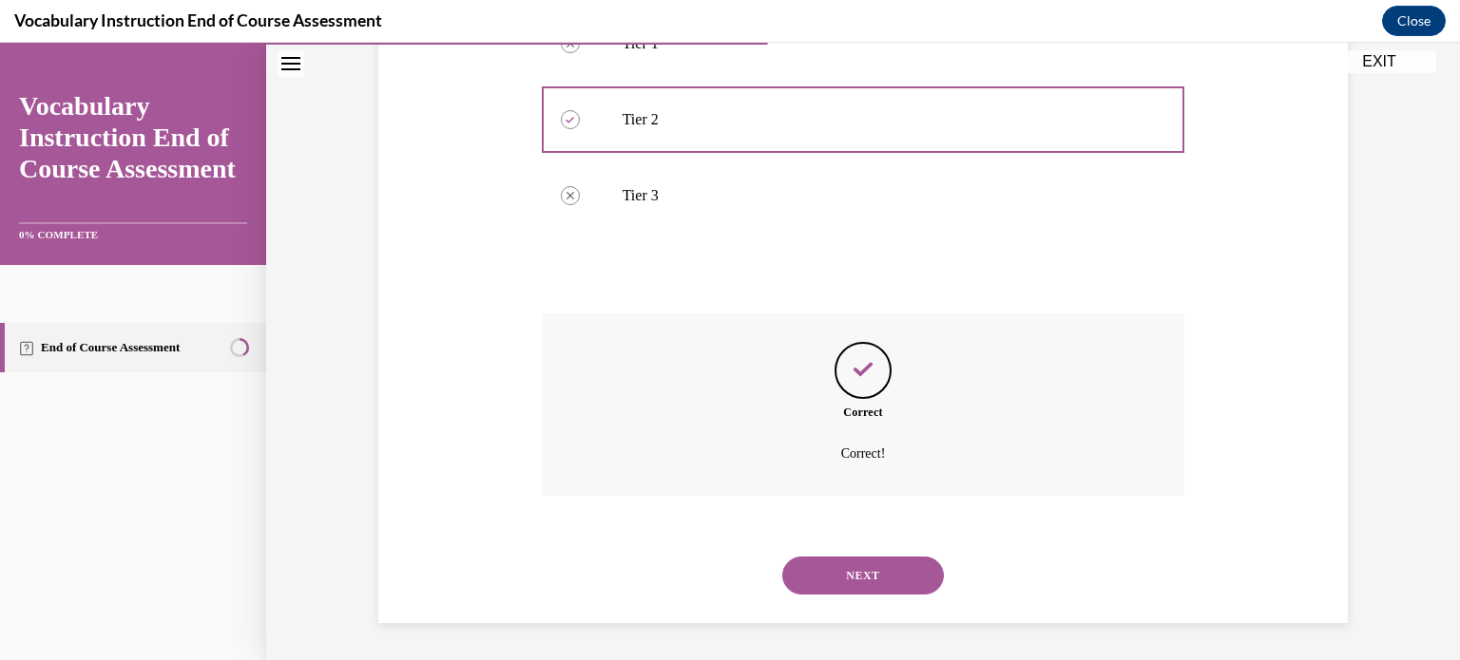
click at [811, 564] on button "NEXT" at bounding box center [863, 576] width 162 height 38
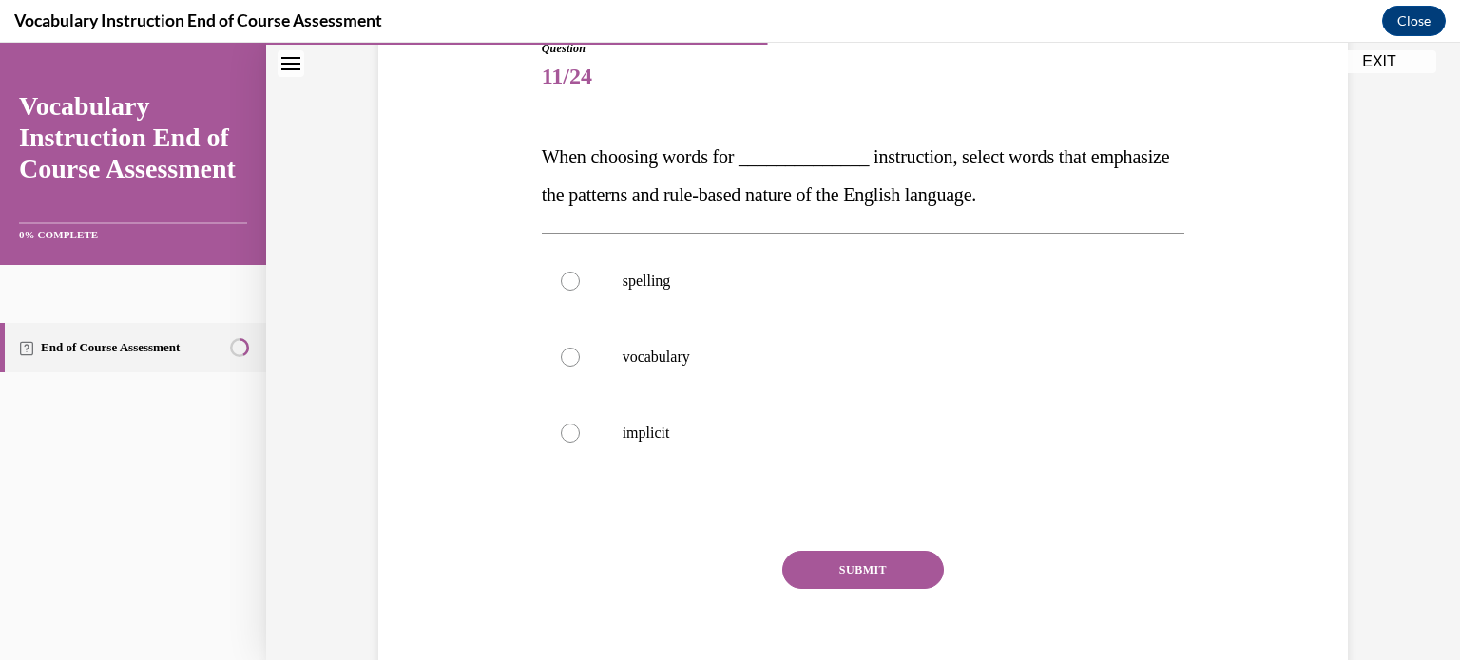
scroll to position [219, 0]
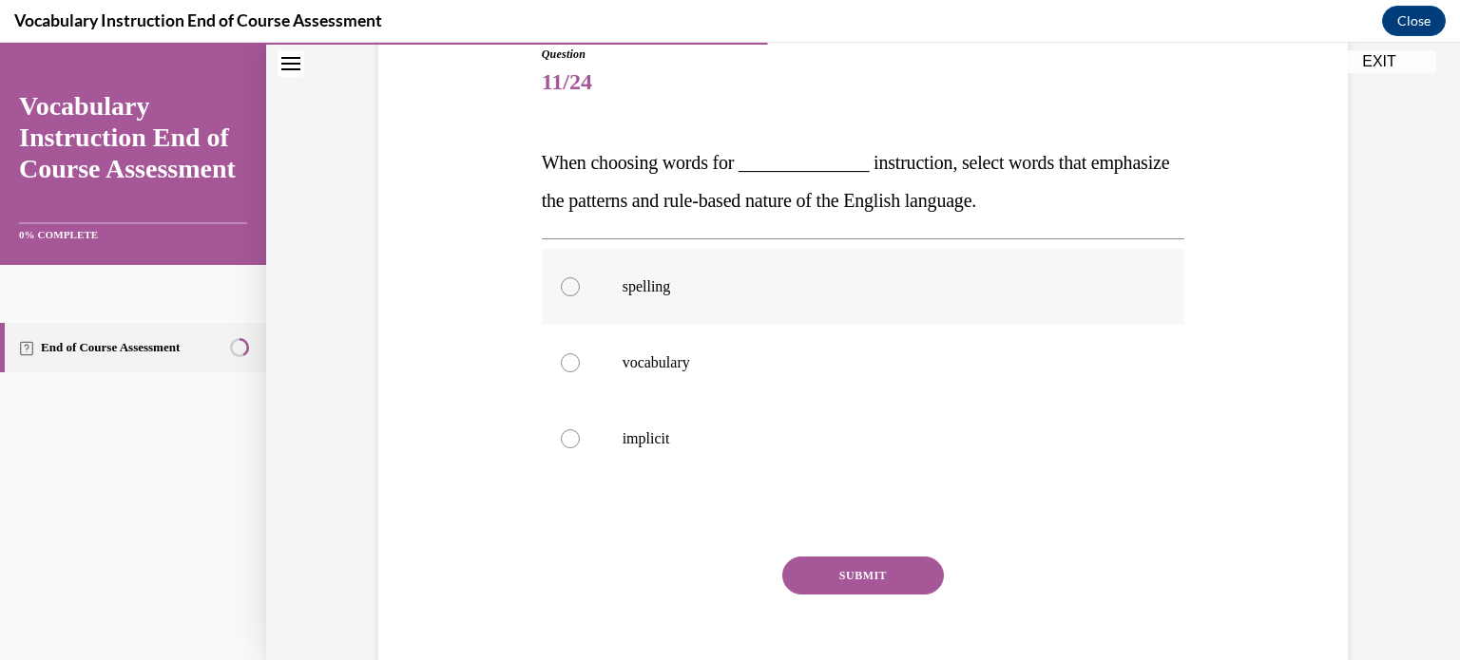
click at [744, 289] on p "spelling" at bounding box center [879, 286] width 515 height 19
click at [580, 289] on input "spelling" at bounding box center [570, 286] width 19 height 19
radio input "true"
click at [806, 574] on button "SUBMIT" at bounding box center [863, 576] width 162 height 38
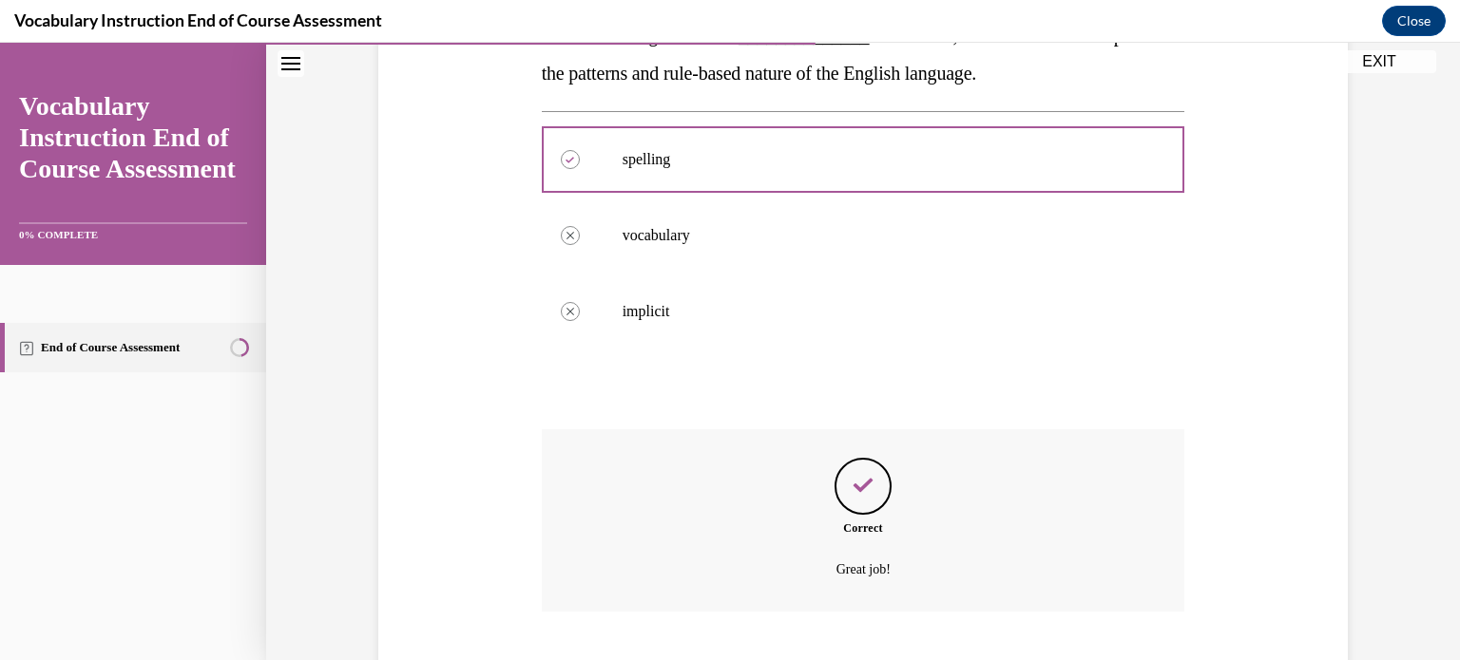
scroll to position [462, 0]
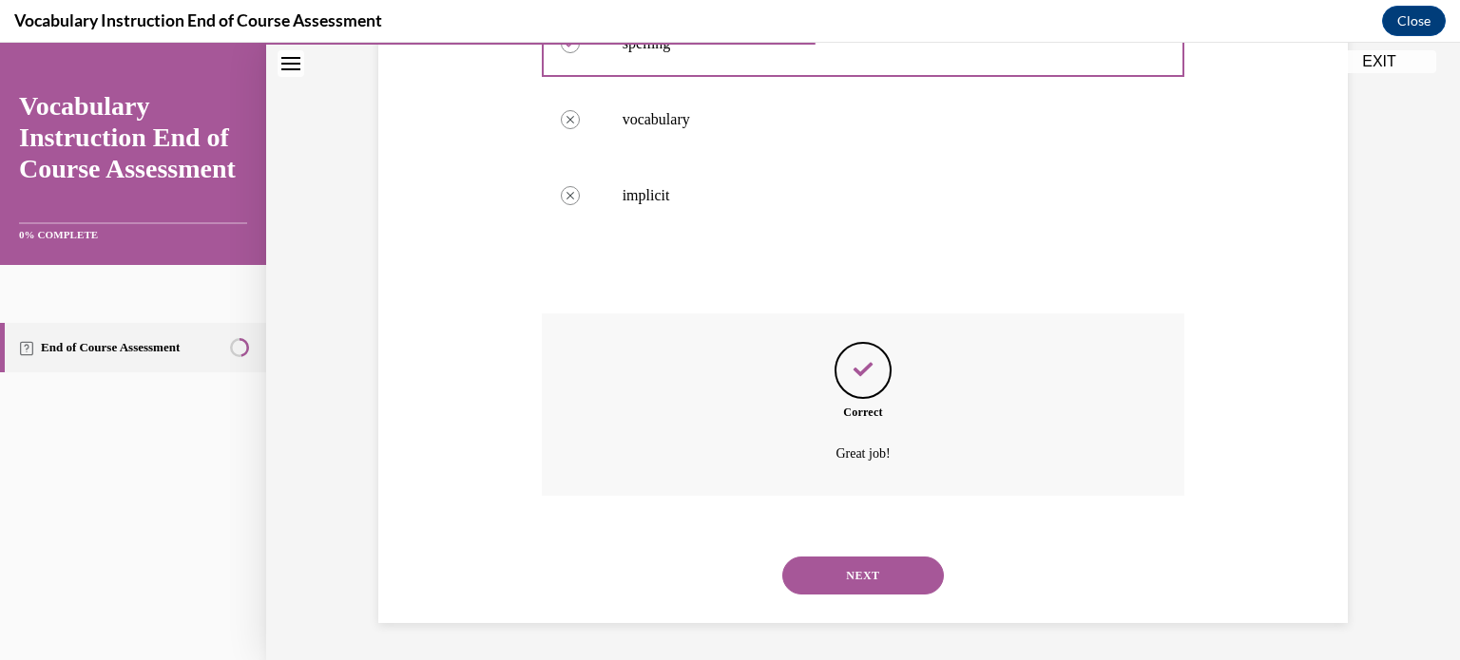
click at [816, 568] on button "NEXT" at bounding box center [863, 576] width 162 height 38
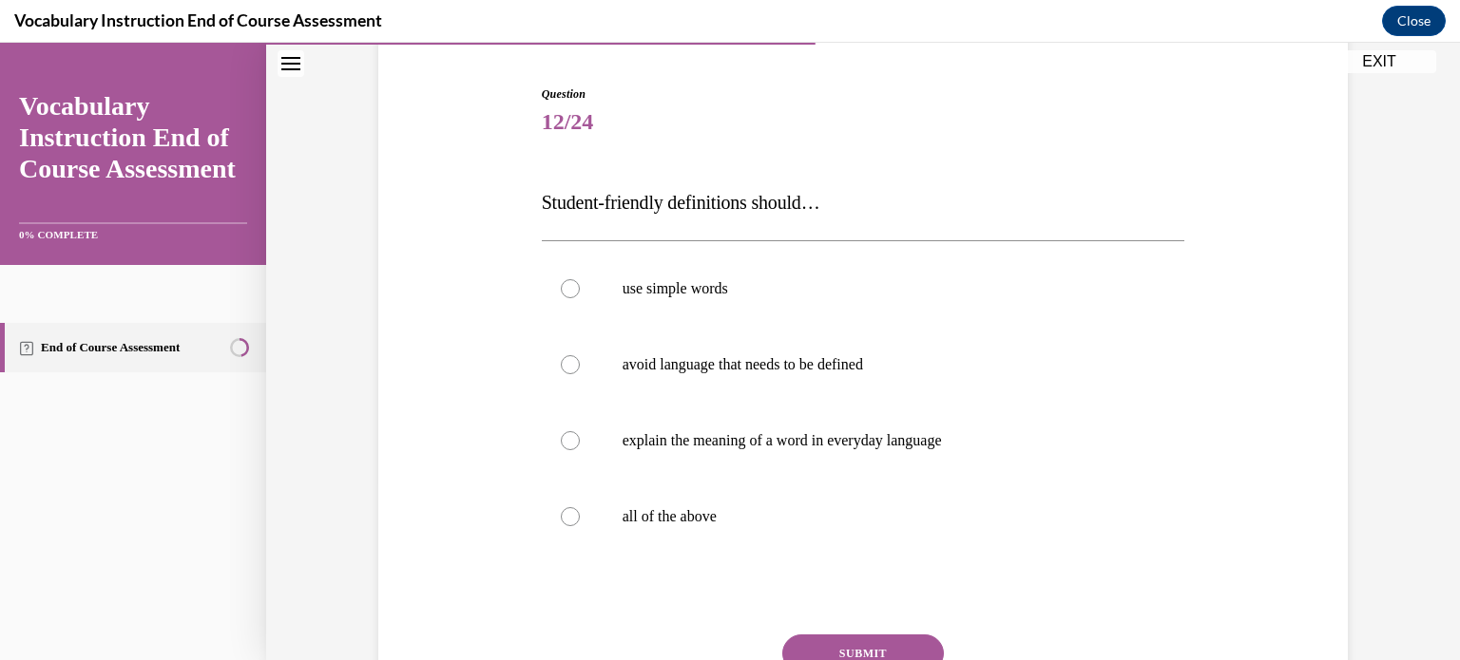
scroll to position [181, 0]
click at [682, 517] on p "all of the above" at bounding box center [879, 515] width 515 height 19
click at [580, 517] on input "all of the above" at bounding box center [570, 515] width 19 height 19
radio input "true"
click at [824, 639] on button "SUBMIT" at bounding box center [863, 652] width 162 height 38
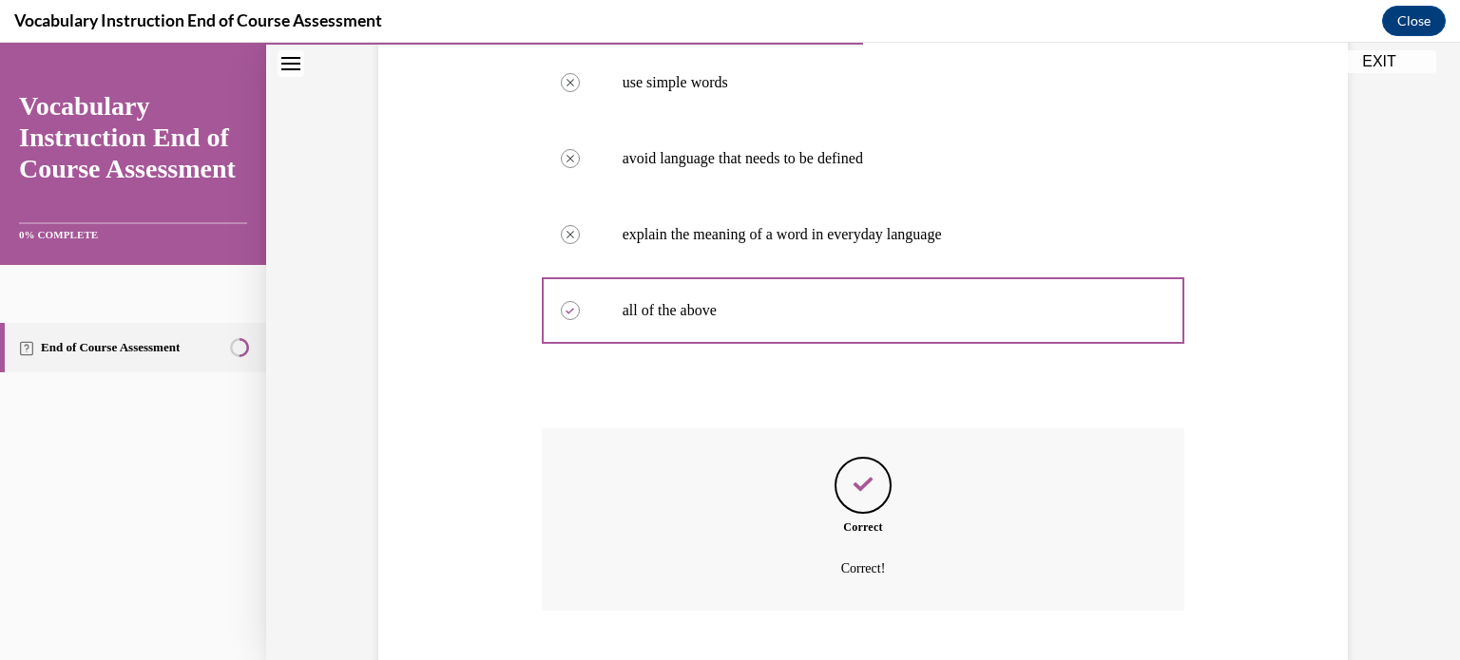
scroll to position [500, 0]
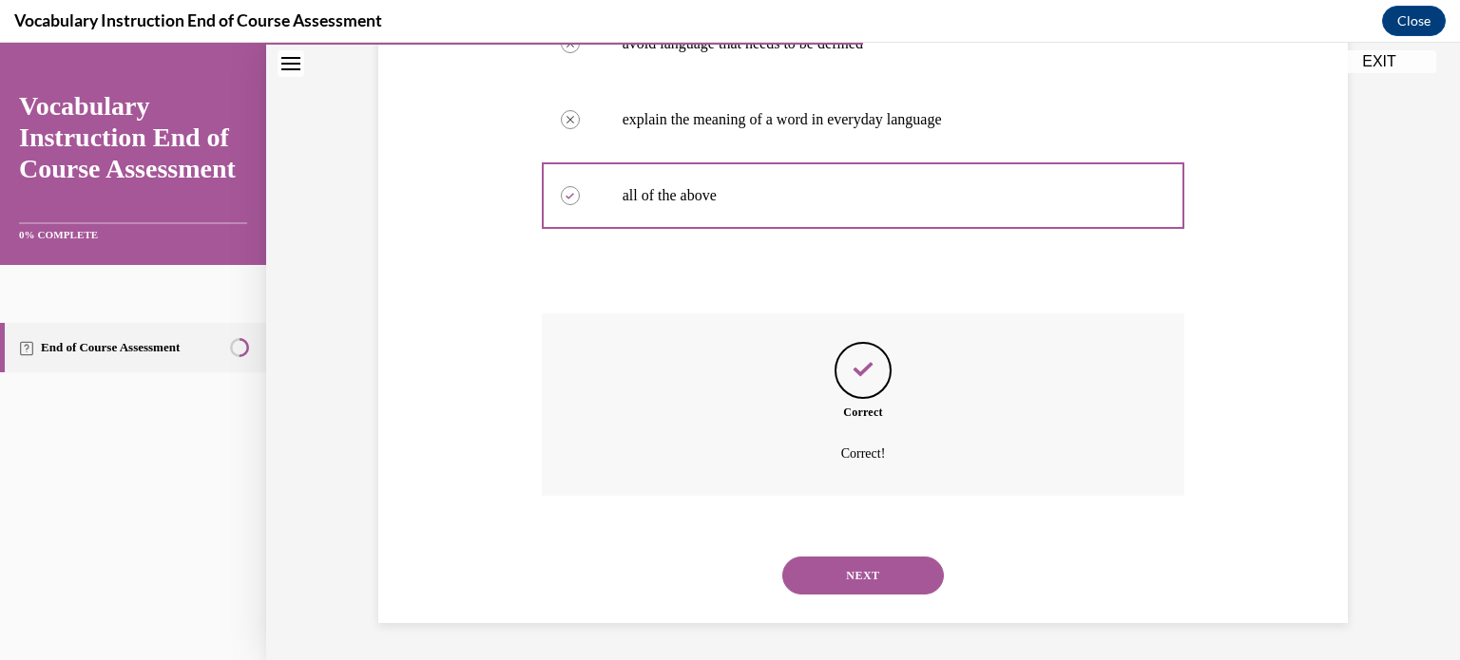
click at [828, 572] on button "NEXT" at bounding box center [863, 576] width 162 height 38
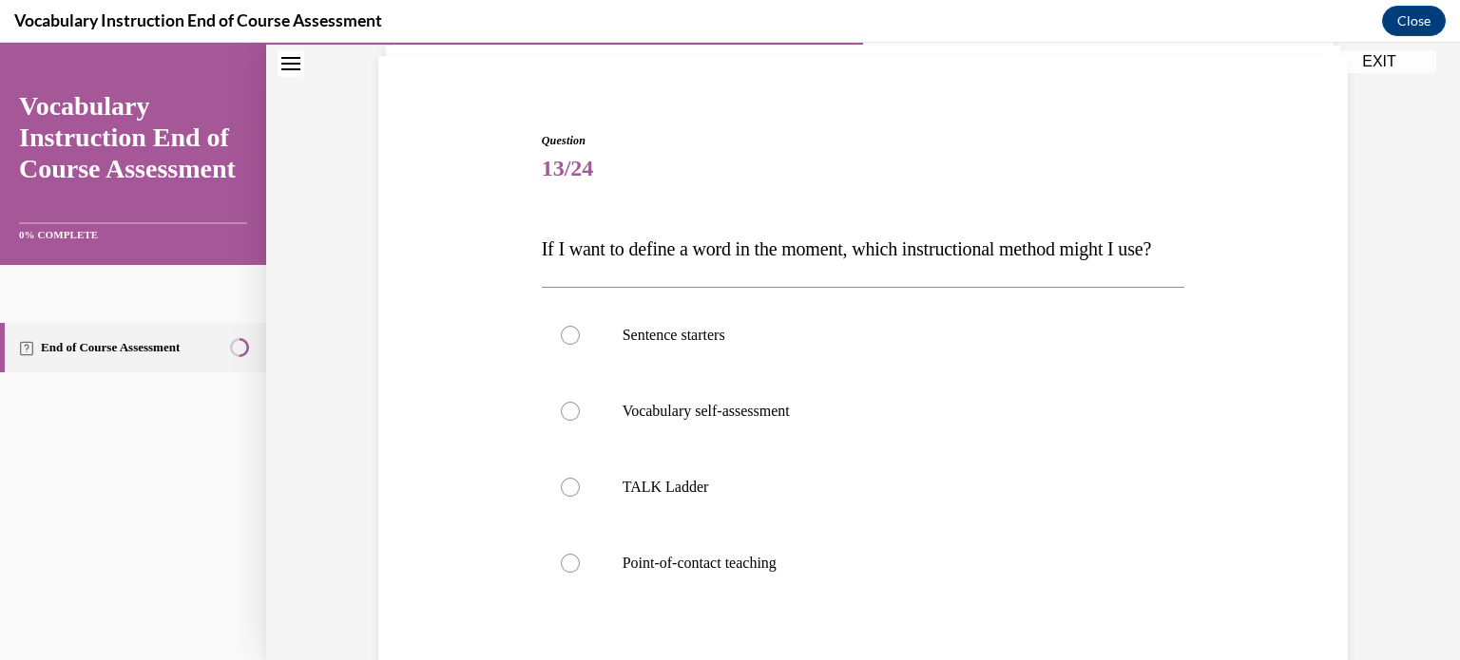
scroll to position [171, 0]
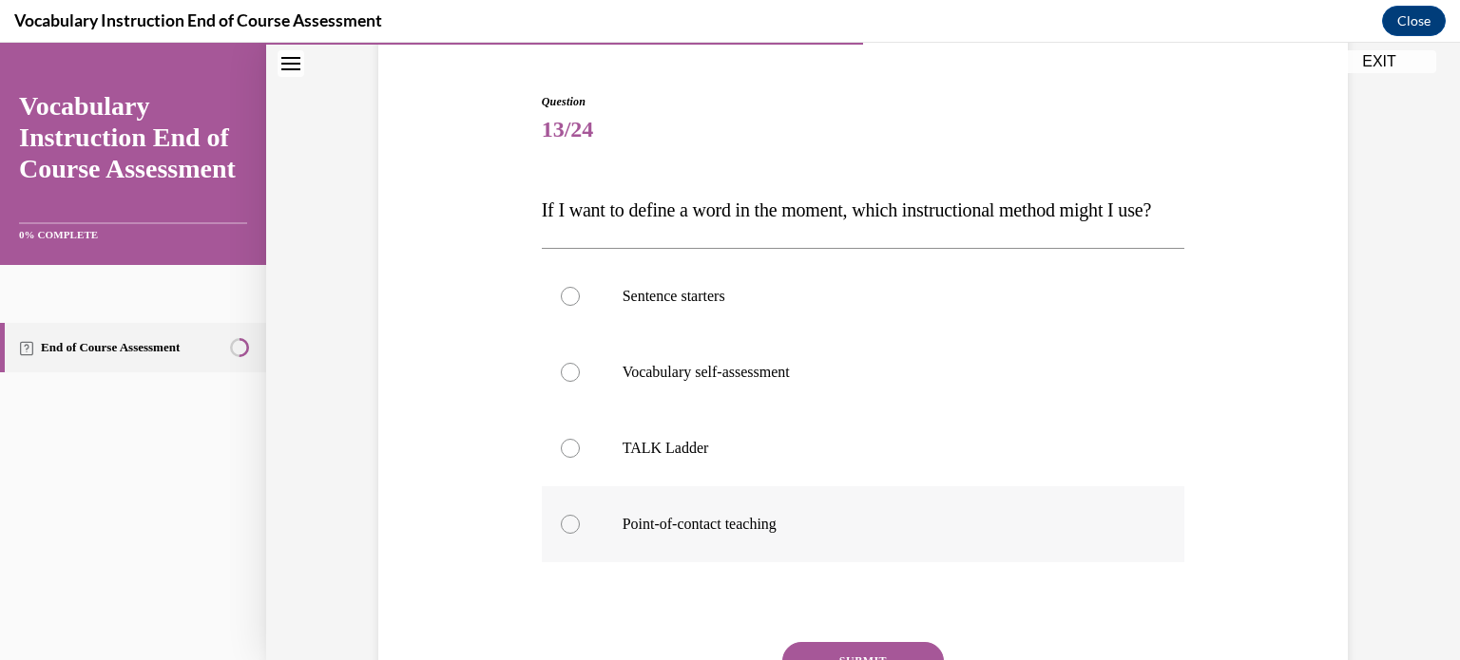
click at [813, 550] on label "Point-of-contact teaching" at bounding box center [863, 525] width 643 height 76
click at [580, 534] on input "Point-of-contact teaching" at bounding box center [570, 524] width 19 height 19
radio input "true"
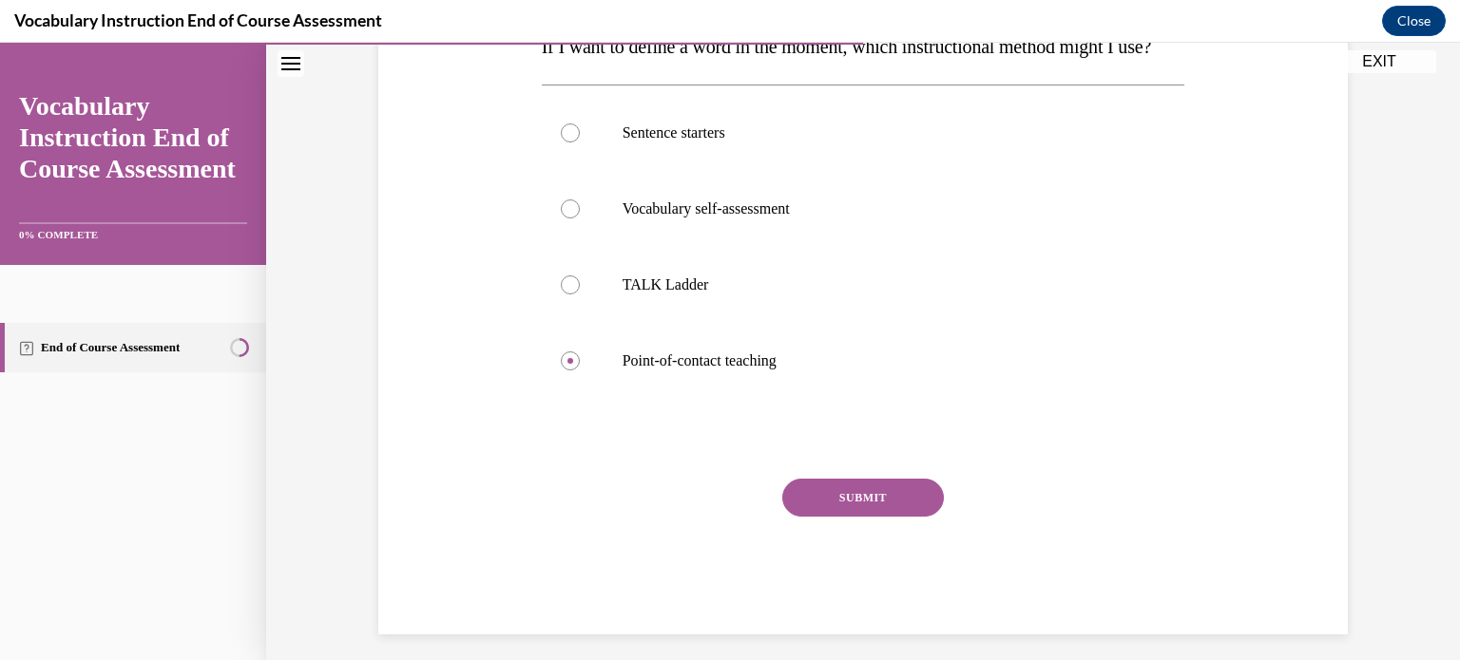
click at [816, 517] on button "SUBMIT" at bounding box center [863, 498] width 162 height 38
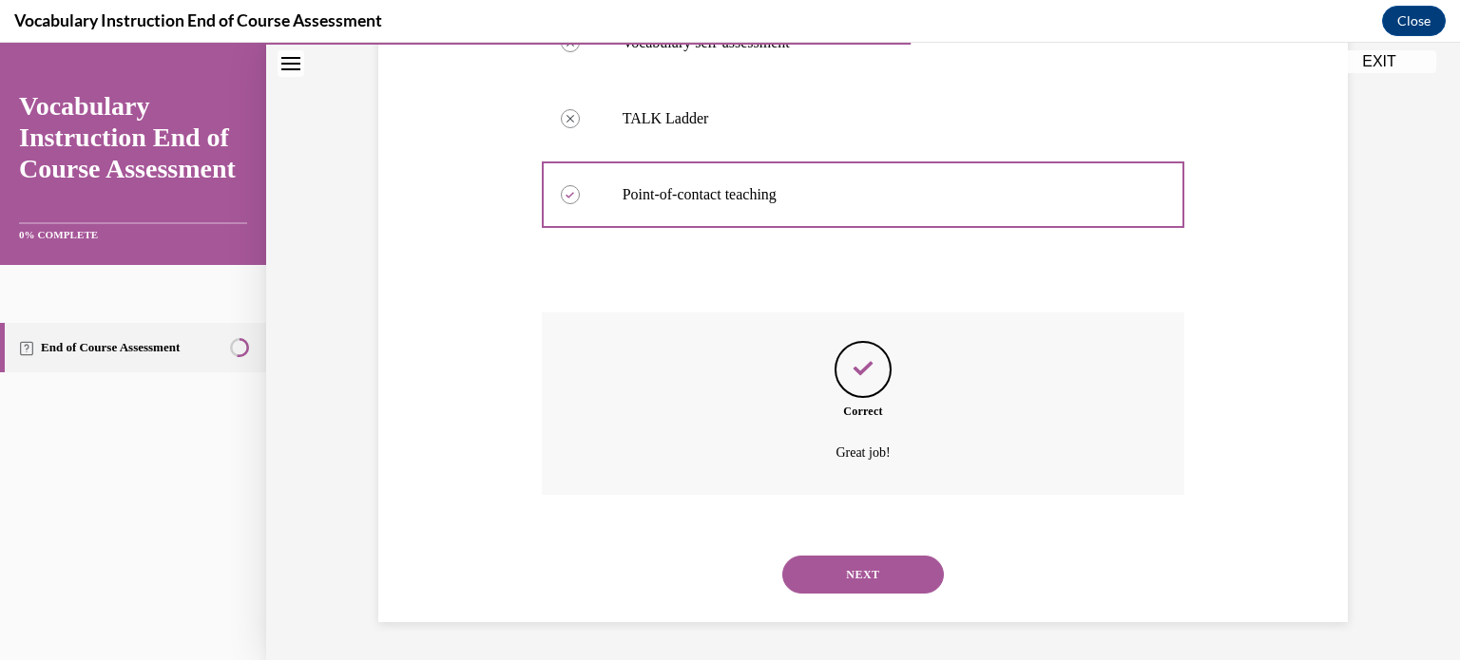
scroll to position [538, 0]
click at [818, 573] on button "NEXT" at bounding box center [863, 575] width 162 height 38
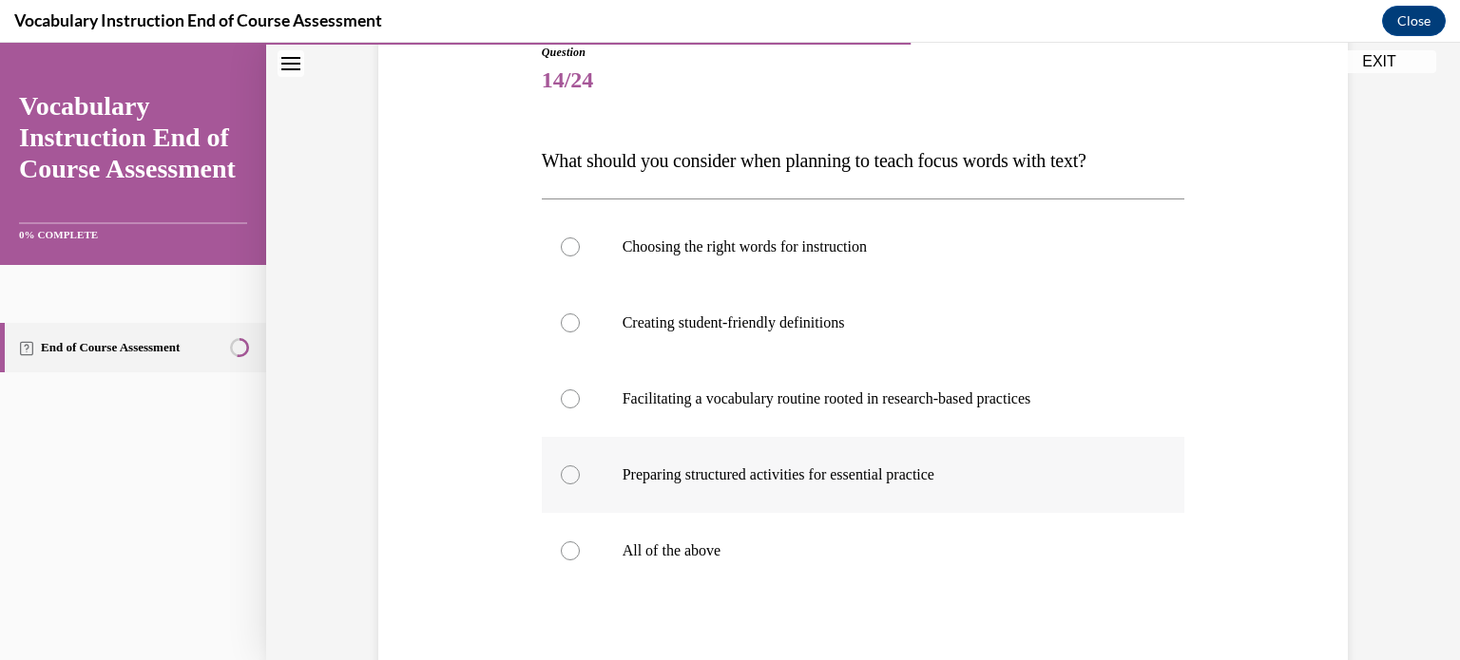
scroll to position [220, 0]
click at [740, 550] on p "All of the above" at bounding box center [879, 551] width 515 height 19
click at [580, 550] on input "All of the above" at bounding box center [570, 551] width 19 height 19
radio input "true"
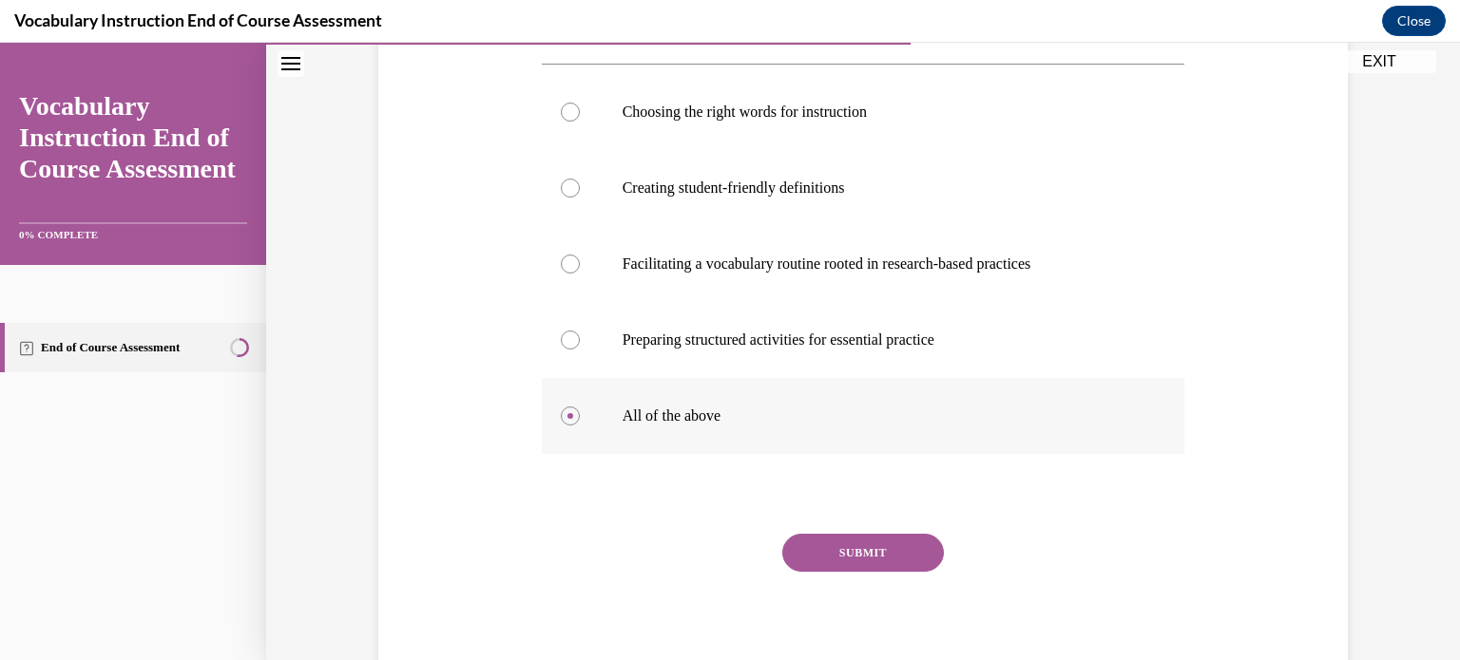
scroll to position [356, 0]
click at [898, 562] on button "SUBMIT" at bounding box center [863, 552] width 162 height 38
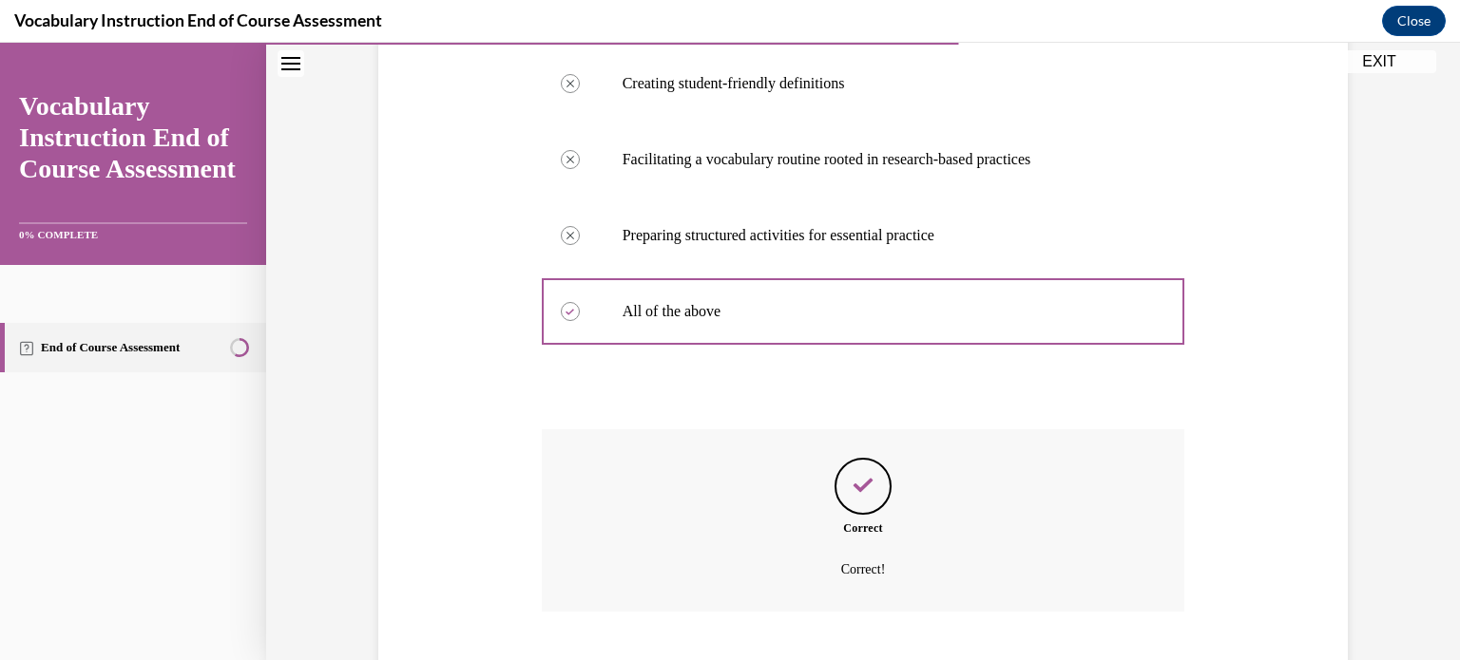
scroll to position [576, 0]
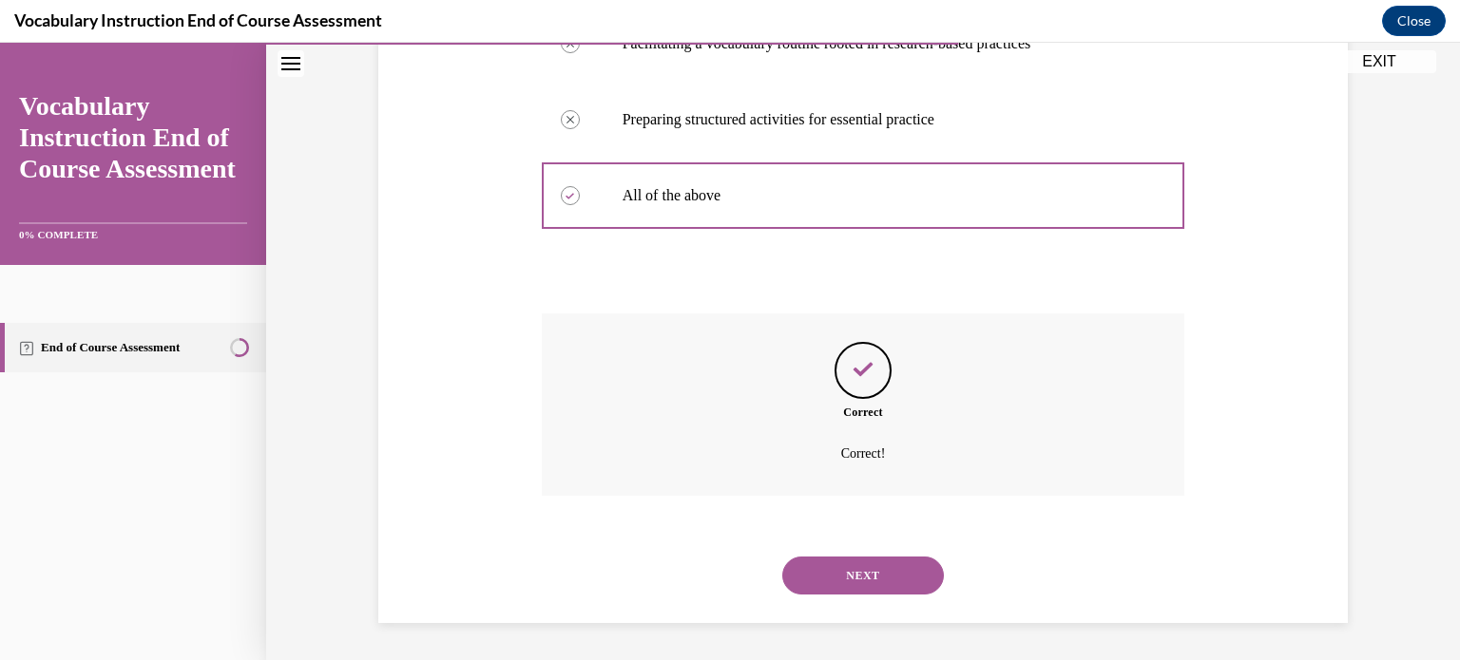
click at [849, 566] on button "NEXT" at bounding box center [863, 576] width 162 height 38
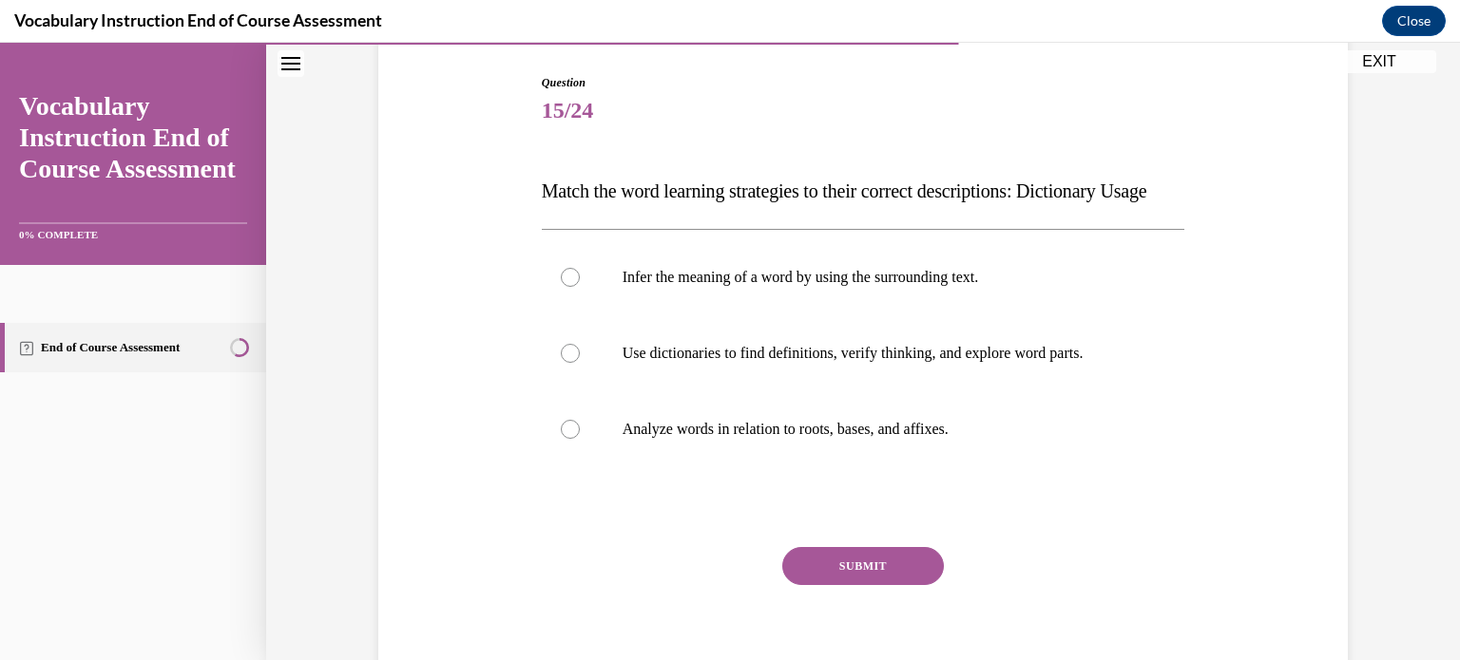
scroll to position [192, 0]
click at [1089, 373] on label "Use dictionaries to find definitions, verify thinking, and explore word parts." at bounding box center [863, 352] width 643 height 76
click at [580, 361] on input "Use dictionaries to find definitions, verify thinking, and explore word parts." at bounding box center [570, 351] width 19 height 19
radio input "true"
click at [905, 583] on button "SUBMIT" at bounding box center [863, 564] width 162 height 38
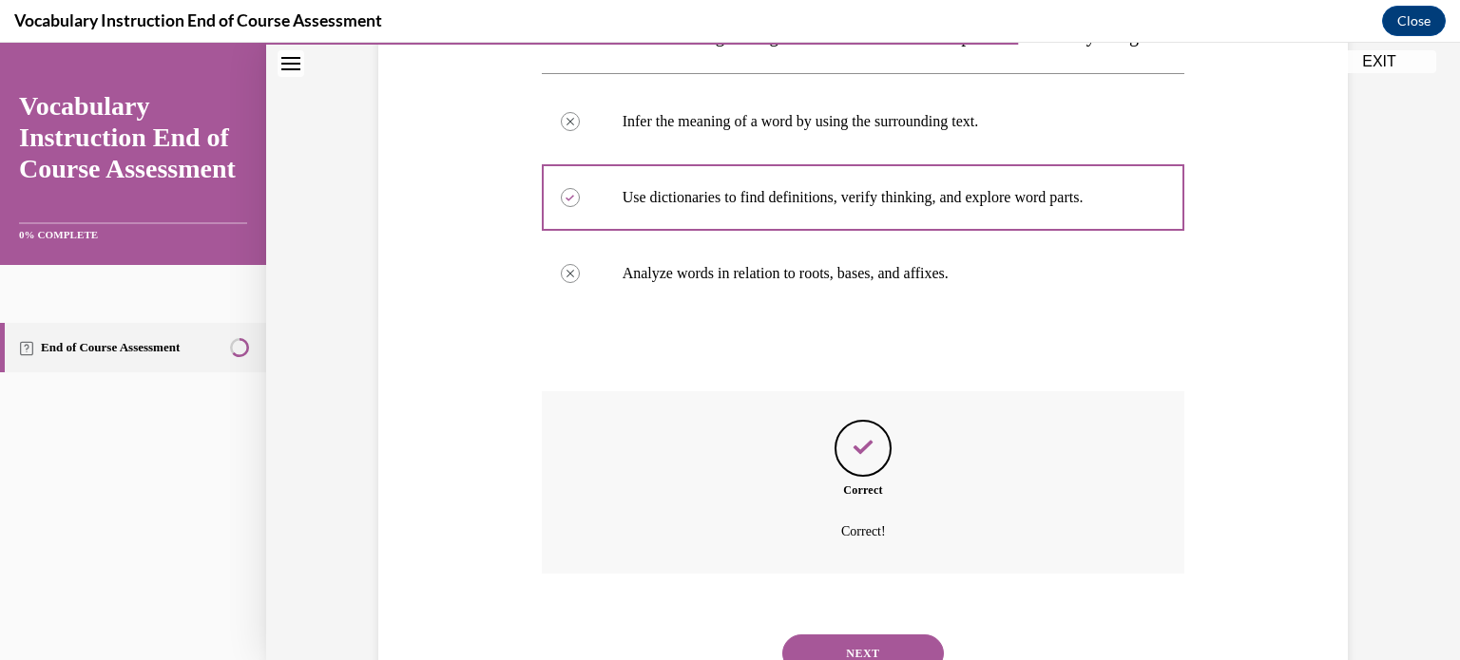
scroll to position [462, 0]
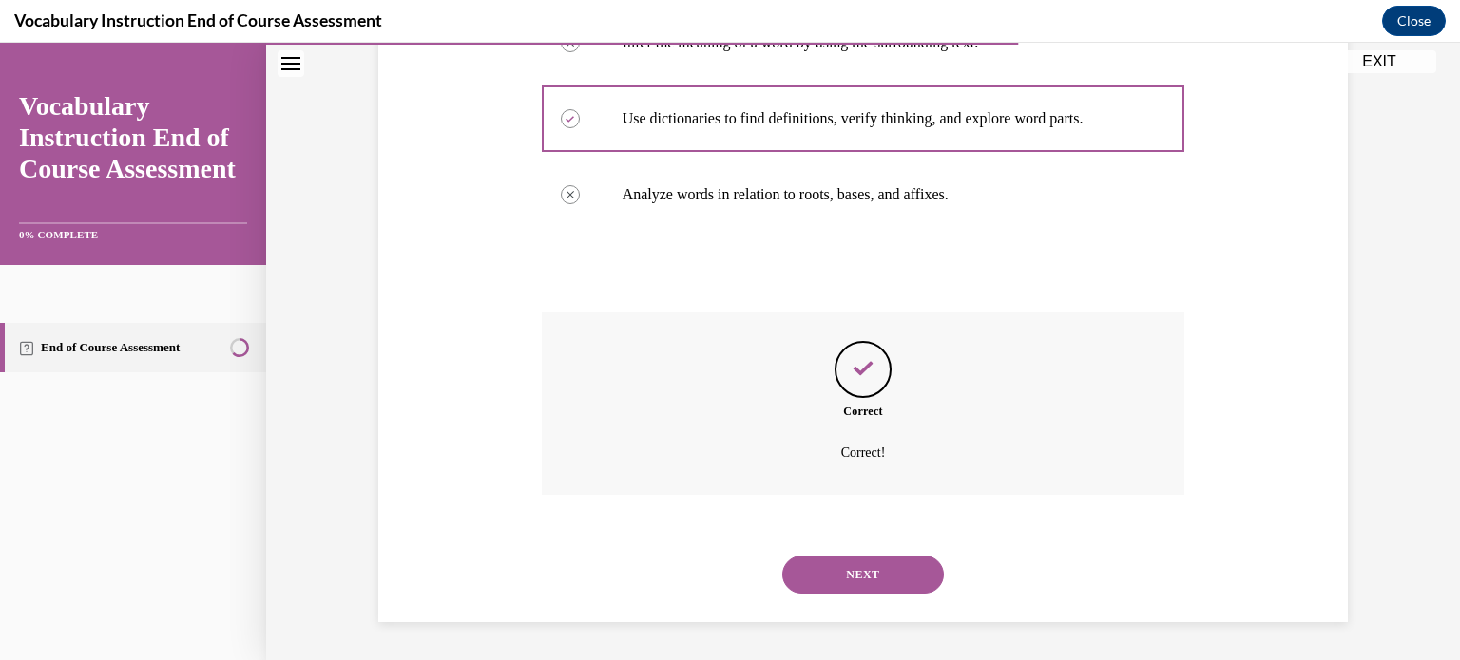
click at [900, 583] on button "NEXT" at bounding box center [863, 575] width 162 height 38
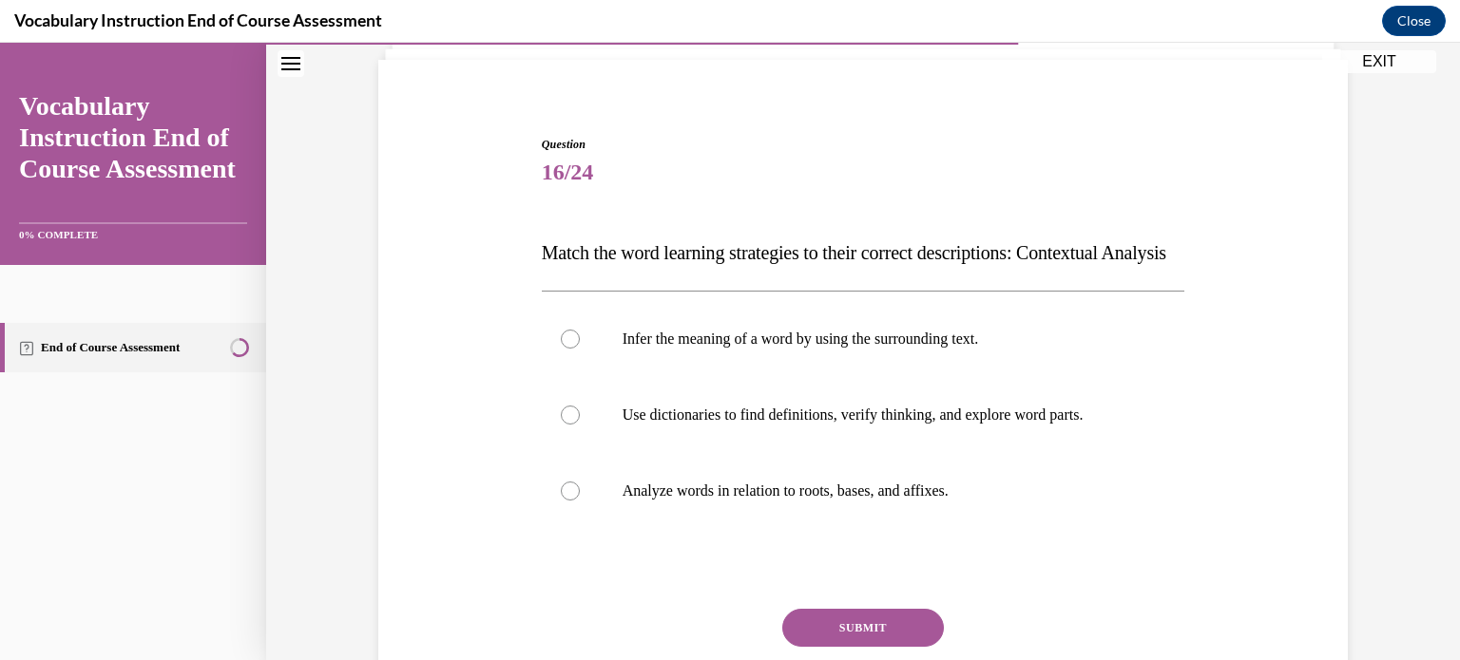
scroll to position [129, 0]
click at [832, 376] on label "Infer the meaning of a word by using the surrounding text." at bounding box center [863, 338] width 643 height 76
click at [580, 348] on input "Infer the meaning of a word by using the surrounding text." at bounding box center [570, 338] width 19 height 19
radio input "true"
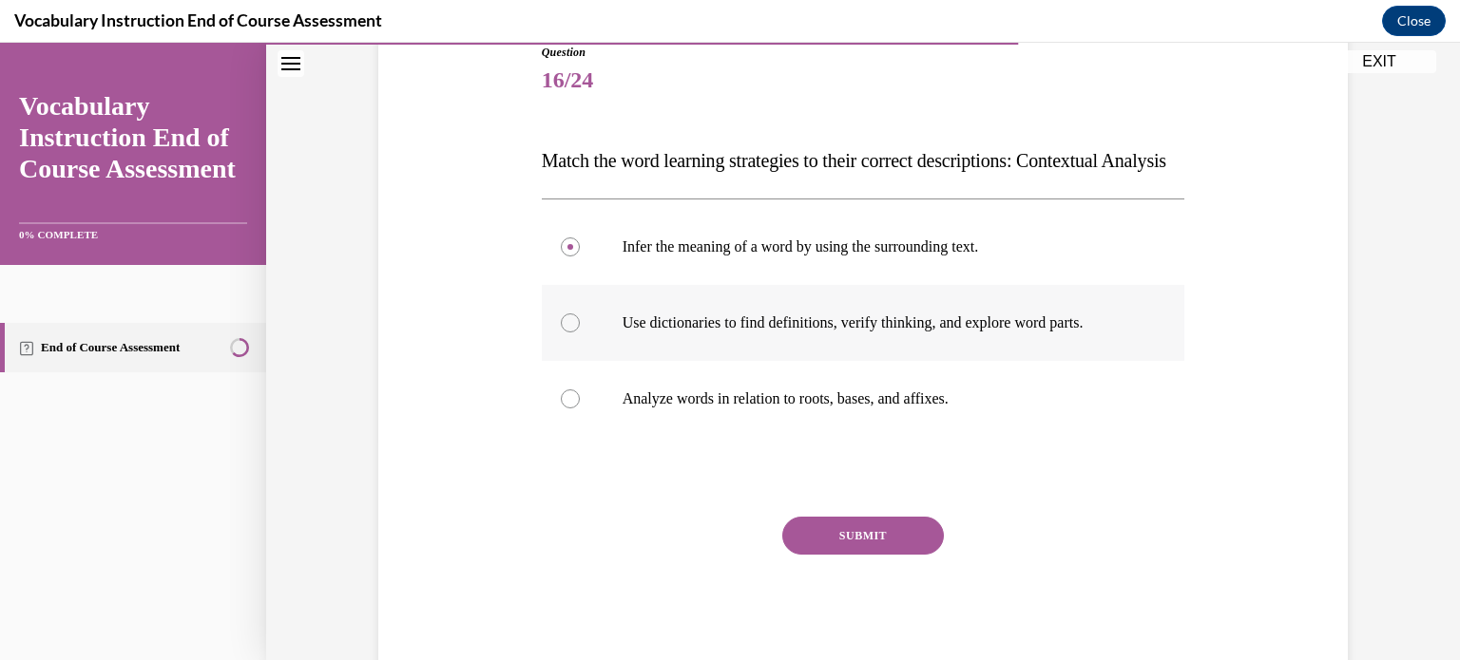
scroll to position [224, 0]
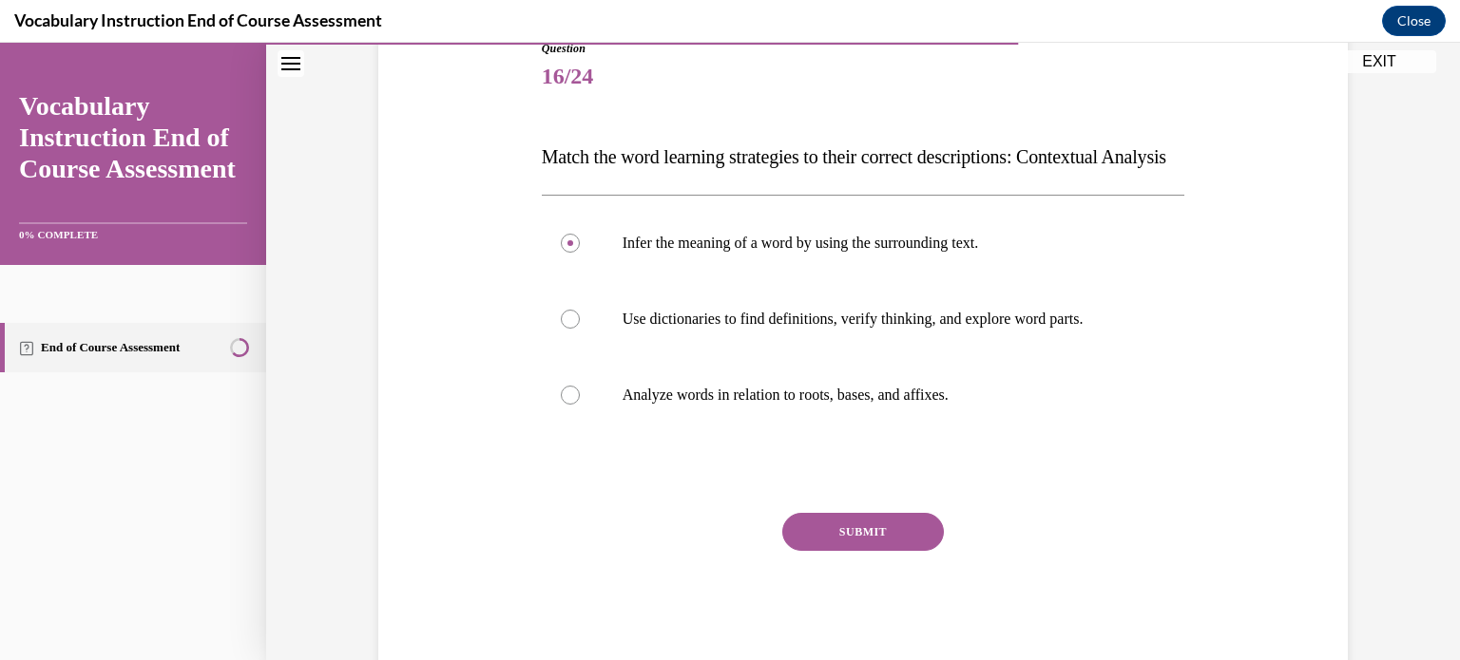
click at [827, 551] on button "SUBMIT" at bounding box center [863, 532] width 162 height 38
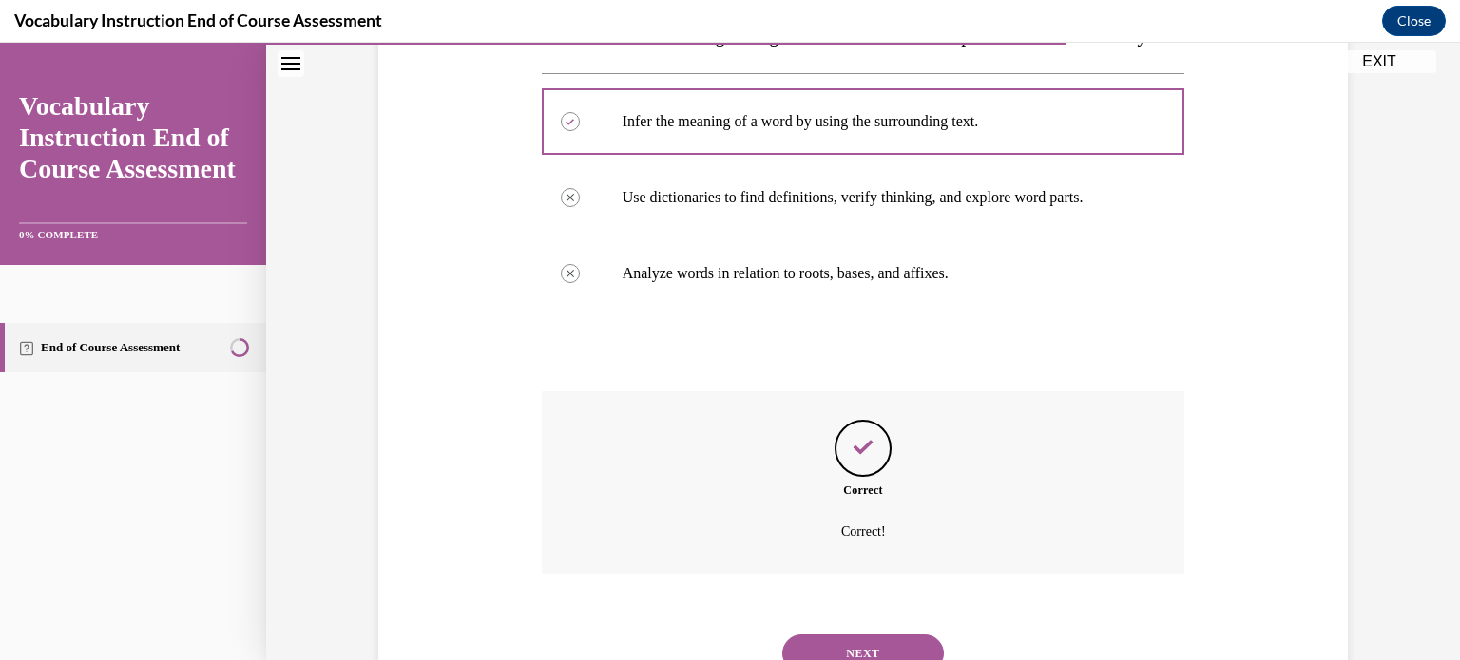
scroll to position [462, 0]
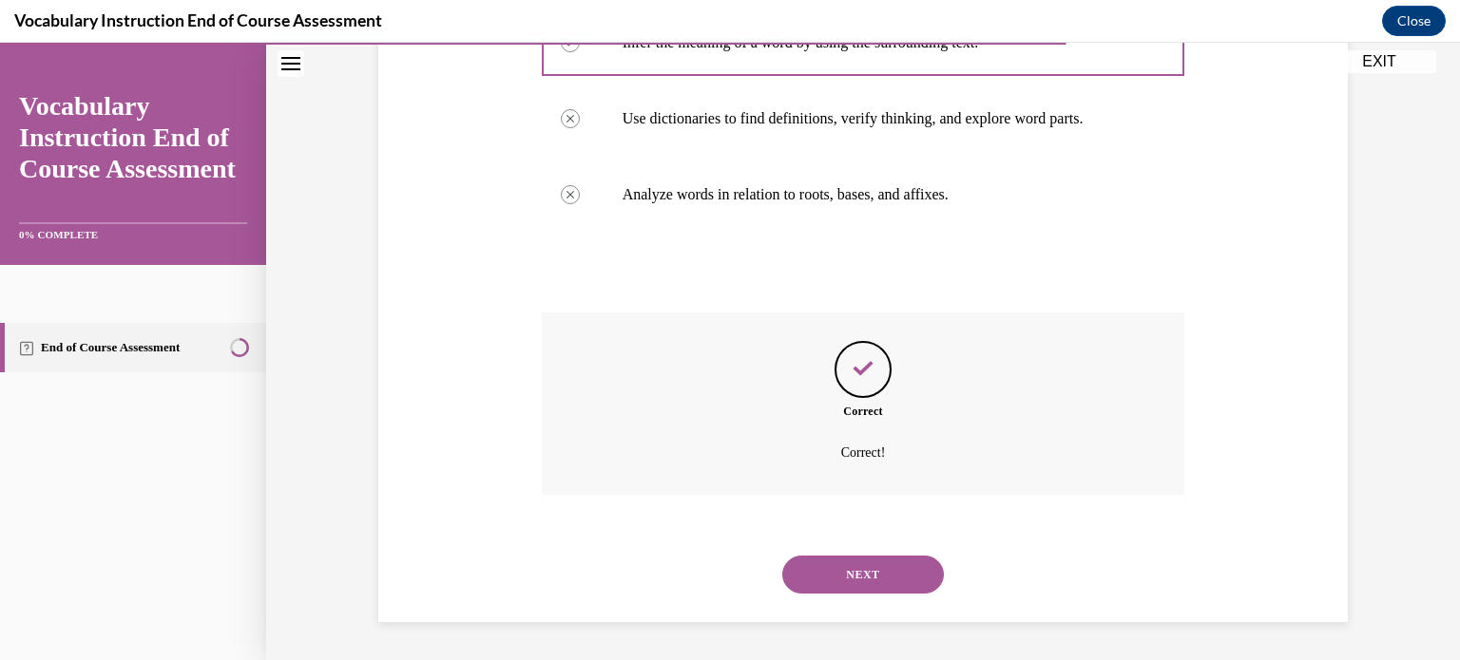
click at [833, 578] on button "NEXT" at bounding box center [863, 575] width 162 height 38
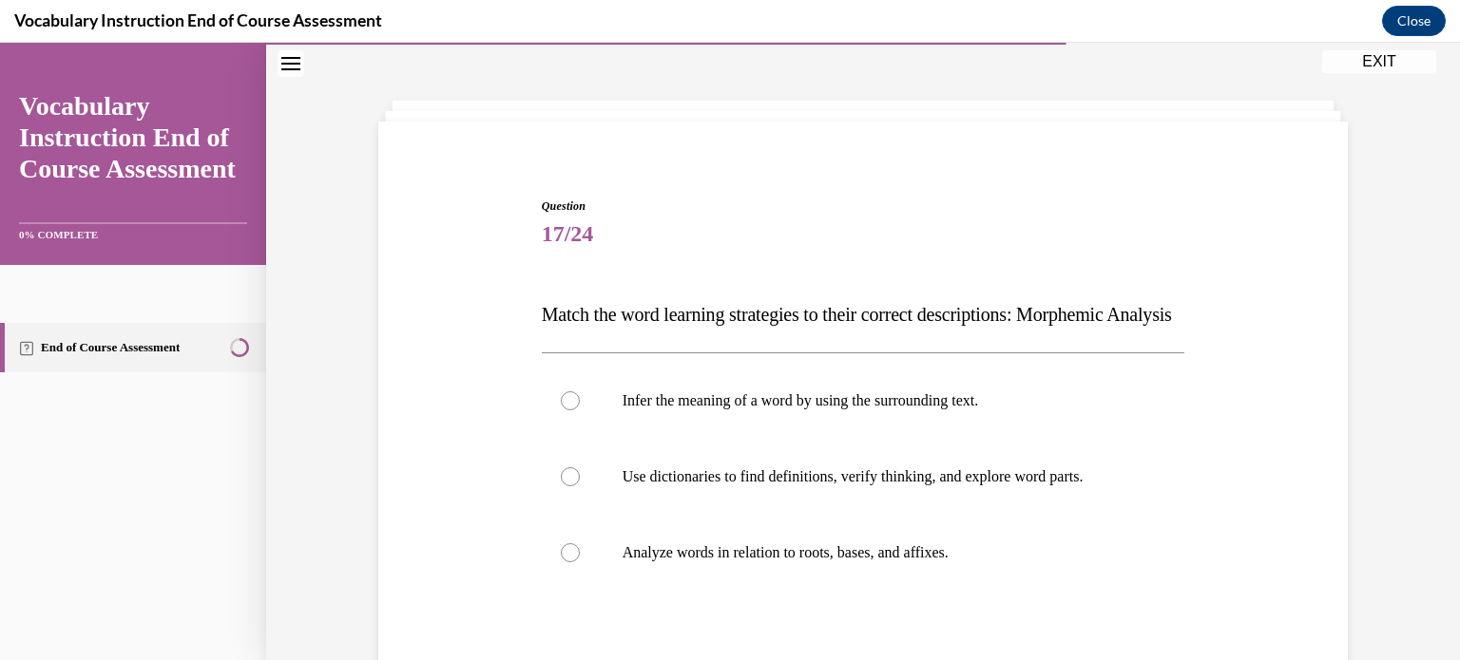
scroll to position [151, 0]
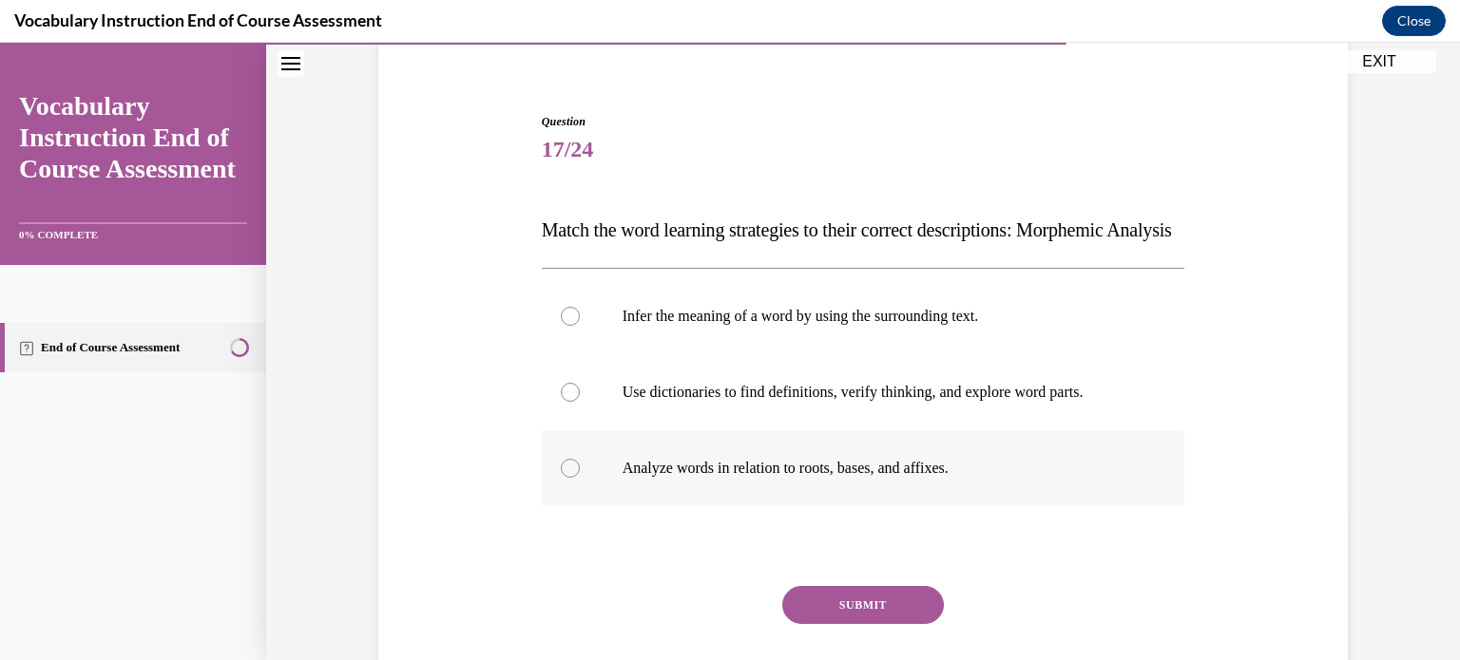
click at [806, 478] on p "Analyze words in relation to roots, bases, and affixes." at bounding box center [879, 468] width 515 height 19
click at [580, 478] on input "Analyze words in relation to roots, bases, and affixes." at bounding box center [570, 468] width 19 height 19
radio input "true"
click at [833, 624] on button "SUBMIT" at bounding box center [863, 605] width 162 height 38
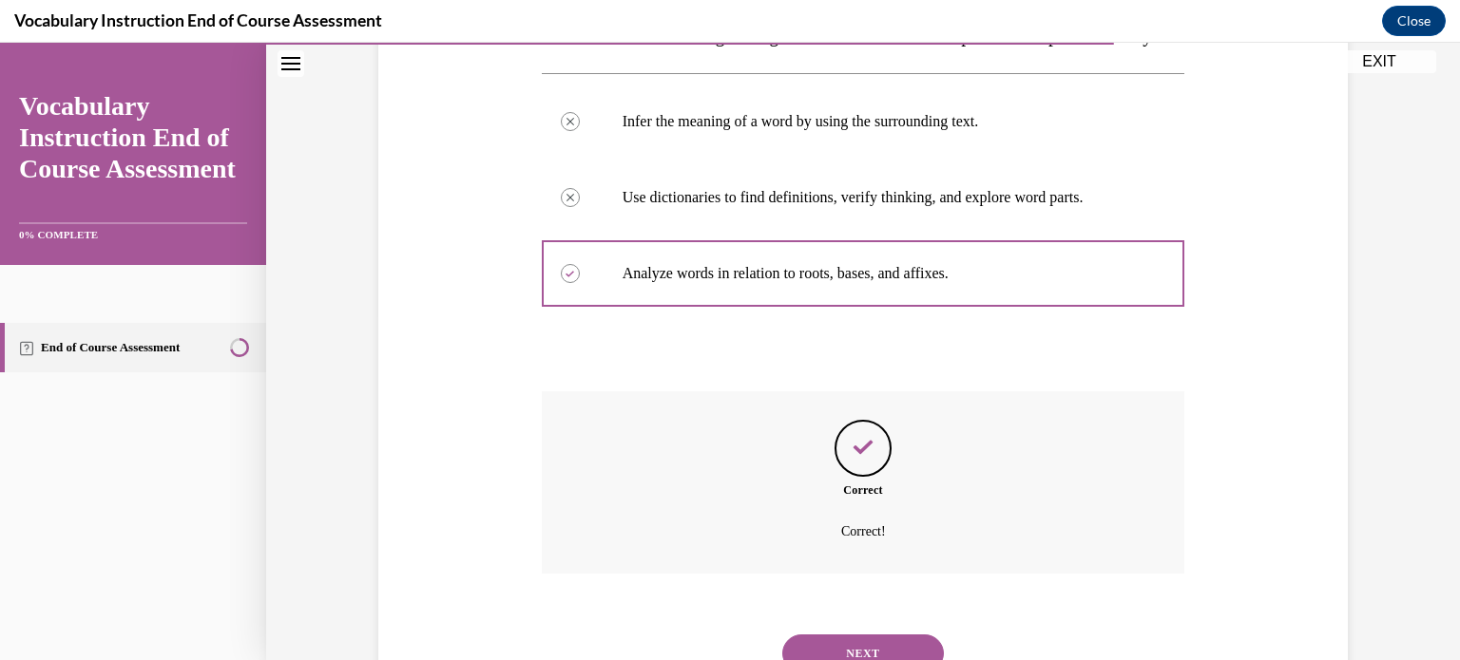
scroll to position [462, 0]
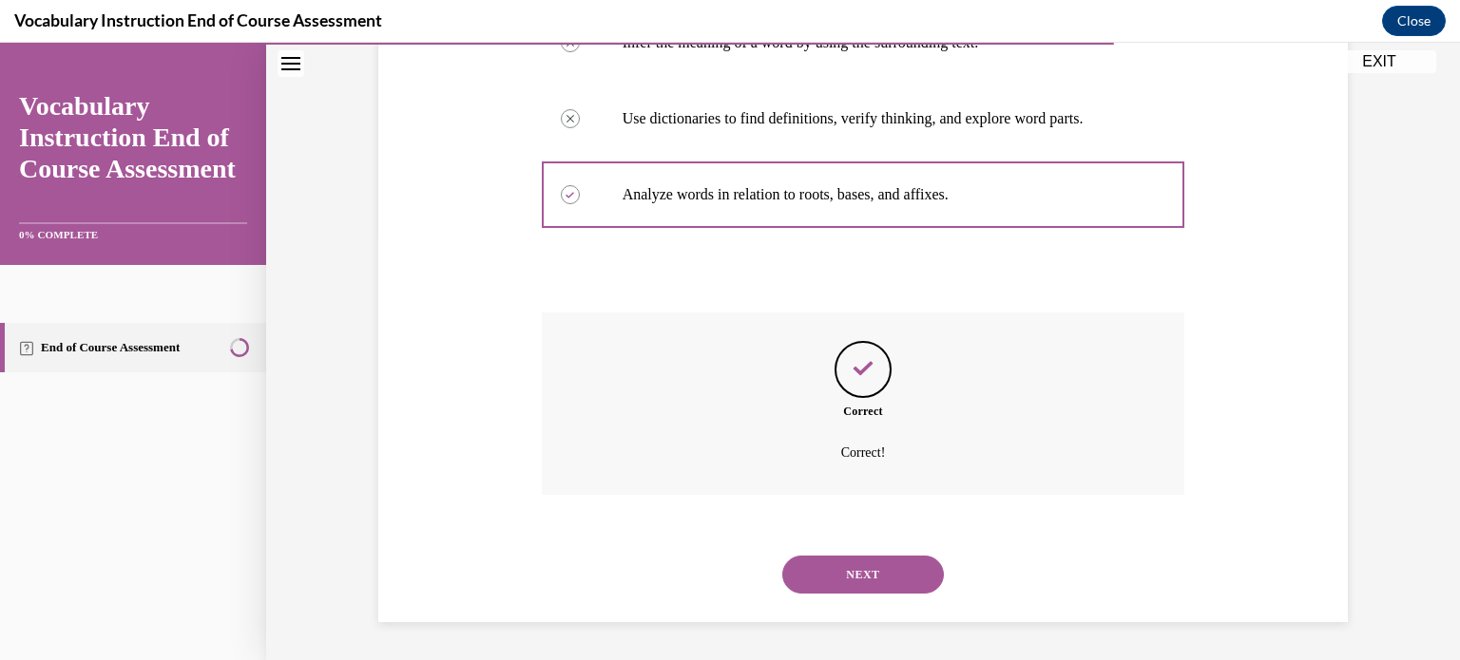
click at [832, 584] on button "NEXT" at bounding box center [863, 575] width 162 height 38
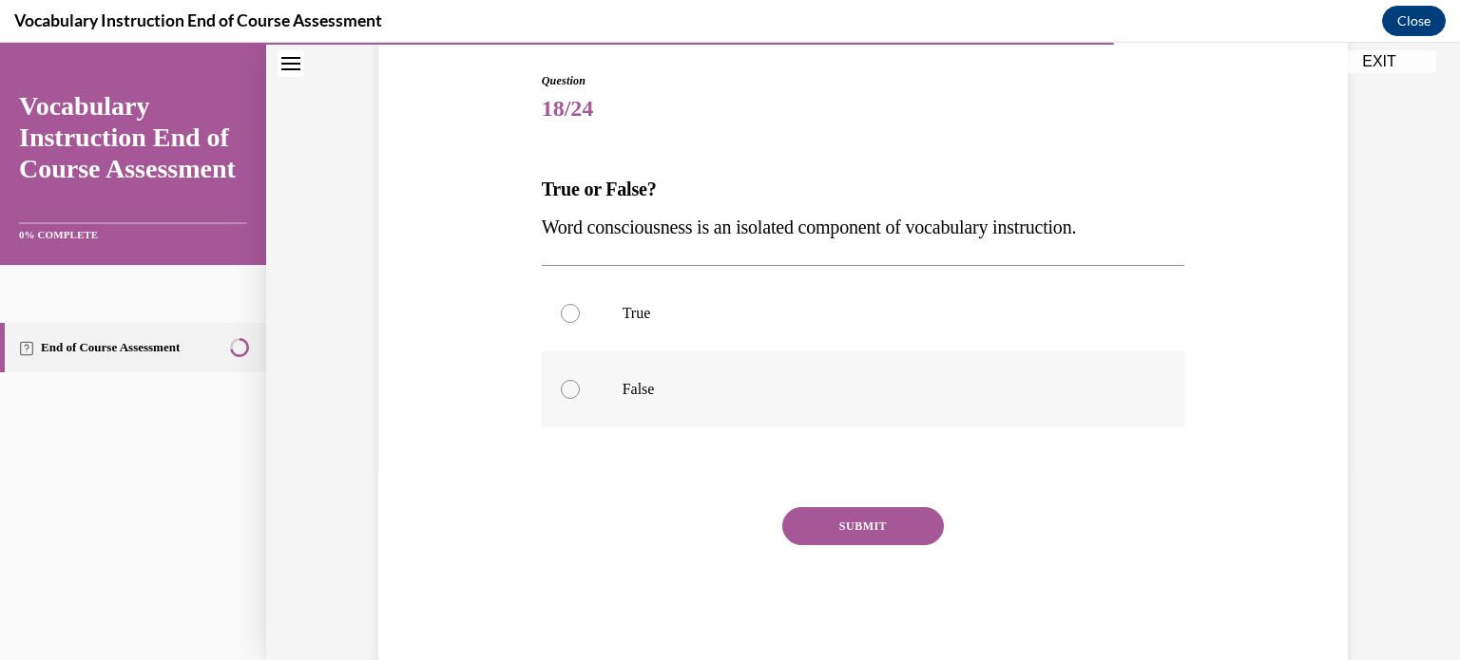
scroll to position [186, 0]
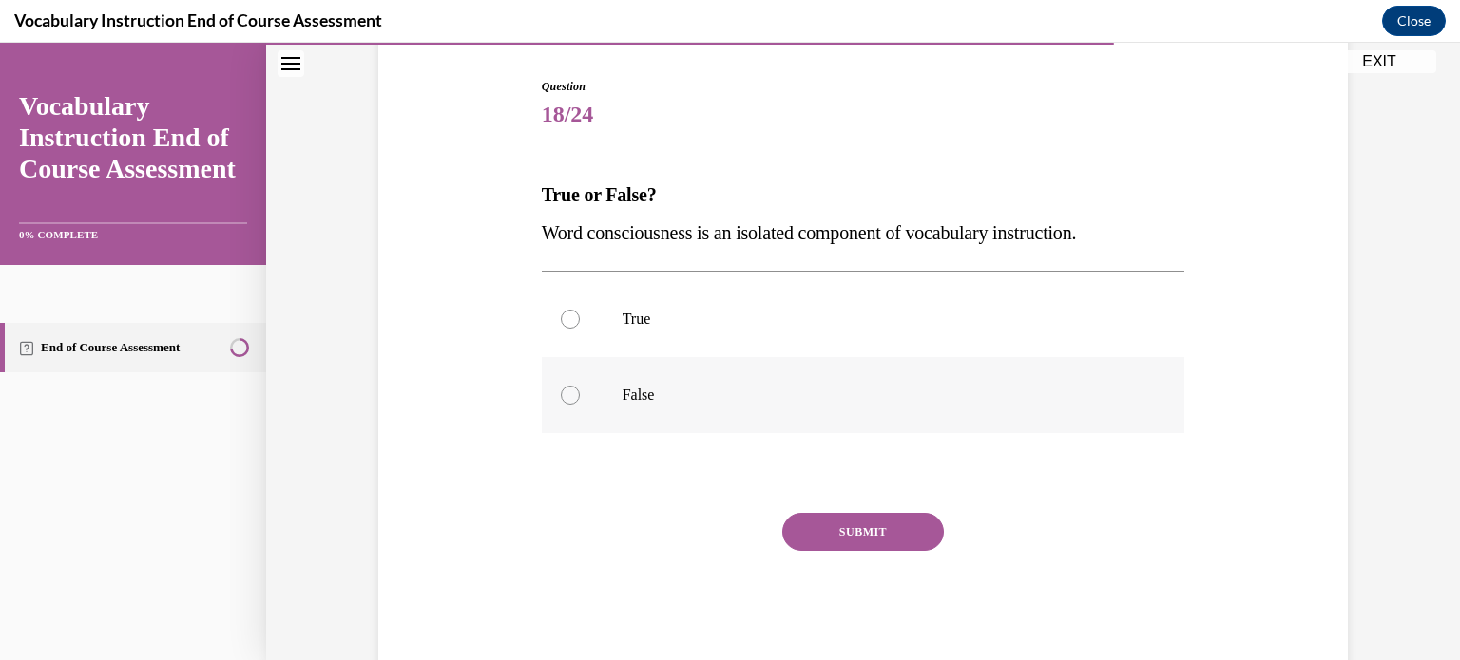
click at [761, 379] on label "False" at bounding box center [863, 395] width 643 height 76
click at [580, 386] on input "False" at bounding box center [570, 395] width 19 height 19
radio input "true"
click at [831, 531] on button "SUBMIT" at bounding box center [863, 532] width 162 height 38
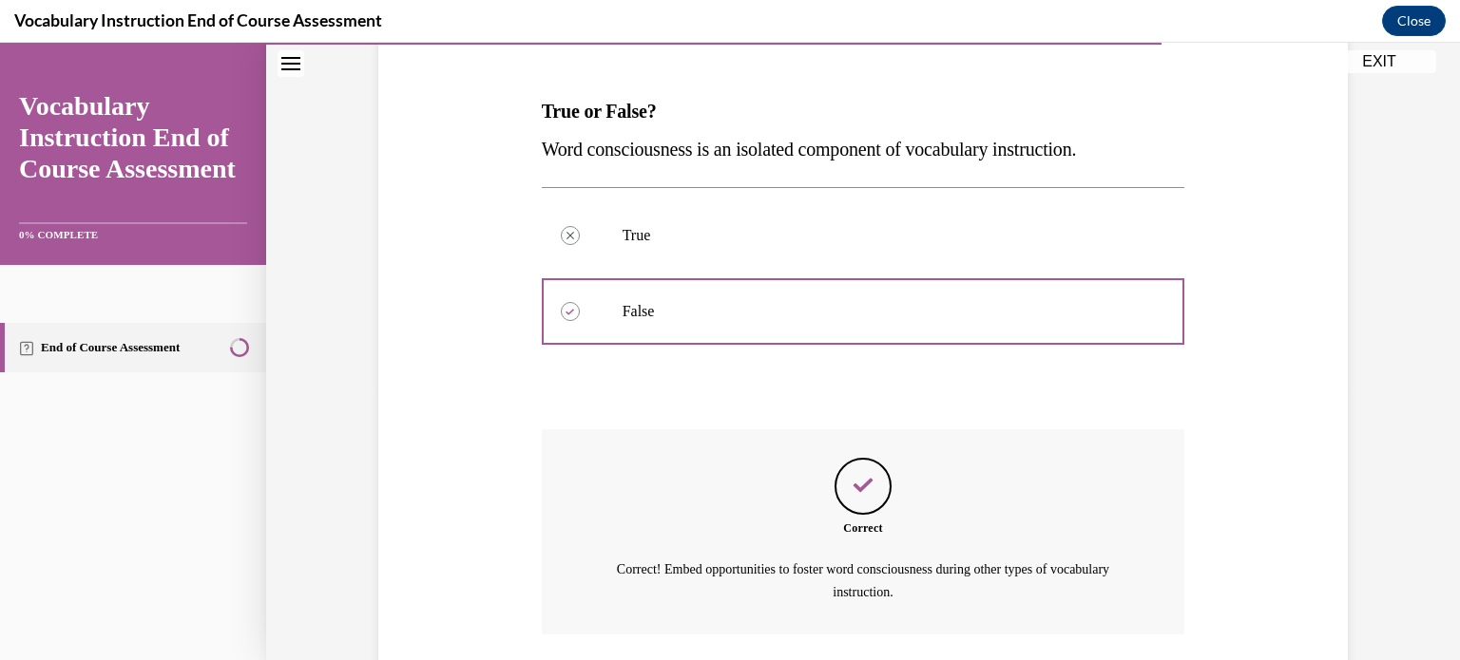
scroll to position [409, 0]
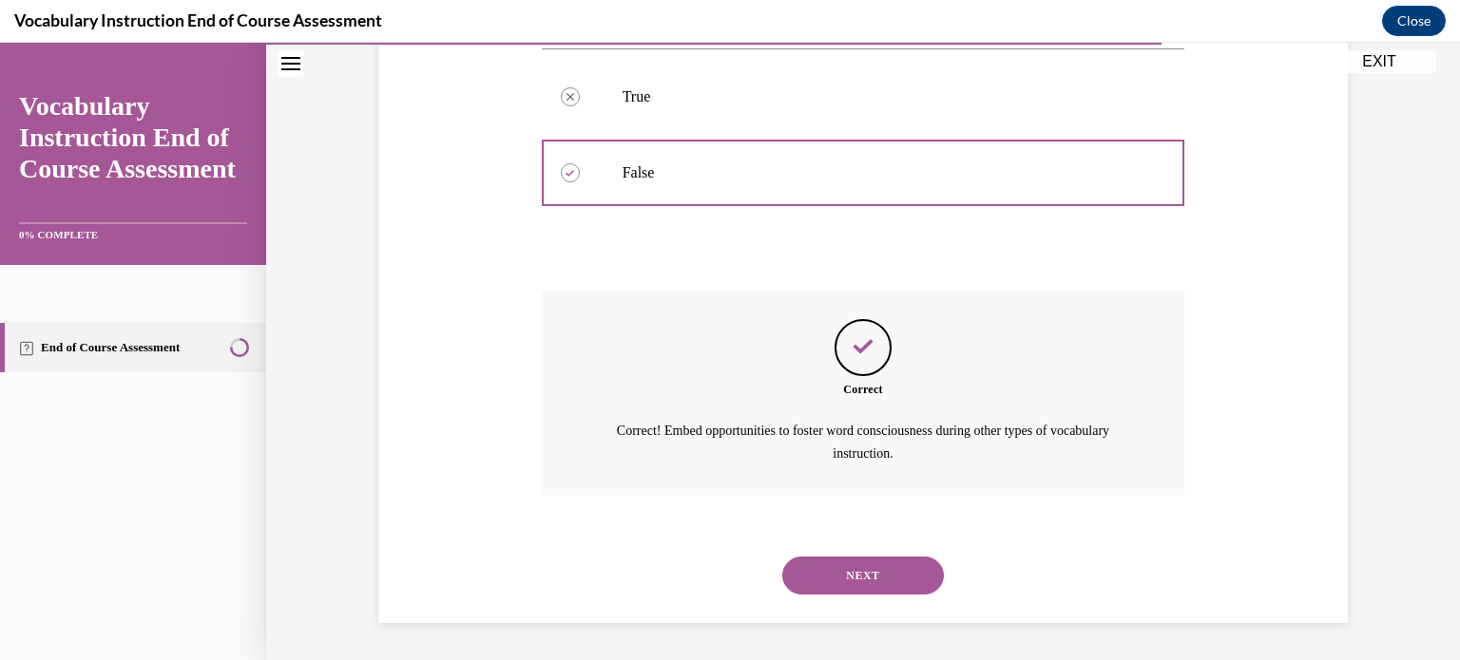
click at [832, 565] on button "NEXT" at bounding box center [863, 576] width 162 height 38
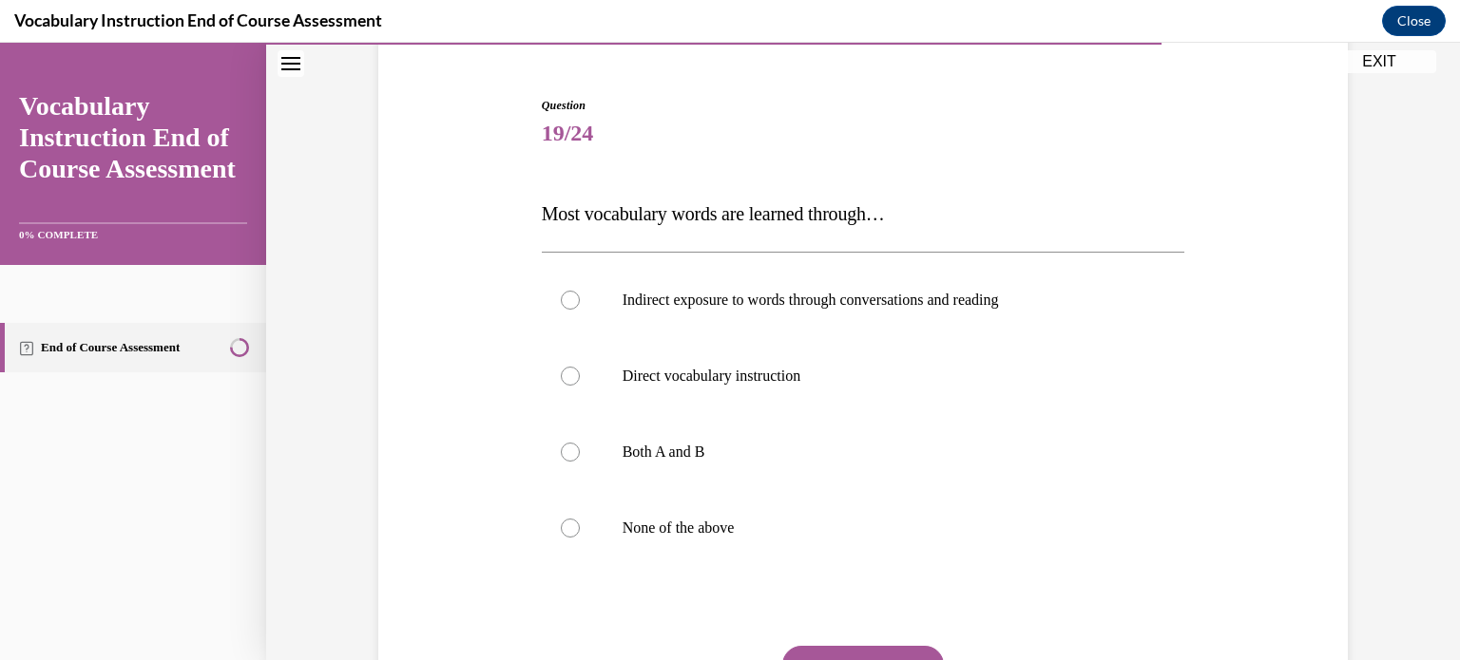
scroll to position [167, 0]
click at [745, 368] on p "Direct vocabulary instruction" at bounding box center [879, 376] width 515 height 19
click at [580, 368] on input "Direct vocabulary instruction" at bounding box center [570, 376] width 19 height 19
radio input "true"
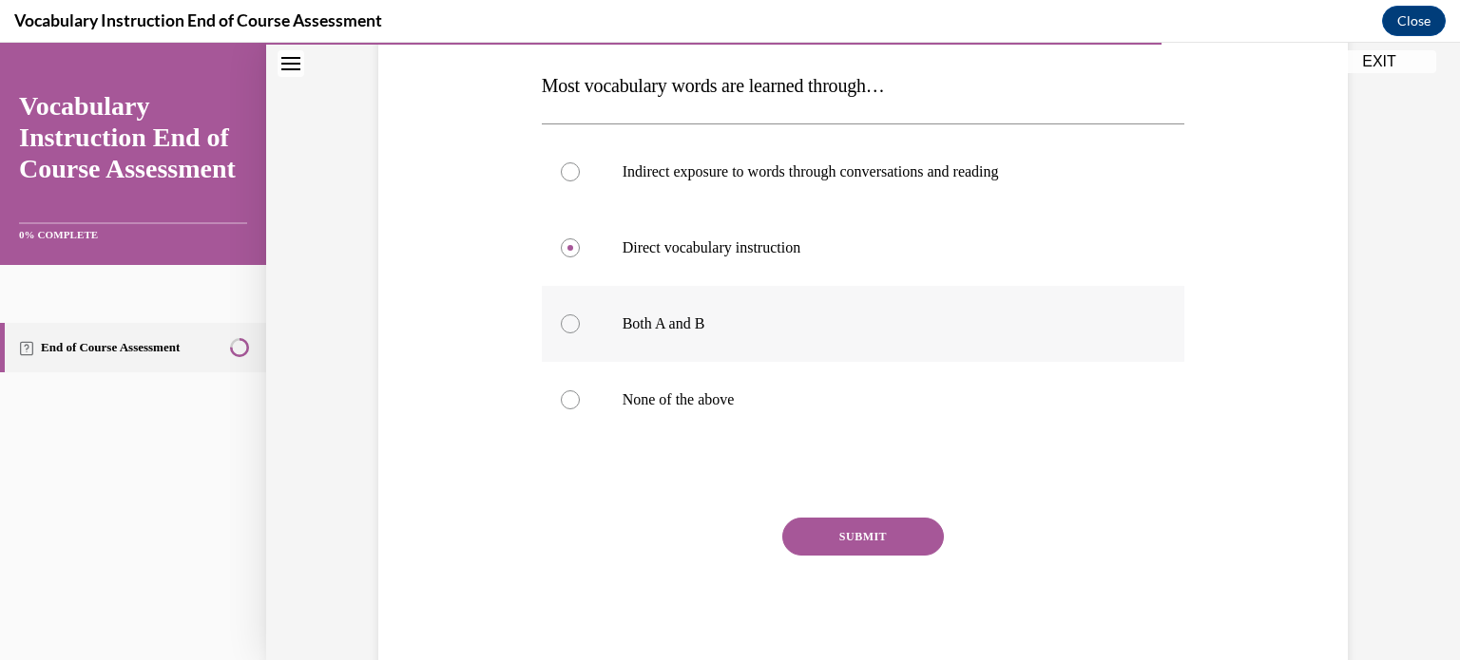
scroll to position [296, 0]
click at [802, 175] on p "Indirect exposure to words through conversations and reading" at bounding box center [879, 171] width 515 height 19
click at [580, 175] on input "Indirect exposure to words through conversations and reading" at bounding box center [570, 171] width 19 height 19
radio input "true"
click at [824, 539] on button "SUBMIT" at bounding box center [863, 536] width 162 height 38
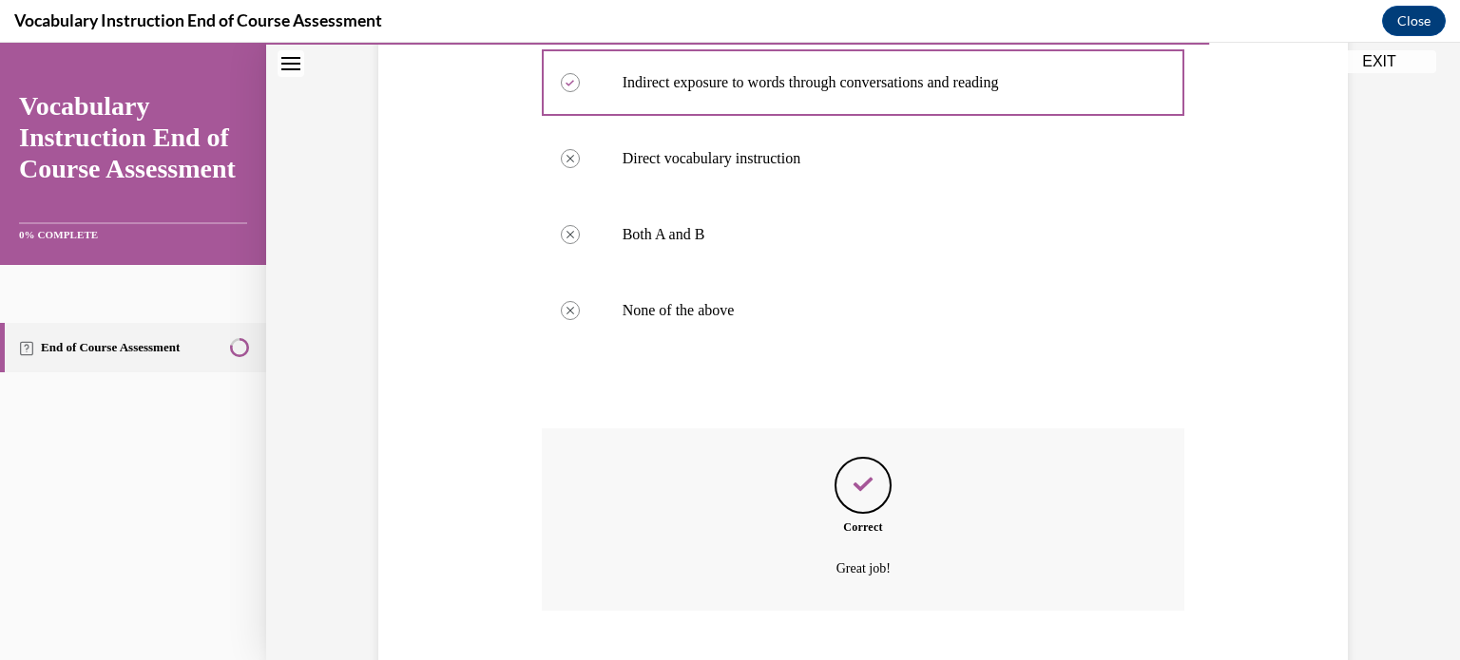
scroll to position [500, 0]
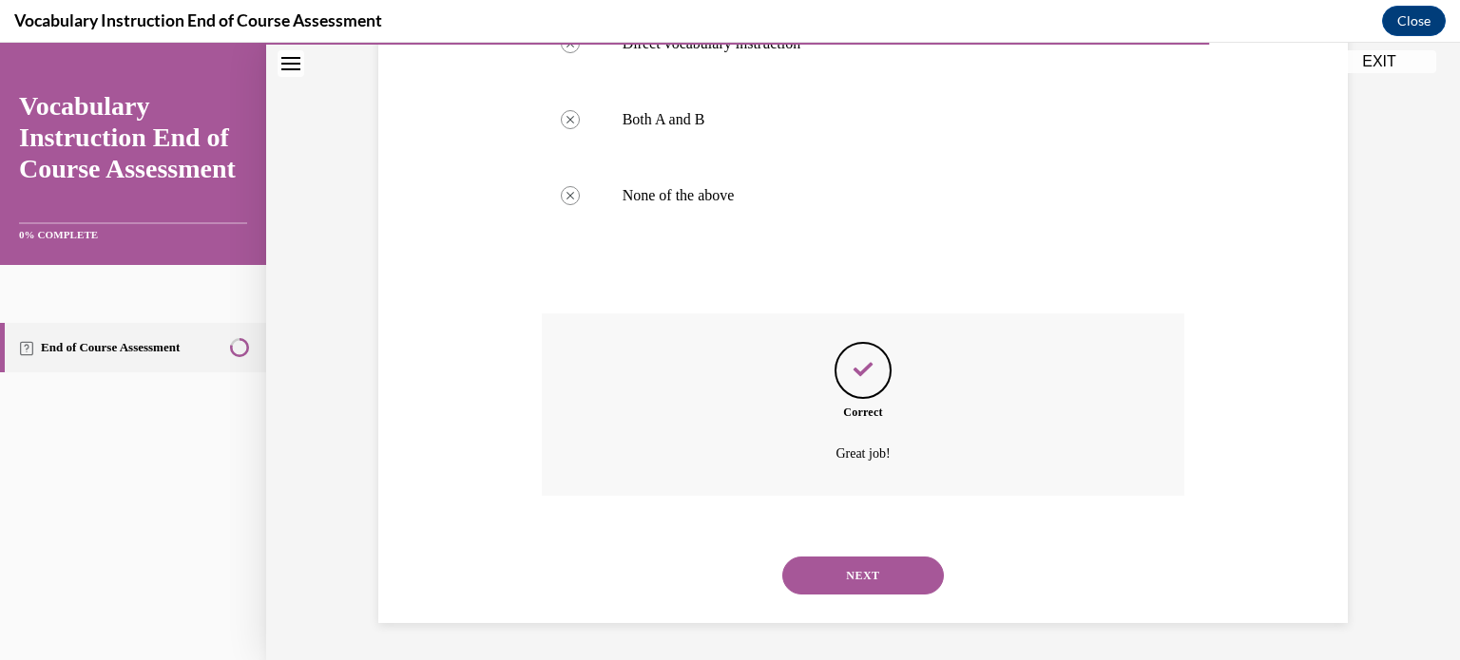
click at [824, 560] on button "NEXT" at bounding box center [863, 576] width 162 height 38
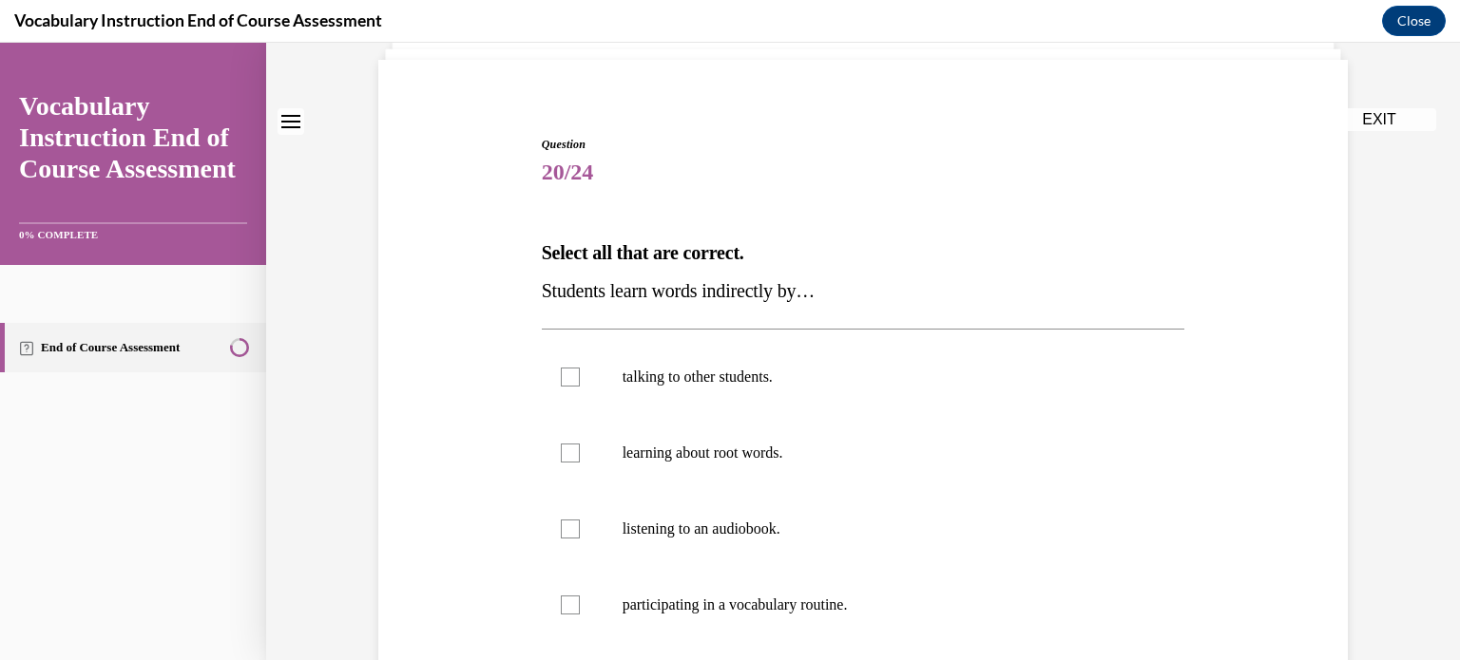
scroll to position [209, 0]
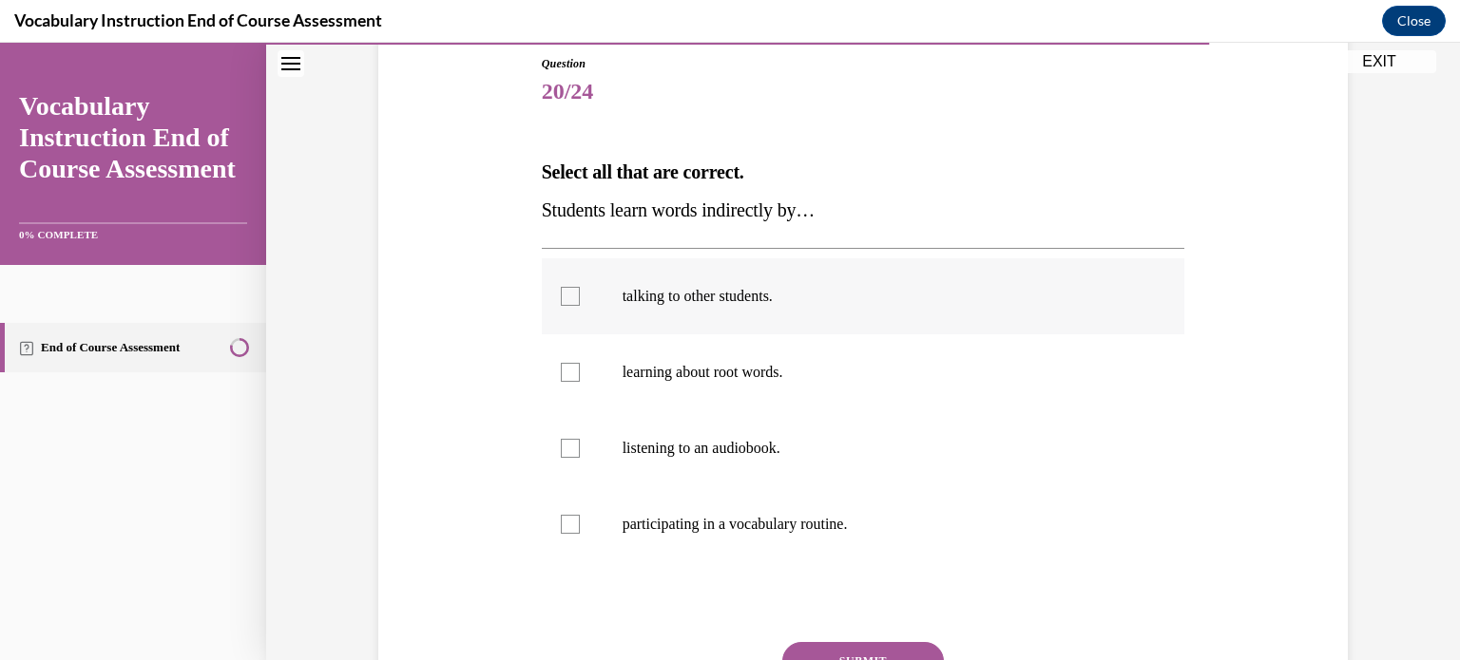
click at [838, 295] on p "talking to other students." at bounding box center [879, 296] width 515 height 19
click at [580, 295] on input "talking to other students." at bounding box center [570, 296] width 19 height 19
checkbox input "true"
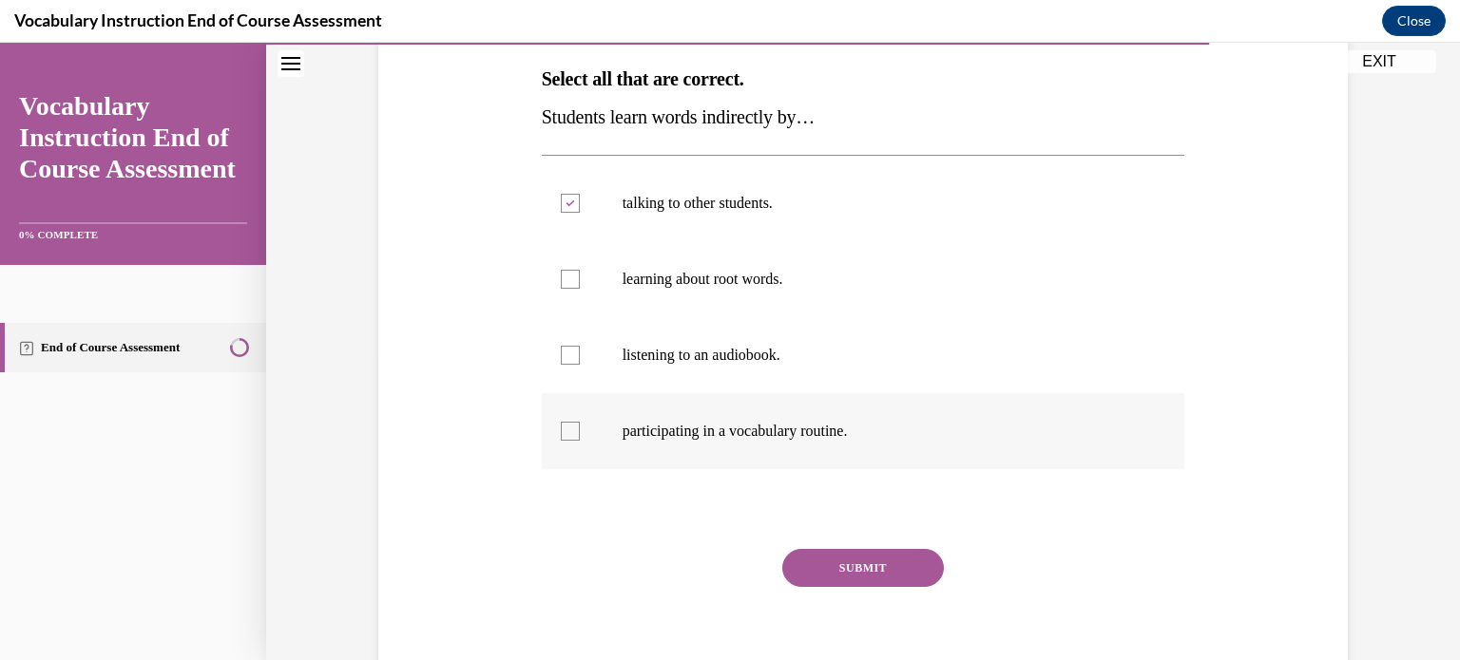
scroll to position [306, 0]
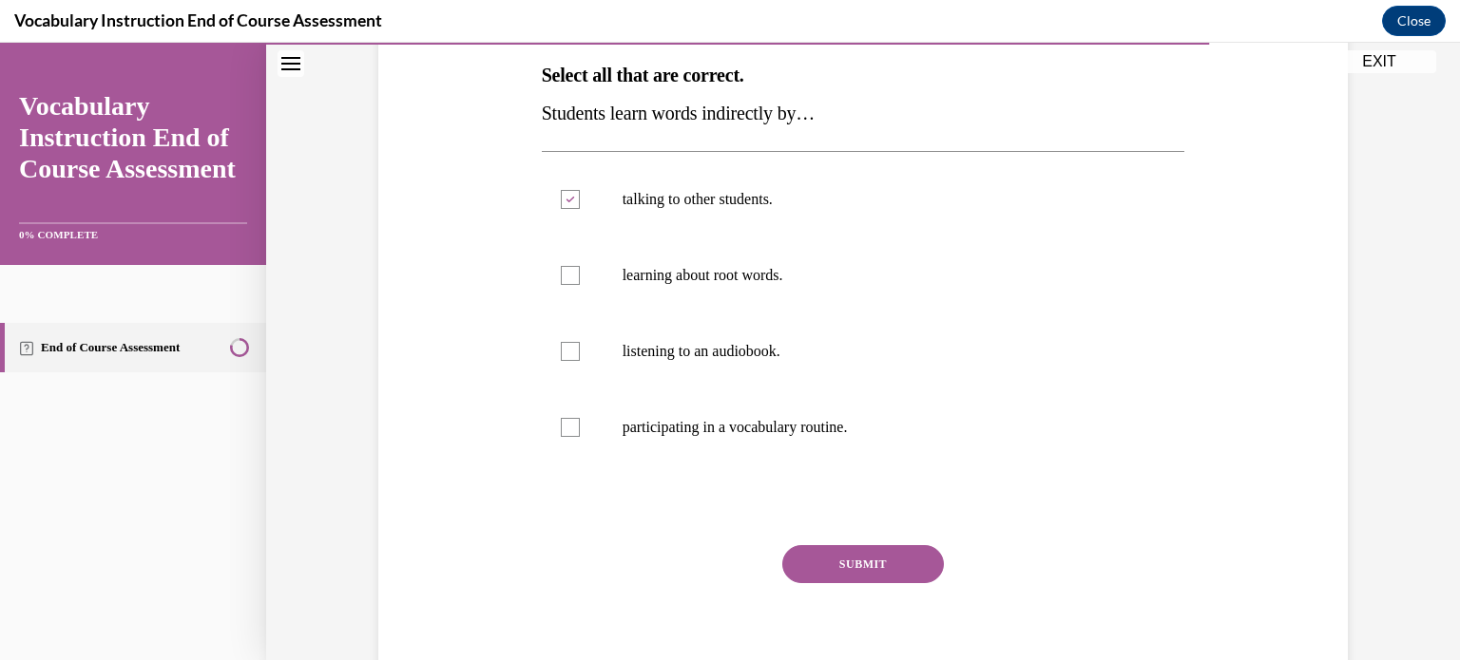
click at [822, 564] on button "SUBMIT" at bounding box center [863, 564] width 162 height 38
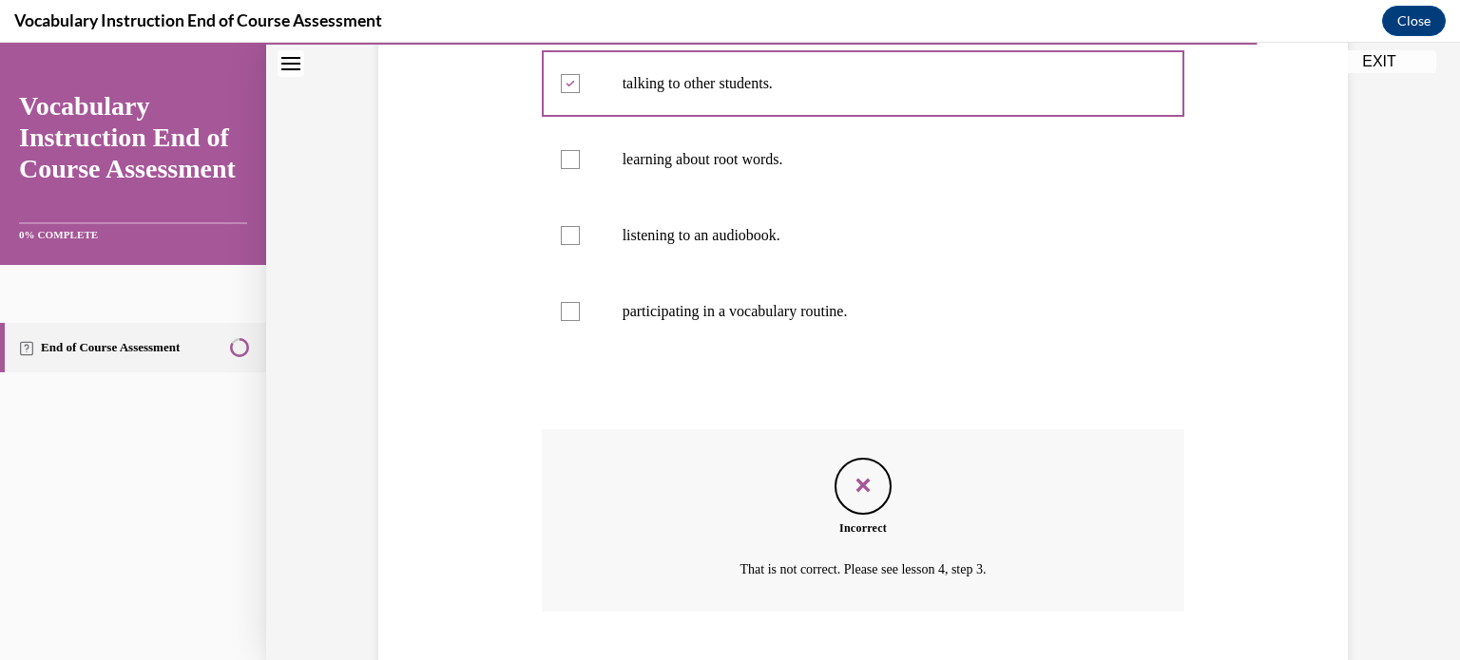
scroll to position [538, 0]
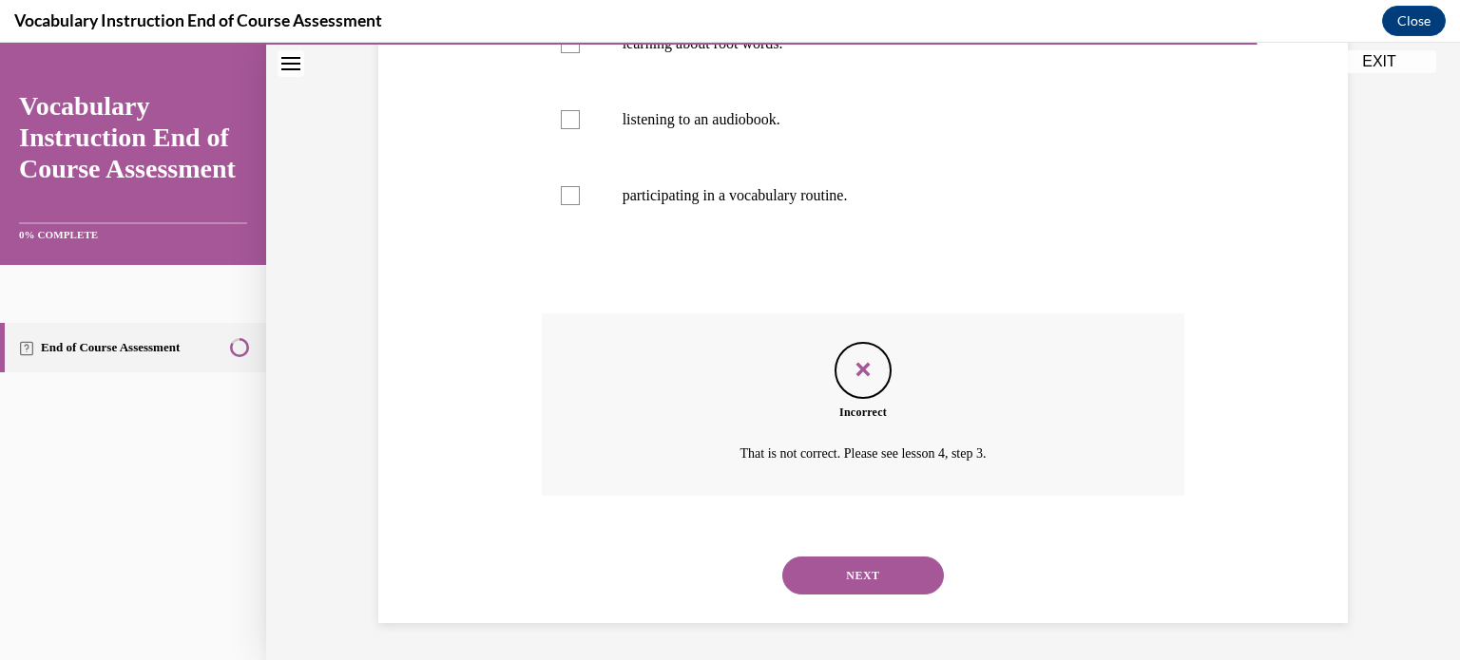
click at [824, 588] on button "NEXT" at bounding box center [863, 576] width 162 height 38
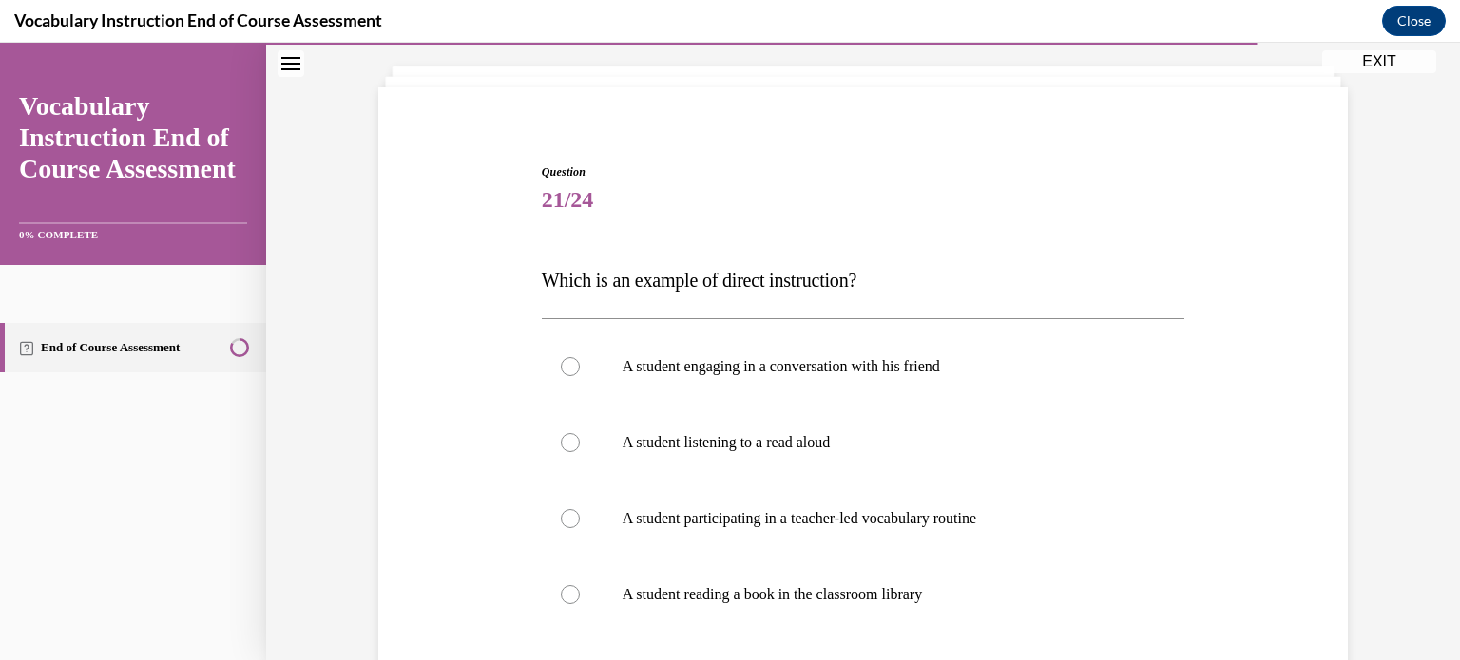
scroll to position [152, 0]
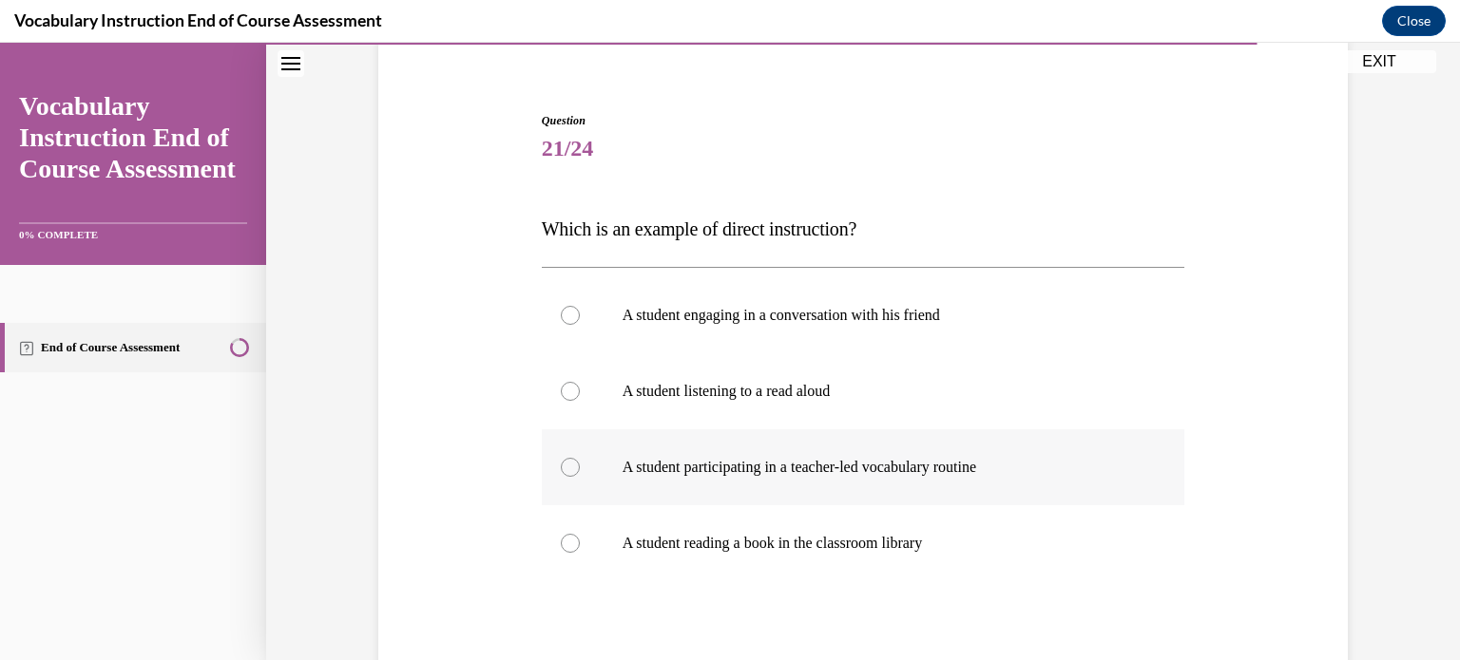
click at [933, 468] on p "A student participating in a teacher-led vocabulary routine" at bounding box center [879, 467] width 515 height 19
click at [580, 468] on input "A student participating in a teacher-led vocabulary routine" at bounding box center [570, 467] width 19 height 19
radio input "true"
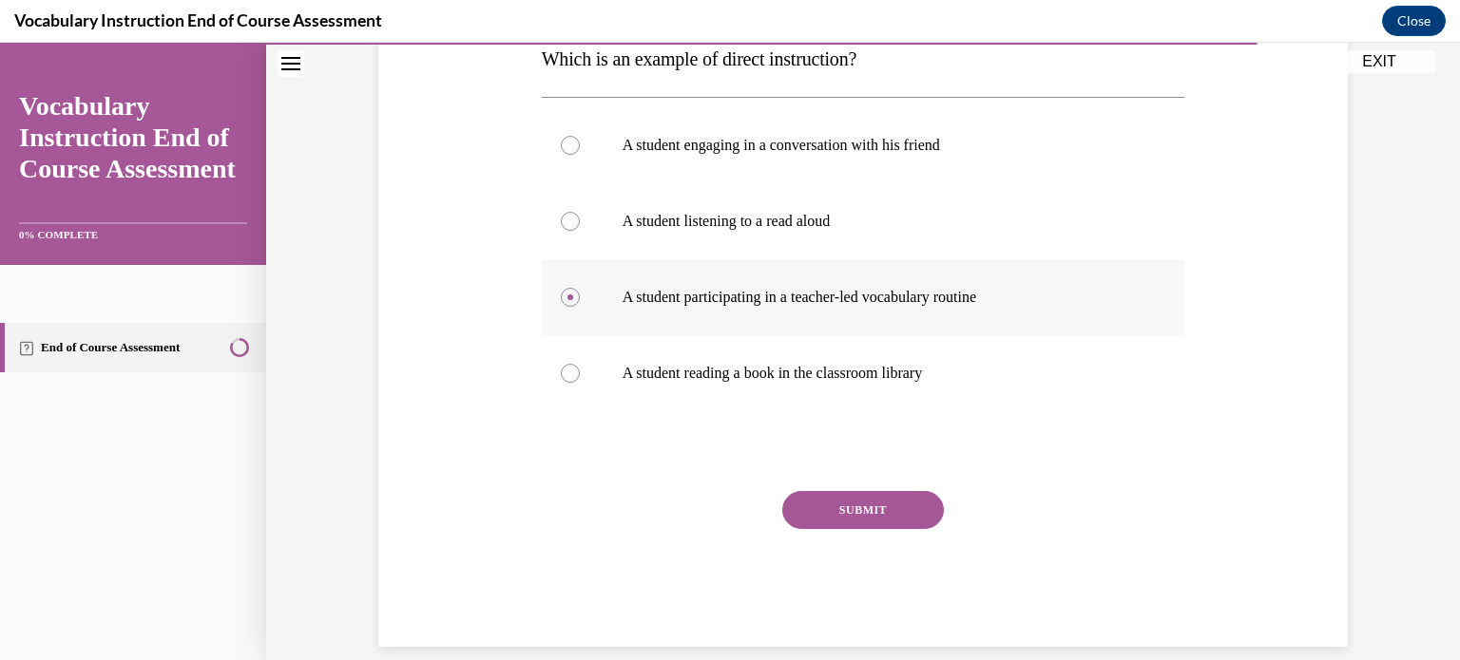
scroll to position [323, 0]
click at [869, 513] on button "SUBMIT" at bounding box center [863, 509] width 162 height 38
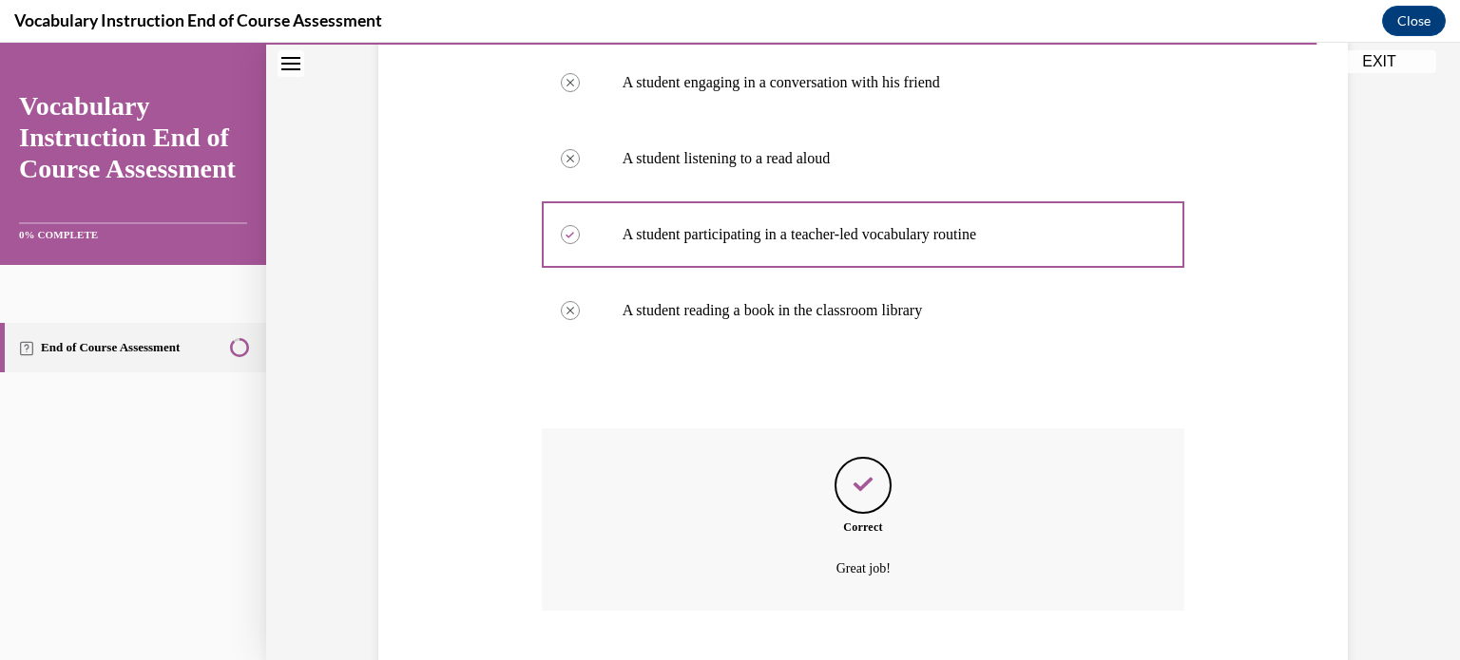
scroll to position [500, 0]
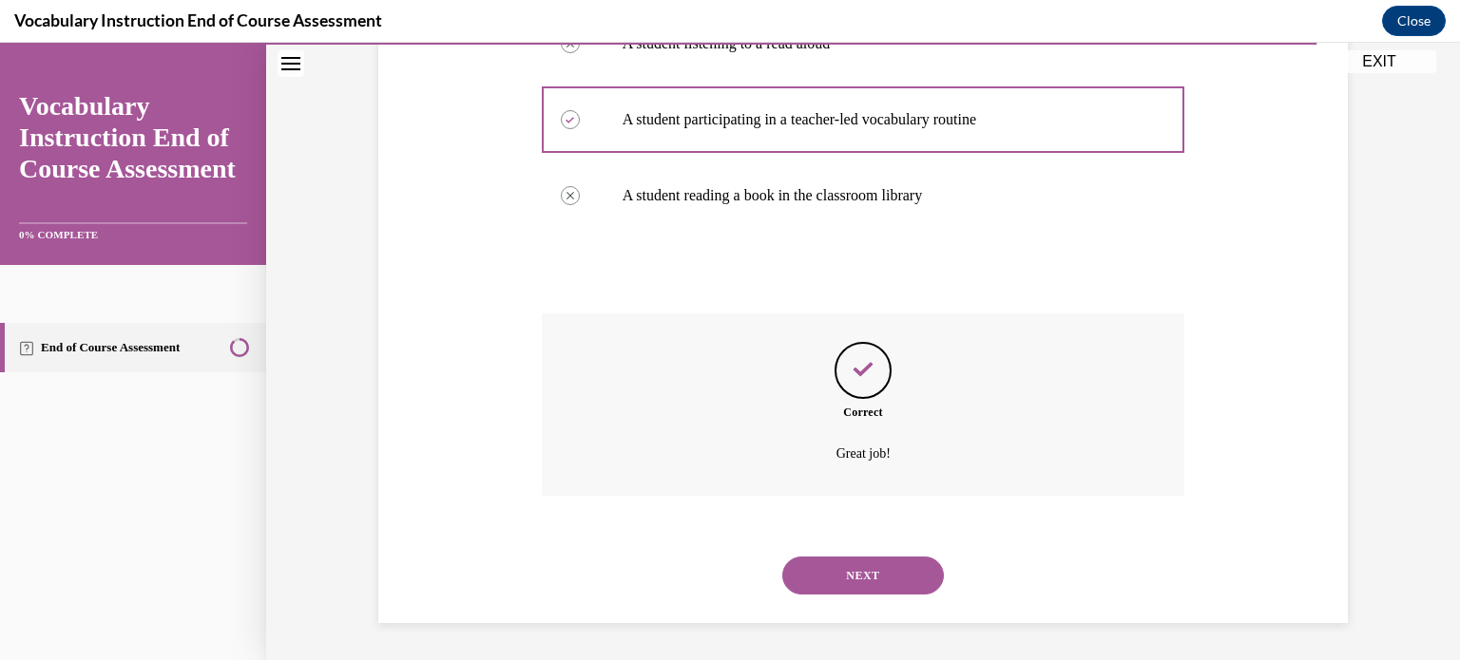
click at [867, 581] on button "NEXT" at bounding box center [863, 576] width 162 height 38
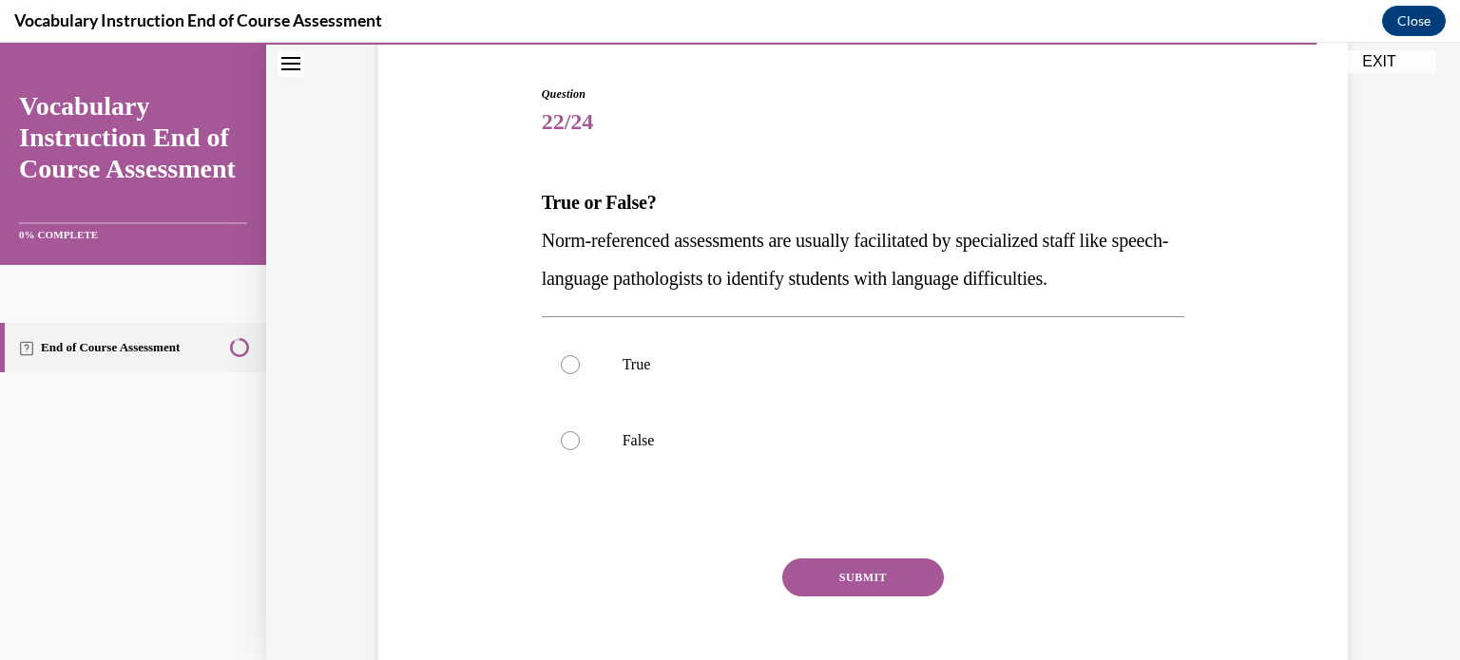
scroll to position [188, 0]
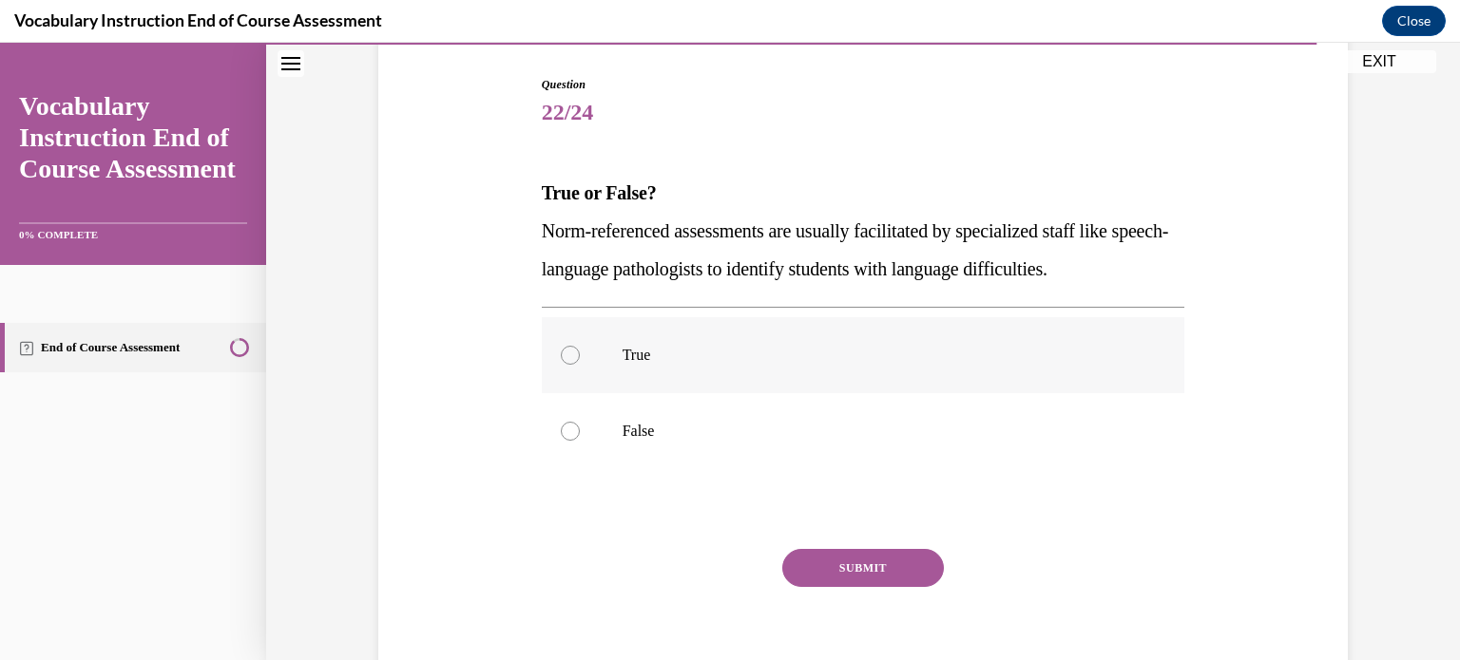
click at [730, 346] on p "True" at bounding box center [879, 355] width 515 height 19
click at [580, 346] on input "True" at bounding box center [570, 355] width 19 height 19
radio input "true"
click at [822, 564] on button "SUBMIT" at bounding box center [863, 568] width 162 height 38
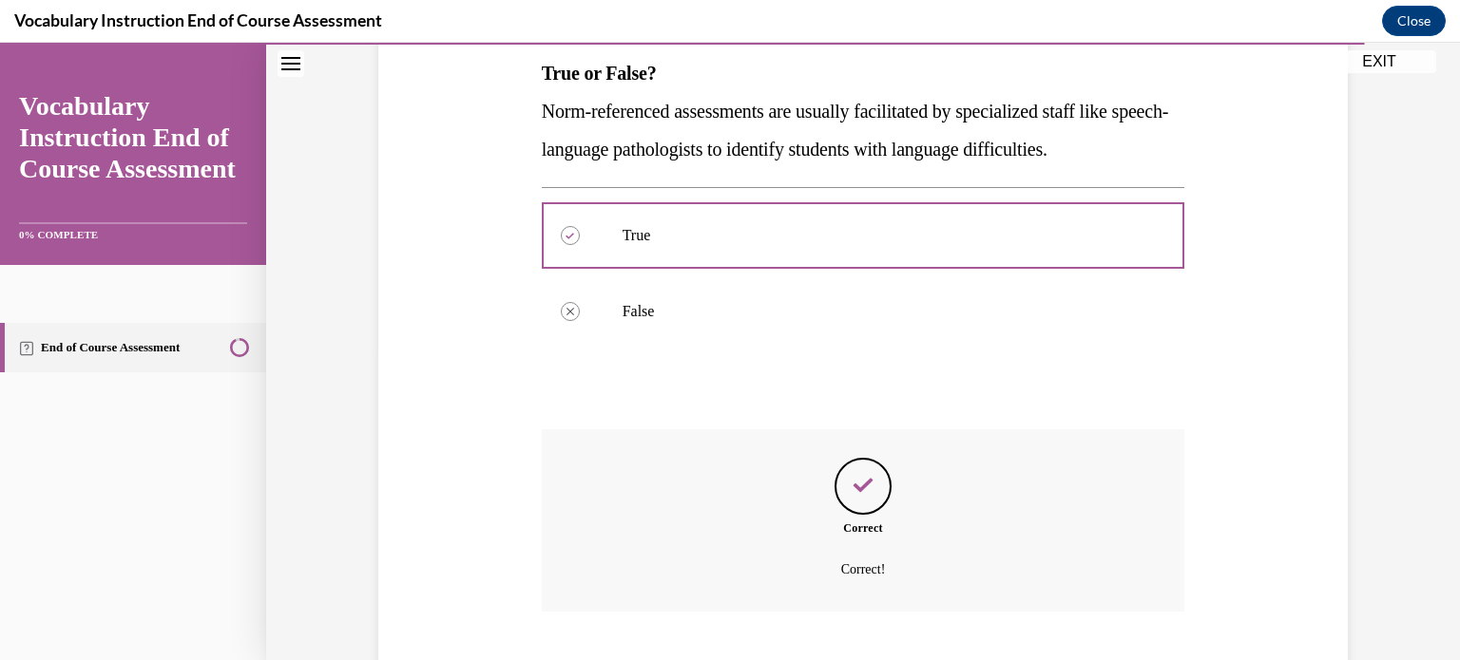
scroll to position [424, 0]
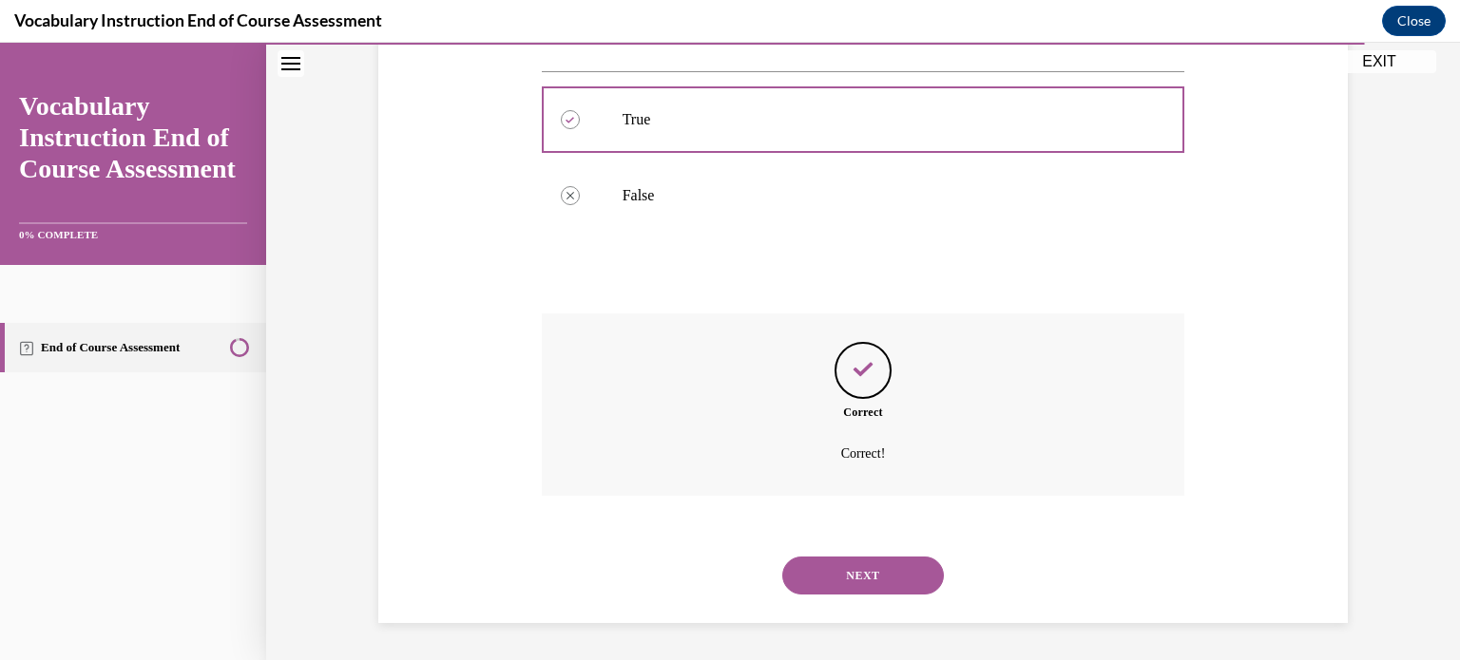
click at [831, 576] on button "NEXT" at bounding box center [863, 576] width 162 height 38
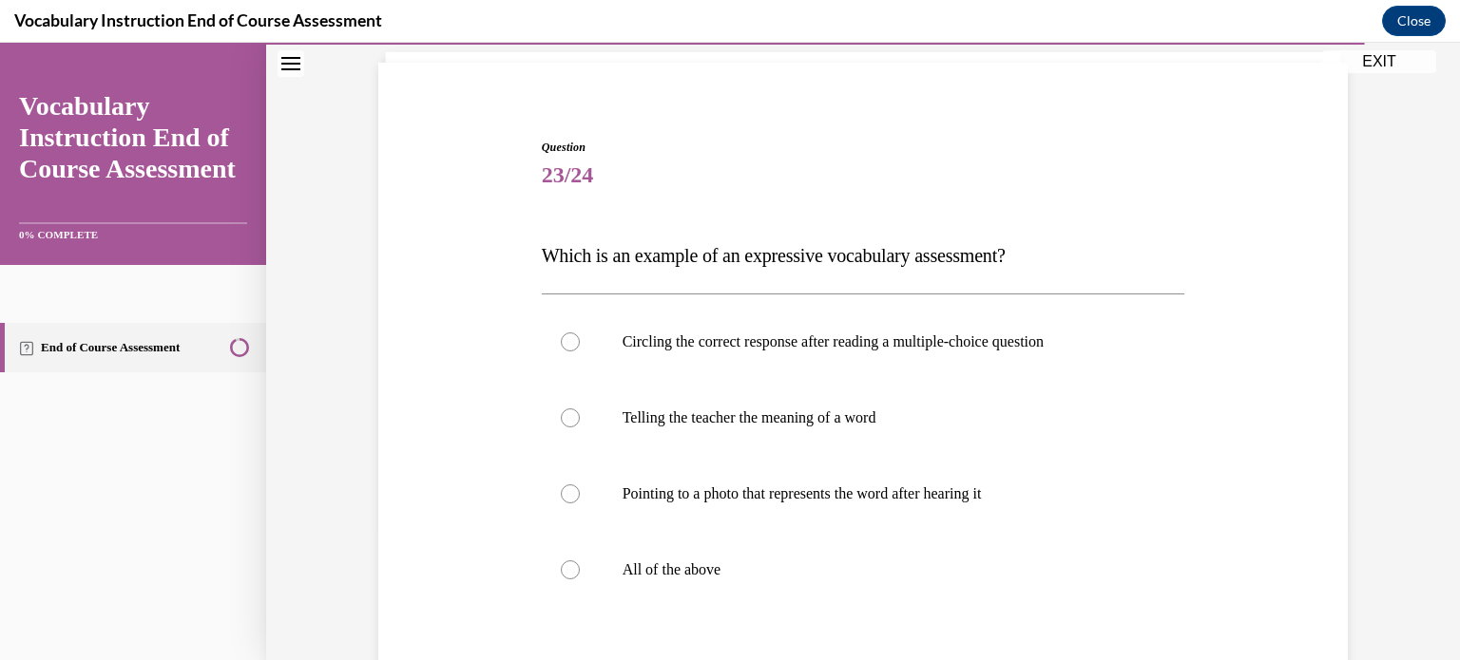
scroll to position [129, 0]
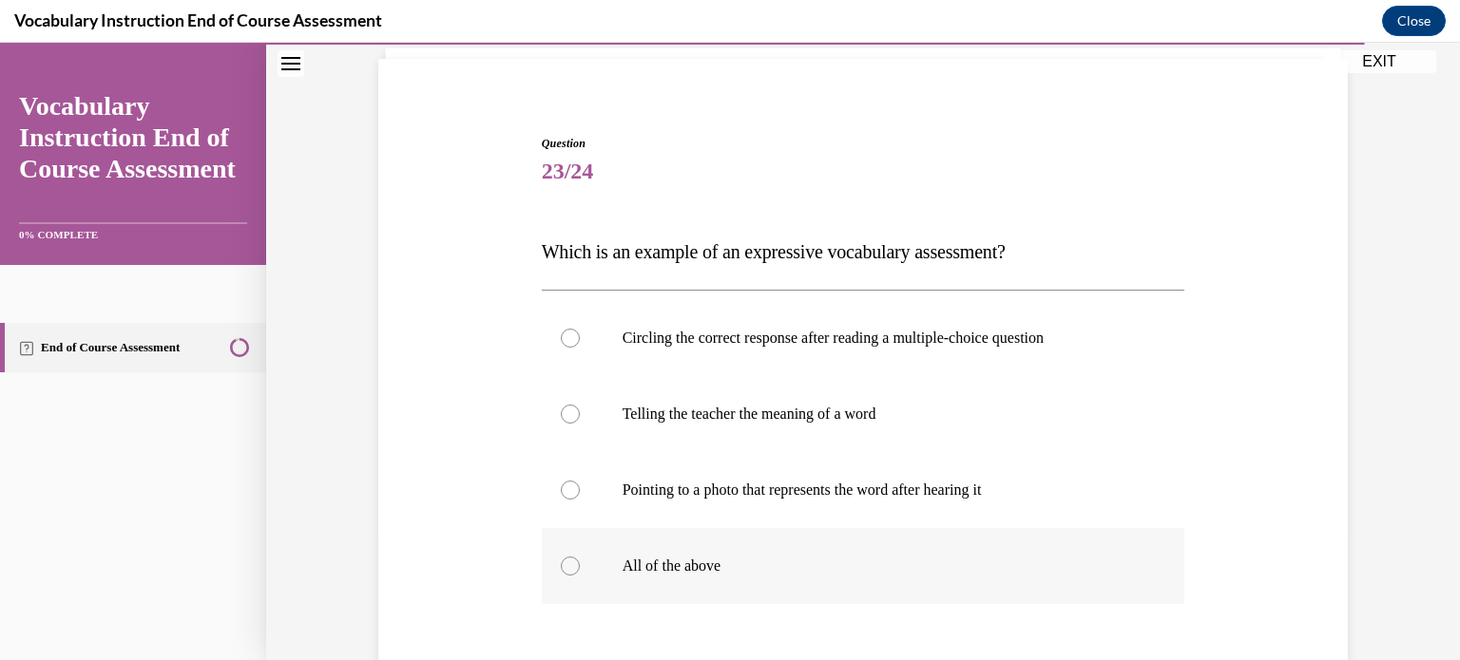
click at [564, 565] on div at bounding box center [570, 566] width 19 height 19
click at [564, 565] on input "All of the above" at bounding box center [570, 566] width 19 height 19
radio input "true"
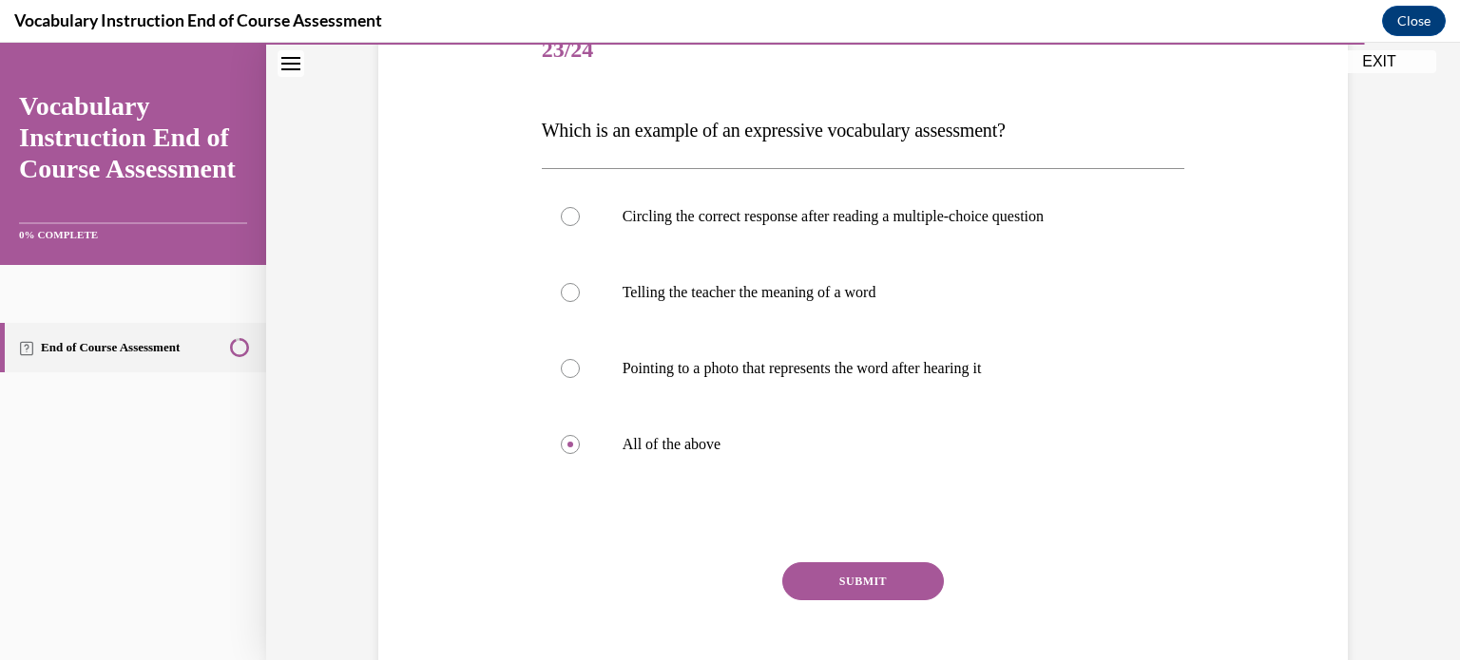
click at [844, 584] on button "SUBMIT" at bounding box center [863, 582] width 162 height 38
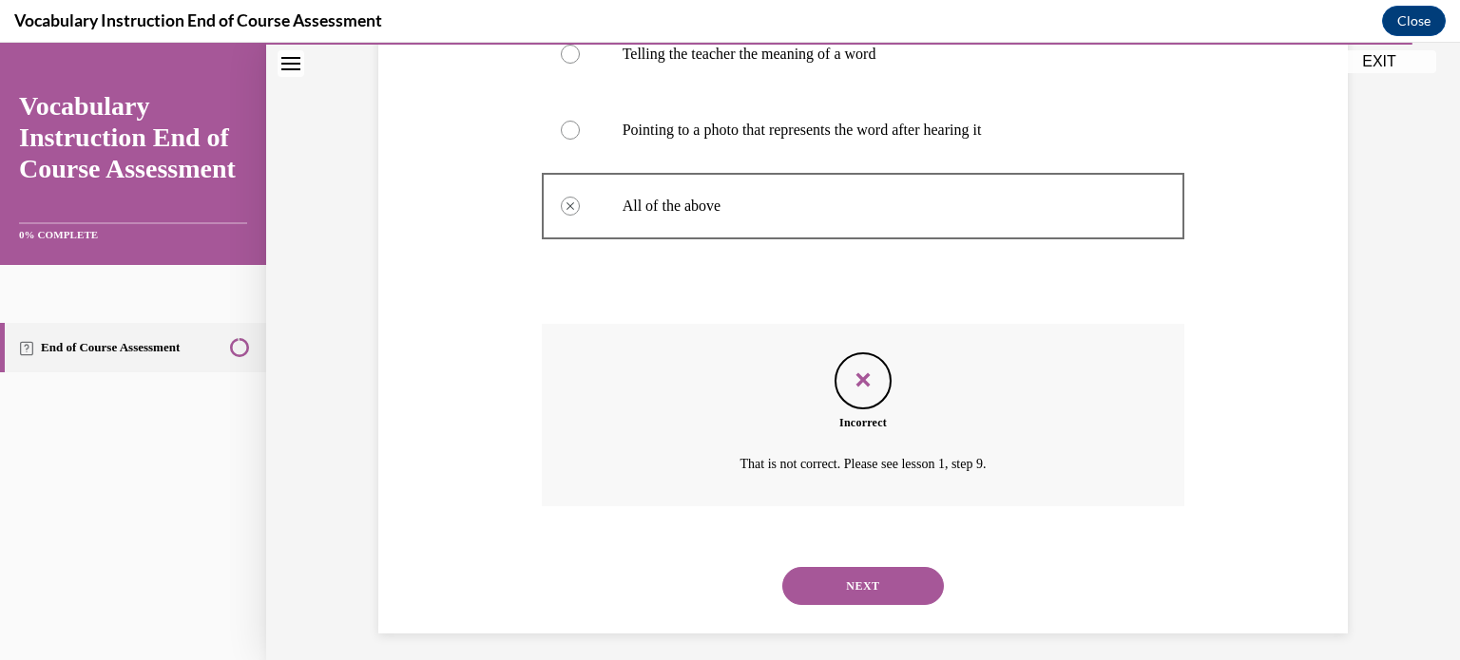
scroll to position [500, 0]
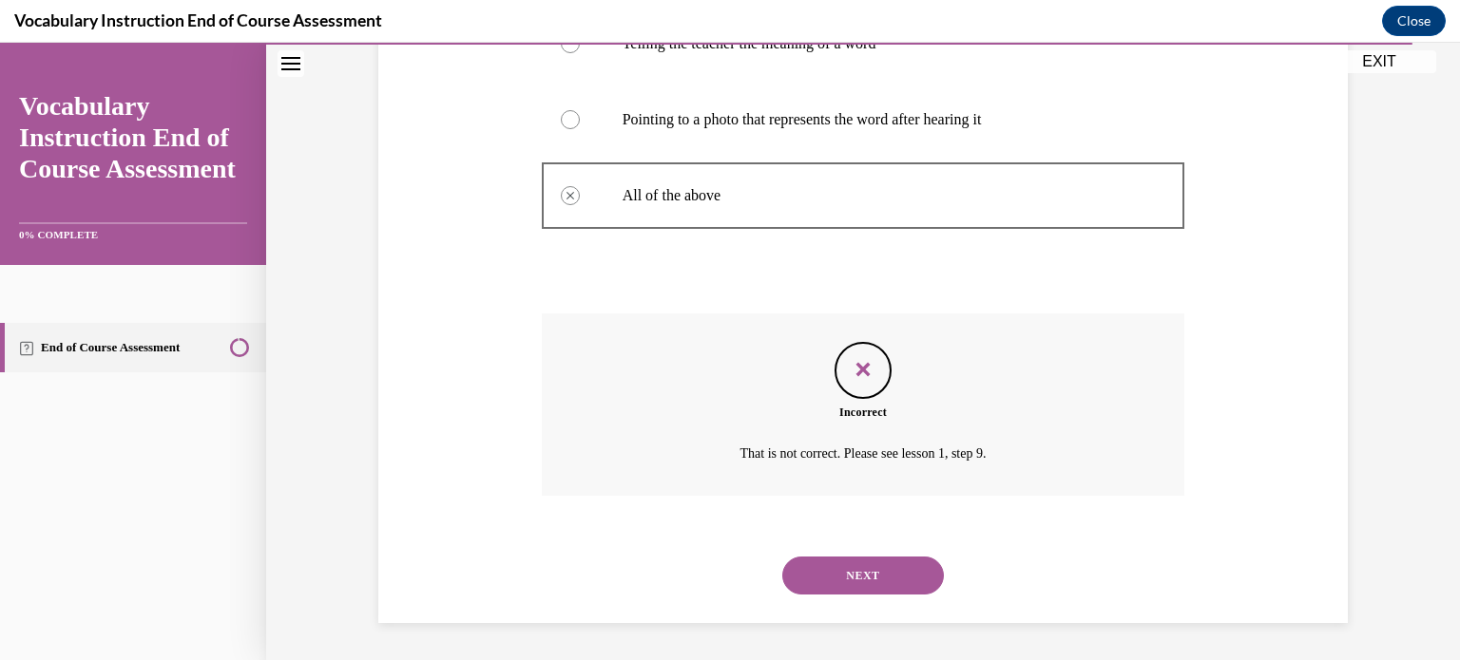
click at [862, 569] on button "NEXT" at bounding box center [863, 576] width 162 height 38
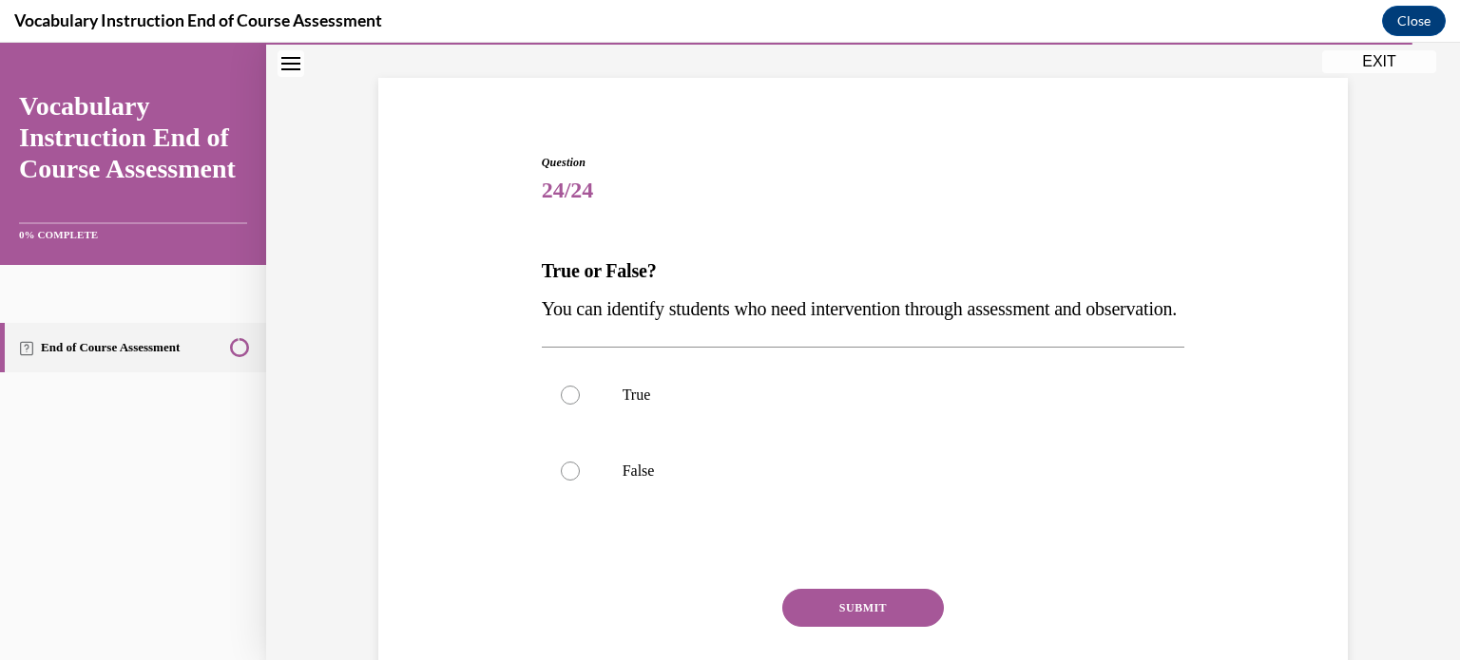
scroll to position [110, 0]
click at [677, 413] on label "True" at bounding box center [863, 395] width 643 height 76
click at [580, 405] on input "True" at bounding box center [570, 395] width 19 height 19
radio input "true"
click at [821, 626] on button "SUBMIT" at bounding box center [863, 608] width 162 height 38
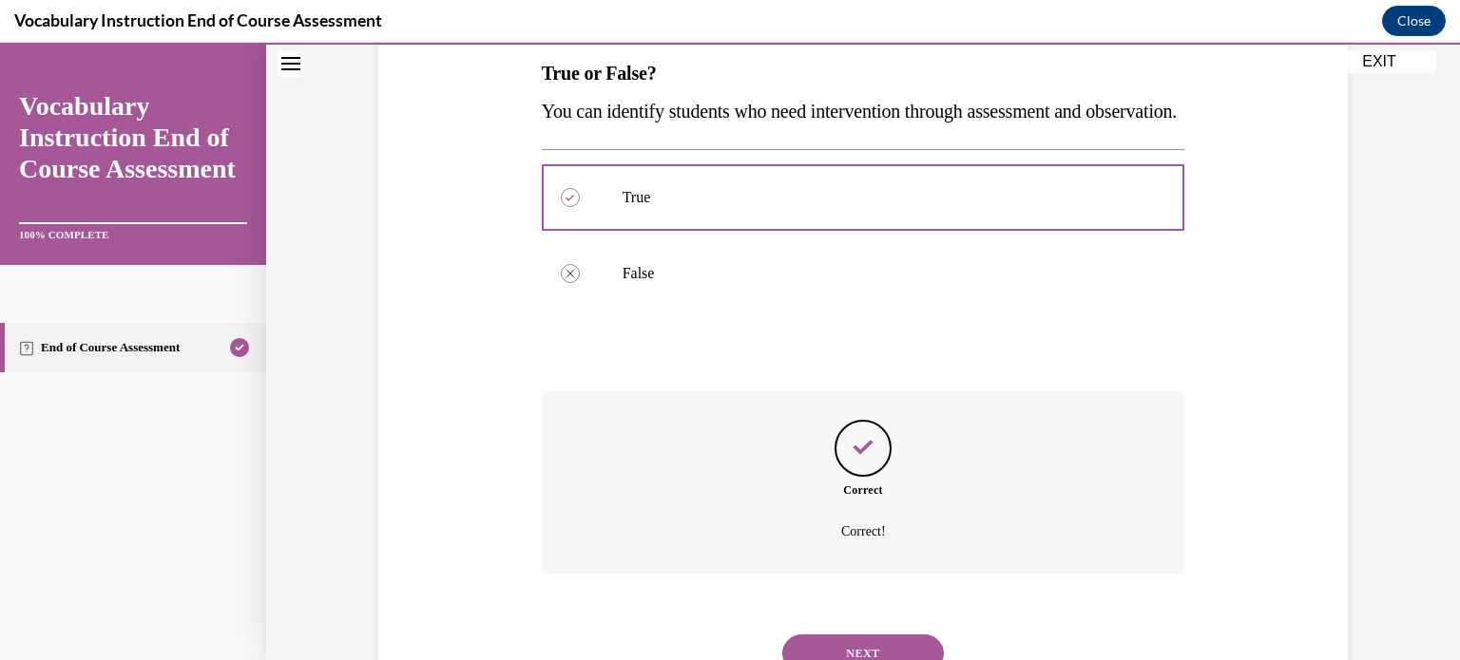
scroll to position [424, 0]
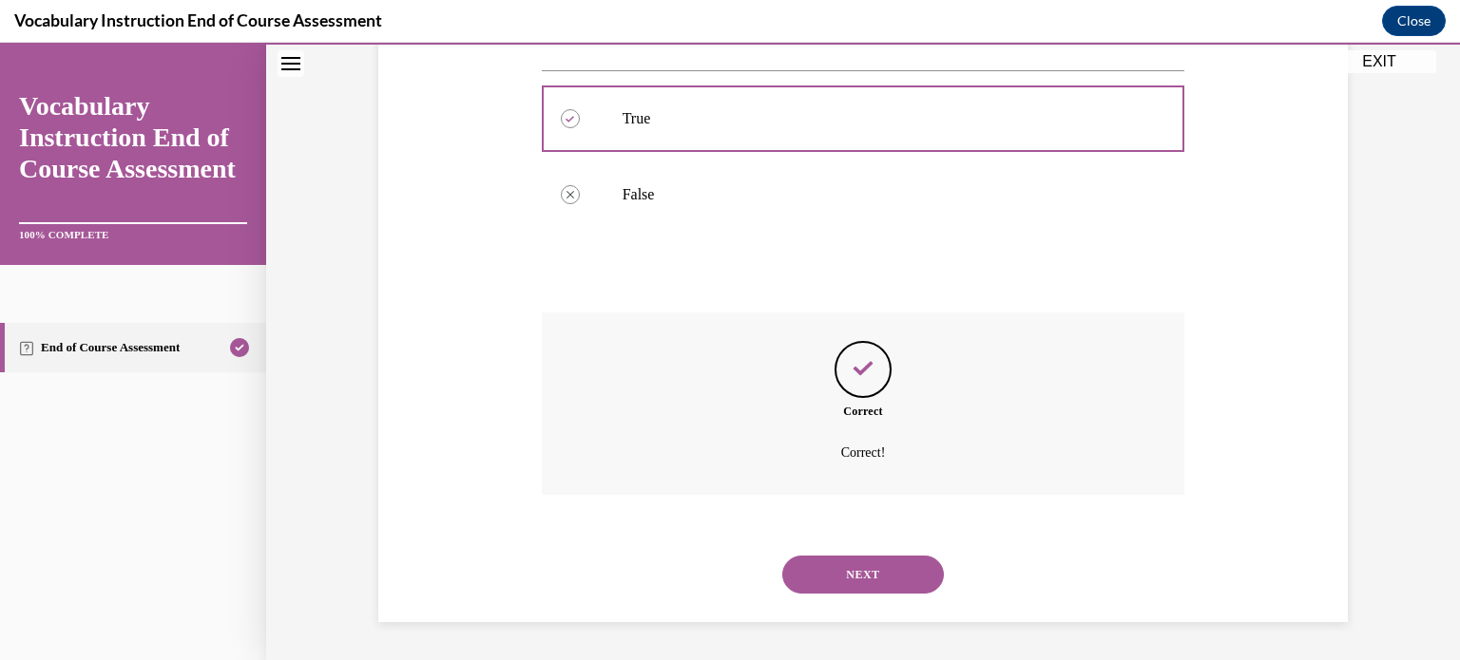
click at [878, 587] on button "NEXT" at bounding box center [863, 575] width 162 height 38
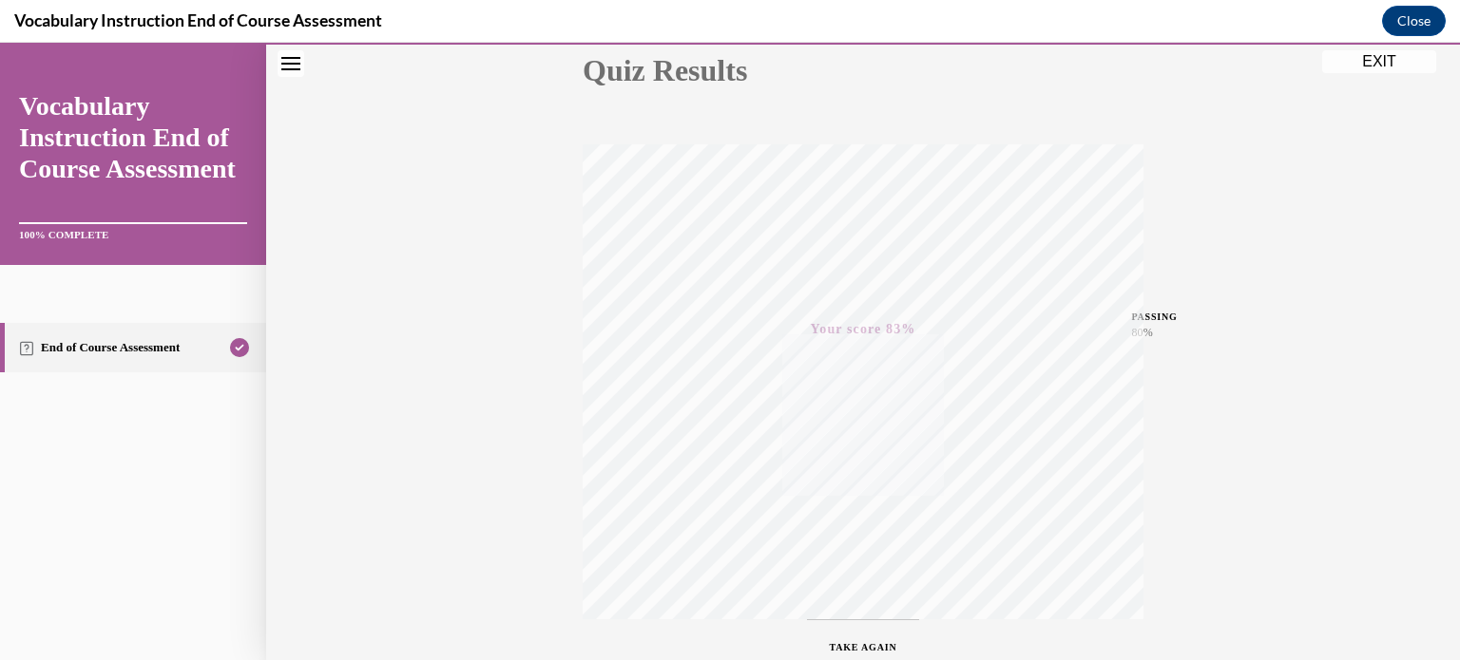
scroll to position [355, 0]
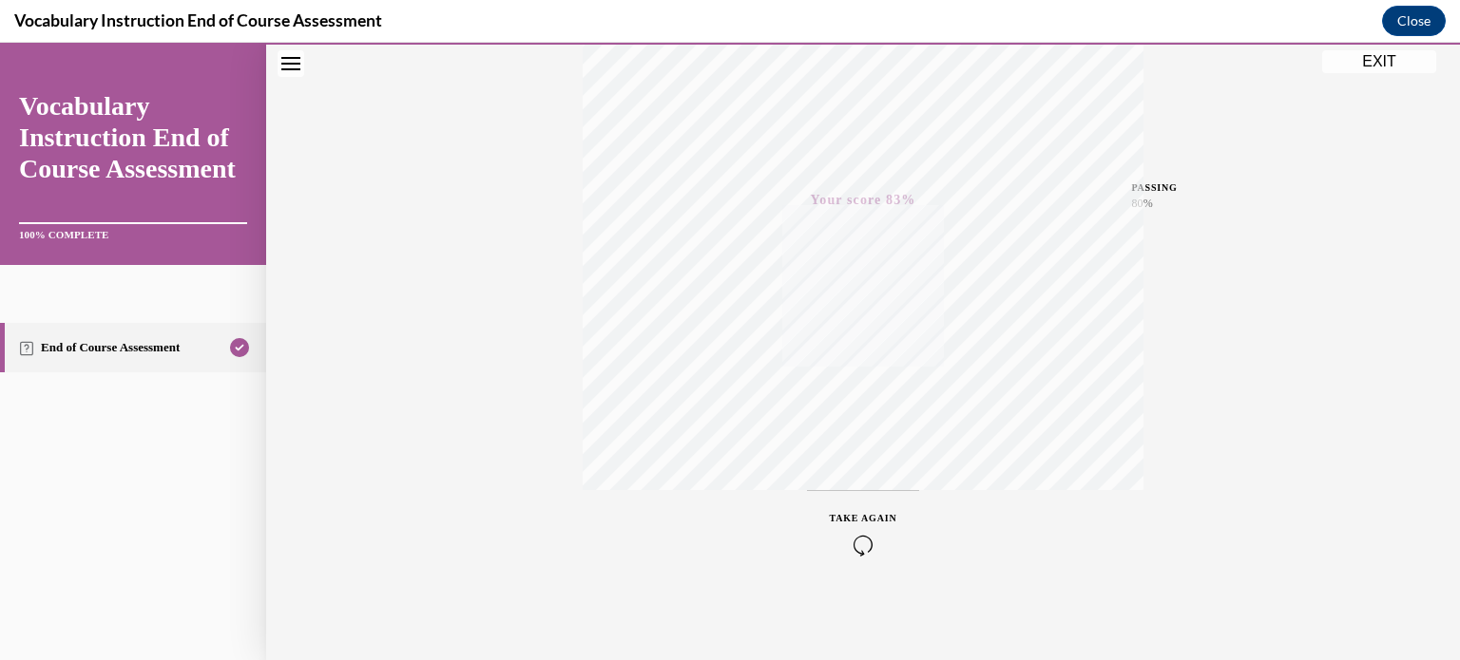
click at [1358, 57] on button "EXIT" at bounding box center [1379, 61] width 114 height 23
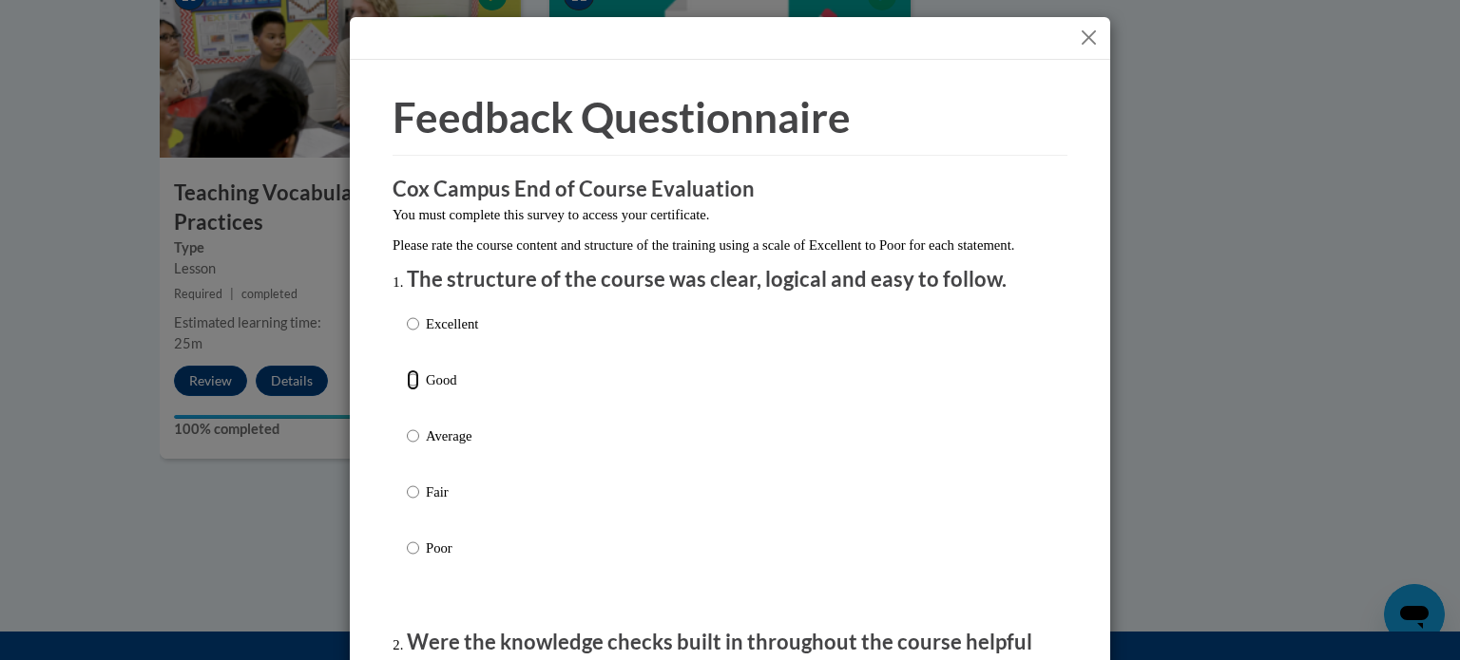
click at [407, 391] on input "Good" at bounding box center [413, 380] width 12 height 21
radio input "true"
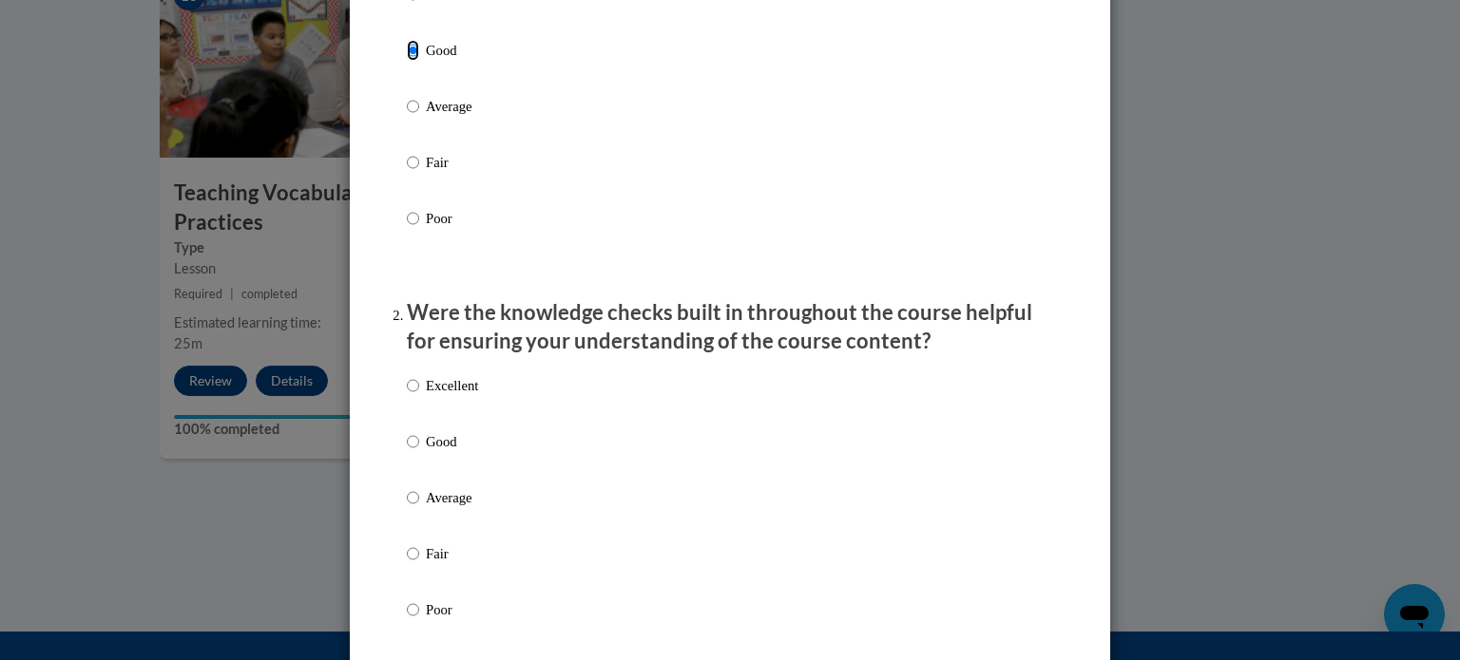
scroll to position [335, 0]
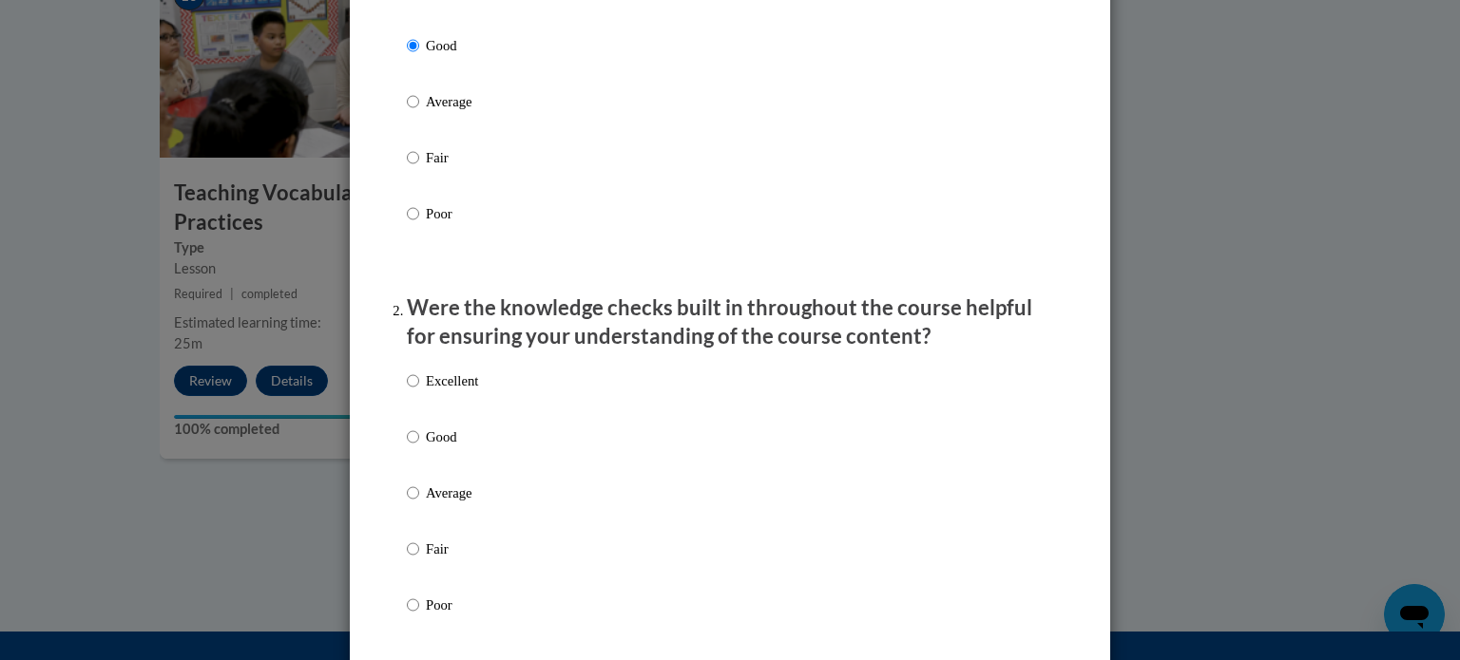
click at [445, 448] on p "Good" at bounding box center [452, 437] width 52 height 21
click at [419, 448] on input "Good" at bounding box center [413, 437] width 12 height 21
radio input "true"
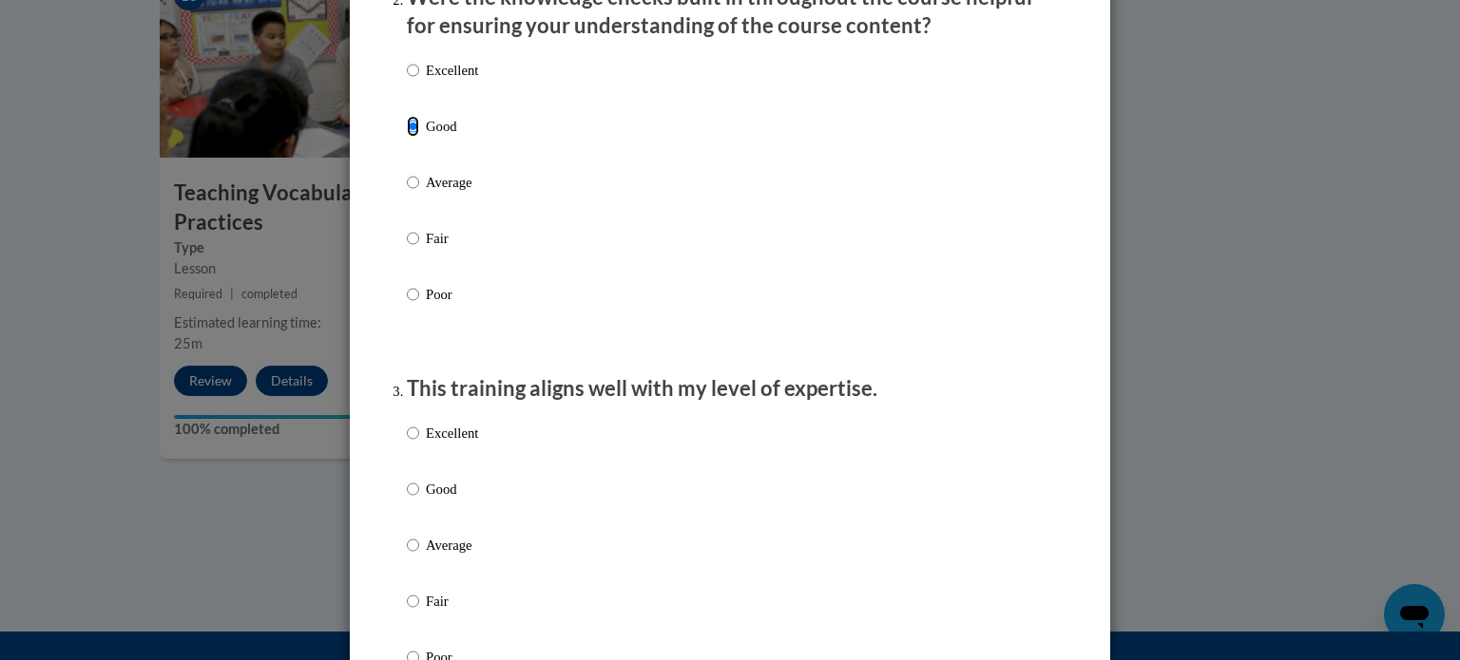
scroll to position [677, 0]
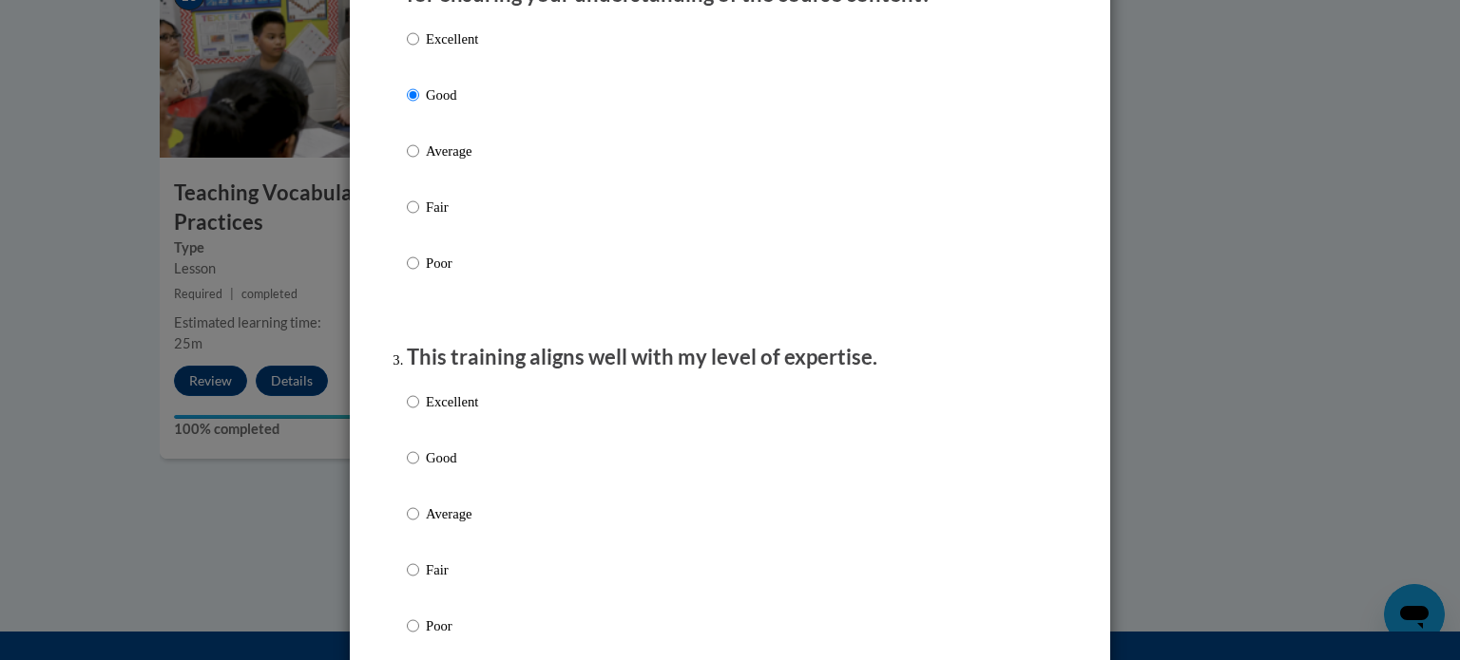
click at [445, 443] on label "Excellent" at bounding box center [442, 417] width 71 height 51
click at [419, 412] on input "Excellent" at bounding box center [413, 402] width 12 height 21
radio input "true"
drag, startPoint x: 445, startPoint y: 455, endPoint x: 440, endPoint y: 469, distance: 15.0
click at [440, 469] on div "Excellent Good Average Fair Poor" at bounding box center [442, 529] width 71 height 295
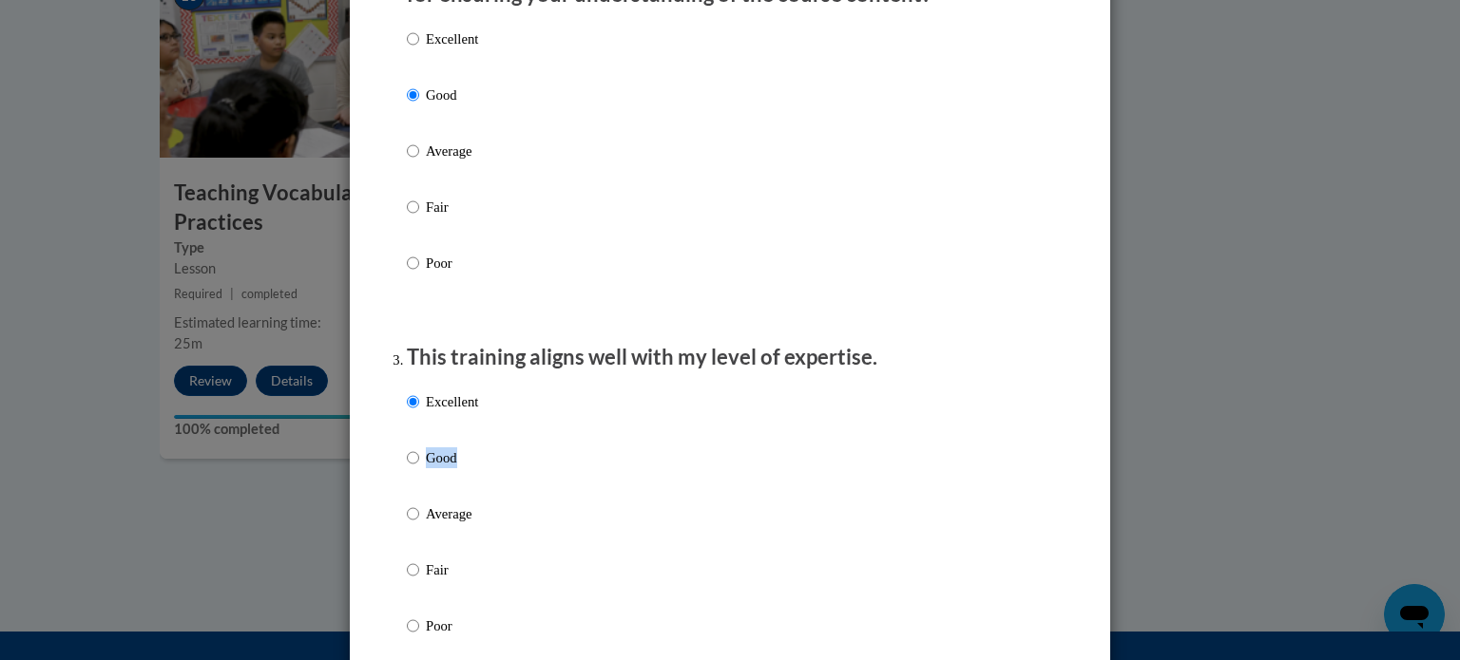
click at [440, 468] on p "Good" at bounding box center [452, 458] width 52 height 21
click at [419, 468] on input "Good" at bounding box center [413, 458] width 12 height 21
radio input "true"
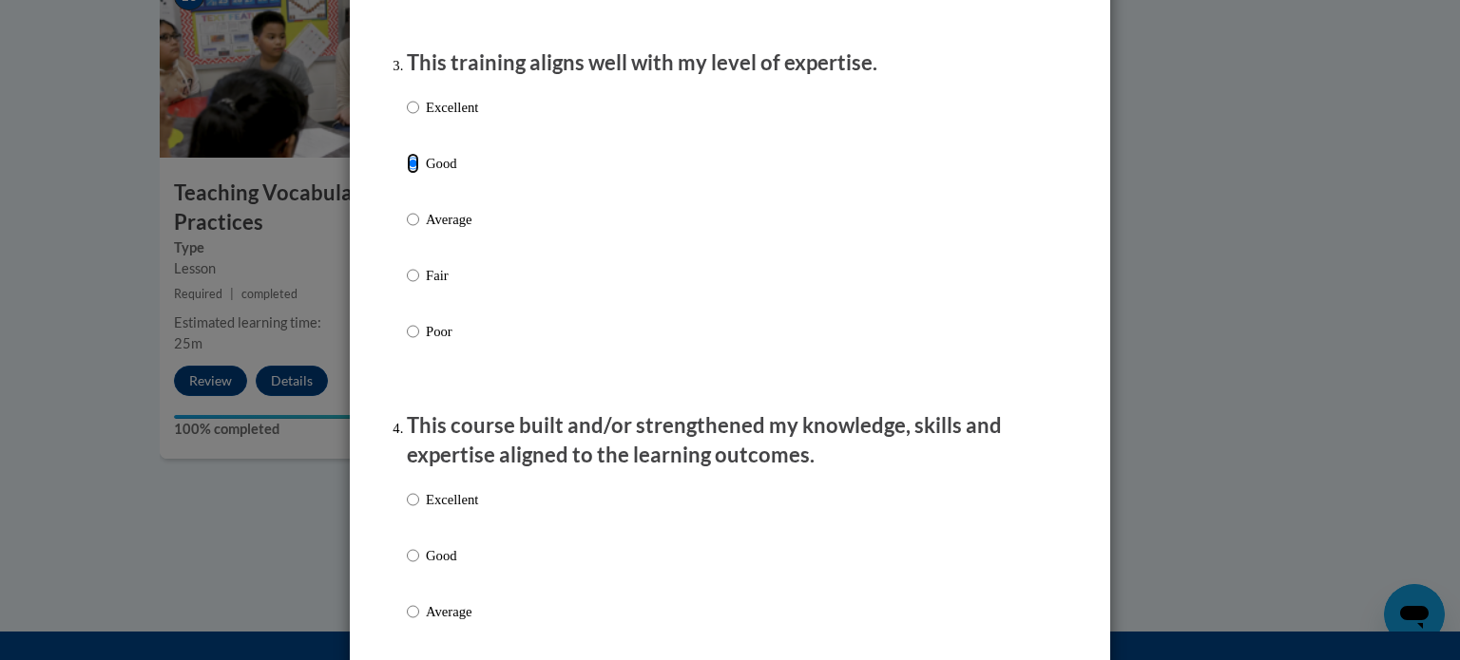
scroll to position [973, 0]
click at [429, 564] on p "Good" at bounding box center [452, 554] width 52 height 21
click at [419, 564] on input "Good" at bounding box center [413, 554] width 12 height 21
radio input "true"
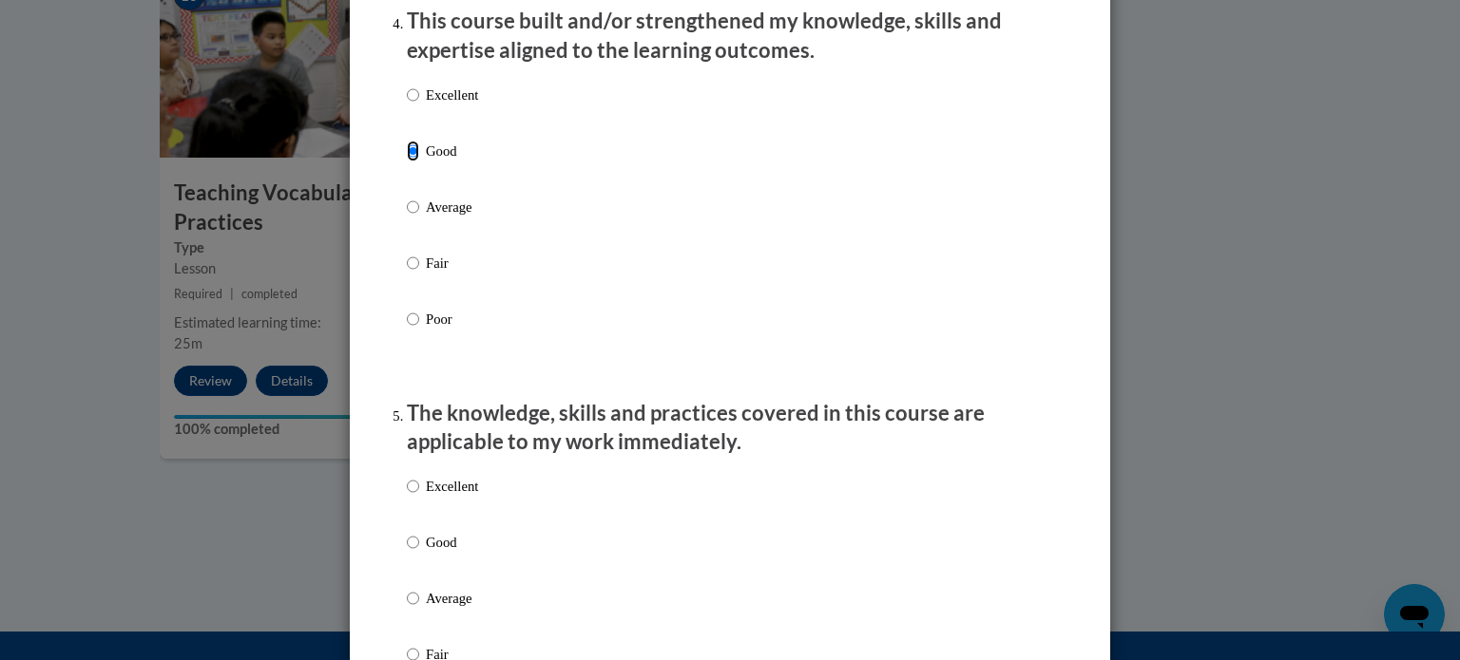
scroll to position [1380, 0]
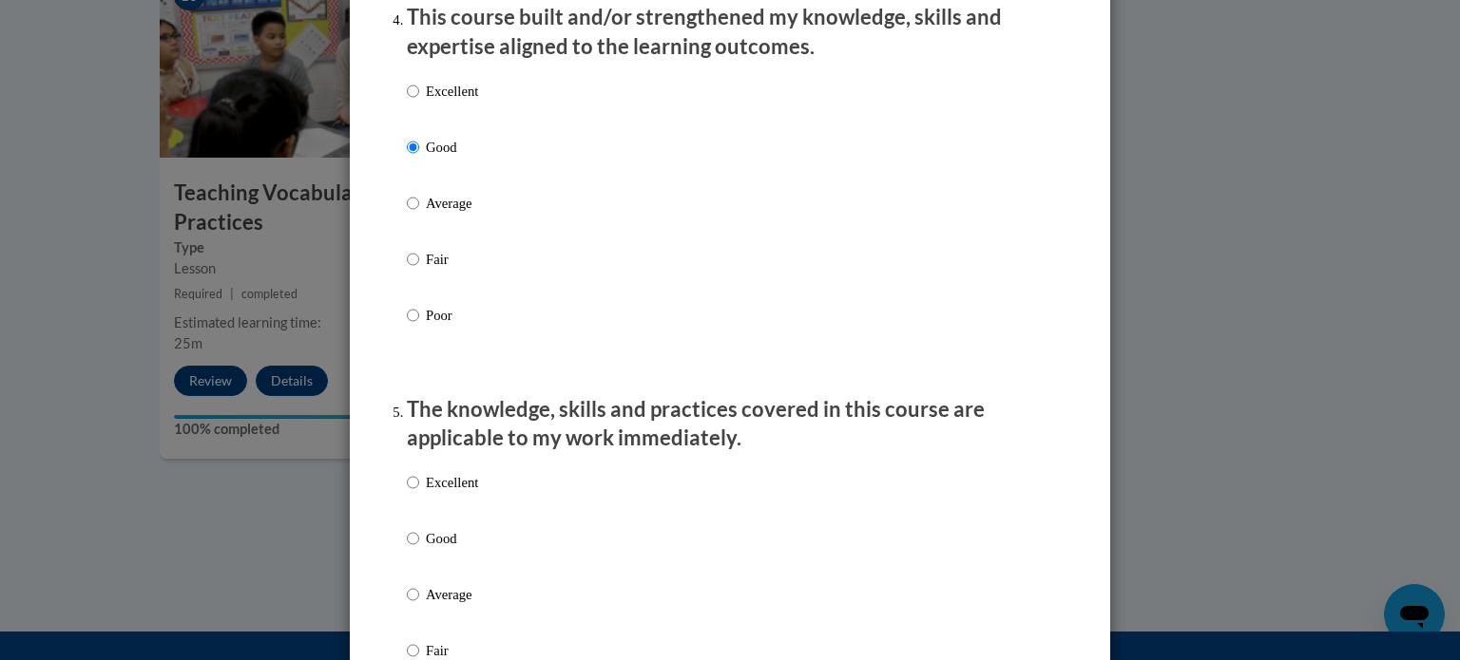
click at [429, 549] on p "Good" at bounding box center [452, 538] width 52 height 21
click at [419, 549] on input "Good" at bounding box center [413, 538] width 12 height 21
radio input "true"
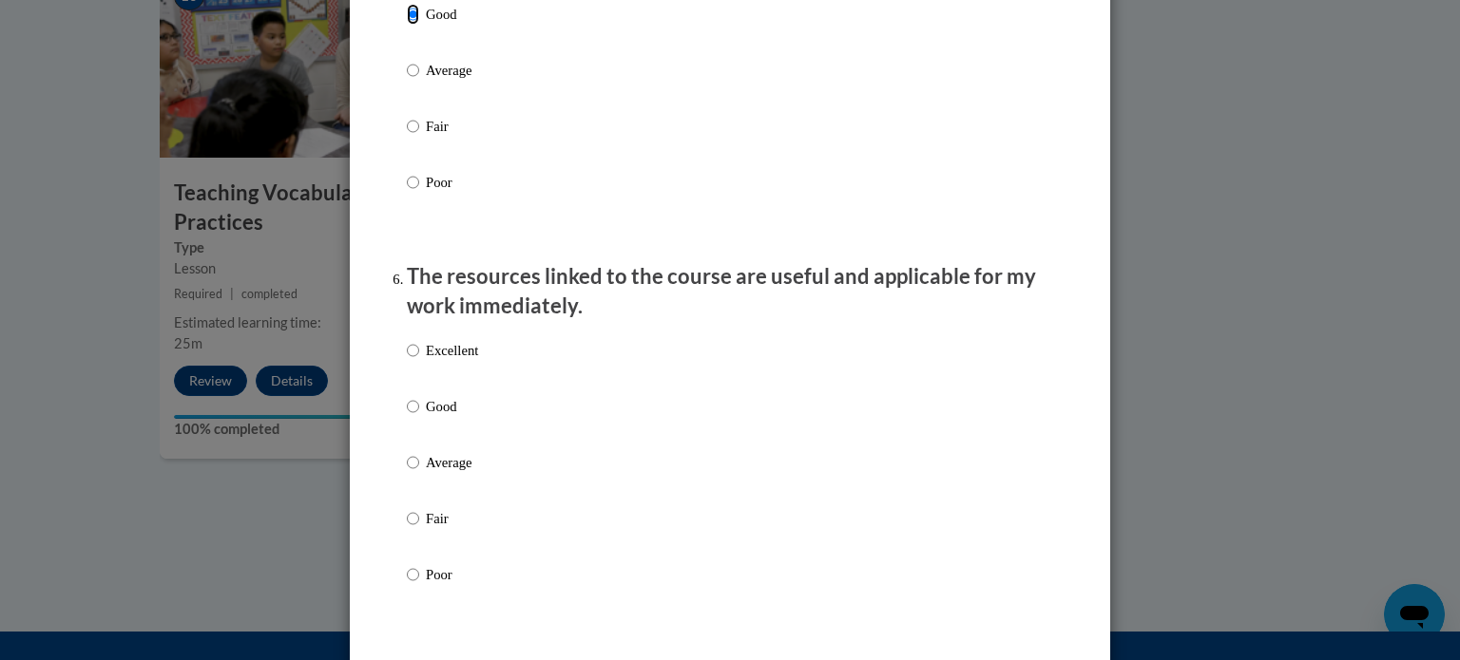
scroll to position [1916, 0]
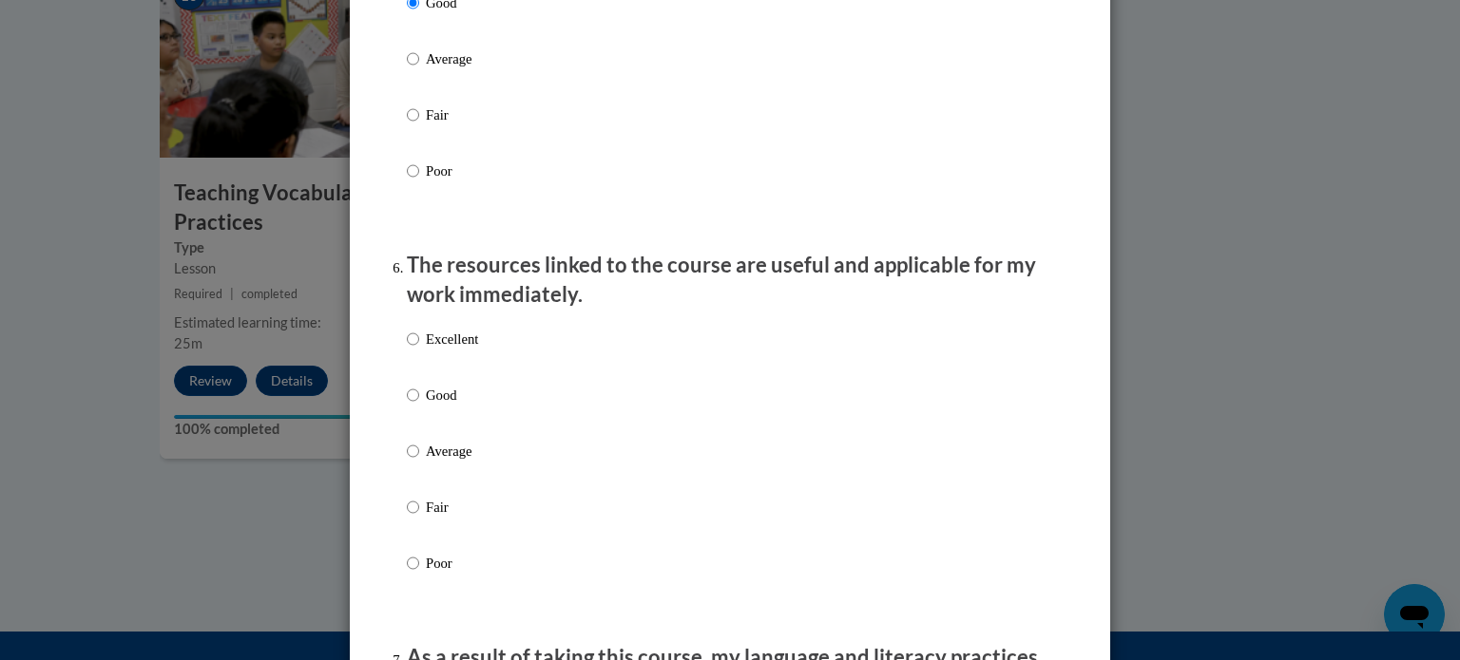
click at [414, 416] on label "Good" at bounding box center [442, 410] width 71 height 51
click at [414, 406] on input "Good" at bounding box center [413, 395] width 12 height 21
radio input "true"
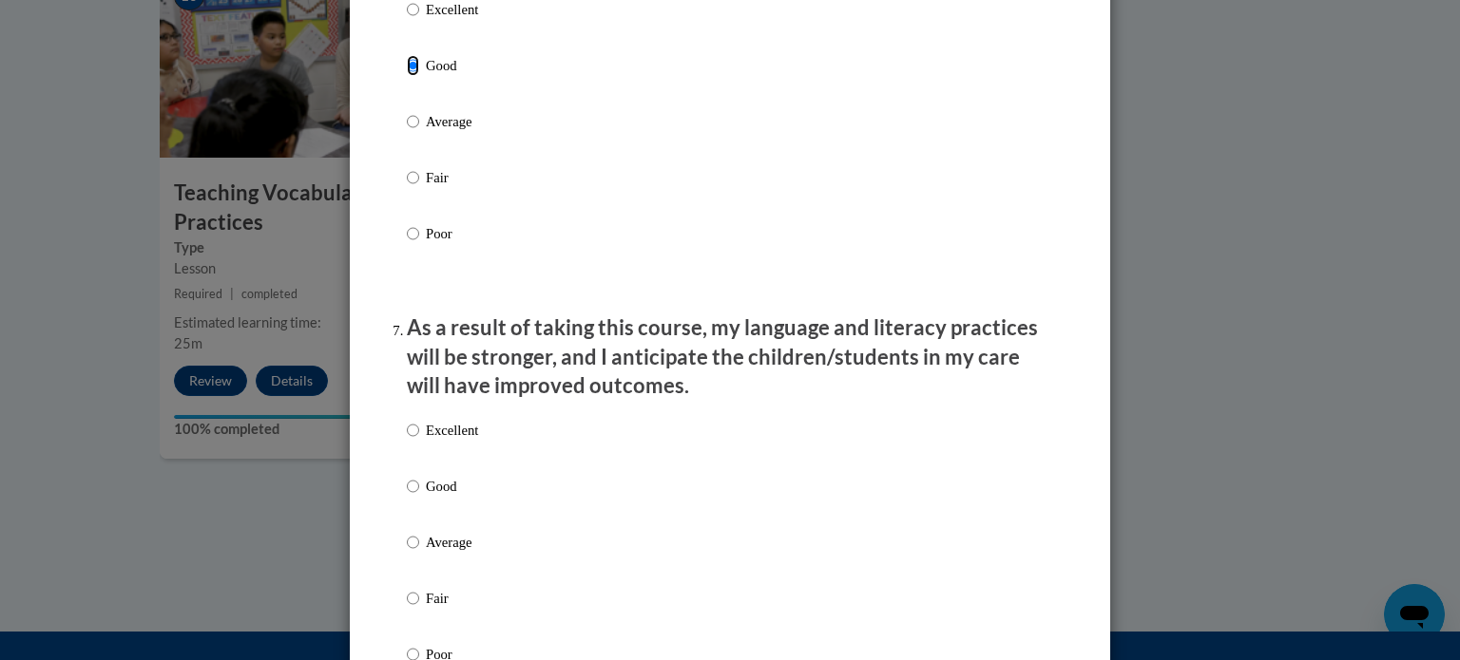
scroll to position [2269, 0]
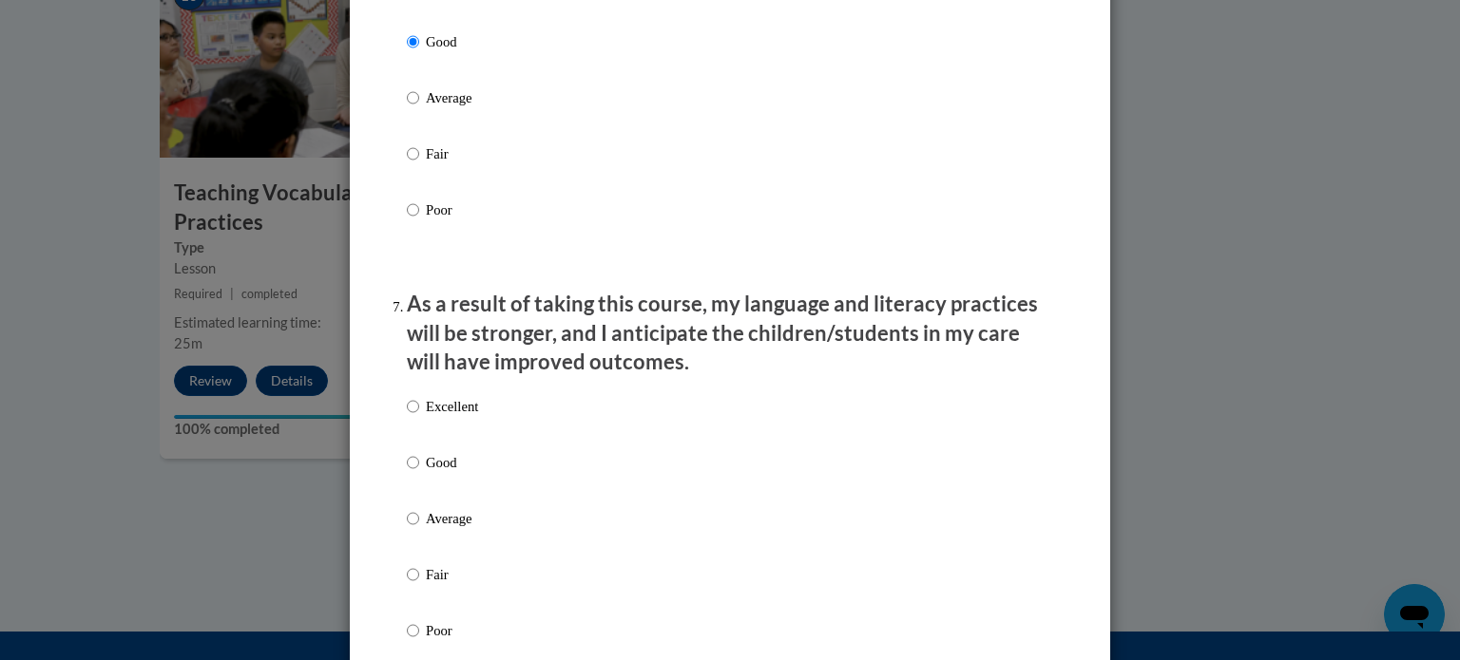
click at [426, 473] on p "Good" at bounding box center [452, 462] width 52 height 21
click at [419, 473] on input "Good" at bounding box center [413, 462] width 12 height 21
radio input "true"
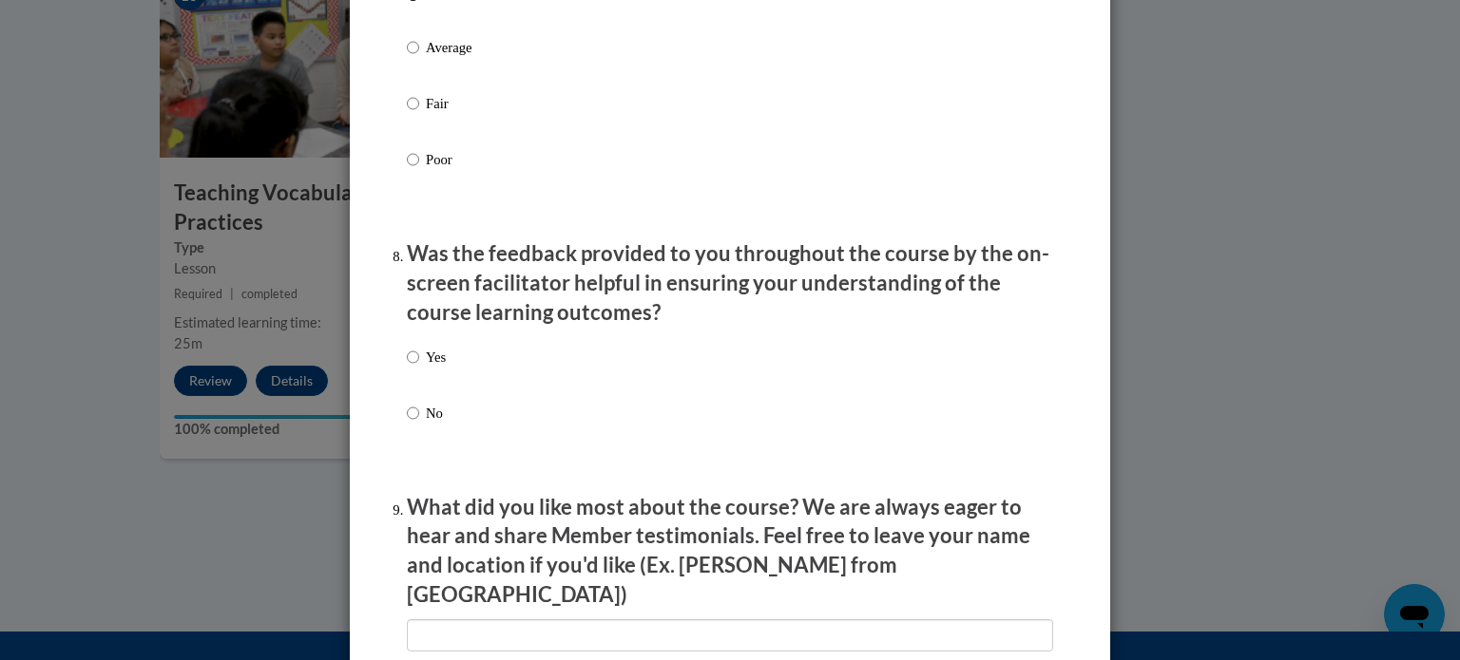
scroll to position [2741, 0]
click at [426, 368] on p "Yes" at bounding box center [436, 357] width 20 height 21
click at [419, 368] on input "Yes" at bounding box center [413, 357] width 12 height 21
radio input "true"
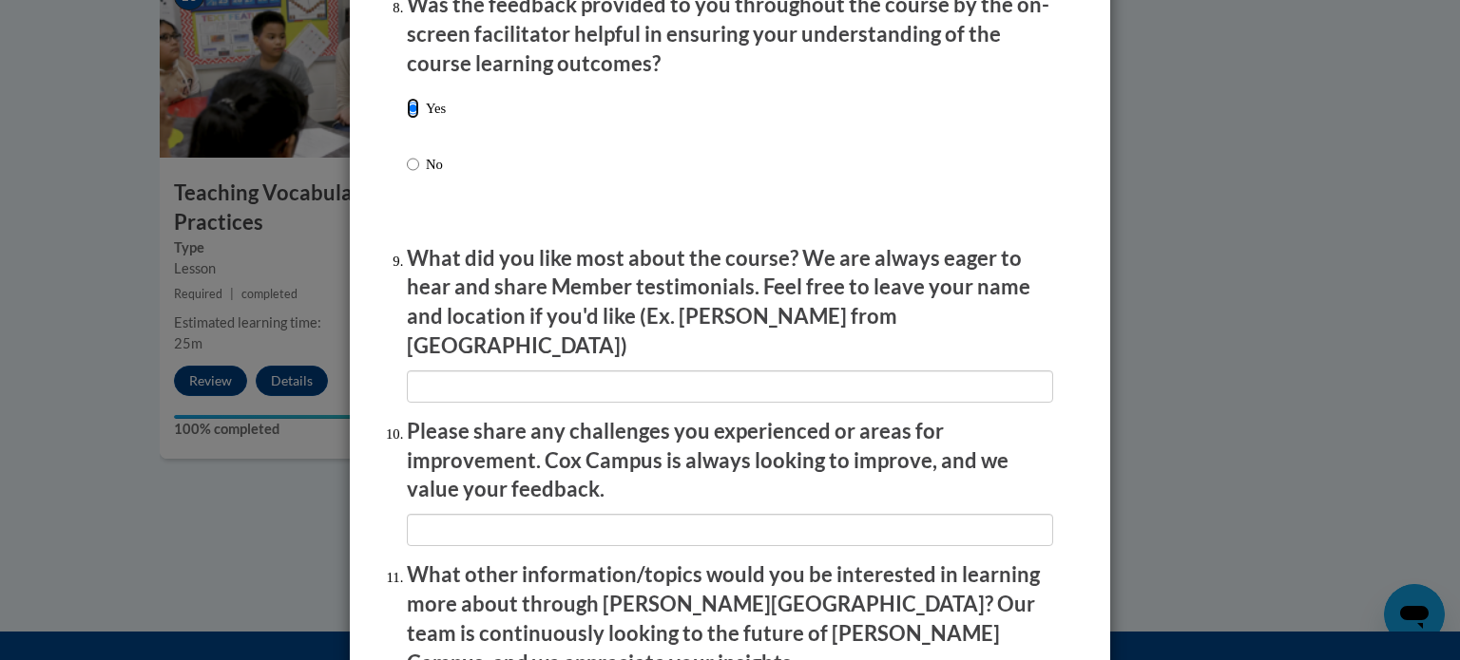
scroll to position [3056, 0]
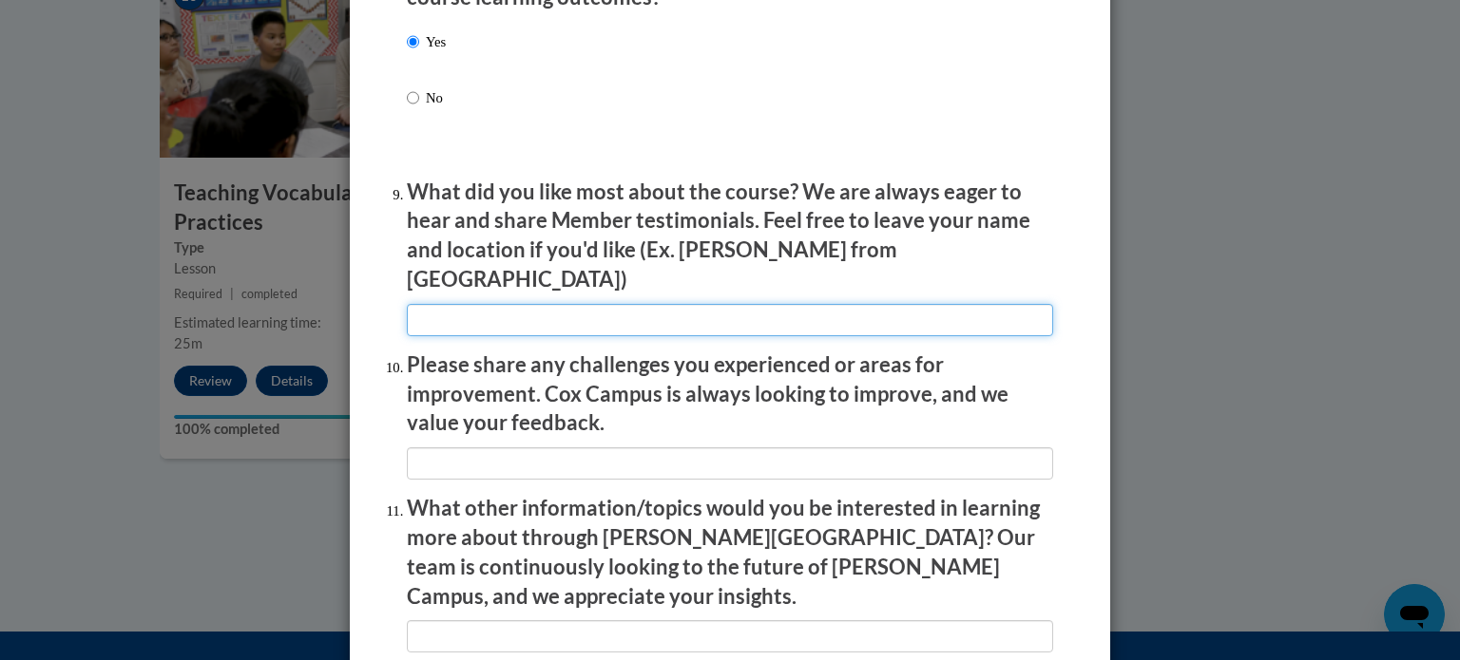
click at [437, 307] on input "textbox" at bounding box center [730, 320] width 646 height 32
type input "None"
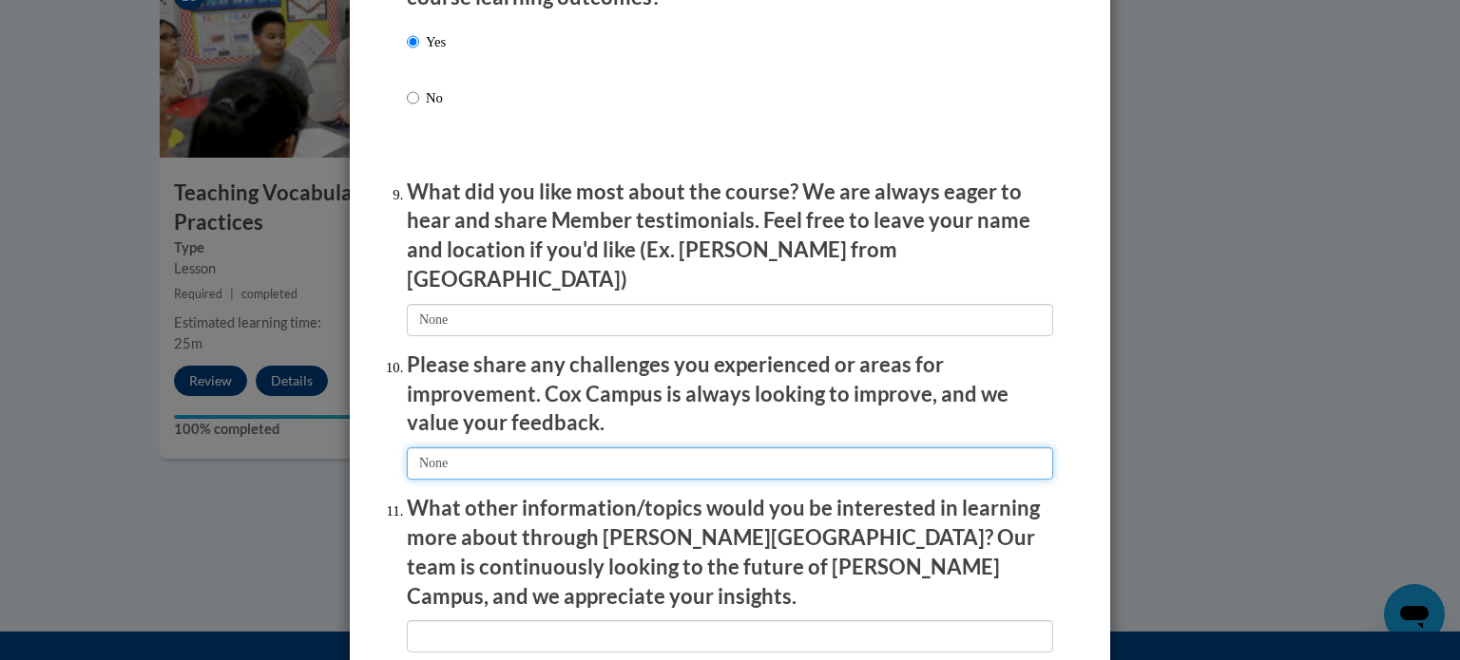
type input "None"
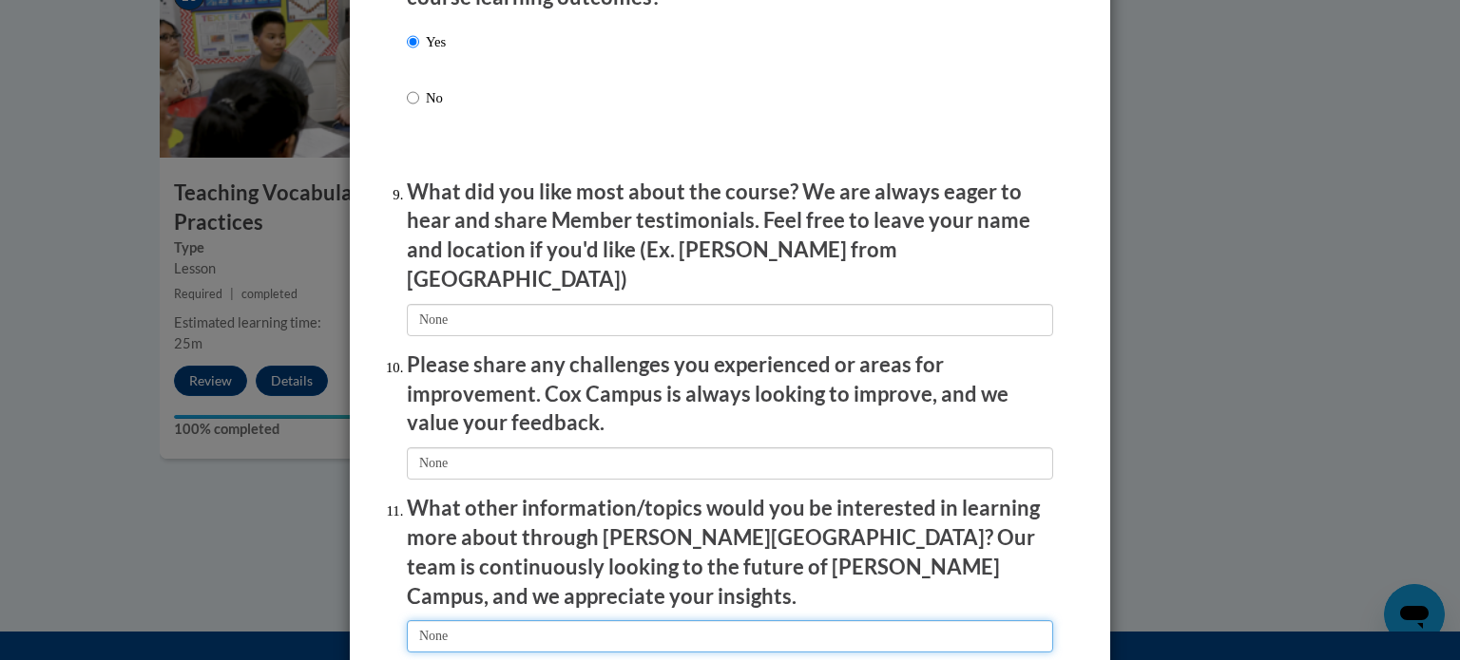
type input "None"
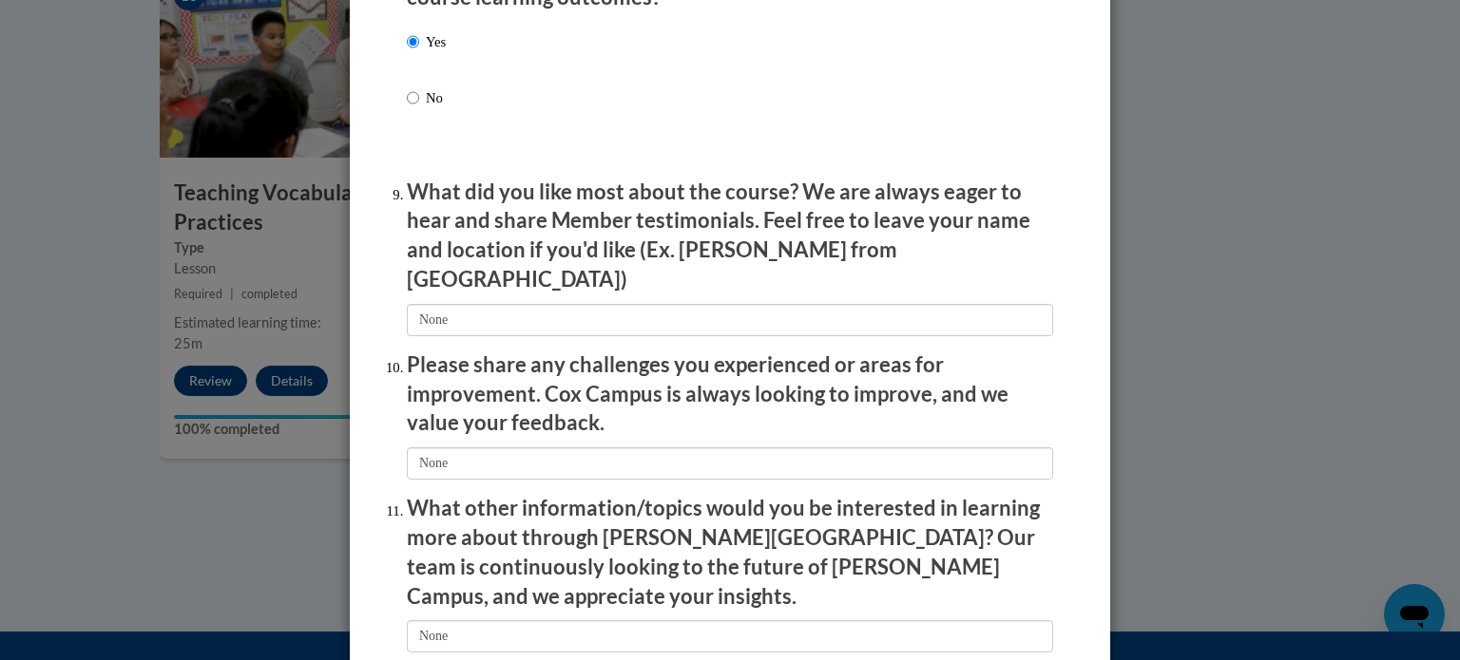
scroll to position [3297, 0]
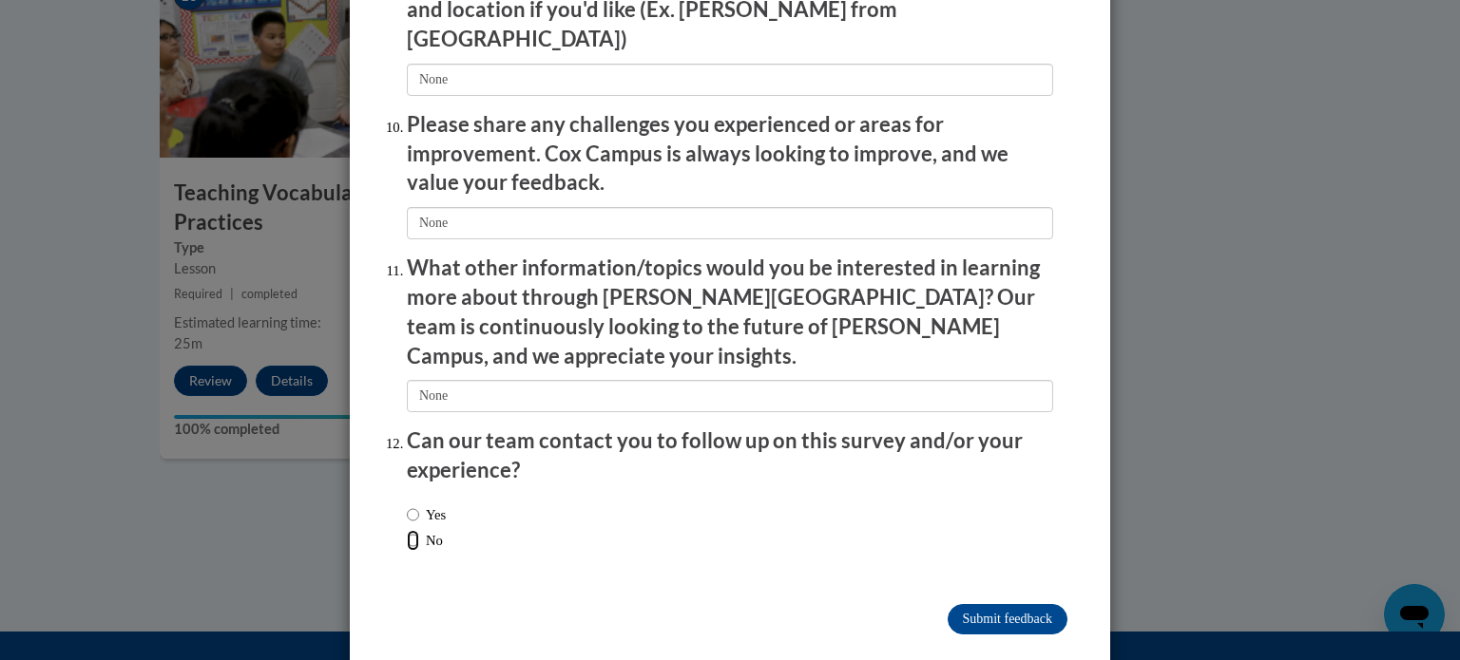
click at [407, 530] on input "No" at bounding box center [413, 540] width 12 height 21
radio input "true"
click at [952, 604] on input "Submit feedback" at bounding box center [1007, 619] width 120 height 30
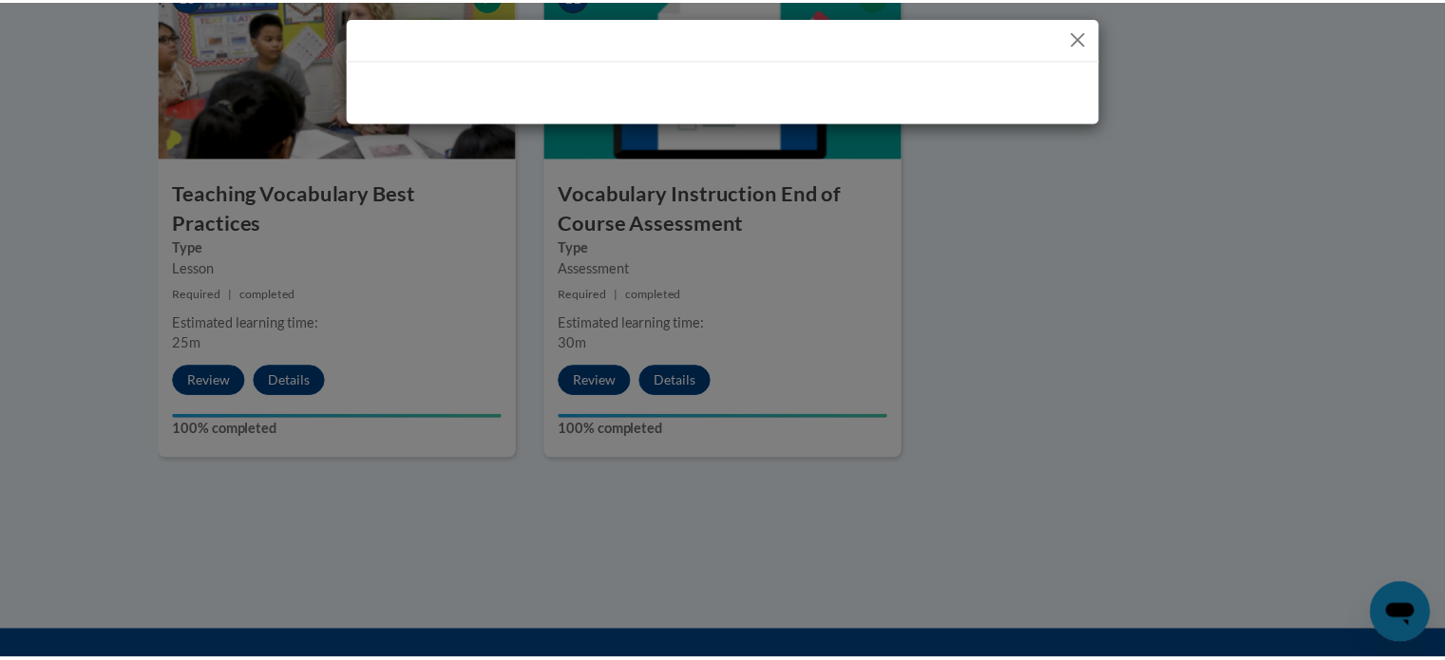
scroll to position [0, 0]
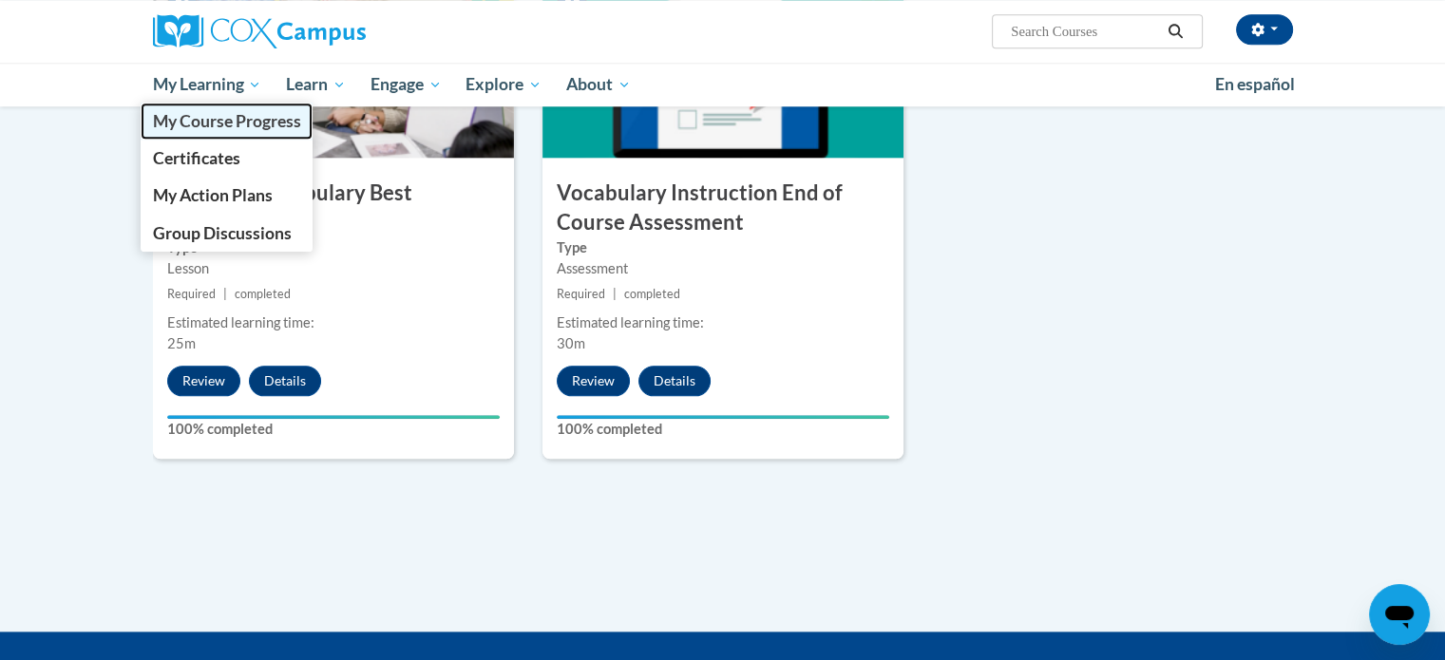
click at [213, 121] on span "My Course Progress" at bounding box center [226, 121] width 148 height 20
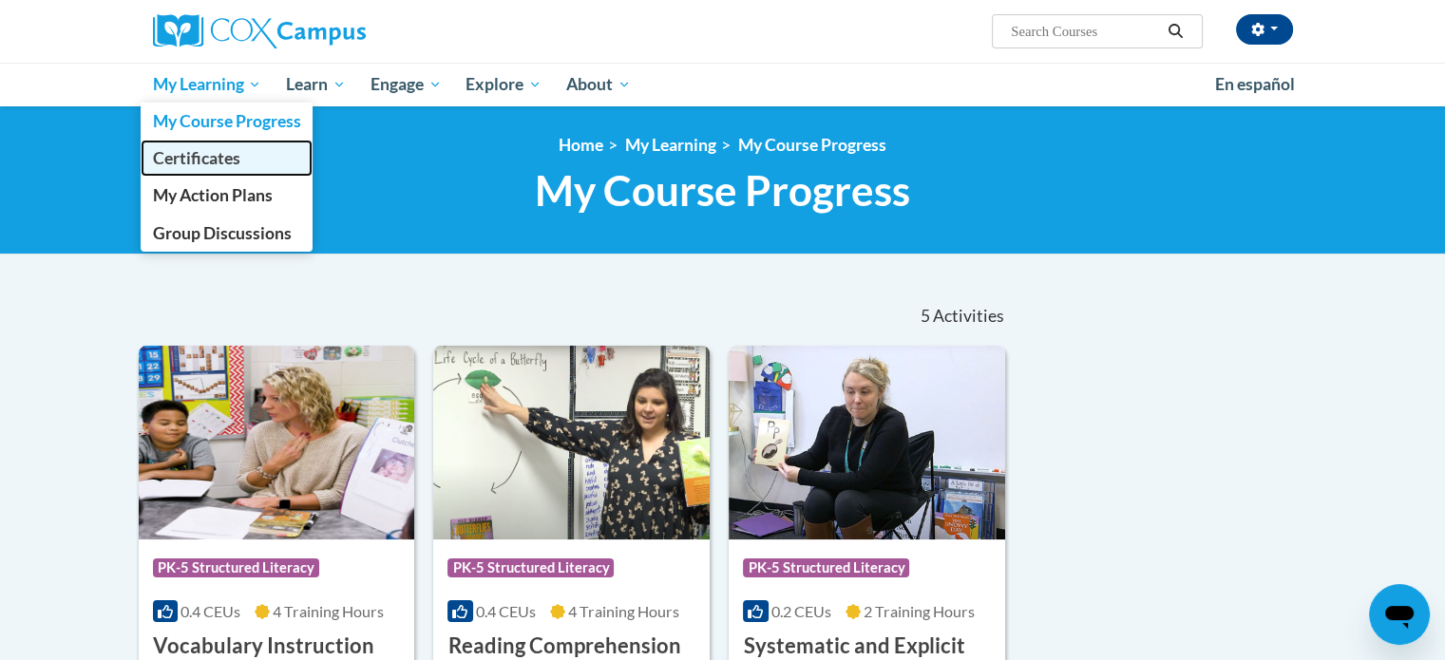
click at [213, 148] on span "Certificates" at bounding box center [195, 158] width 87 height 20
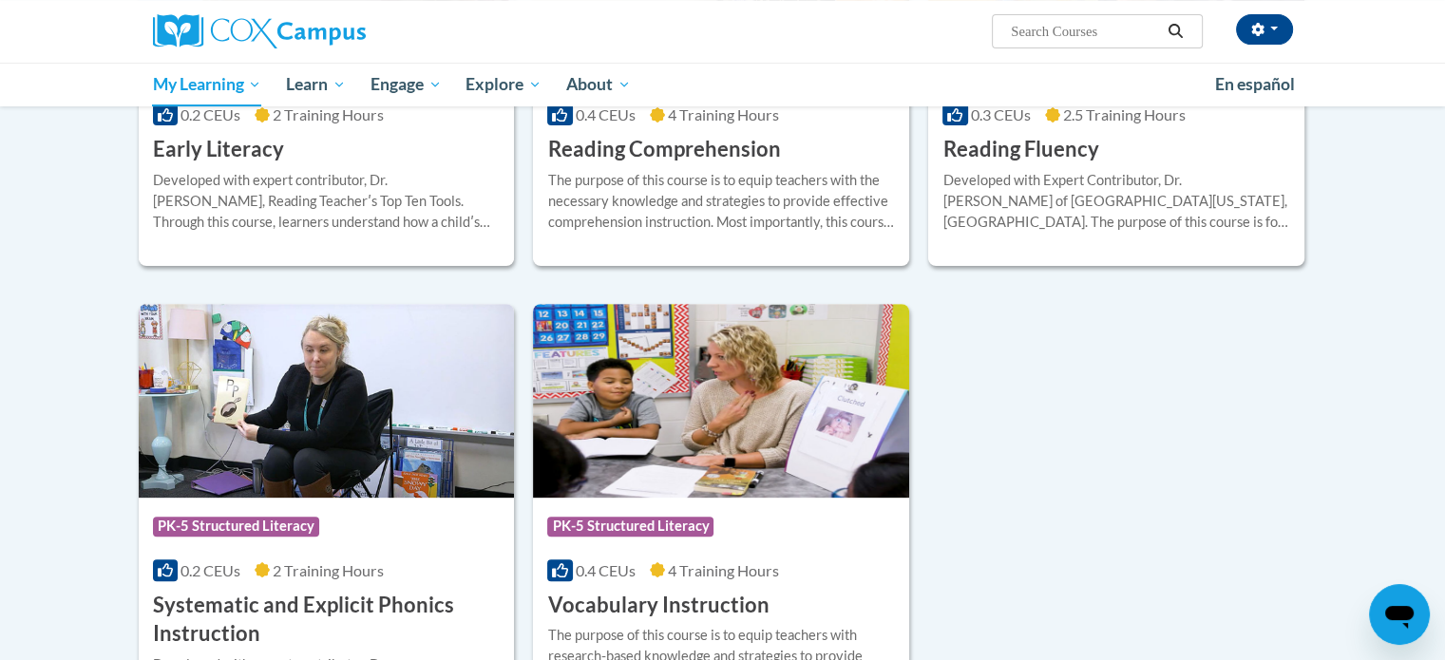
scroll to position [608, 0]
click at [812, 486] on img at bounding box center [721, 401] width 376 height 194
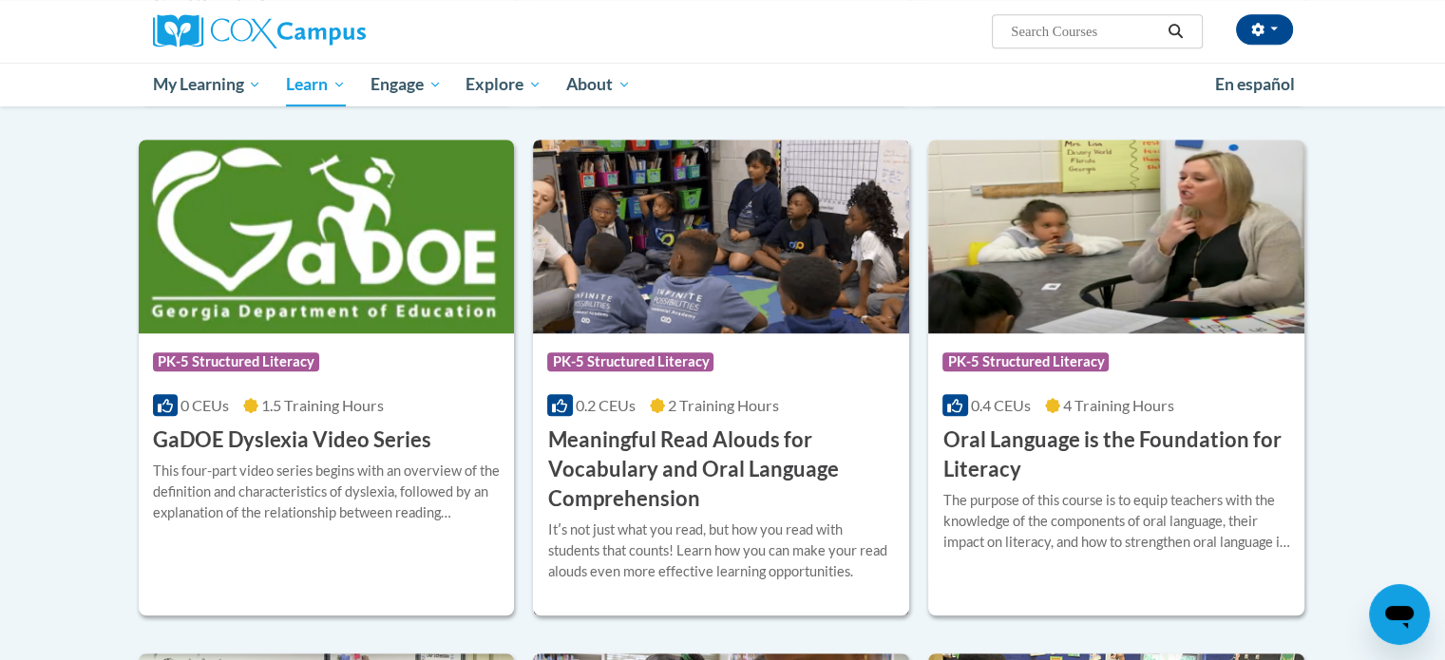
scroll to position [1047, 0]
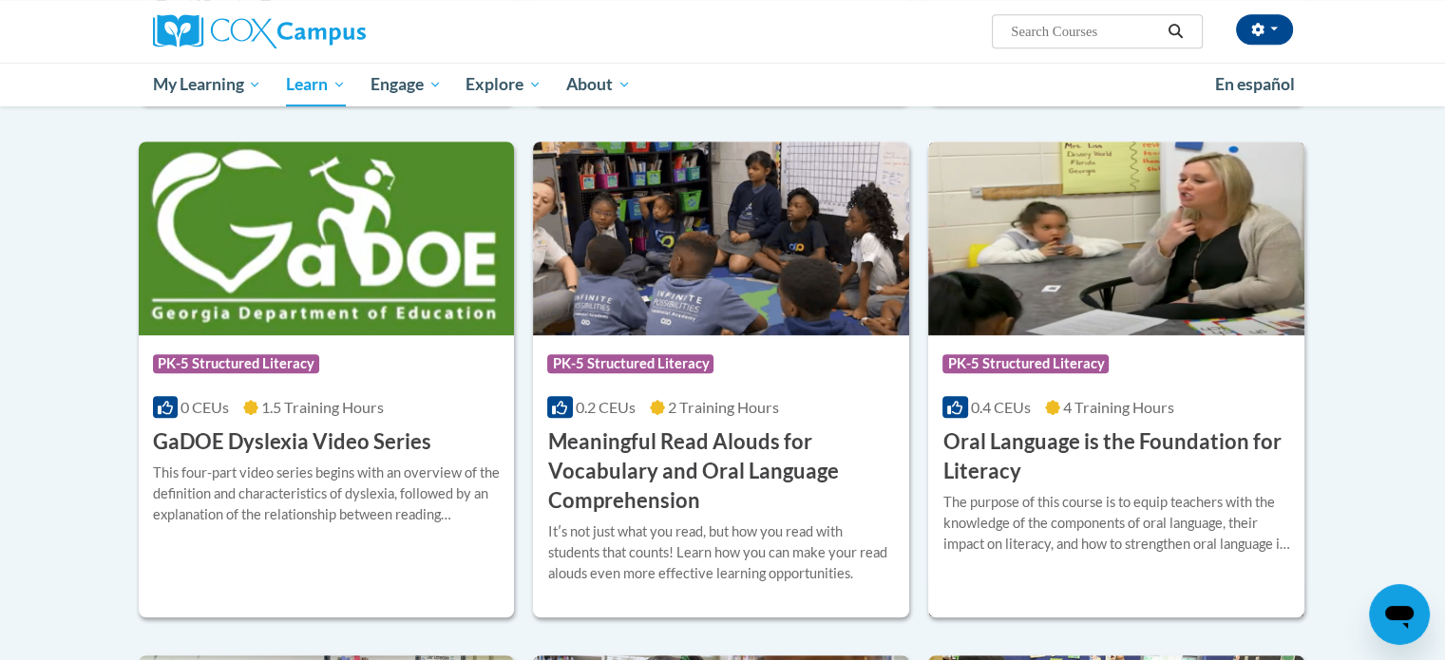
click at [1058, 519] on div "The purpose of this course is to equip teachers with the knowledge of the compo…" at bounding box center [1117, 523] width 348 height 63
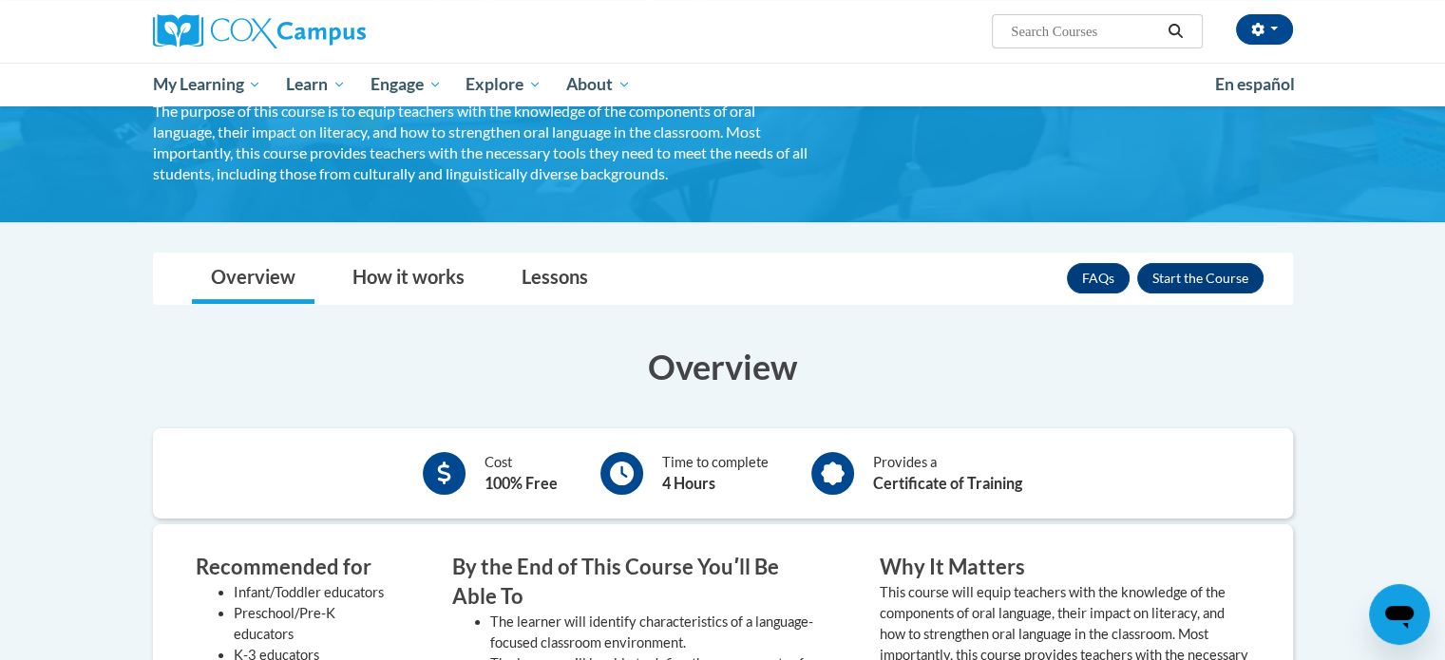
scroll to position [205, 0]
click at [1190, 279] on button "Enroll" at bounding box center [1201, 278] width 126 height 30
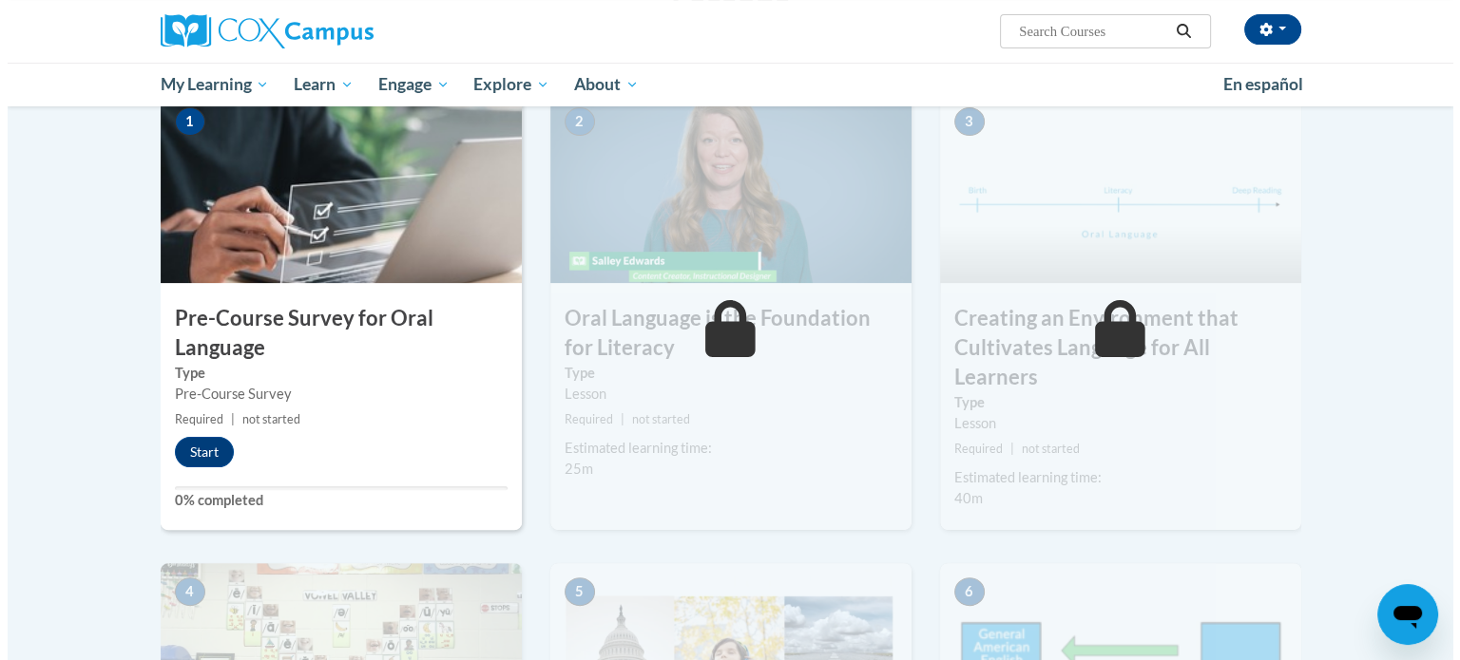
scroll to position [456, 0]
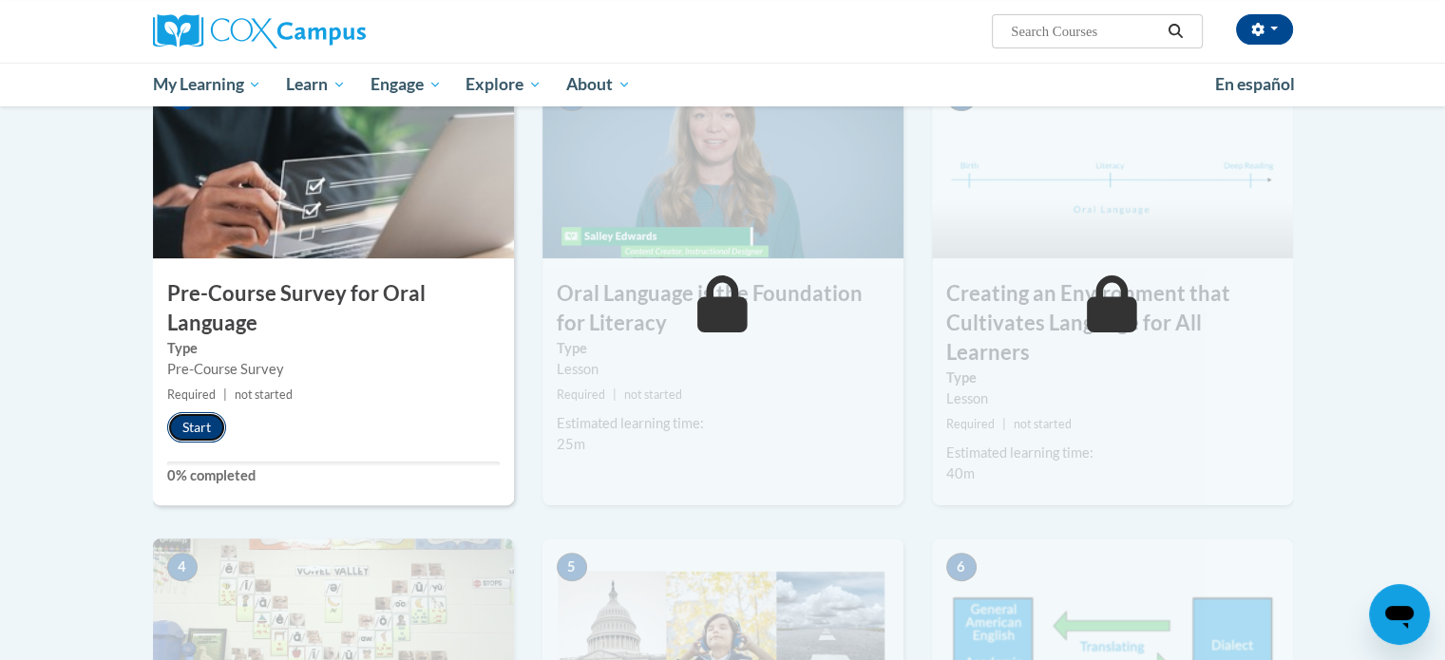
click at [205, 417] on button "Start" at bounding box center [196, 427] width 59 height 30
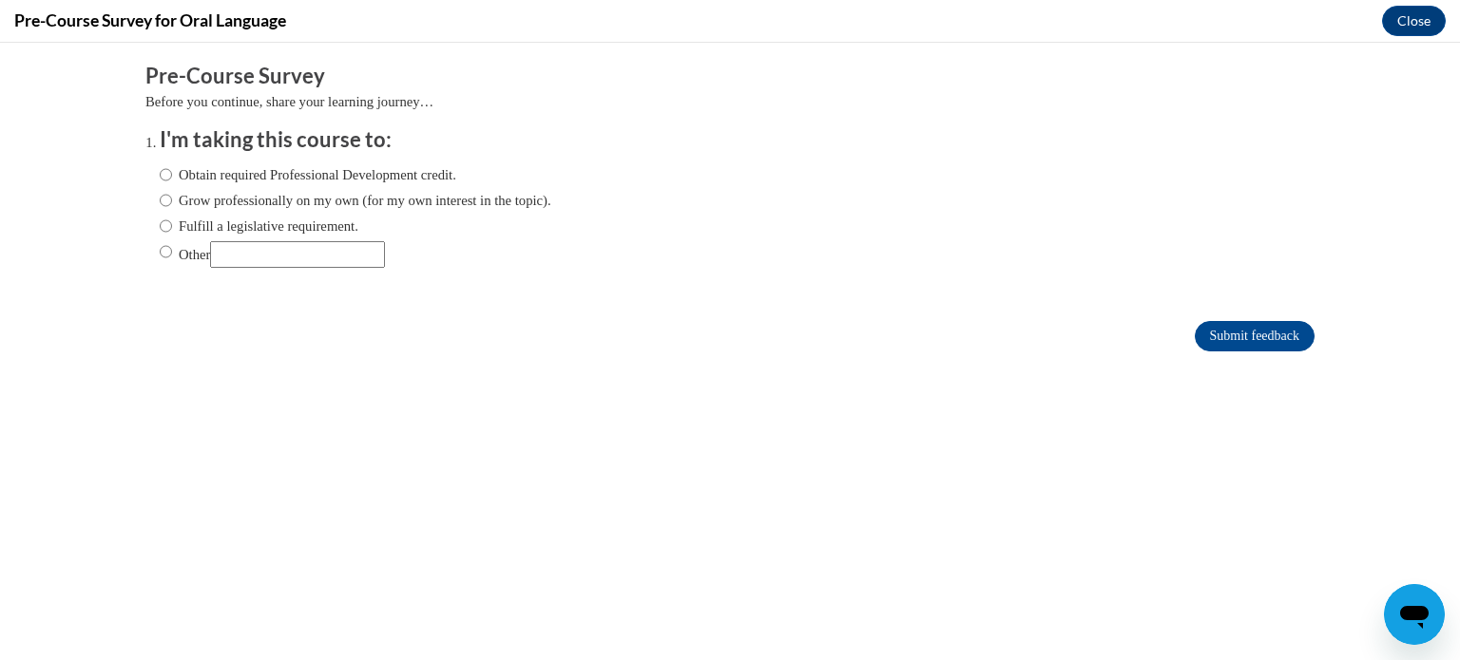
scroll to position [0, 0]
click at [163, 203] on label "Grow professionally on my own (for my own interest in the topic)." at bounding box center [356, 200] width 392 height 21
click at [163, 203] on input "Grow professionally on my own (for my own interest in the topic)." at bounding box center [166, 200] width 12 height 21
radio input "true"
click at [1214, 326] on input "Submit feedback" at bounding box center [1255, 336] width 120 height 30
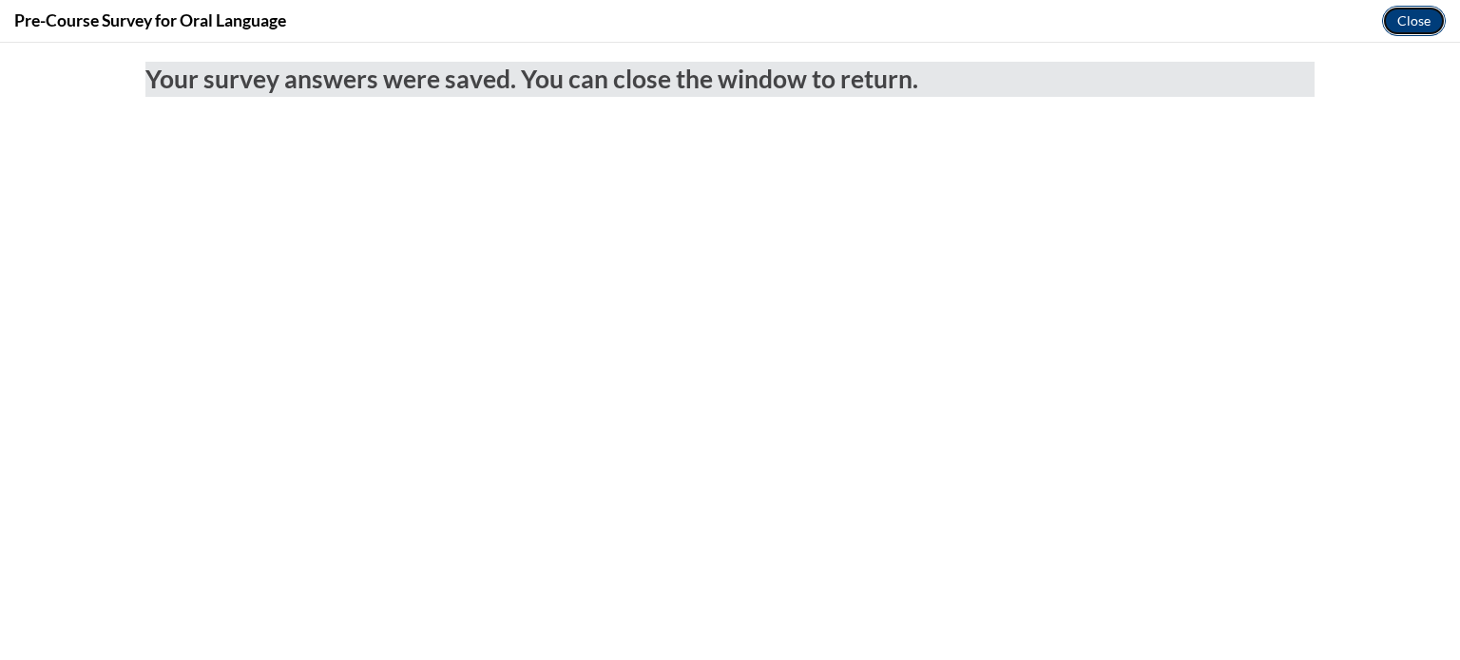
click at [1403, 19] on button "Close" at bounding box center [1414, 21] width 64 height 30
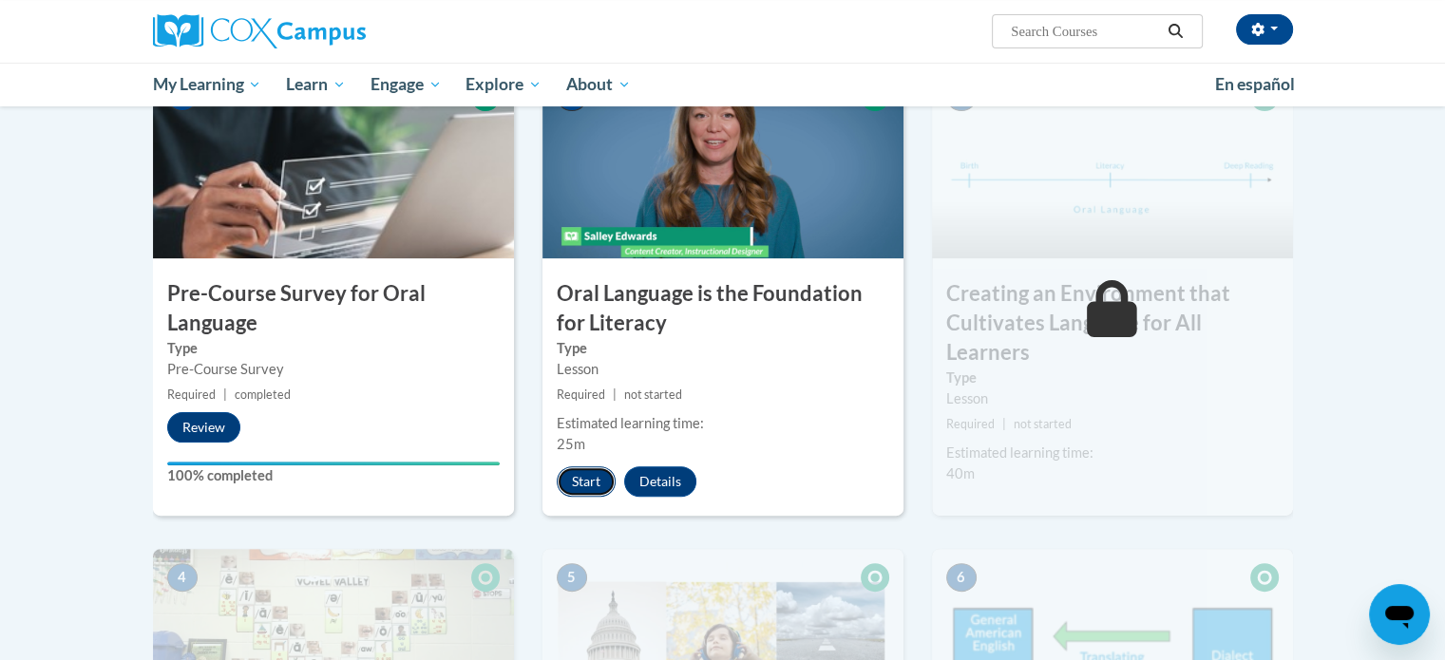
click at [602, 474] on button "Start" at bounding box center [586, 482] width 59 height 30
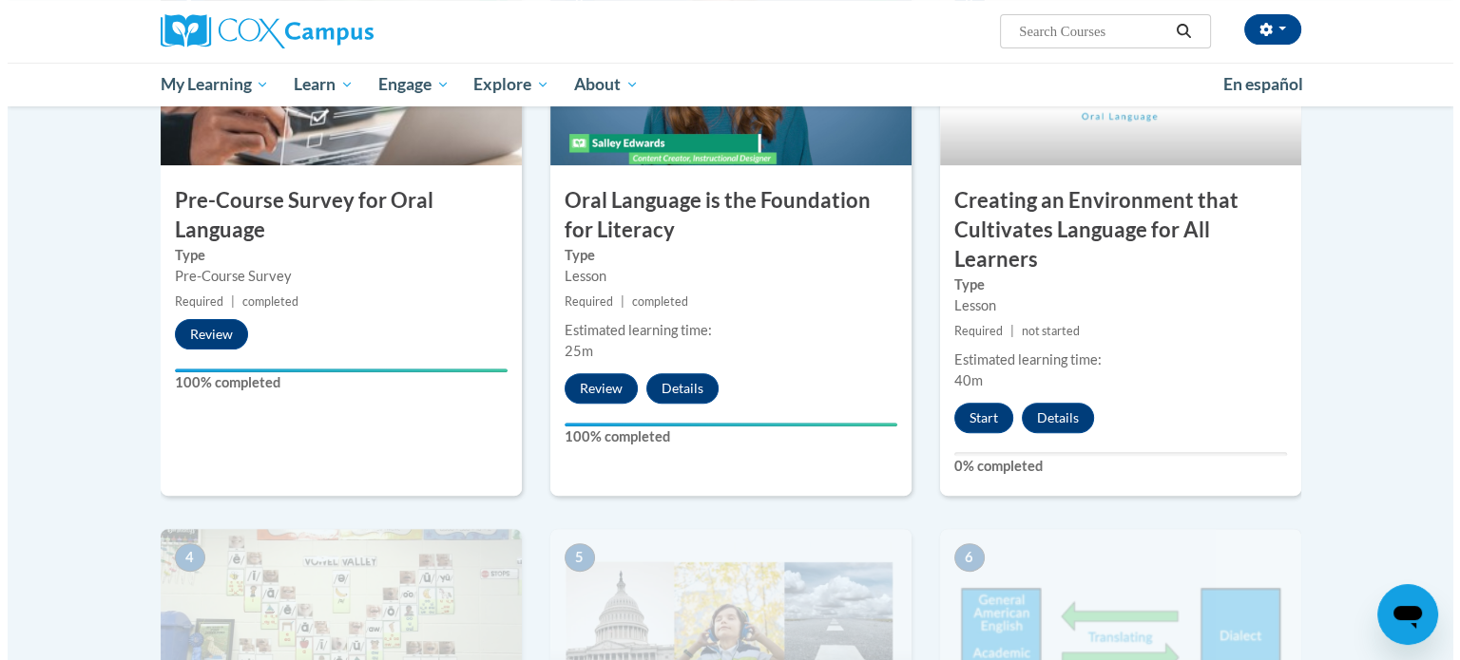
scroll to position [555, 0]
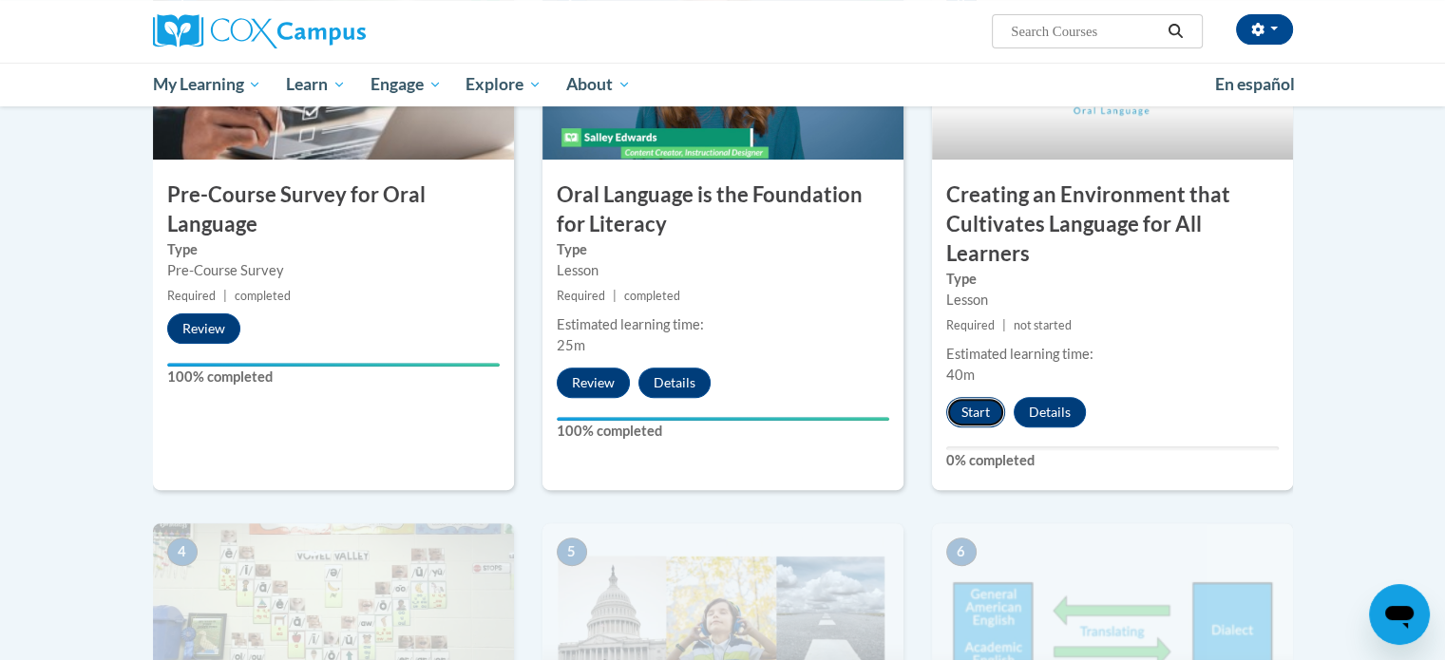
click at [987, 411] on button "Start" at bounding box center [975, 412] width 59 height 30
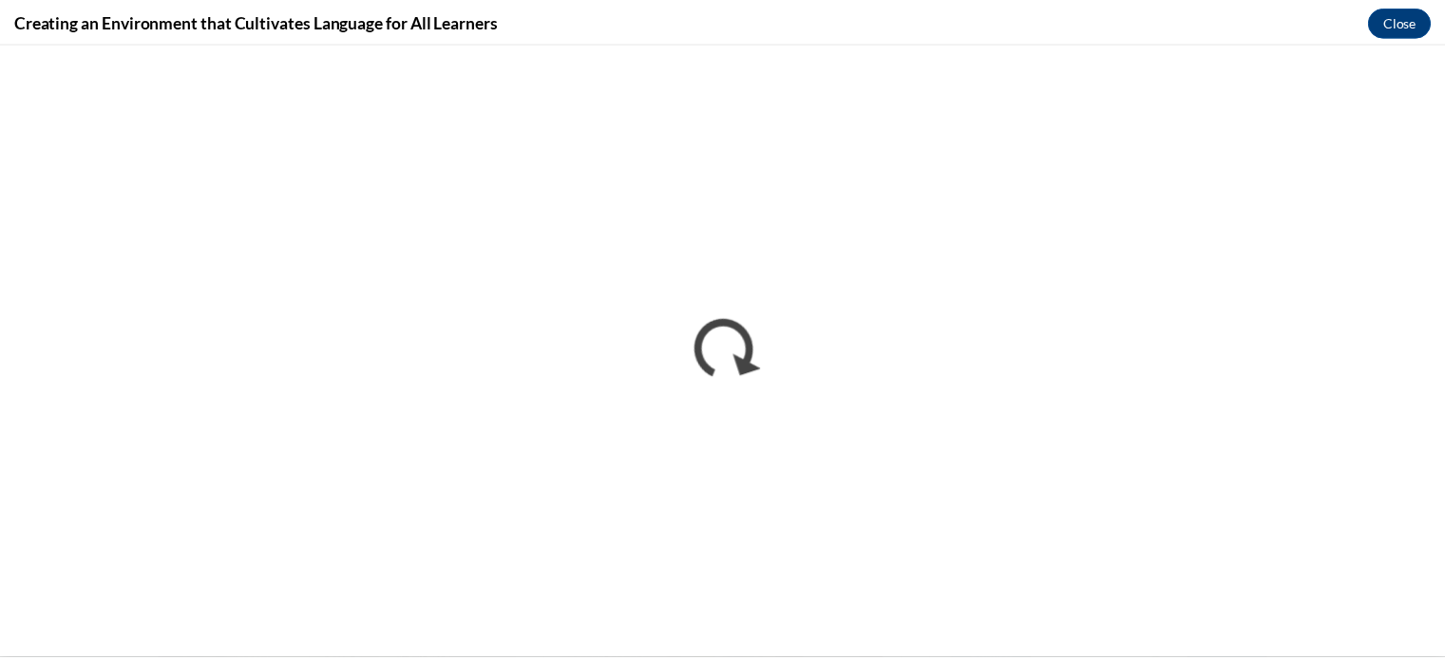
scroll to position [0, 0]
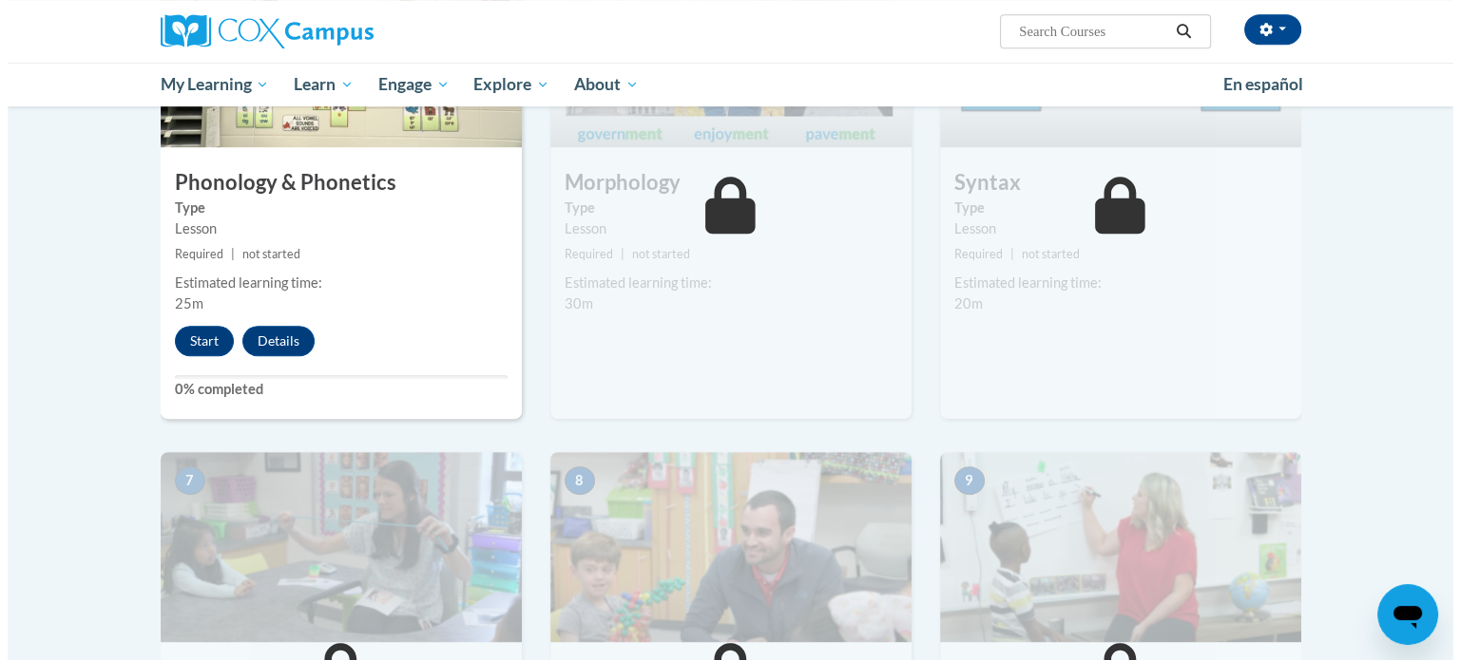
scroll to position [1098, 0]
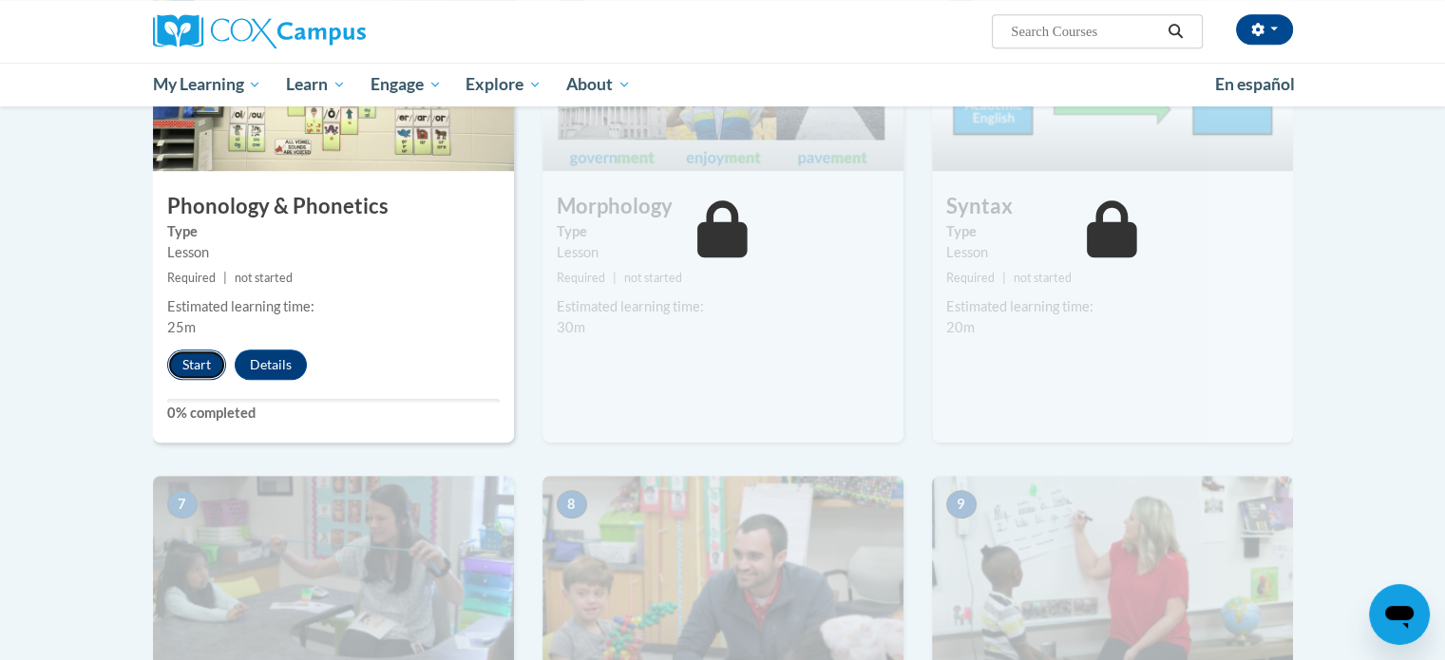
click at [203, 368] on button "Start" at bounding box center [196, 365] width 59 height 30
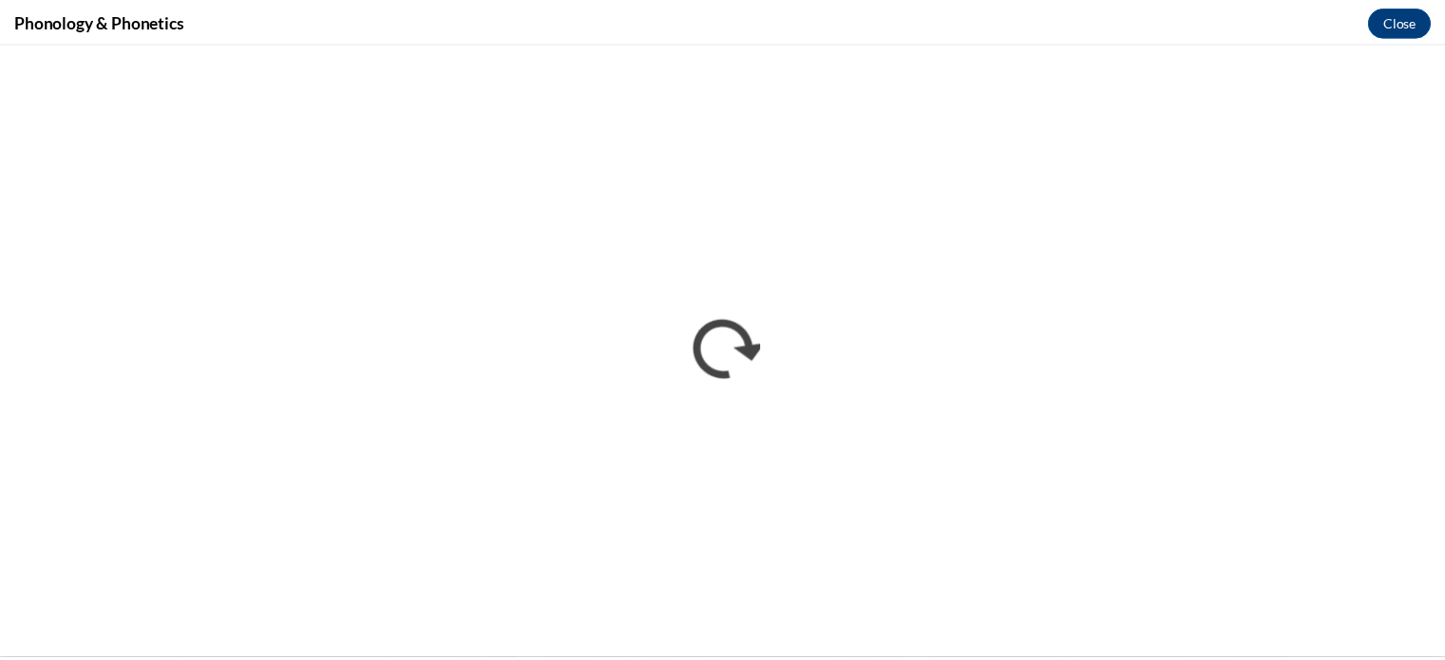
scroll to position [0, 0]
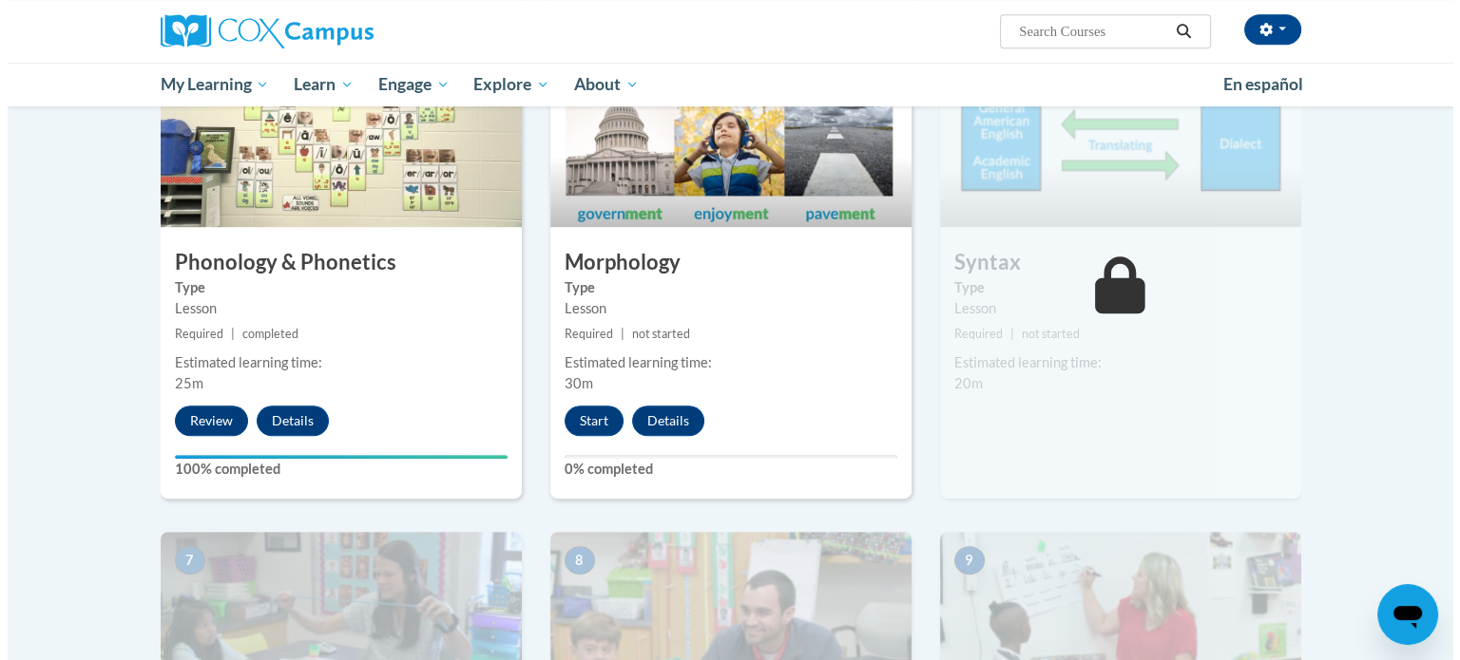
scroll to position [1078, 0]
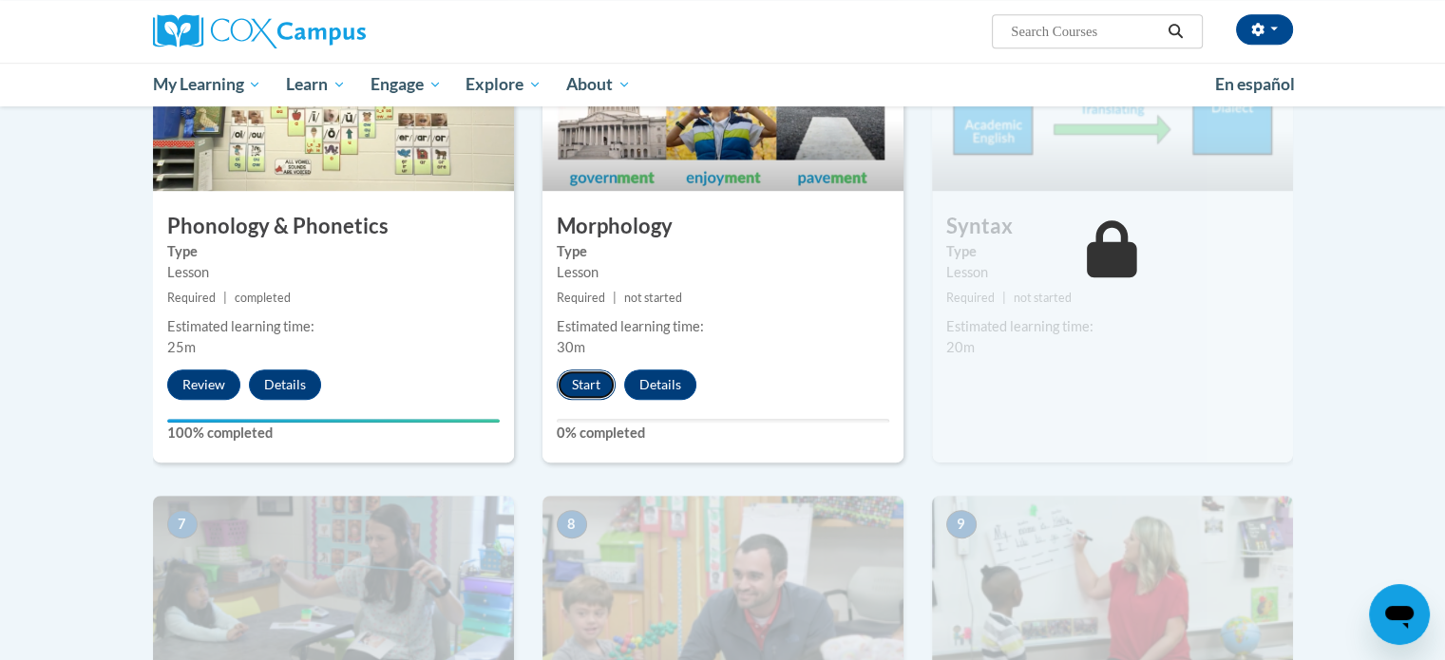
click at [574, 392] on button "Start" at bounding box center [586, 385] width 59 height 30
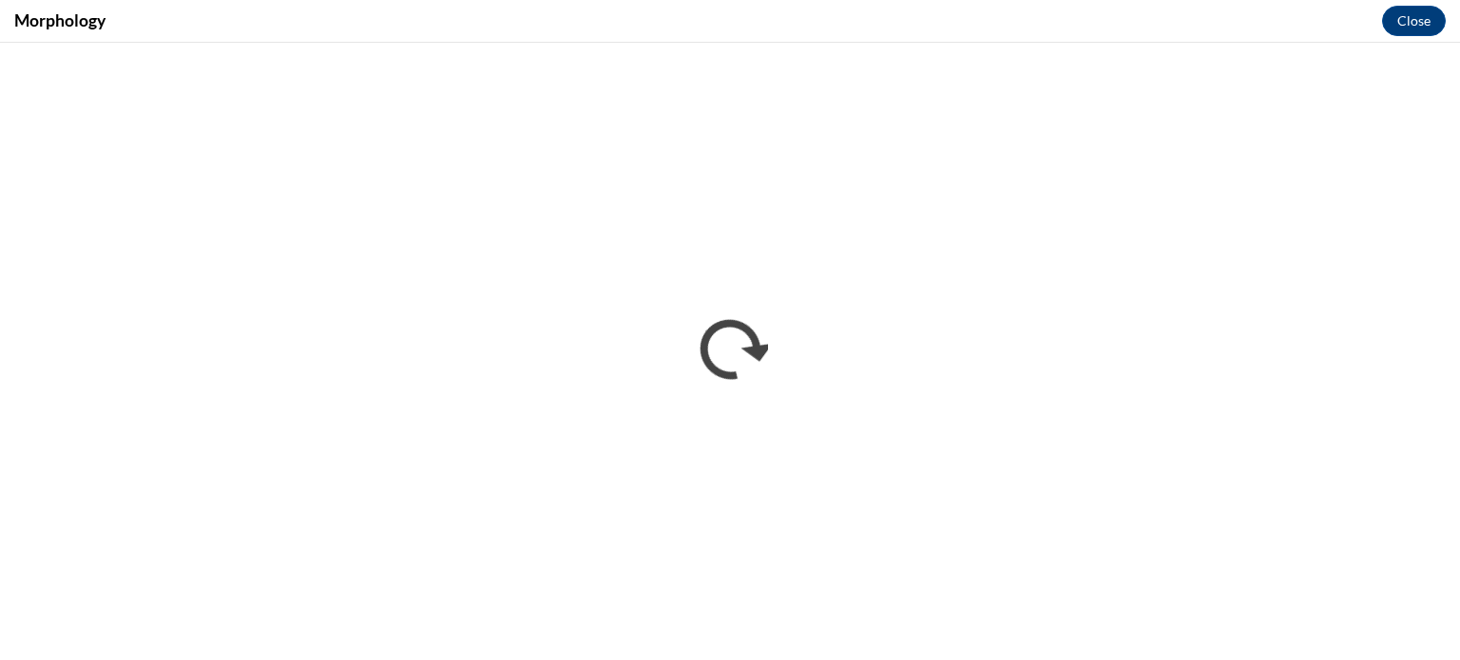
scroll to position [0, 0]
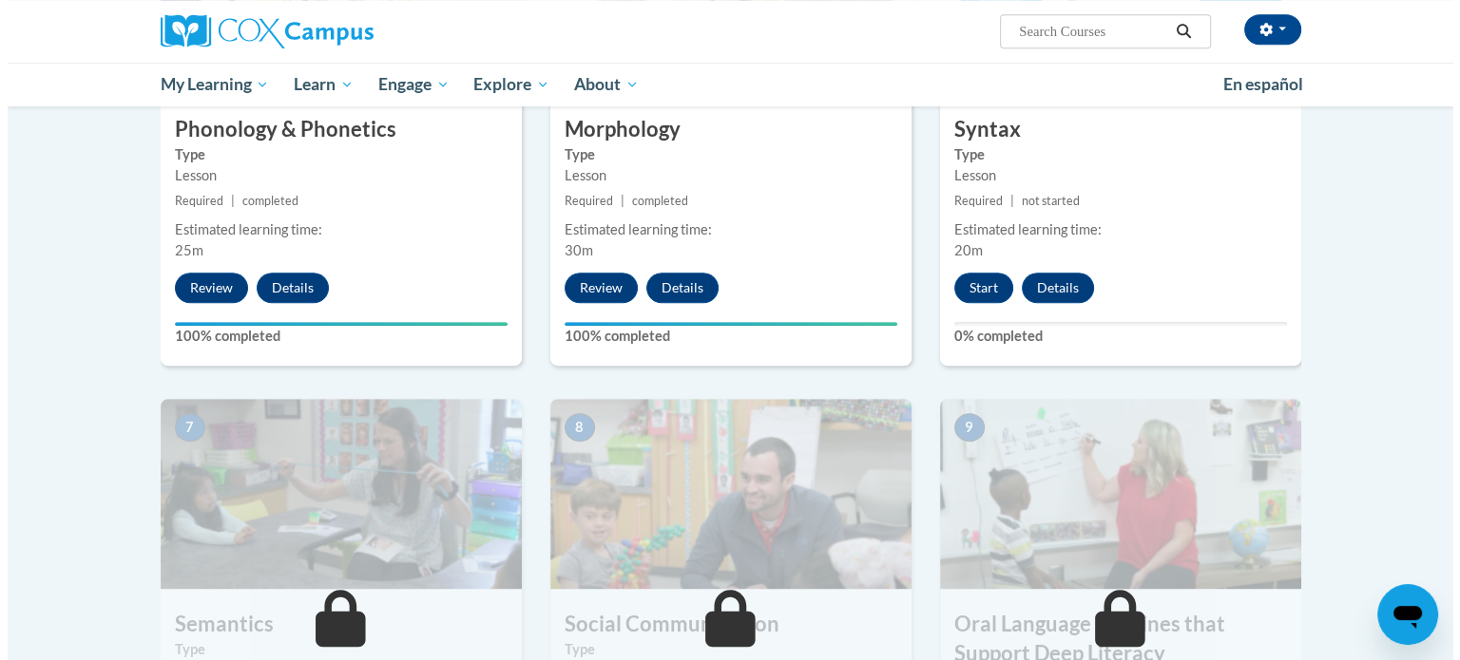
scroll to position [1171, 0]
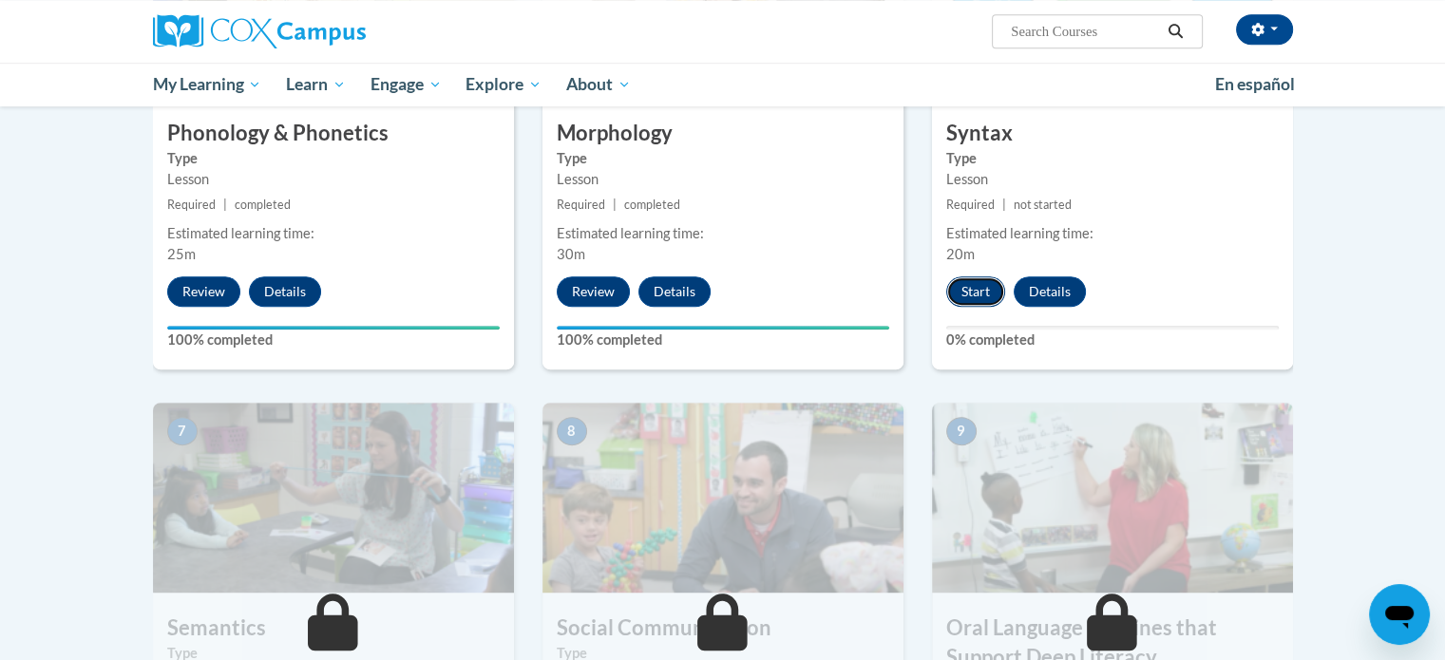
click at [976, 291] on button "Start" at bounding box center [975, 292] width 59 height 30
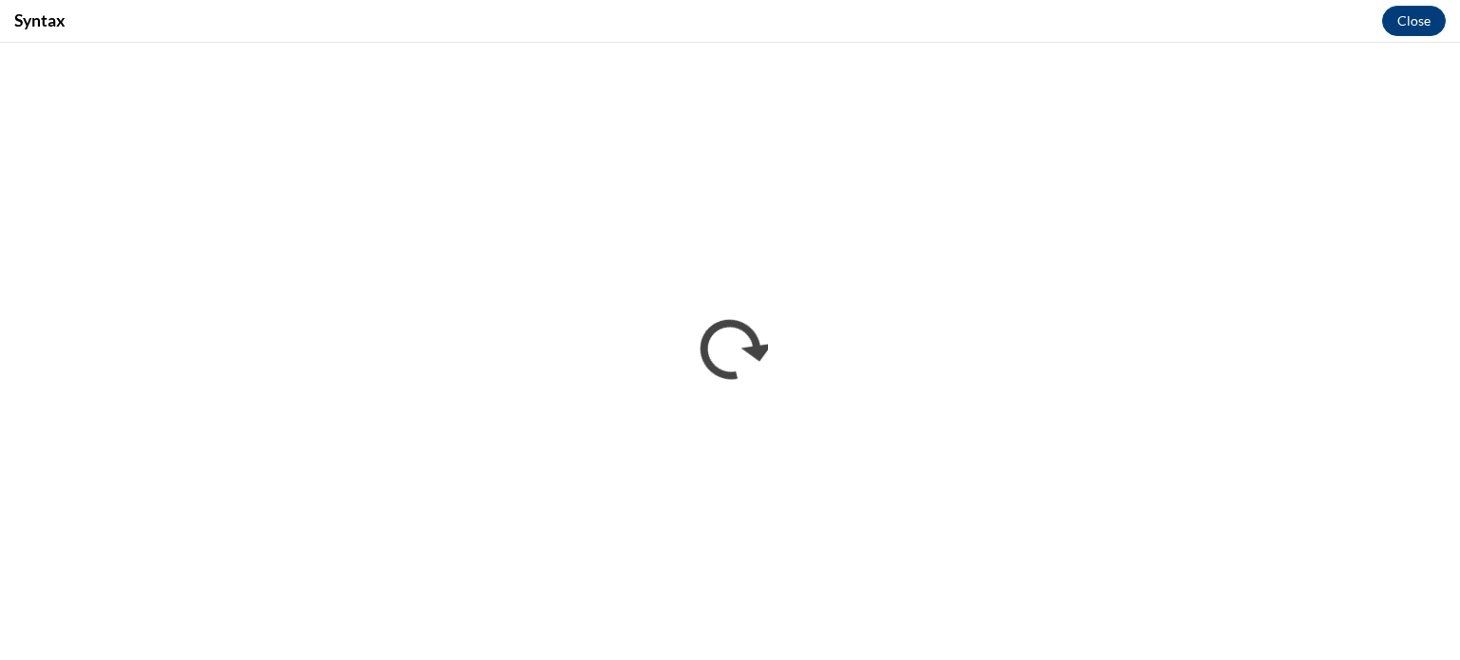
scroll to position [0, 0]
